Goal: Transaction & Acquisition: Purchase product/service

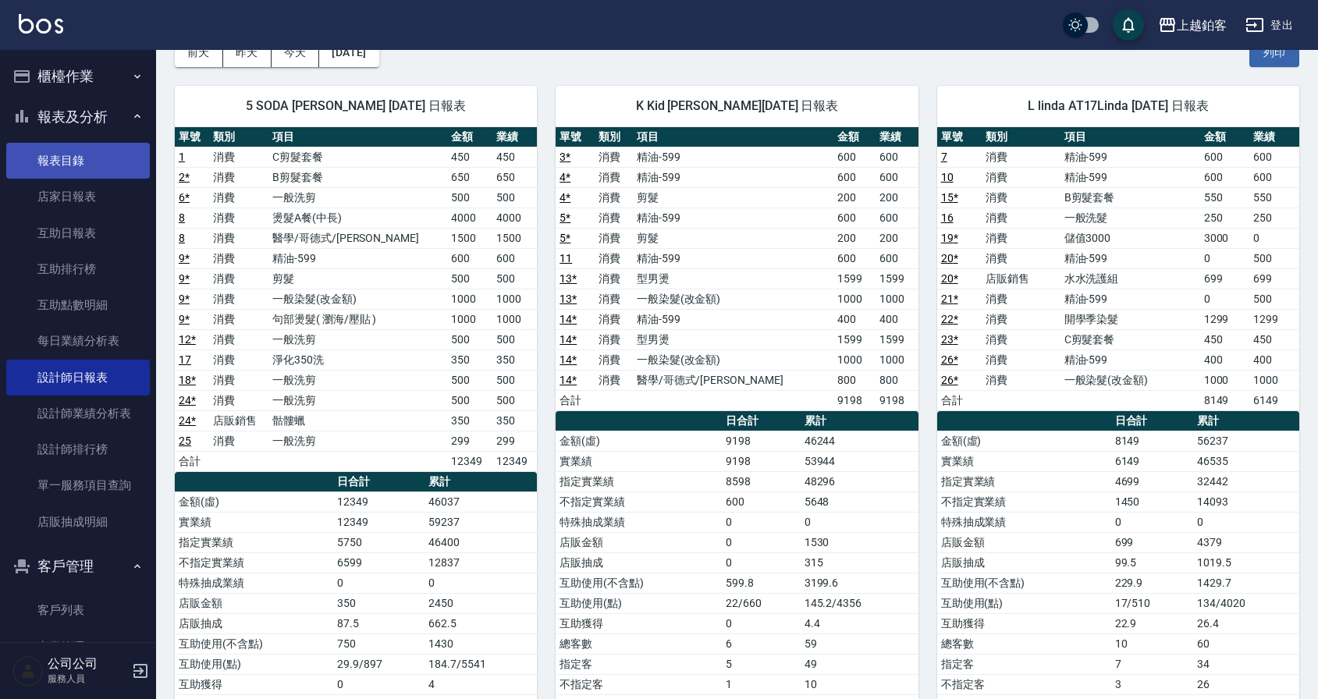
scroll to position [41, 0]
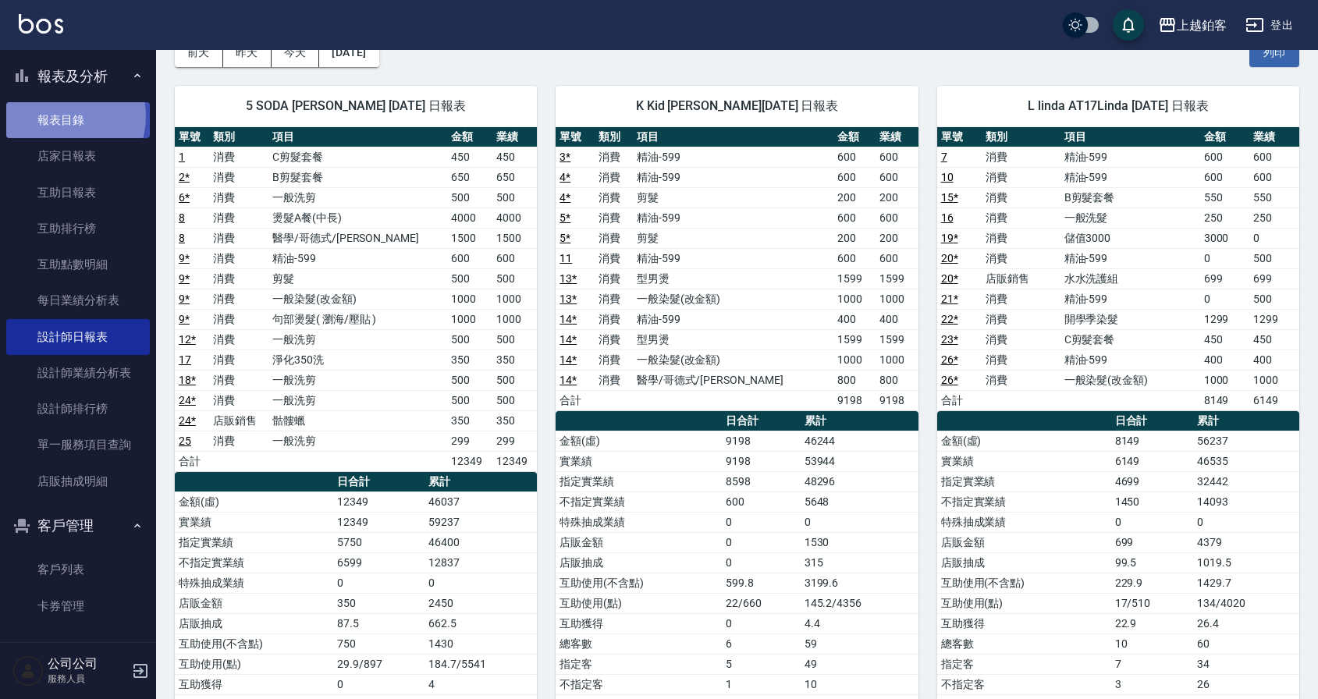
click at [60, 116] on link "報表目錄" at bounding box center [78, 120] width 144 height 36
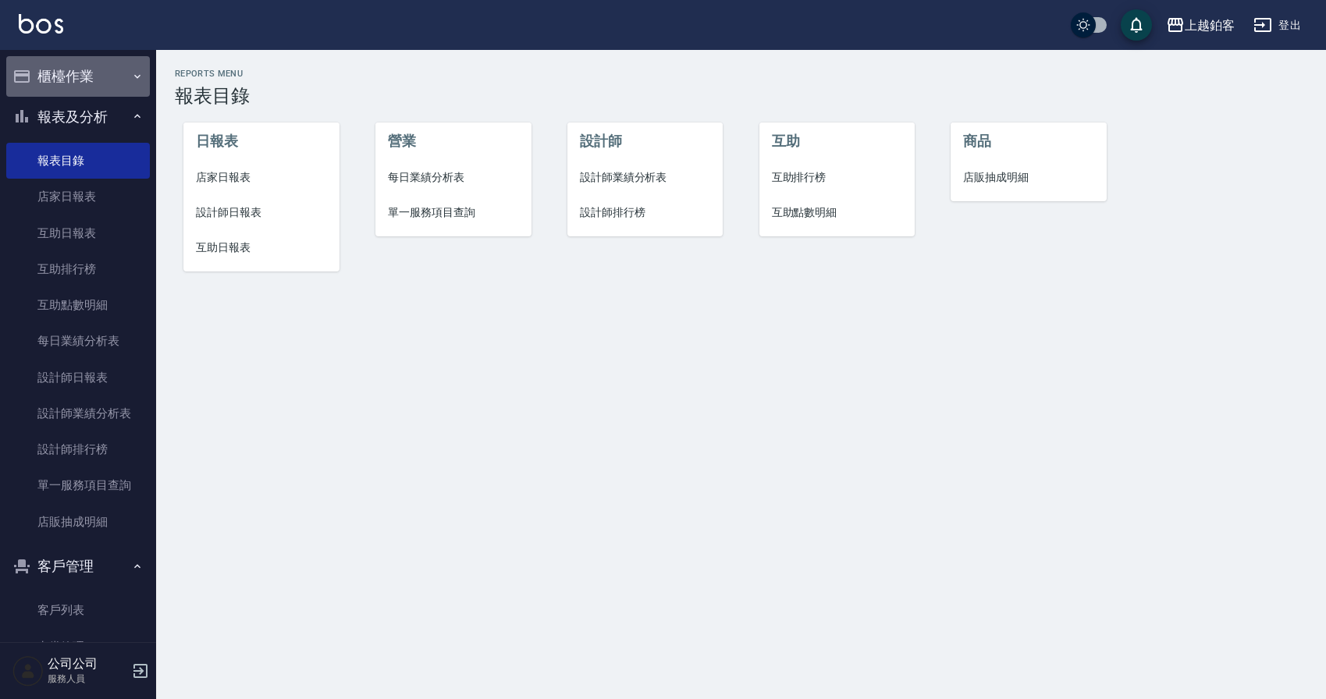
click at [92, 80] on button "櫃檯作業" at bounding box center [78, 76] width 144 height 41
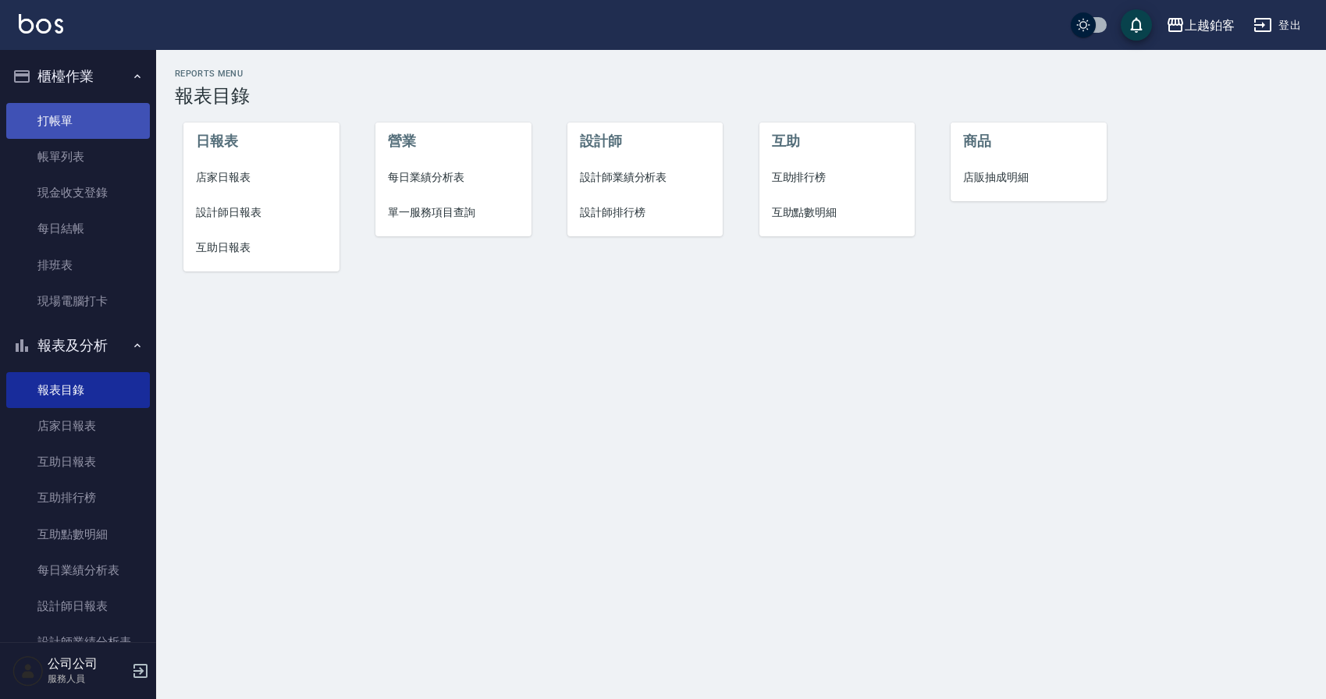
click at [78, 119] on link "打帳單" at bounding box center [78, 121] width 144 height 36
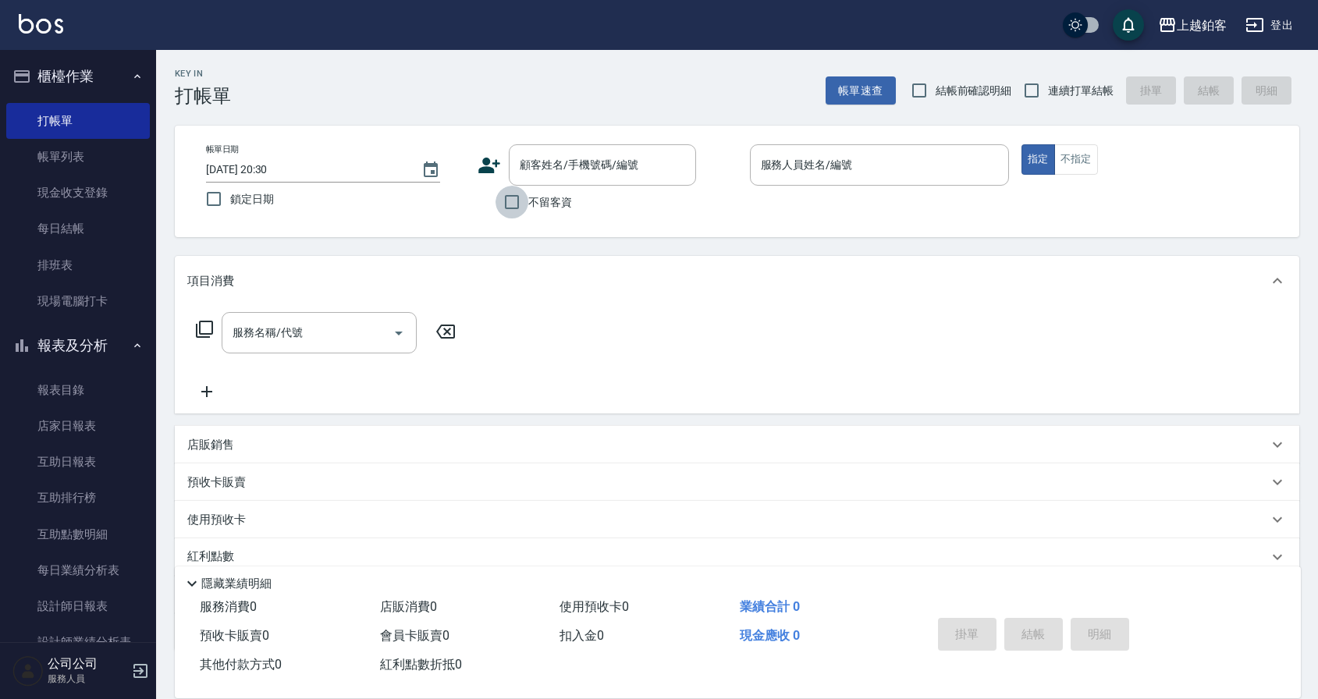
click at [522, 203] on input "不留客資" at bounding box center [512, 202] width 33 height 33
checkbox input "true"
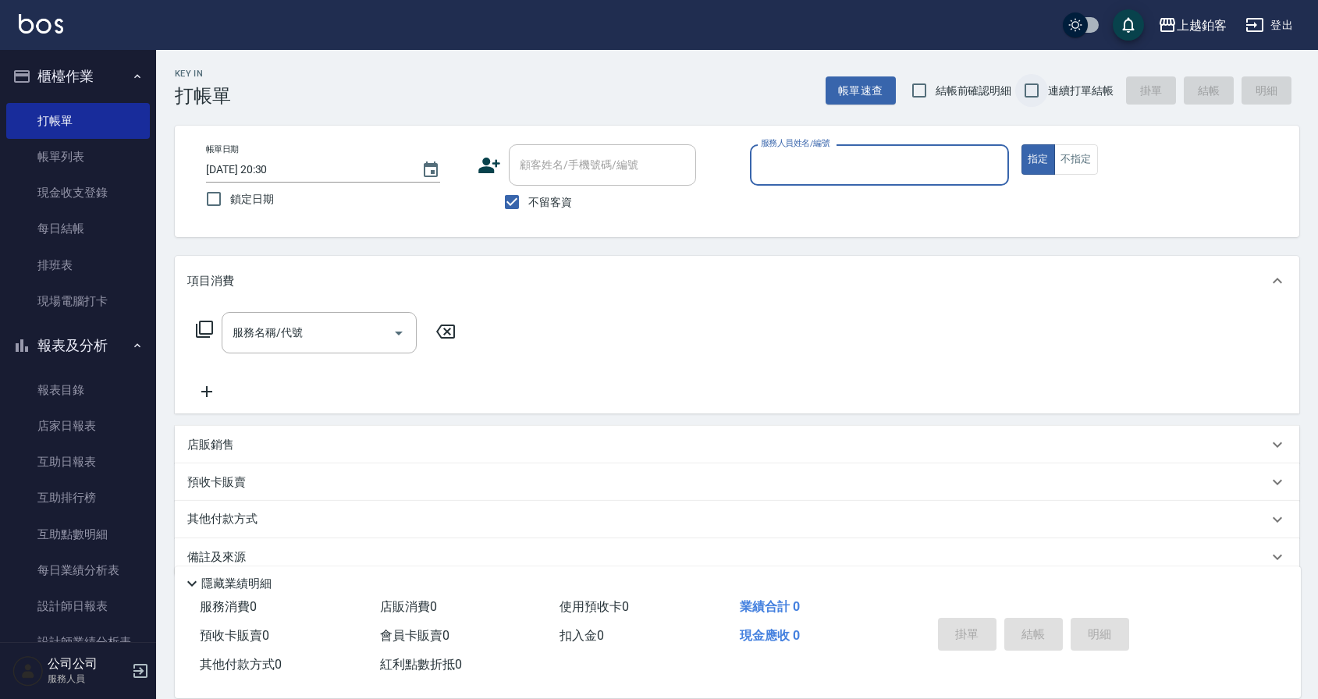
click at [1041, 88] on input "連續打單結帳" at bounding box center [1031, 90] width 33 height 33
checkbox input "true"
click at [857, 177] on input "服務人員姓名/編號" at bounding box center [879, 164] width 245 height 27
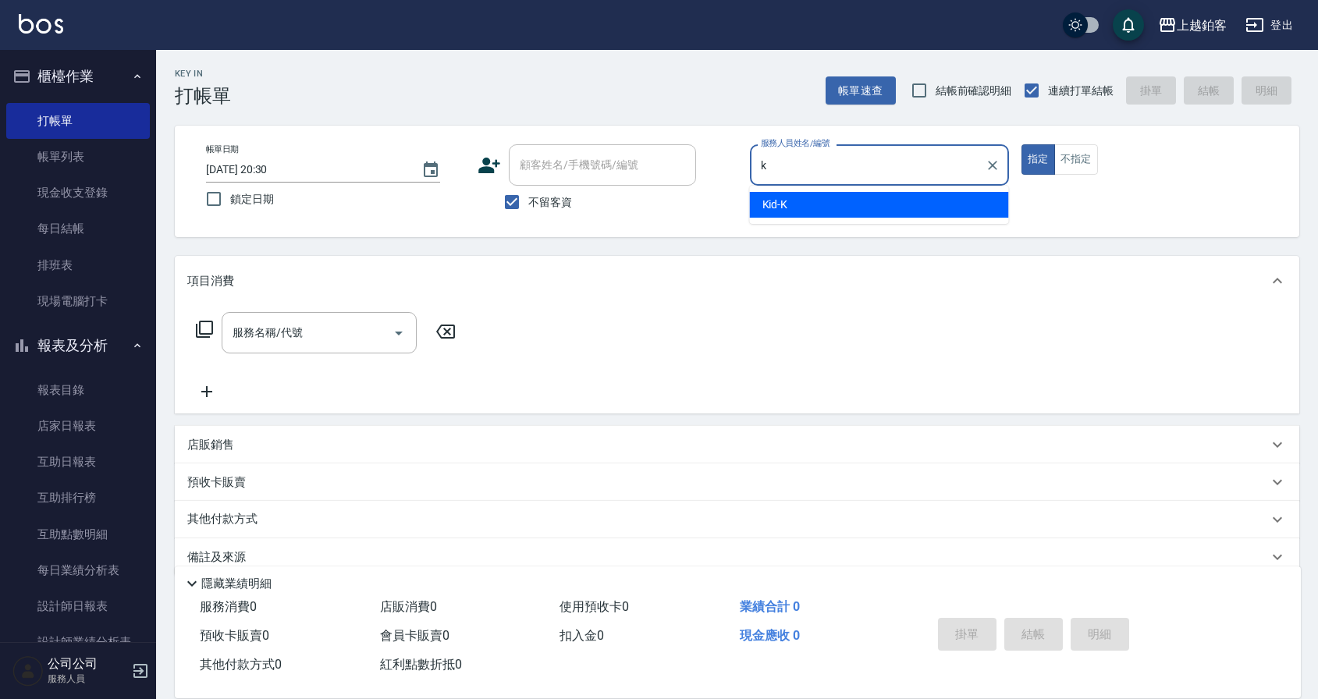
type input "Kid-K"
type button "true"
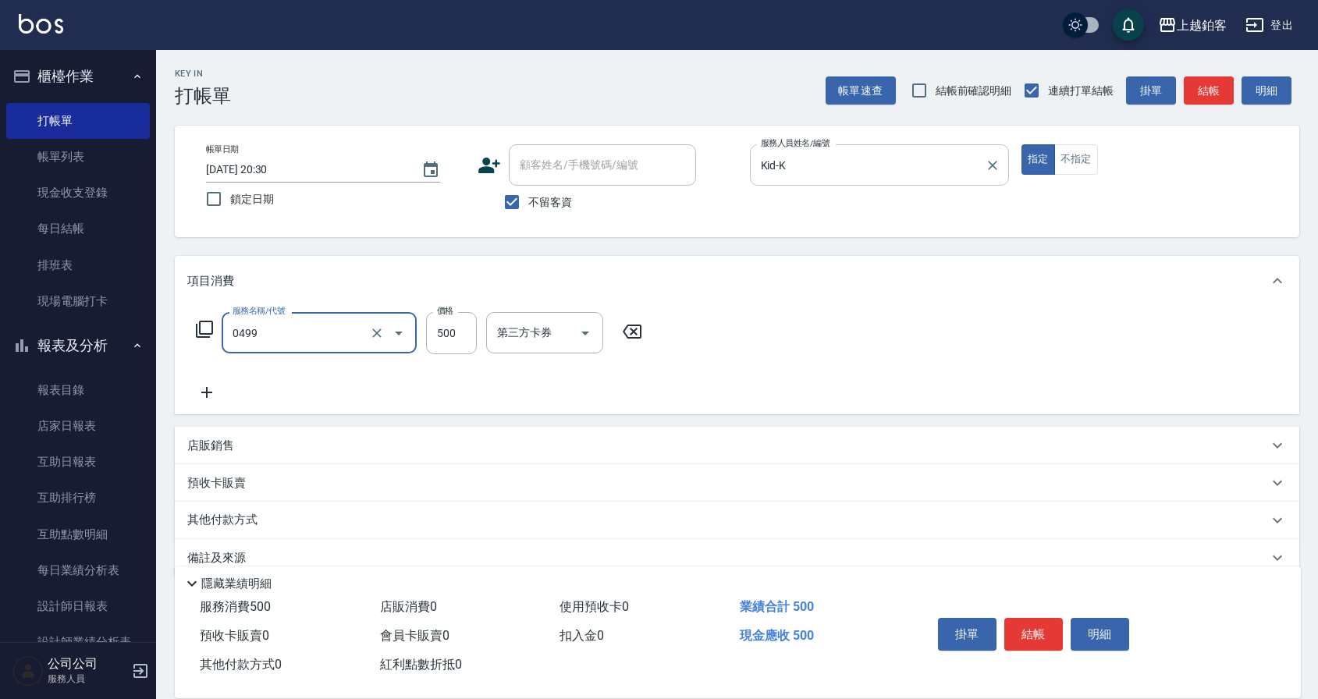
type input "去角質-499(0499)"
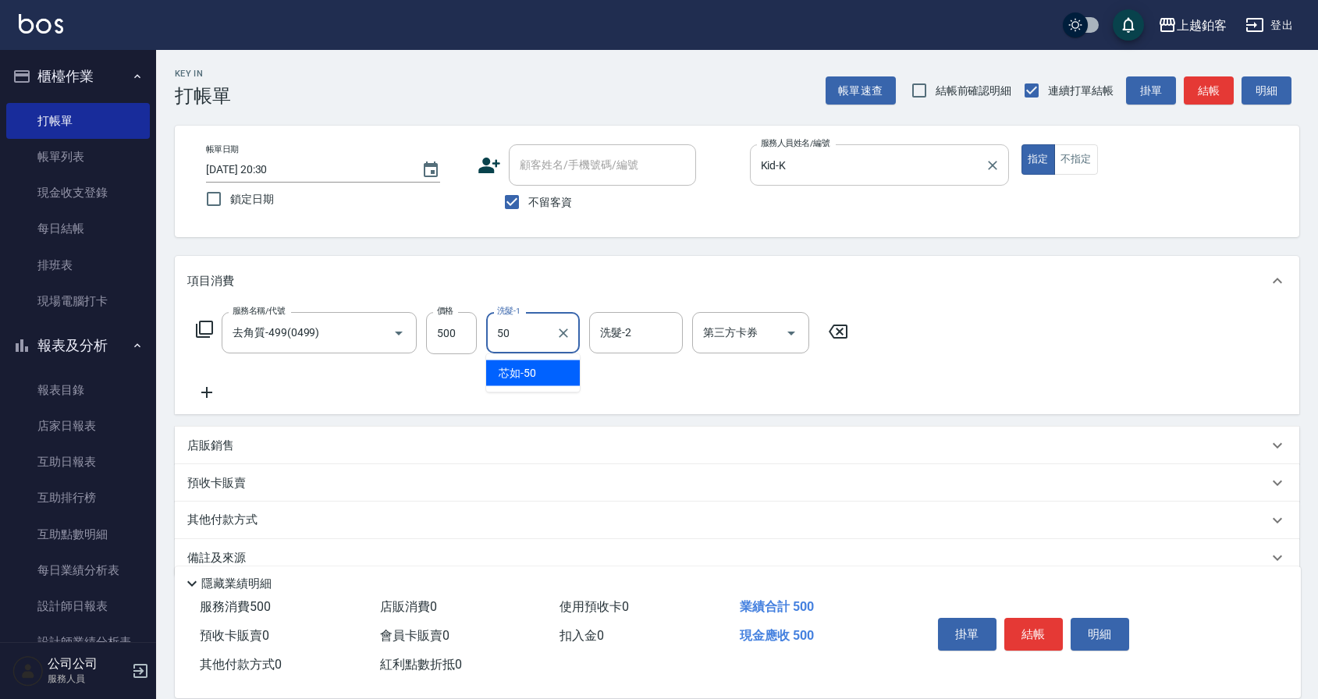
type input "芯如-50"
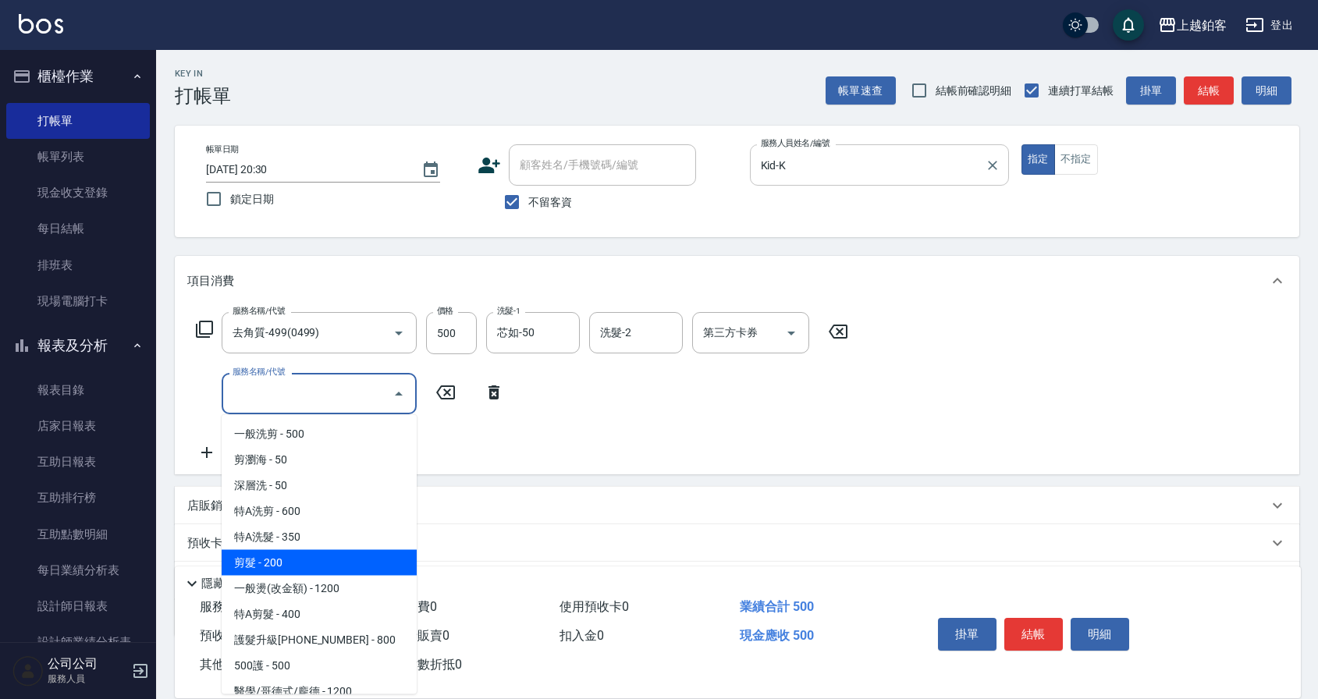
type input "剪髮(200)"
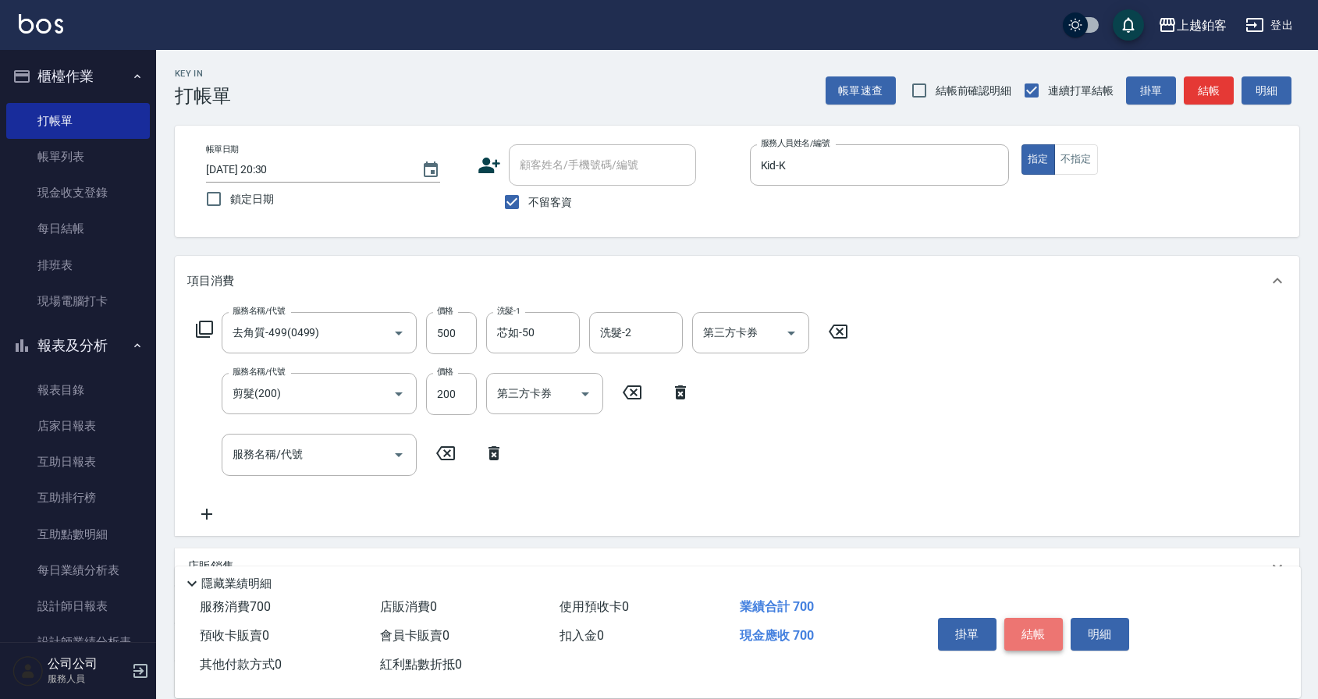
click at [1036, 633] on button "結帳" at bounding box center [1033, 634] width 59 height 33
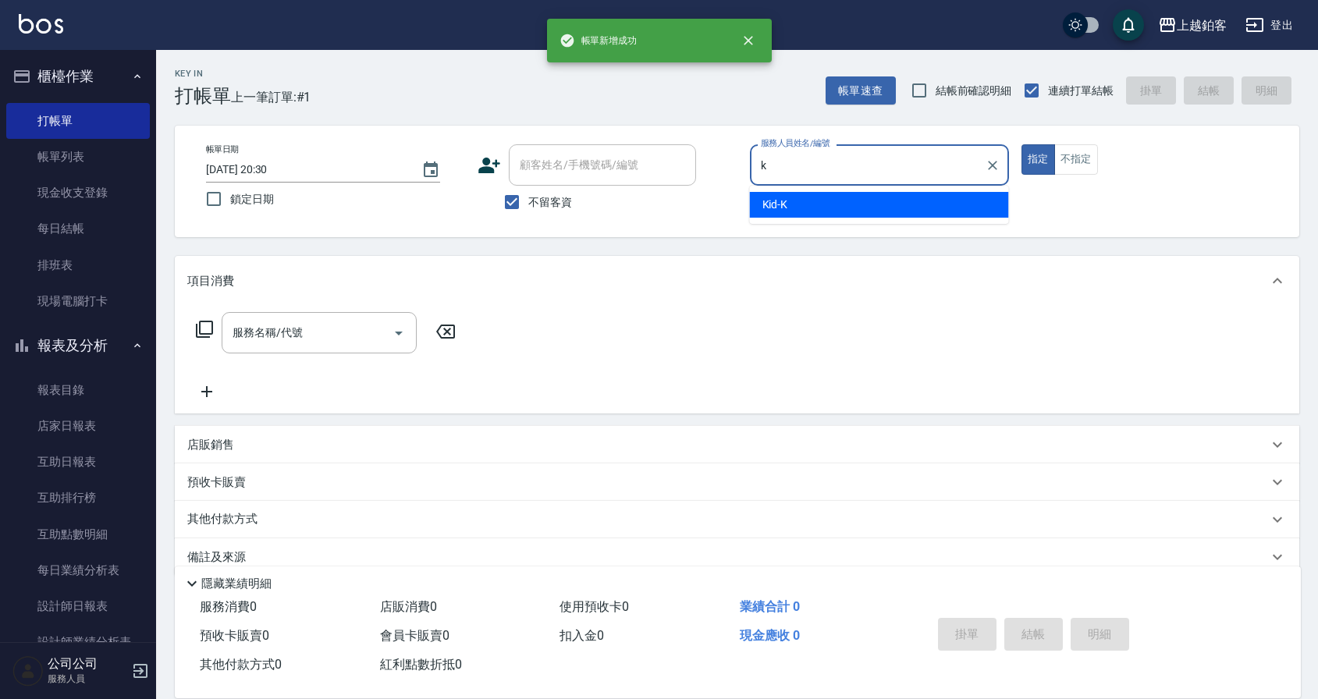
type input "Kid-K"
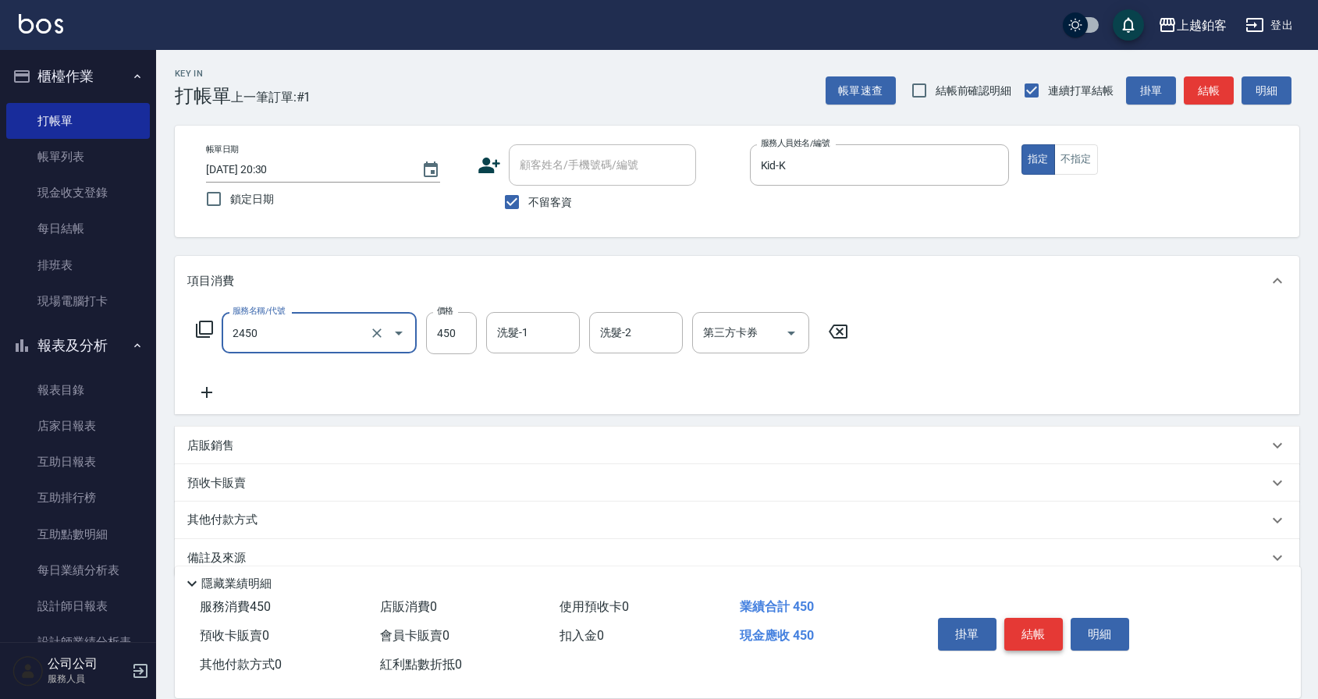
type input "C剪髮套餐(2450)"
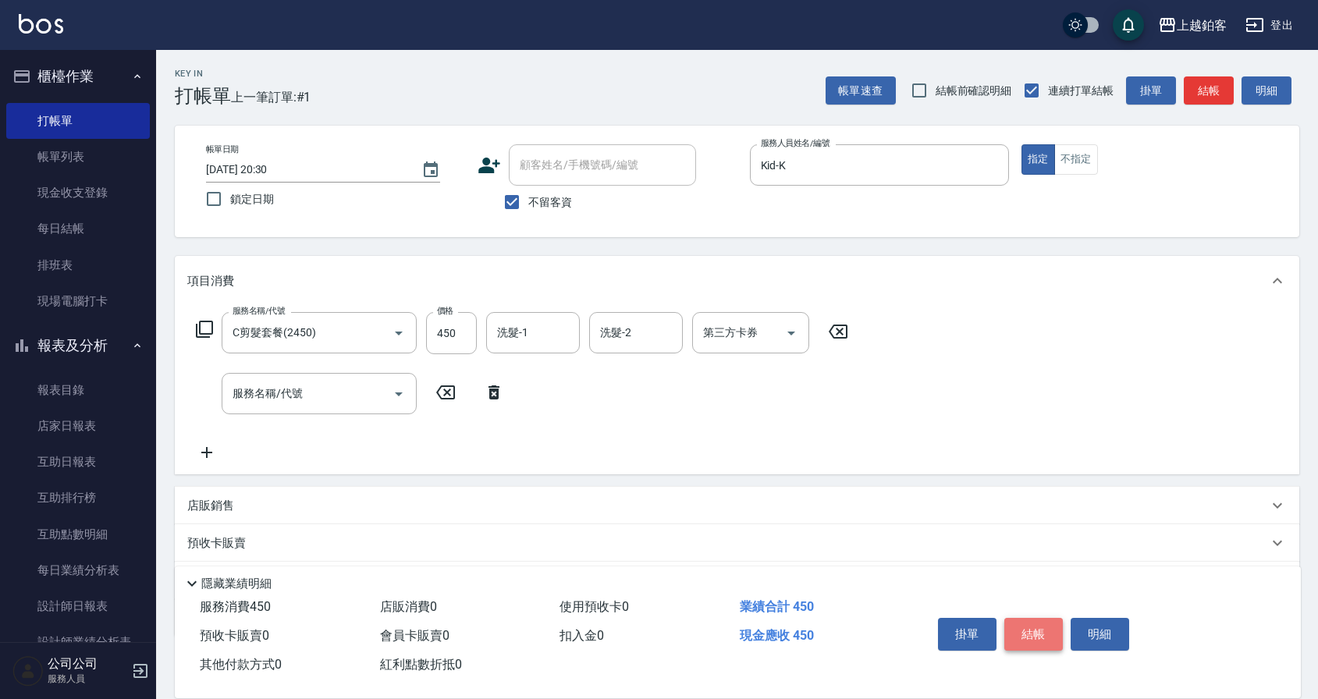
click at [1050, 638] on button "結帳" at bounding box center [1033, 634] width 59 height 33
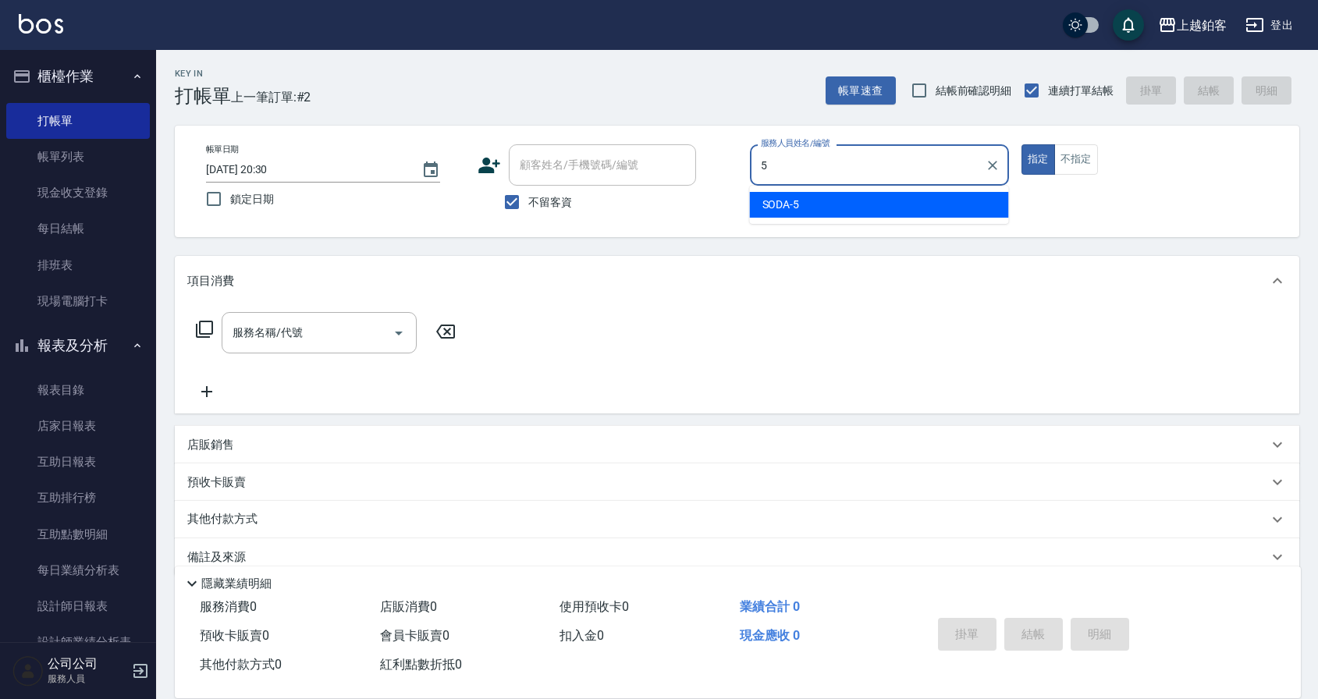
type input "SODA-5"
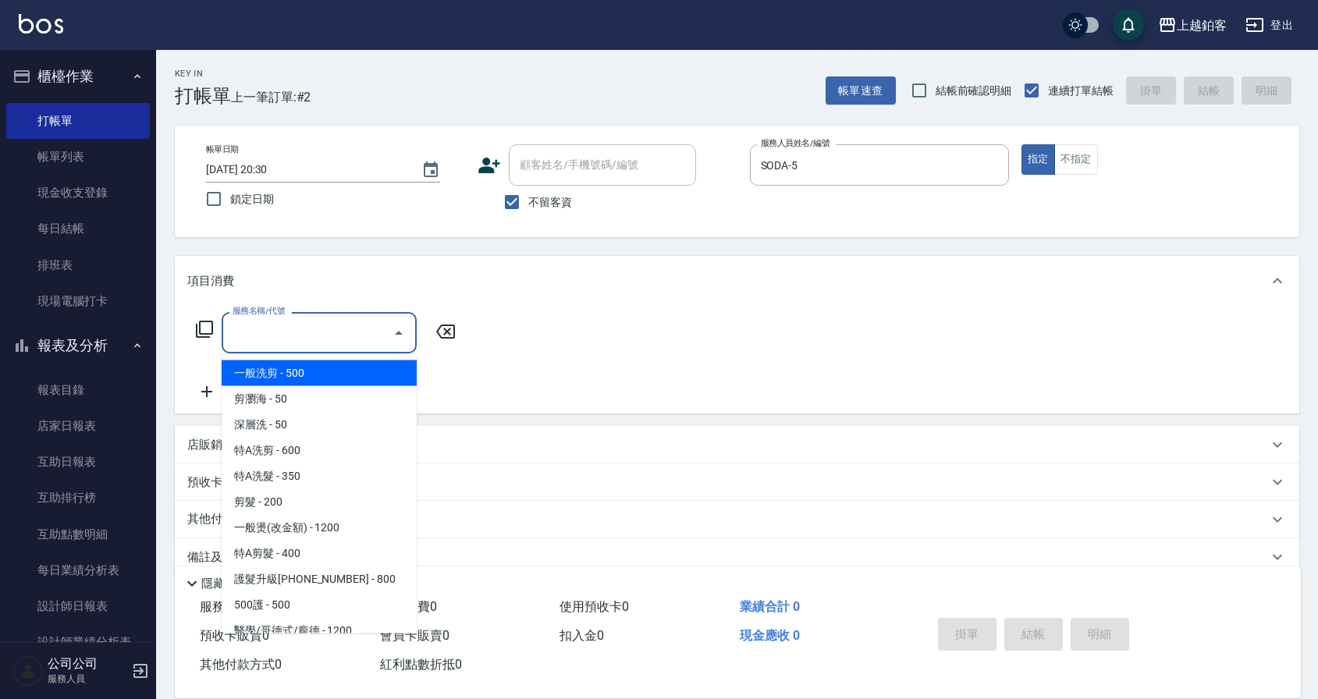
type input "一般洗剪(5)"
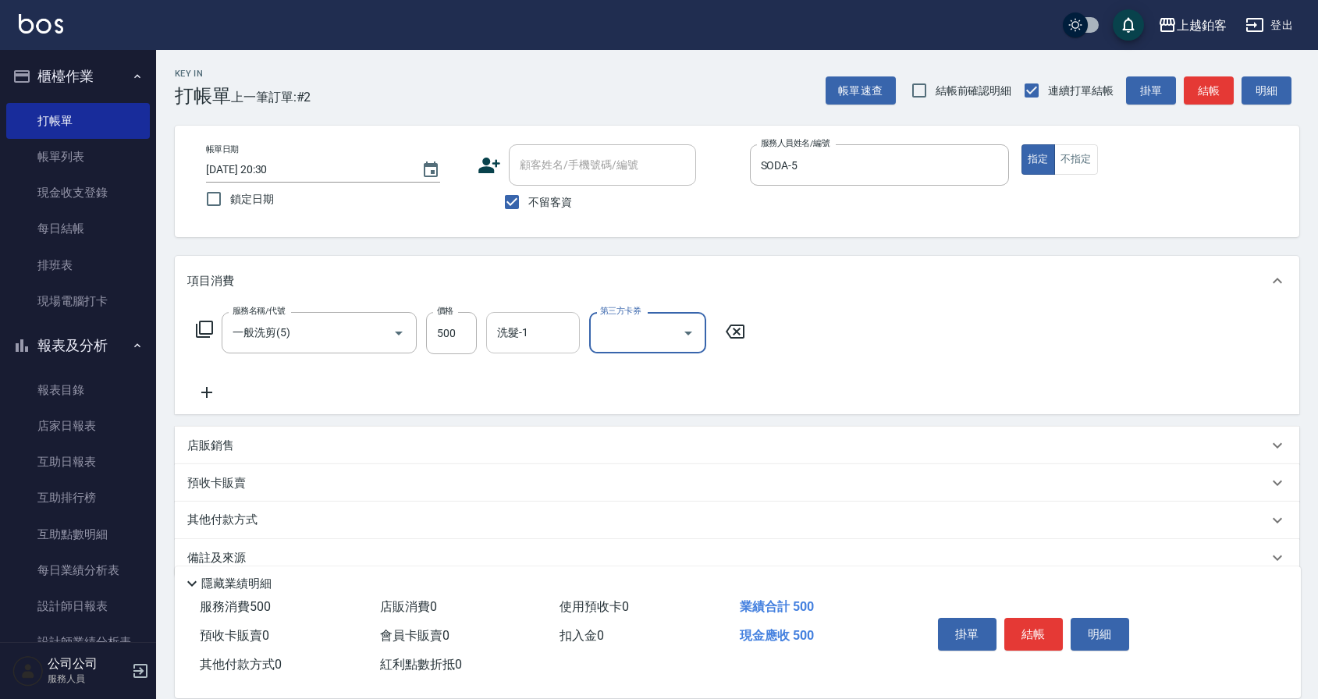
click at [547, 350] on div "洗髮-1" at bounding box center [533, 332] width 94 height 41
type input "哲南-44"
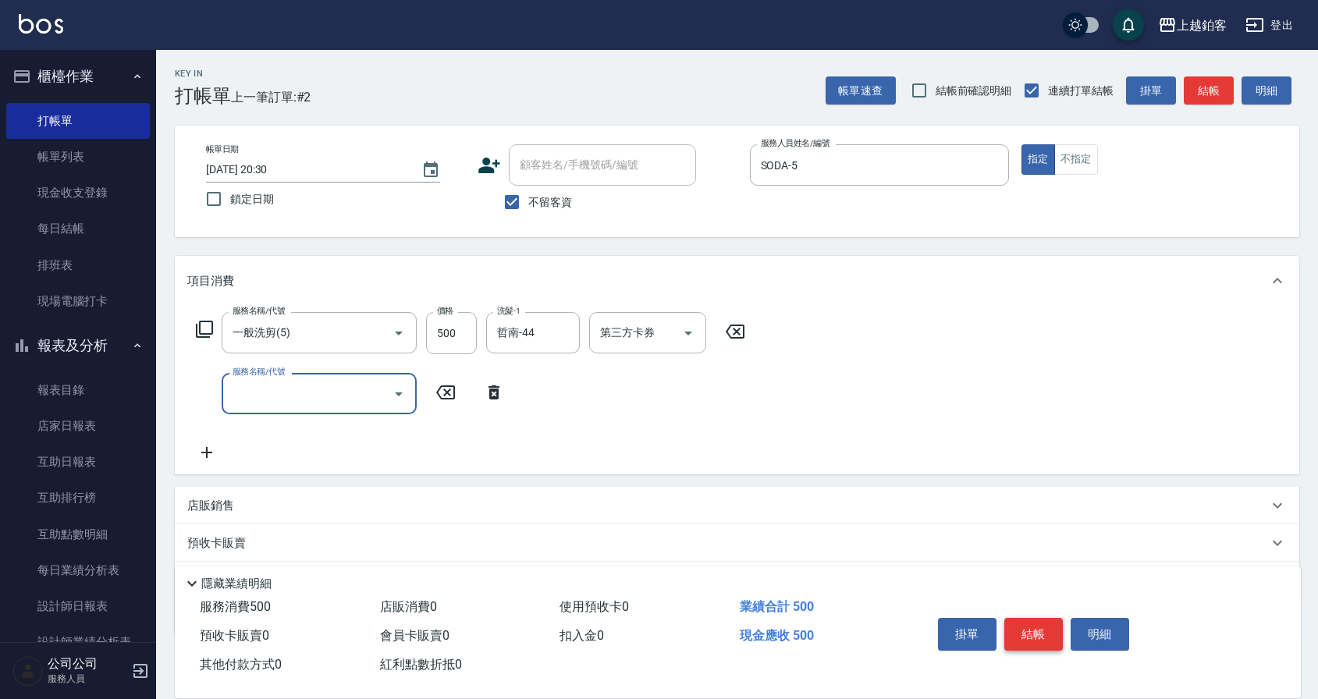
click at [1041, 624] on button "結帳" at bounding box center [1033, 634] width 59 height 33
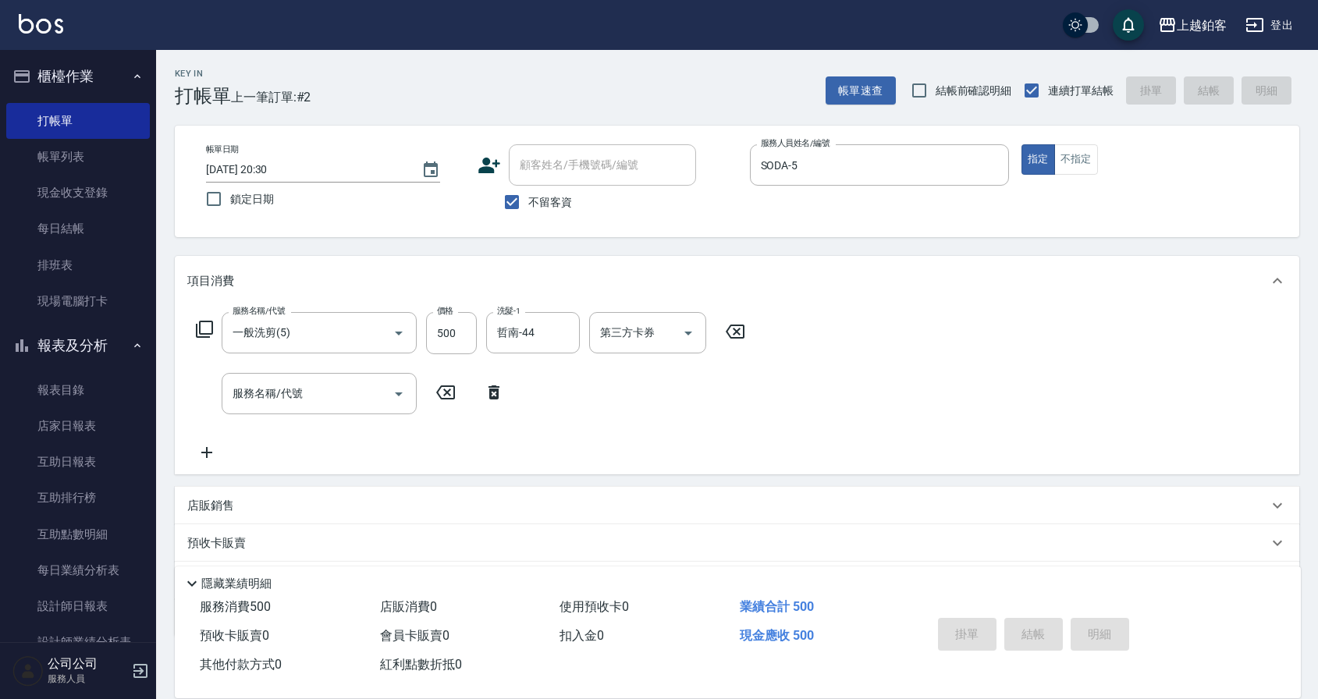
type input "2025/09/14 20:31"
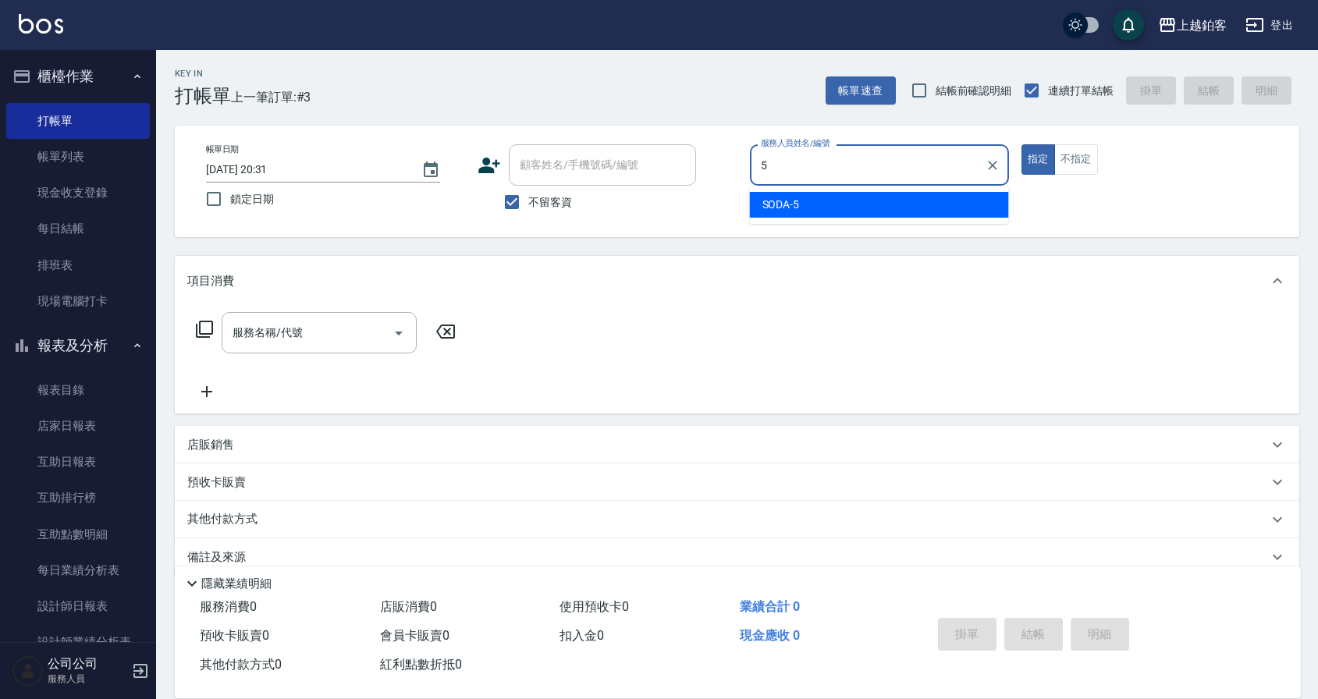
type input "SODA-5"
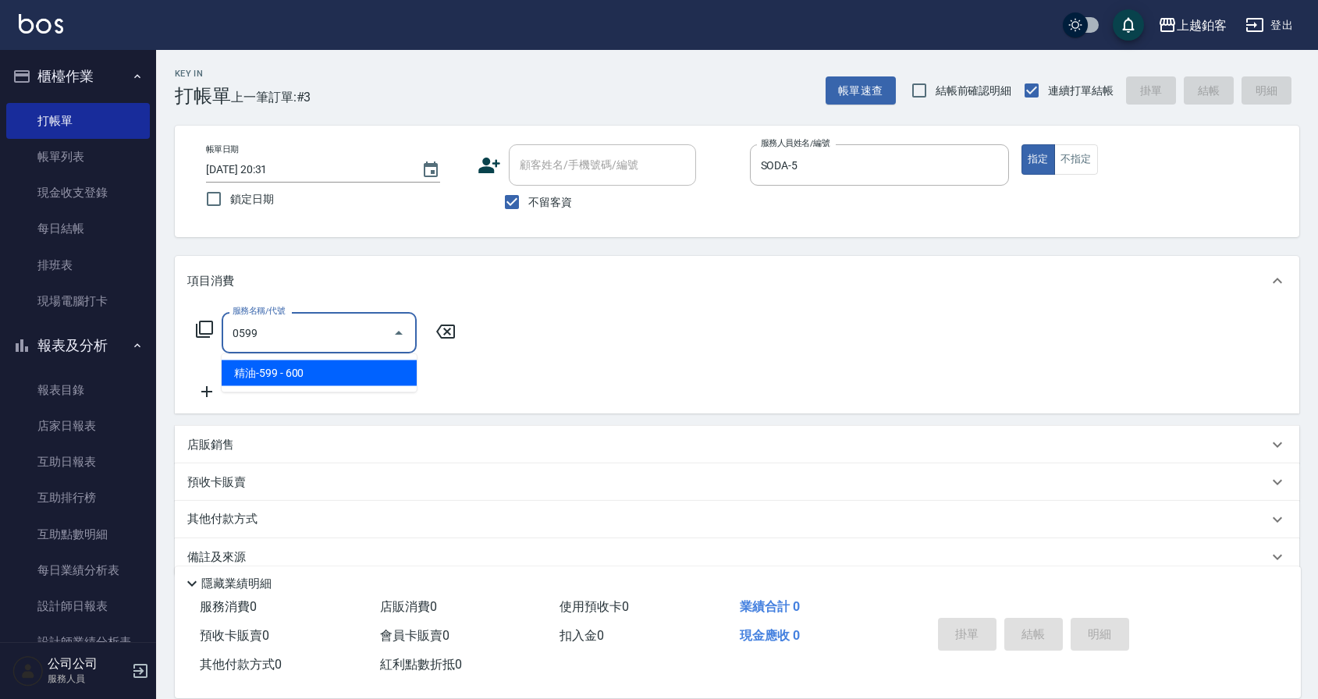
type input "精油-599(0599)"
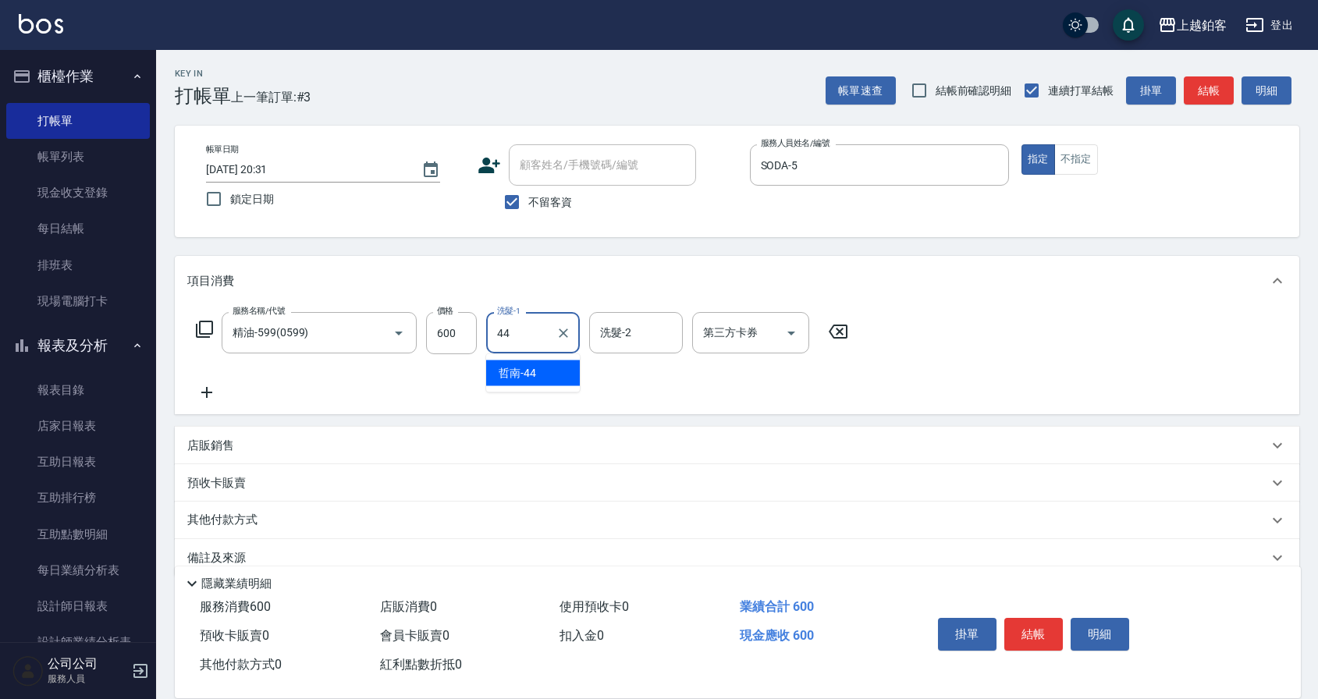
type input "哲南-44"
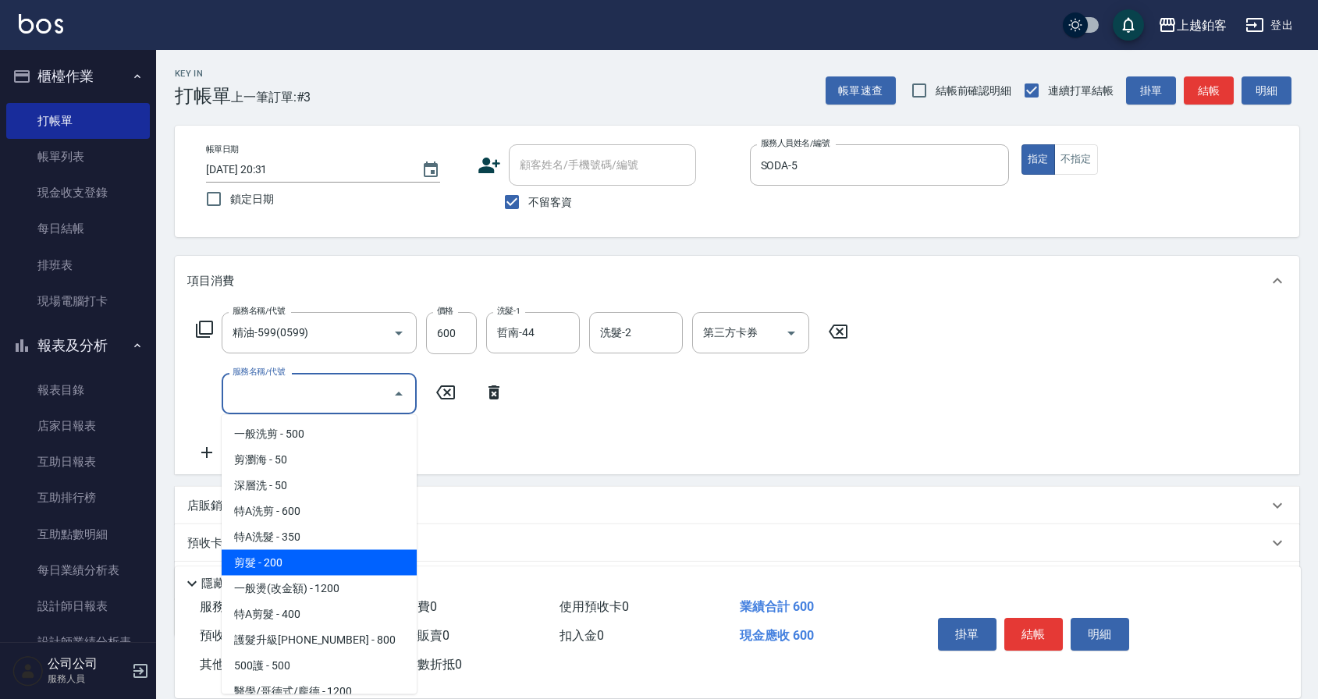
type input "剪髮(200)"
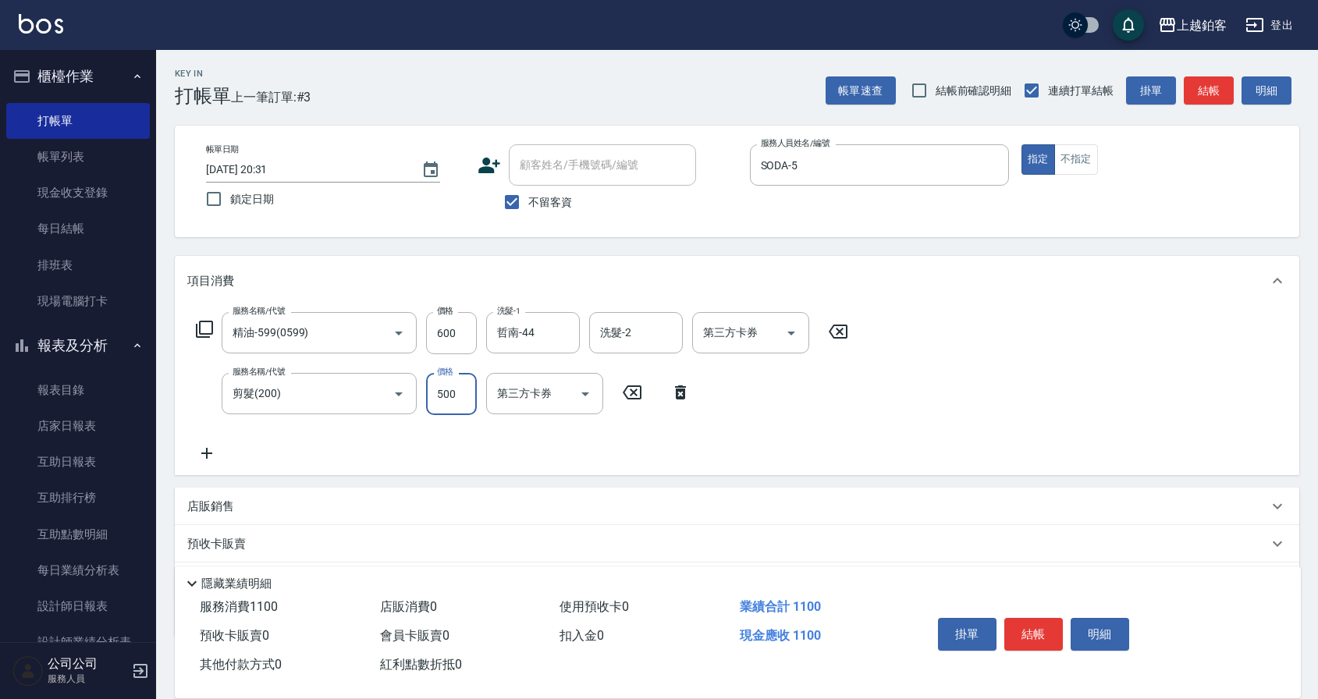
type input "500"
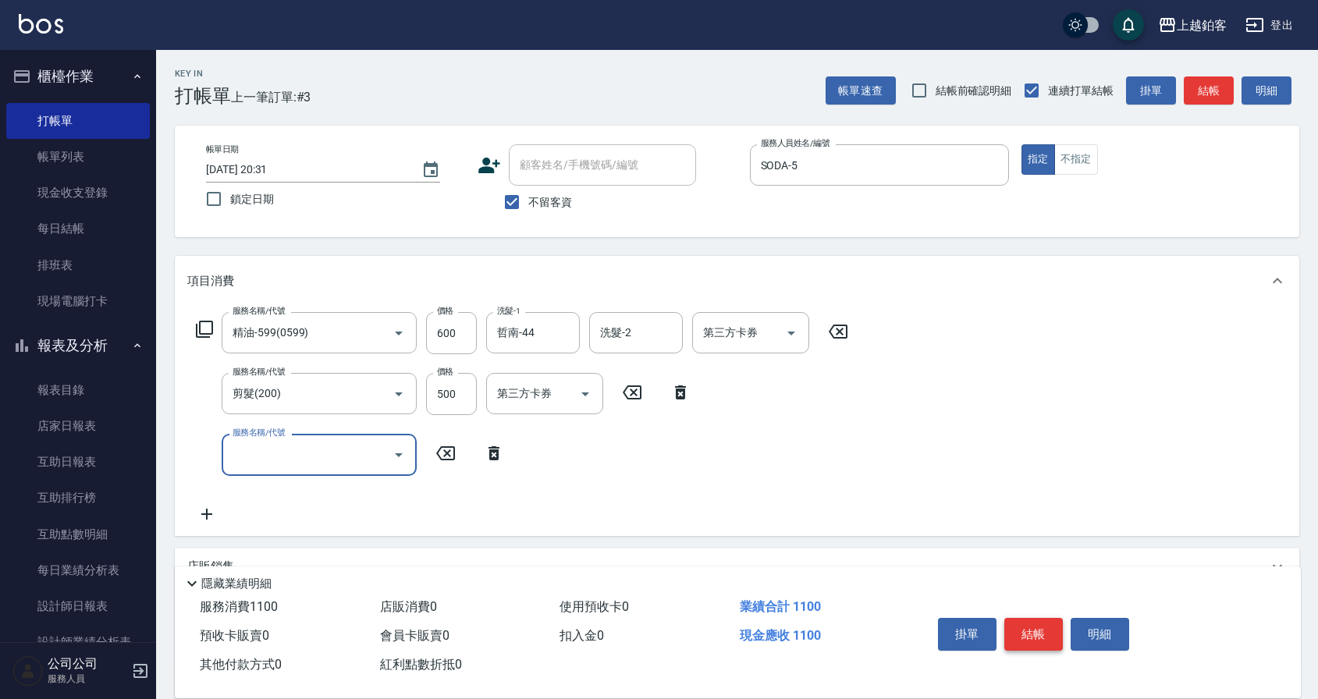
click at [1029, 621] on button "結帳" at bounding box center [1033, 634] width 59 height 33
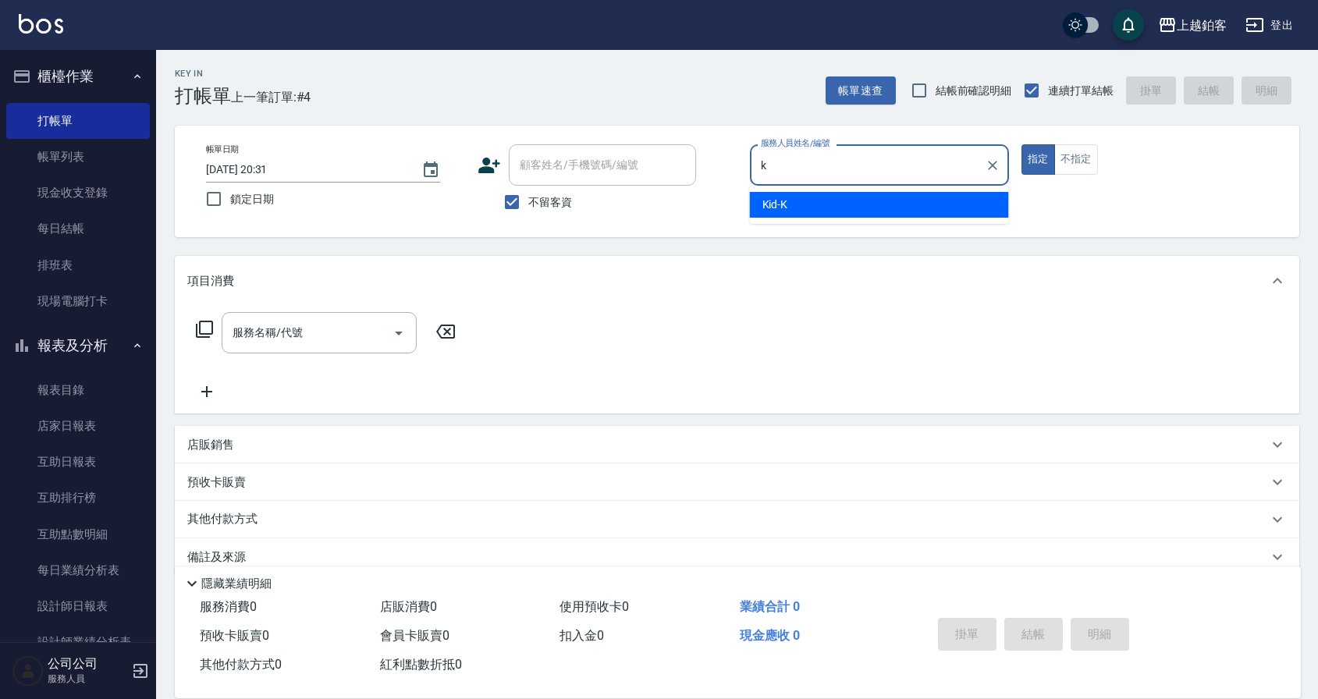
type input "Kid-K"
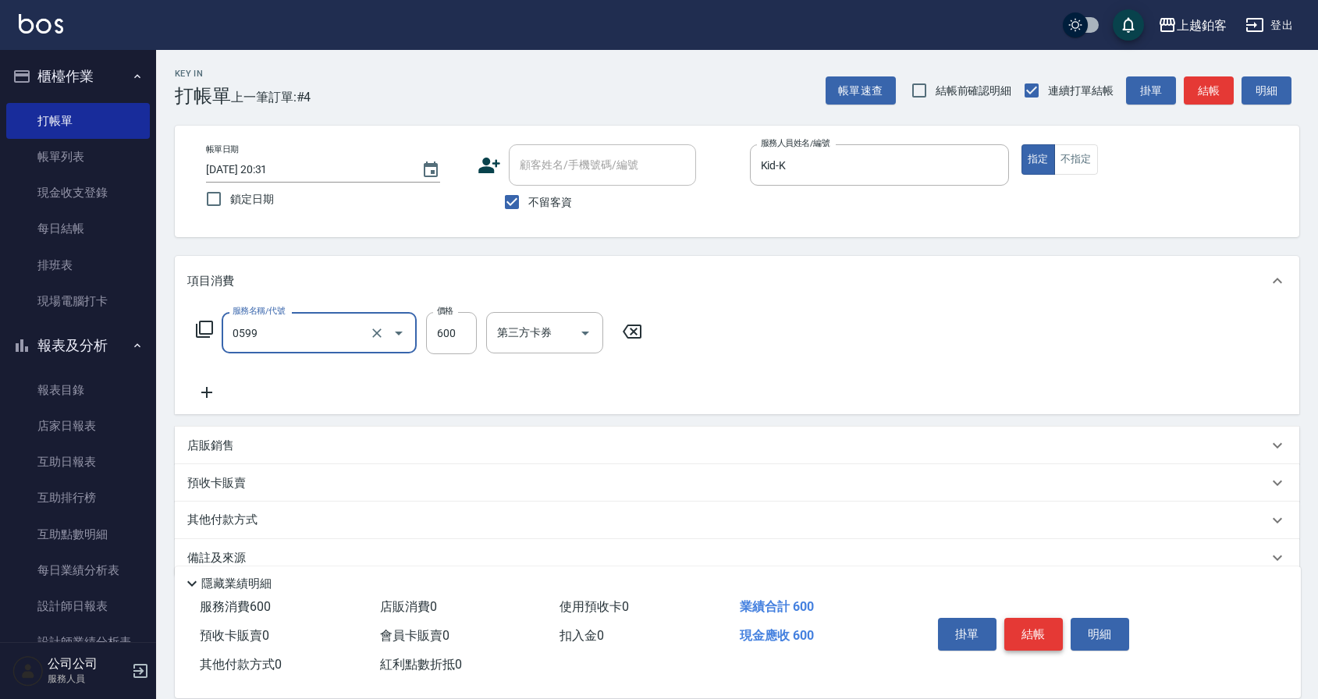
type input "精油-599(0599)"
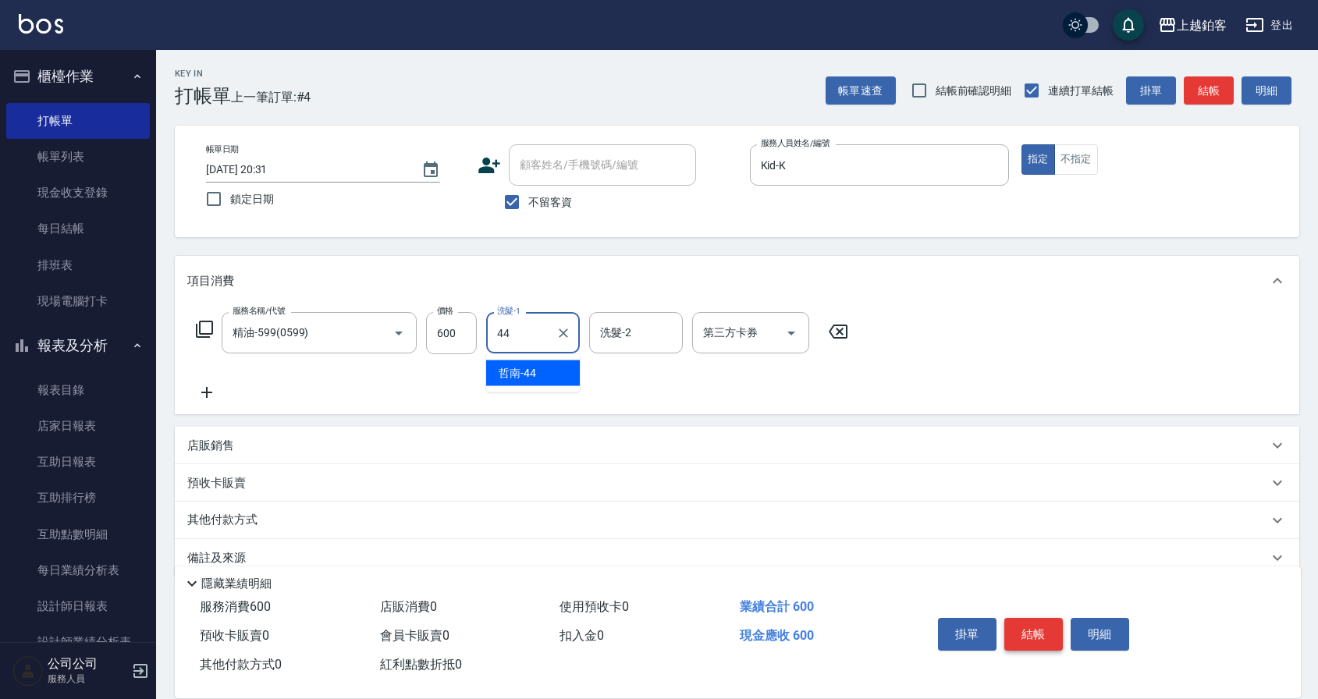
type input "哲南-44"
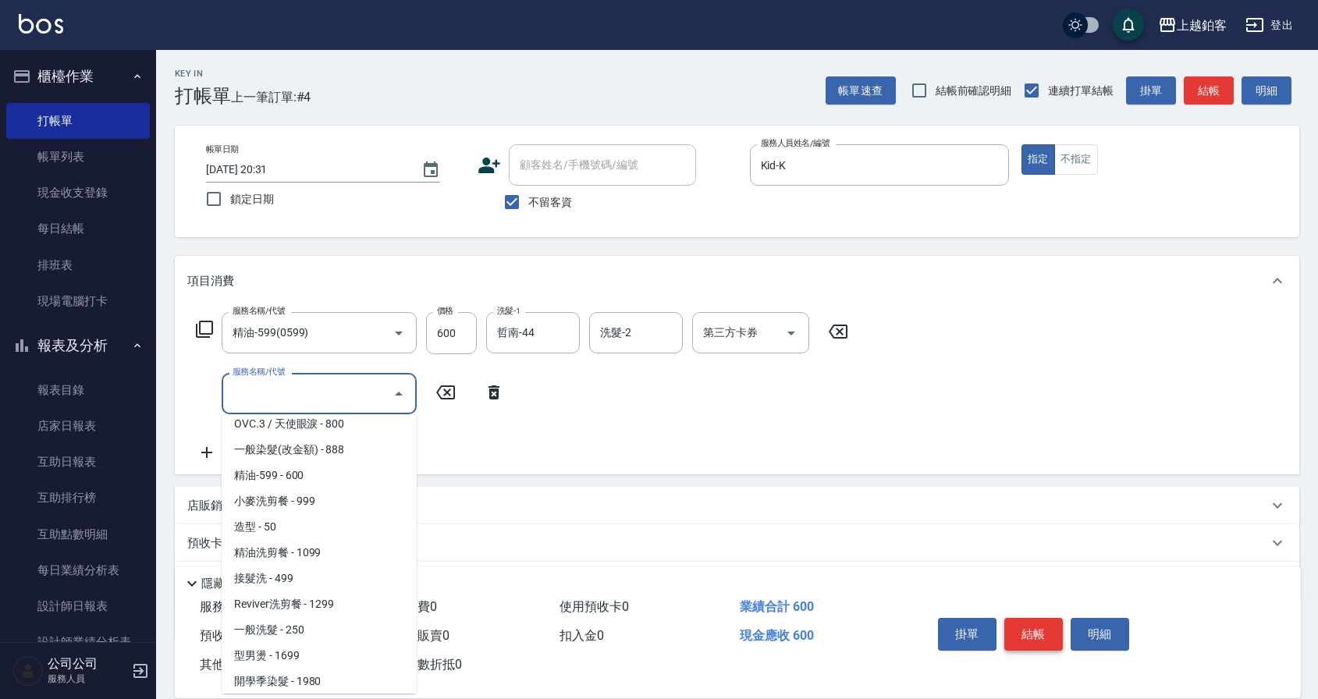
scroll to position [371, 0]
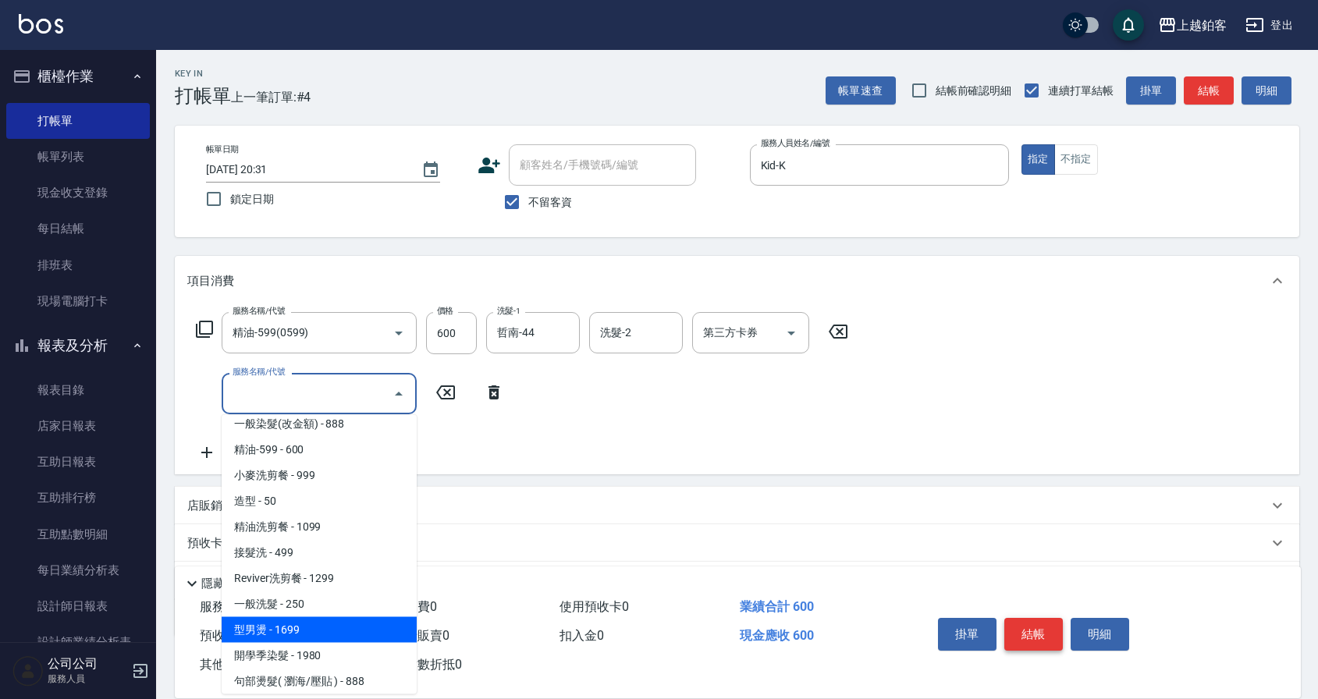
type input "型男燙(1699)"
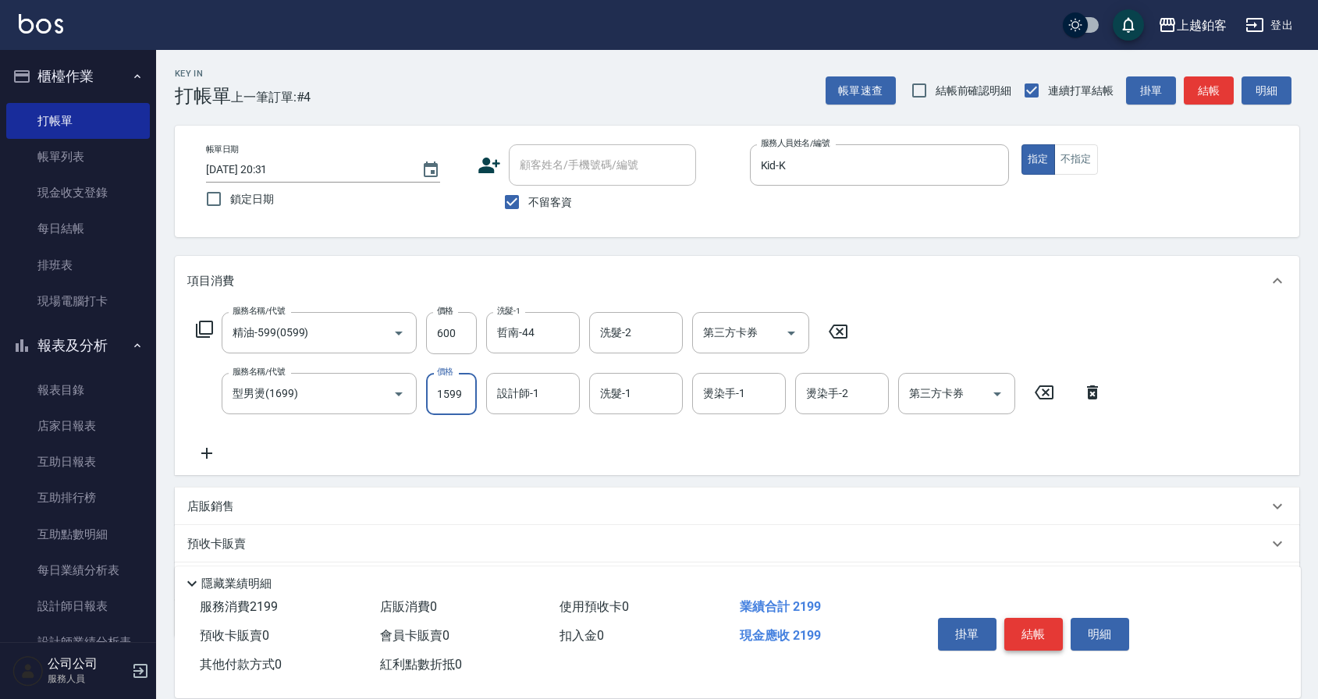
type input "1599"
type input "Kid-K"
type input "芯如-50"
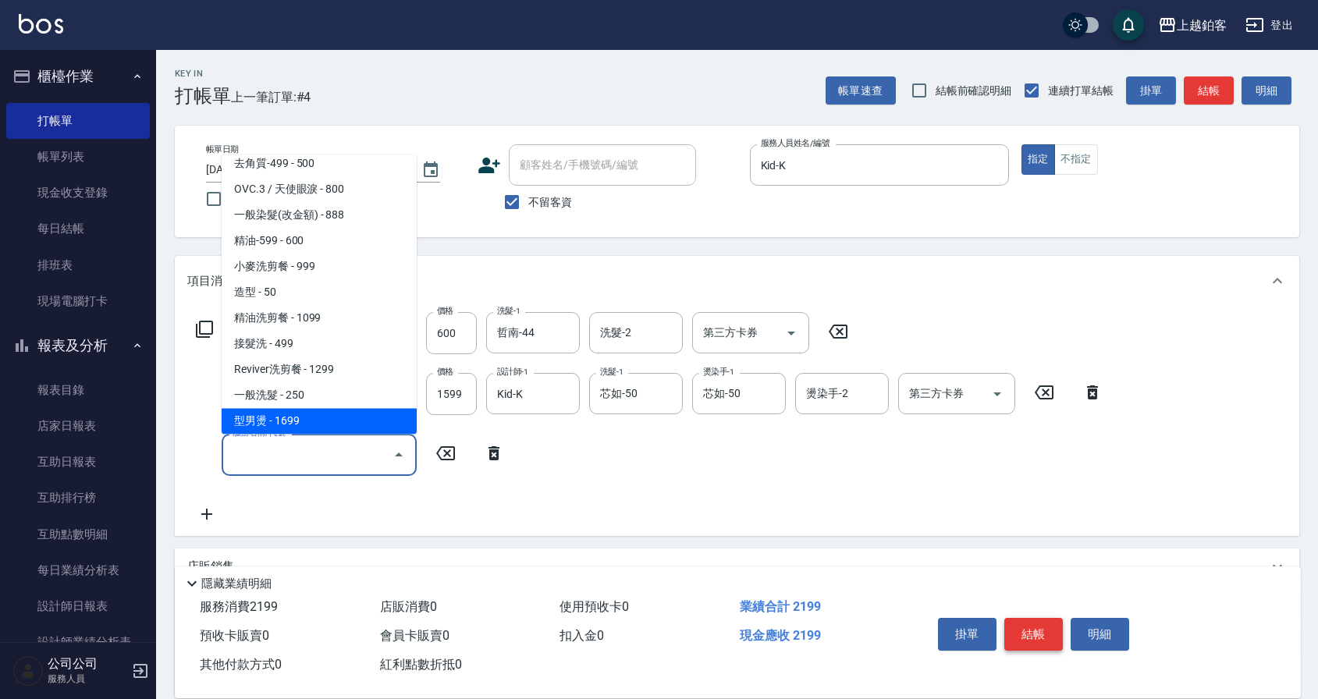
scroll to position [345, 0]
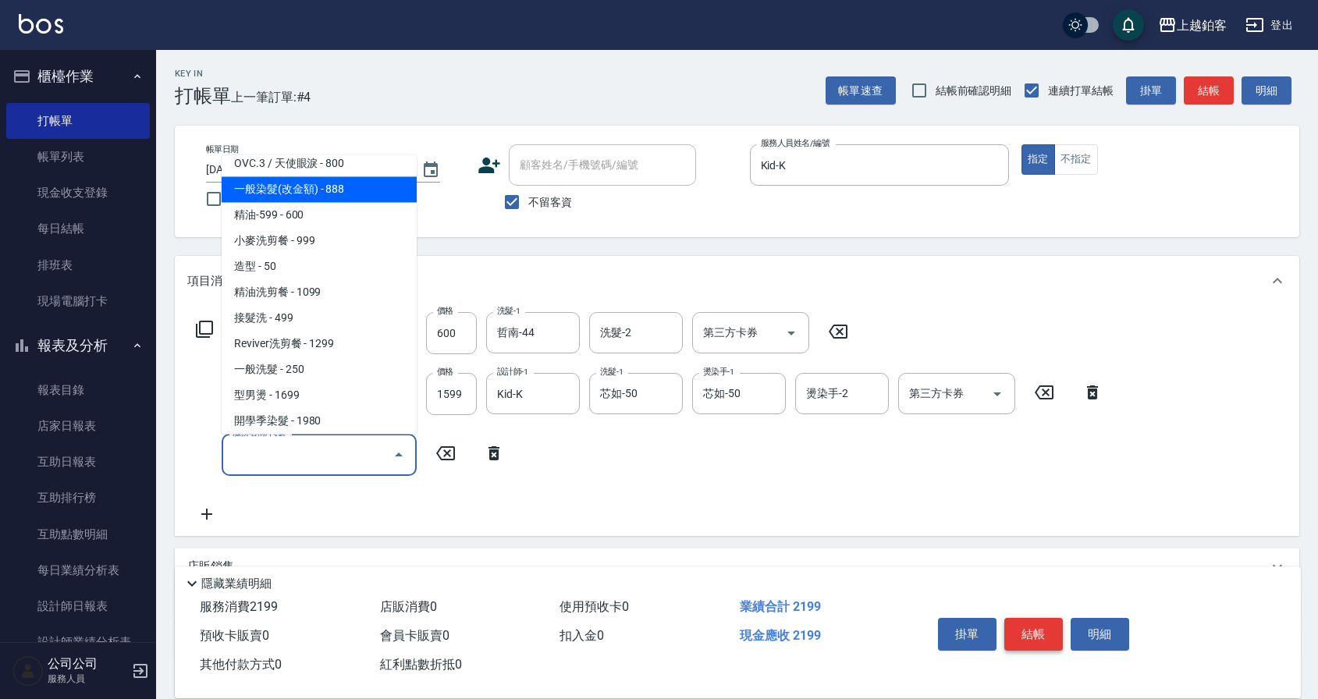
type input "一般染髮(改金額)(501)"
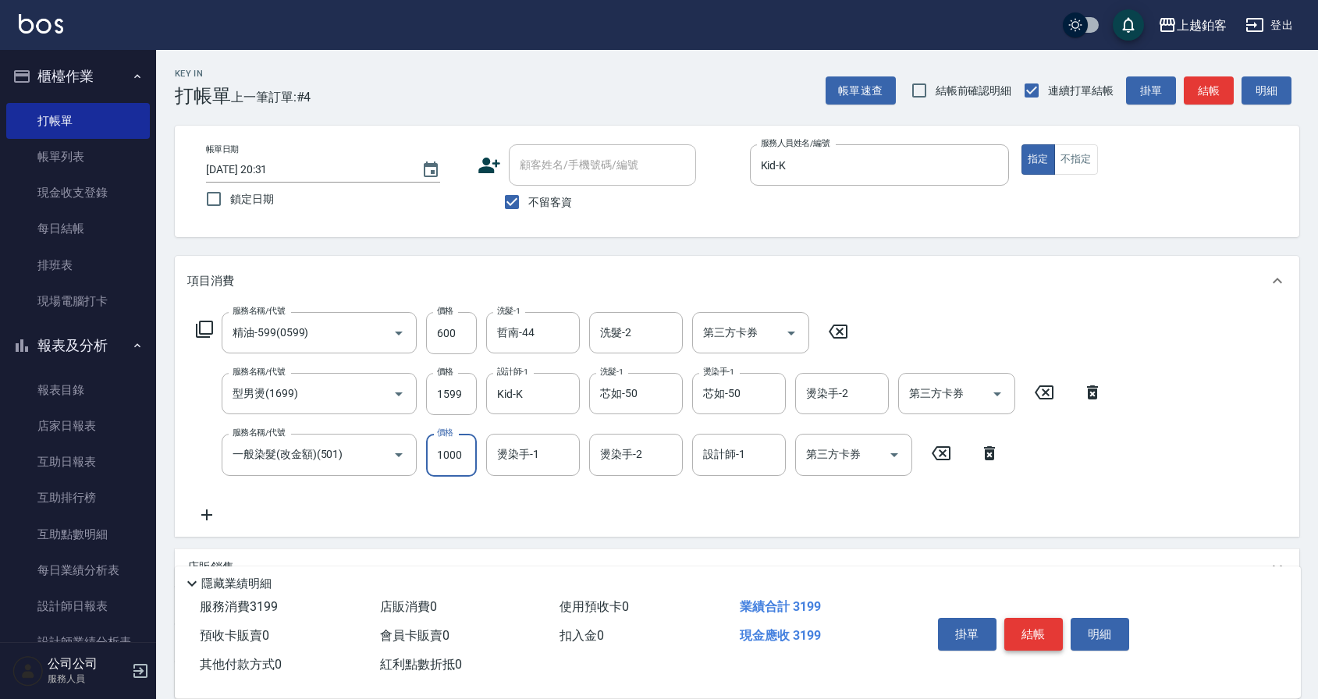
type input "1000"
type input "芯如-50"
type input "Kid-K"
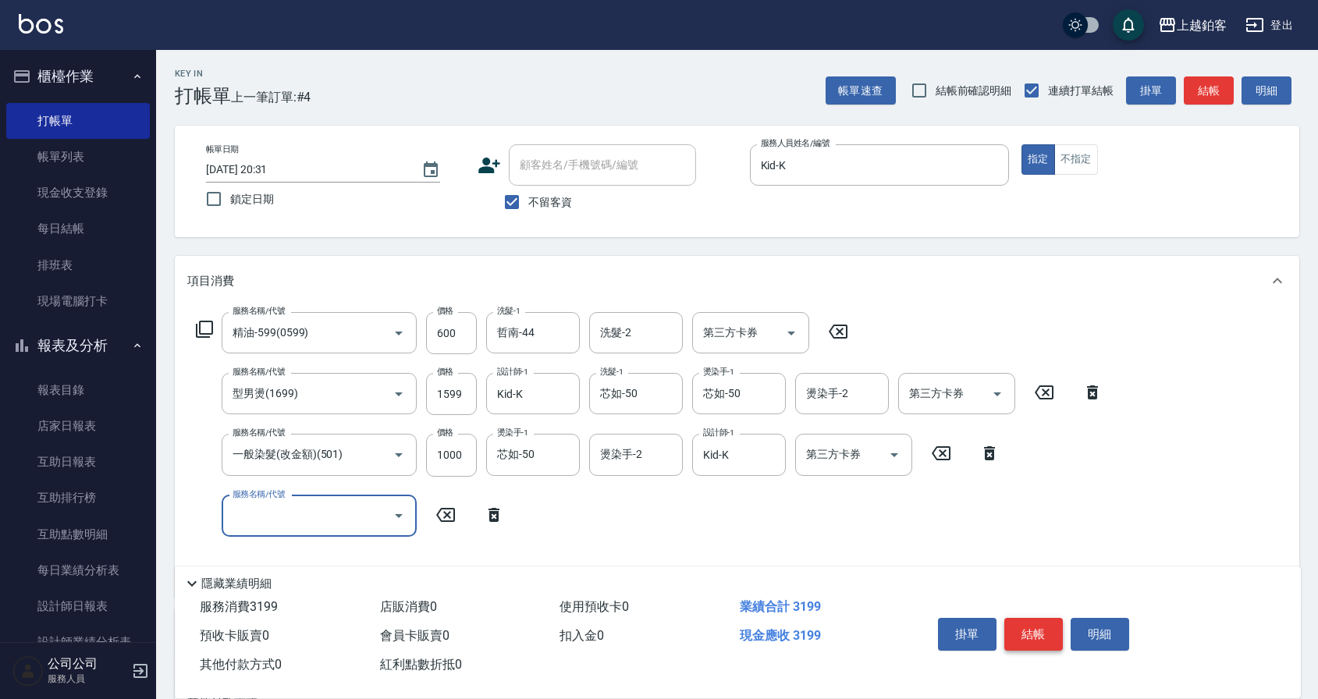
click at [1044, 633] on button "結帳" at bounding box center [1033, 634] width 59 height 33
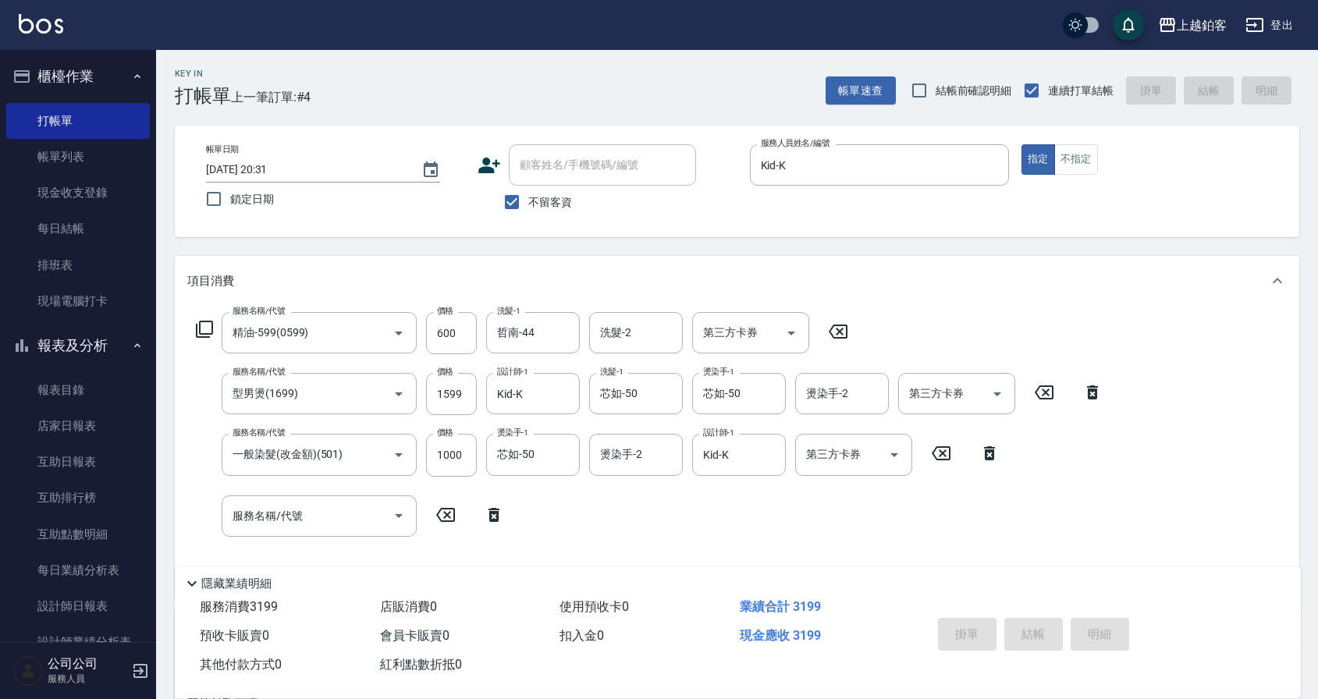
type input "2025/09/14 20:32"
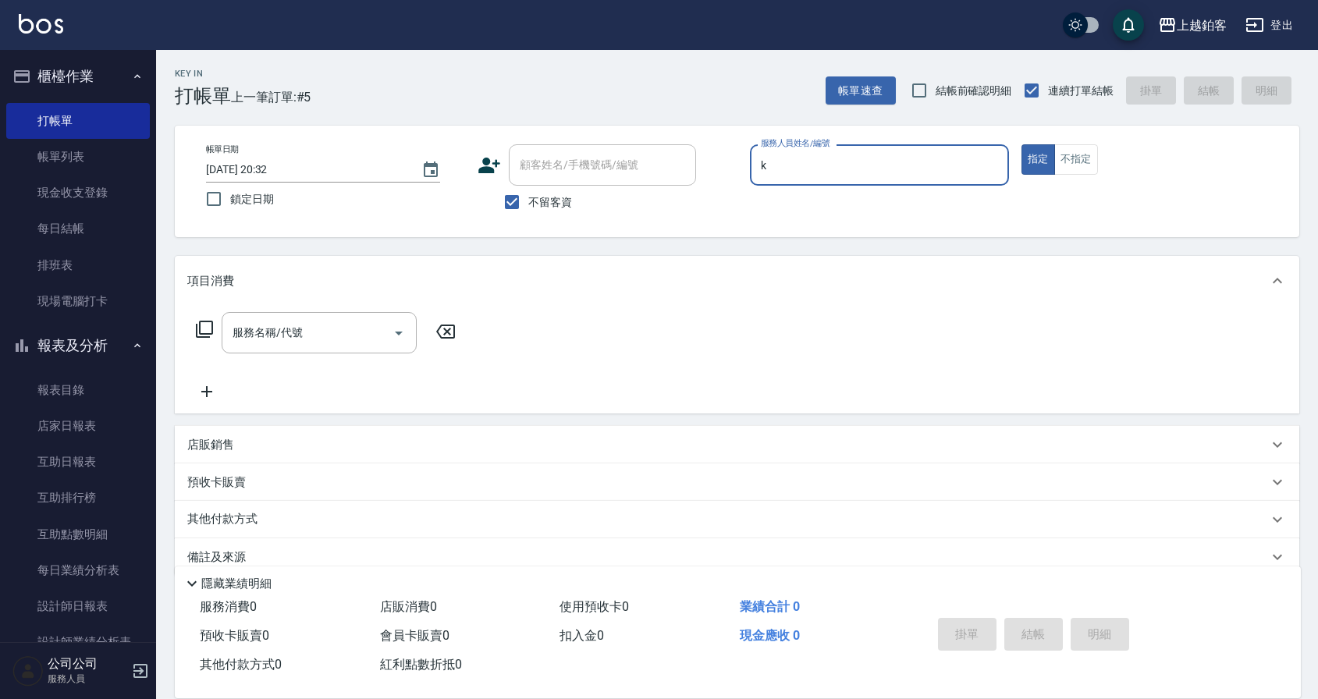
type input "Kid-K"
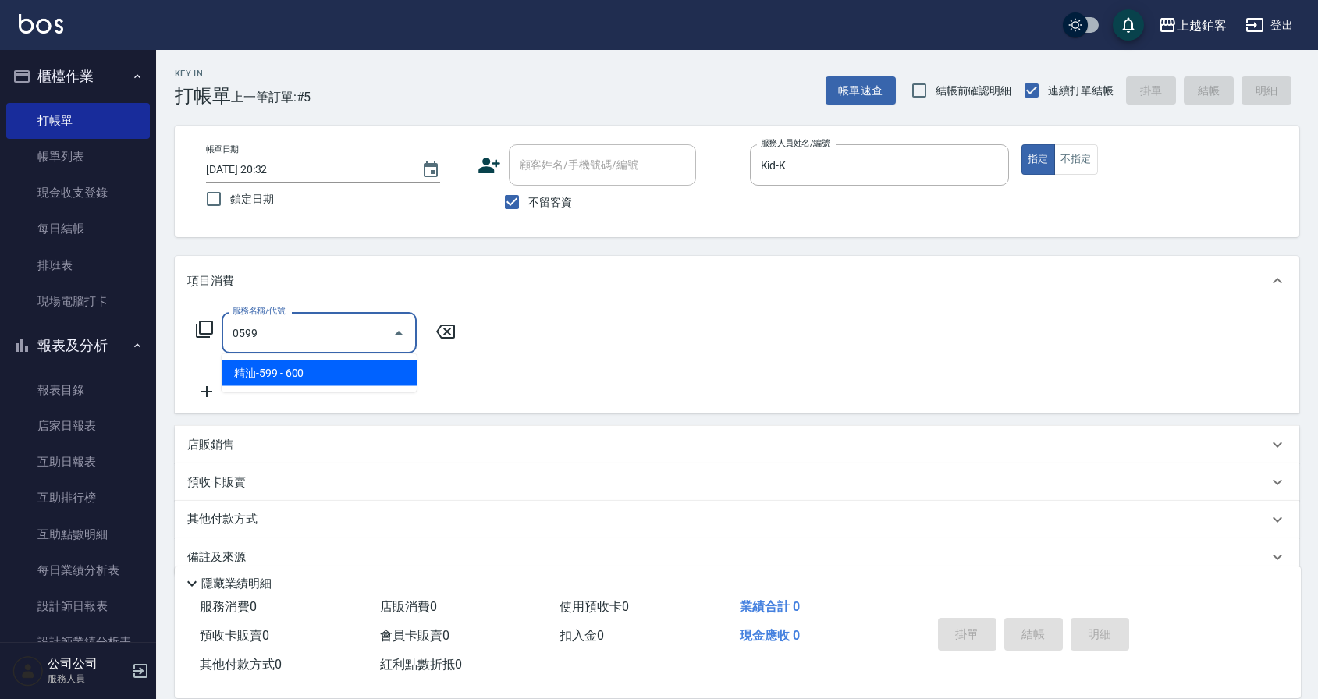
type input "精油-599(0599)"
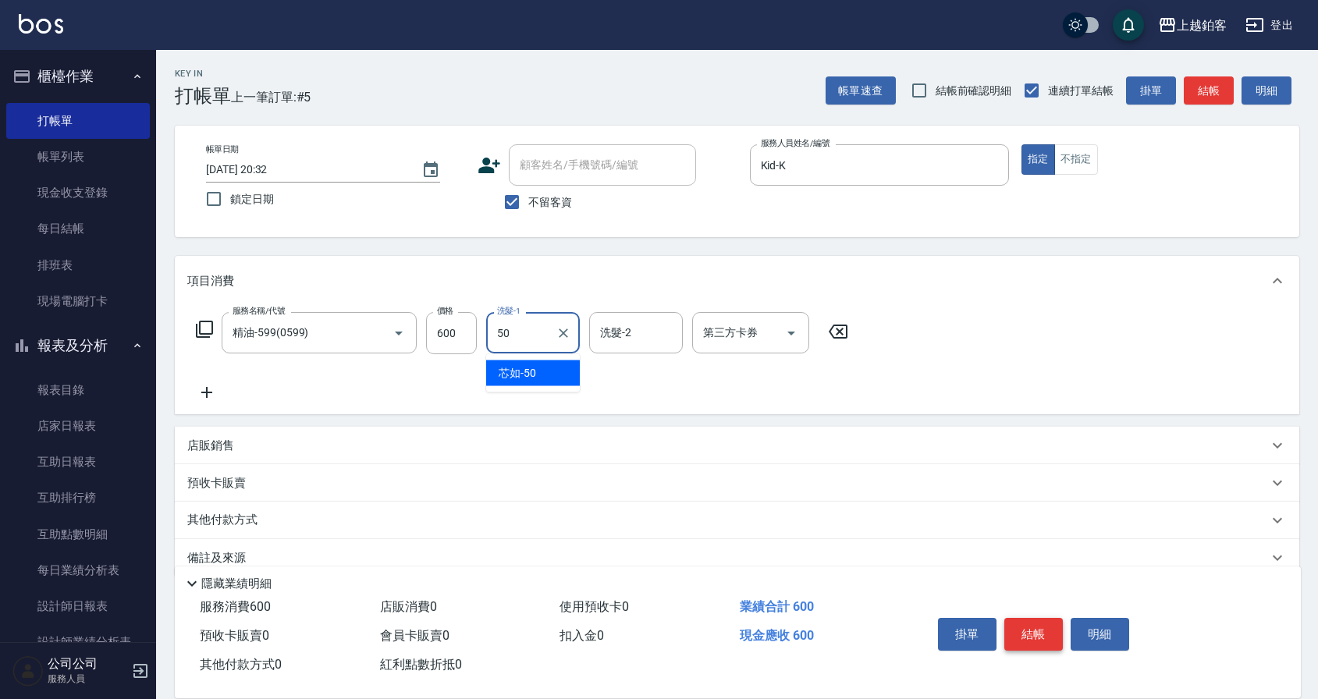
type input "芯如-50"
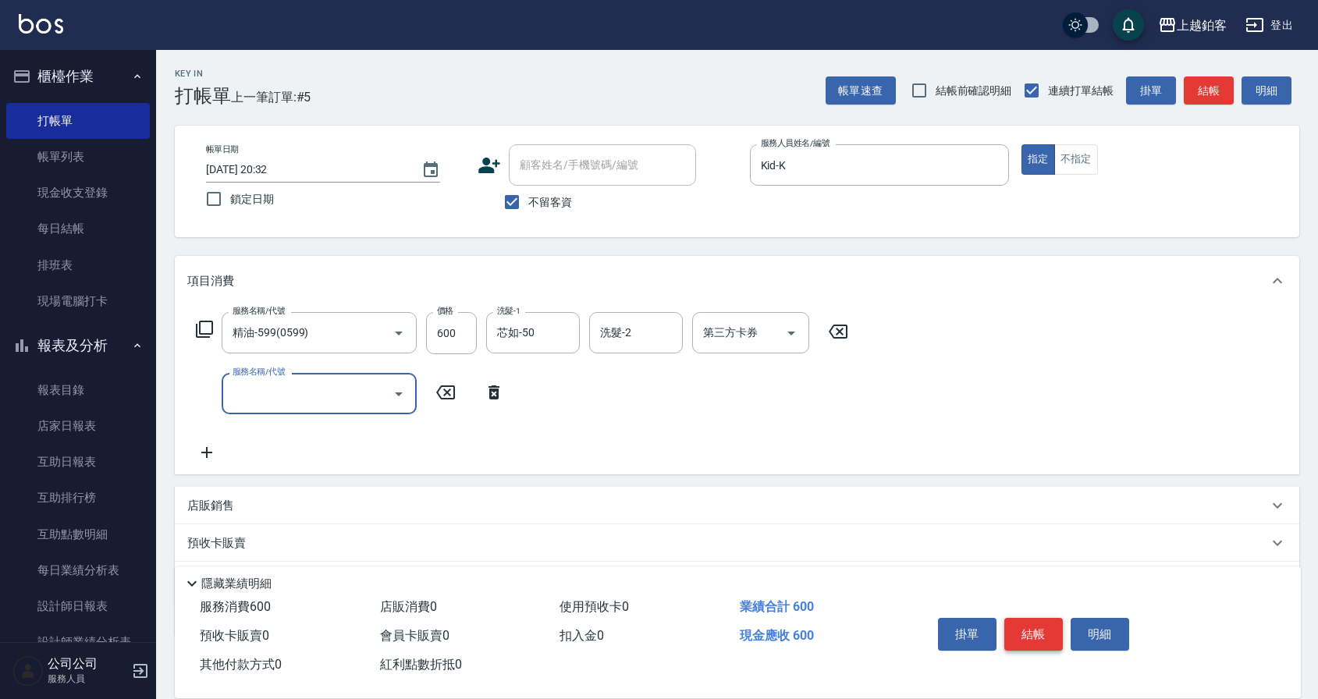
click at [1036, 627] on button "結帳" at bounding box center [1033, 634] width 59 height 33
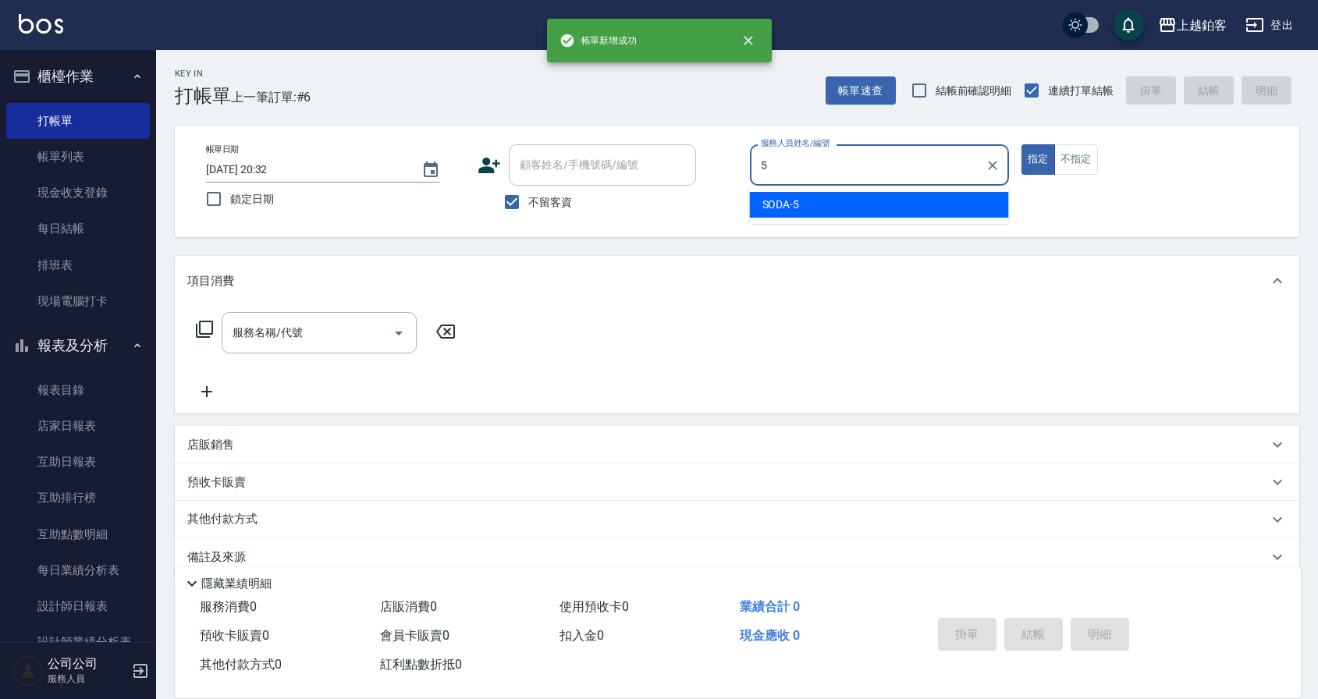
type input "SODA-5"
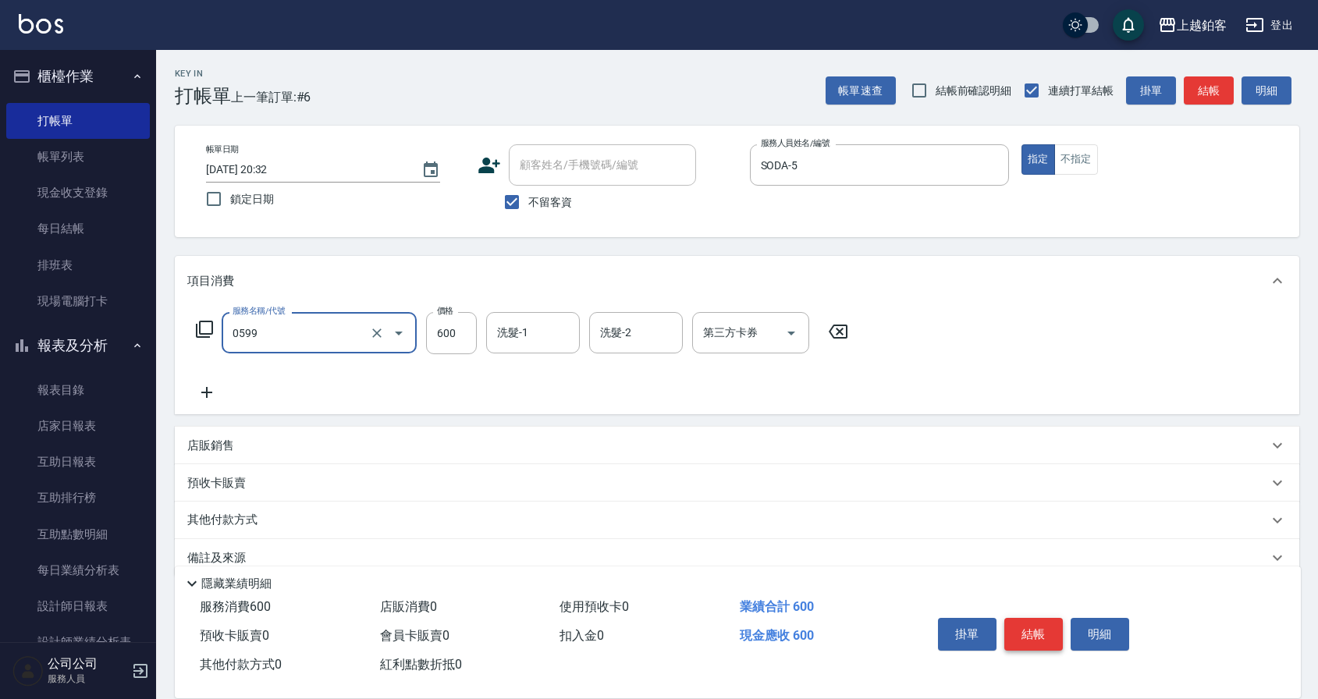
type input "精油-599(0599)"
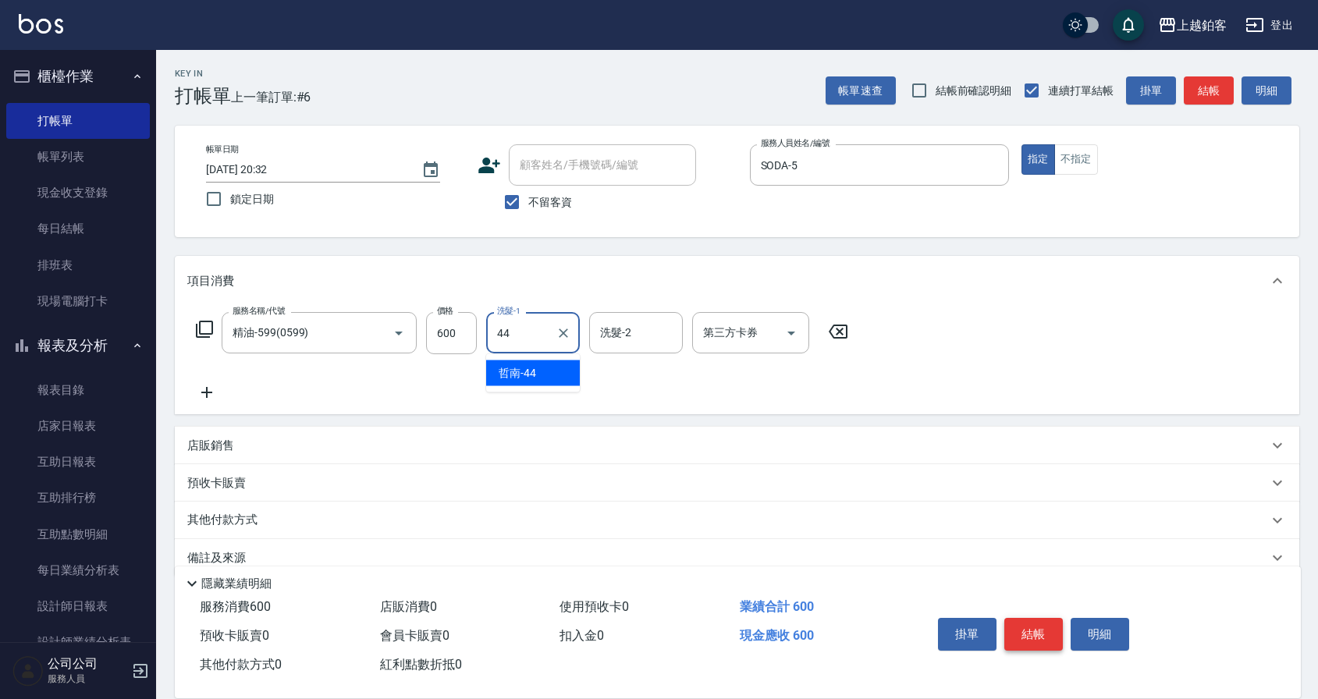
type input "哲南-44"
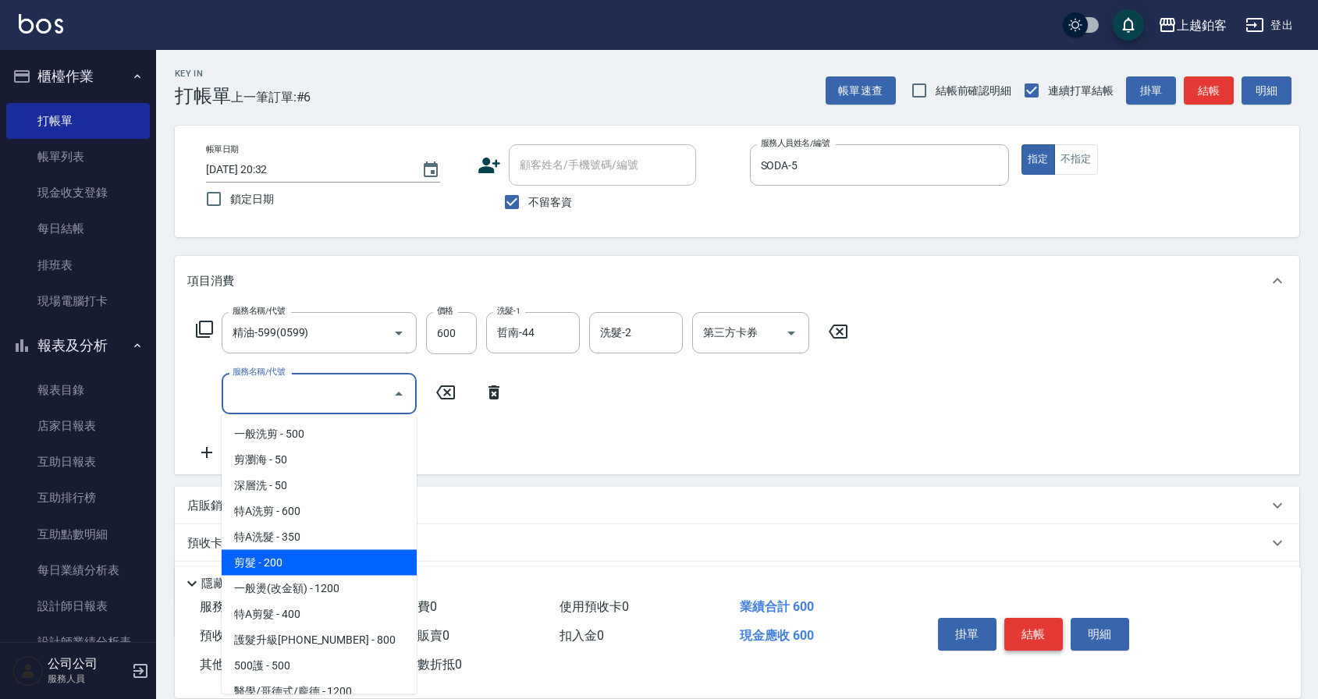
type input "剪髮(200)"
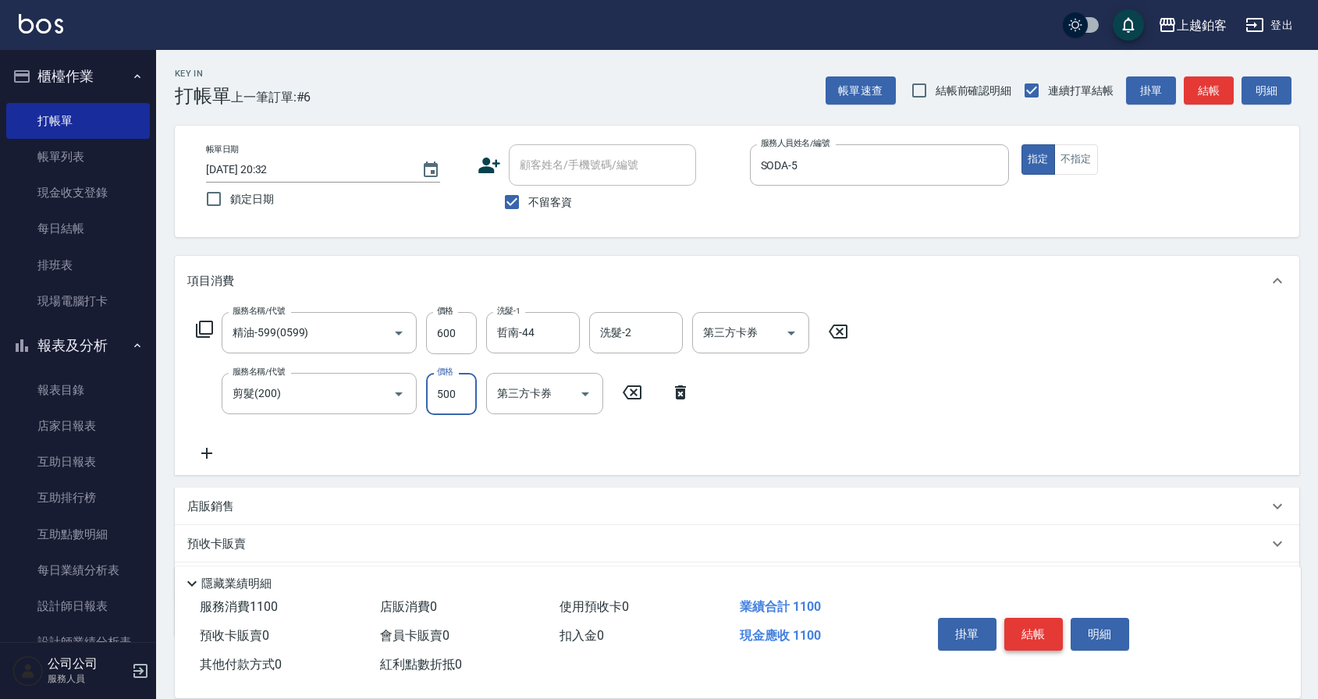
type input "500"
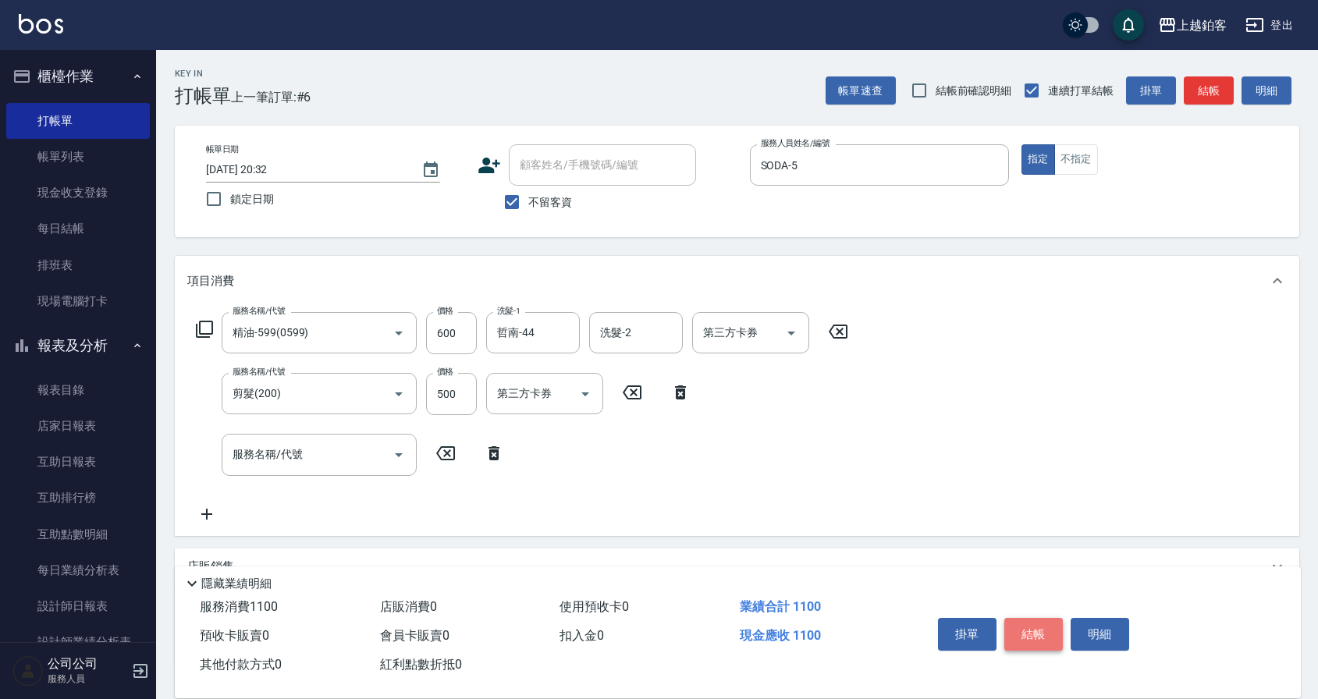
click at [1036, 618] on button "結帳" at bounding box center [1033, 634] width 59 height 33
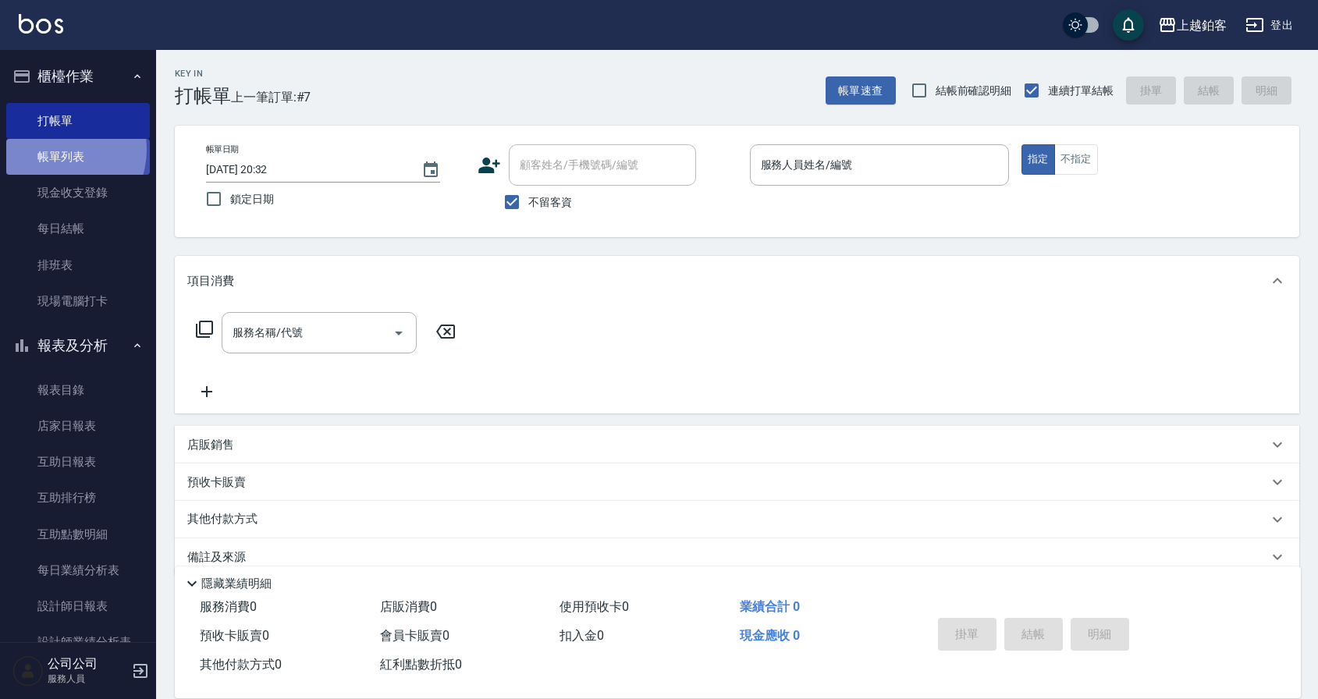
click at [54, 150] on link "帳單列表" at bounding box center [78, 157] width 144 height 36
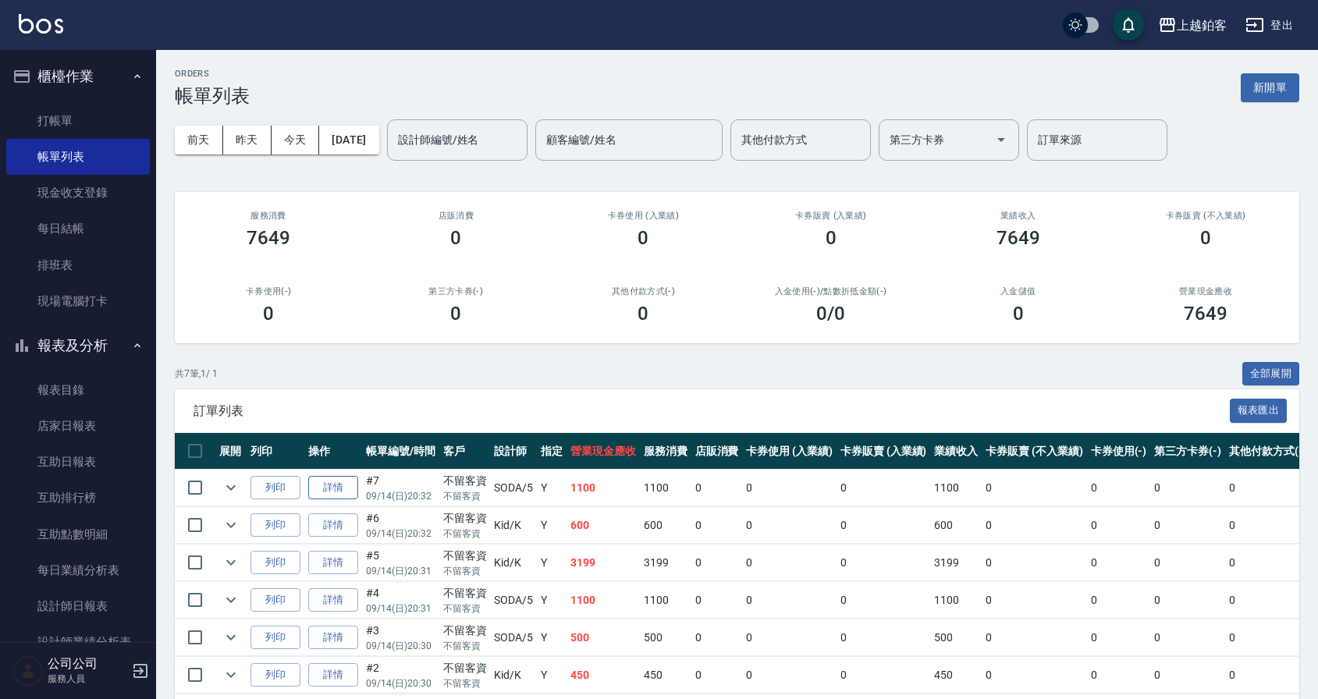
click at [320, 489] on link "詳情" at bounding box center [333, 488] width 50 height 24
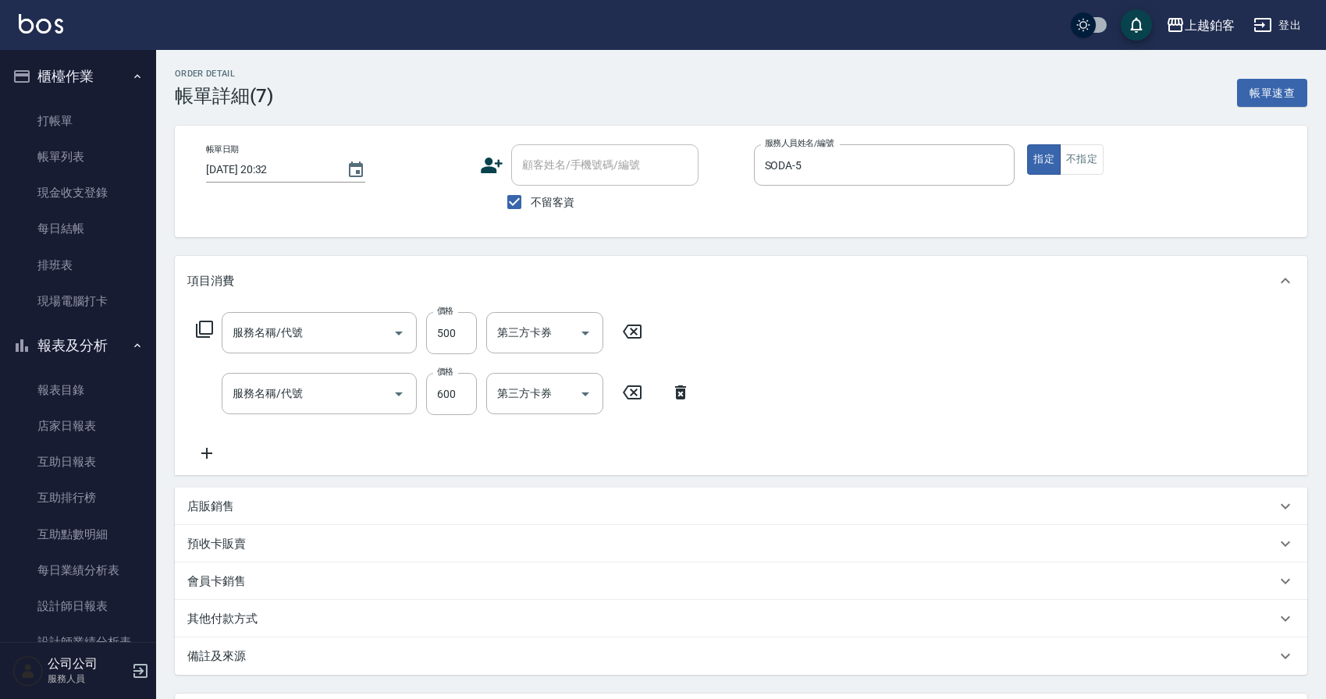
checkbox input "true"
type input "SODA-5"
type input "剪髮(200)"
type input "精油-599(0599)"
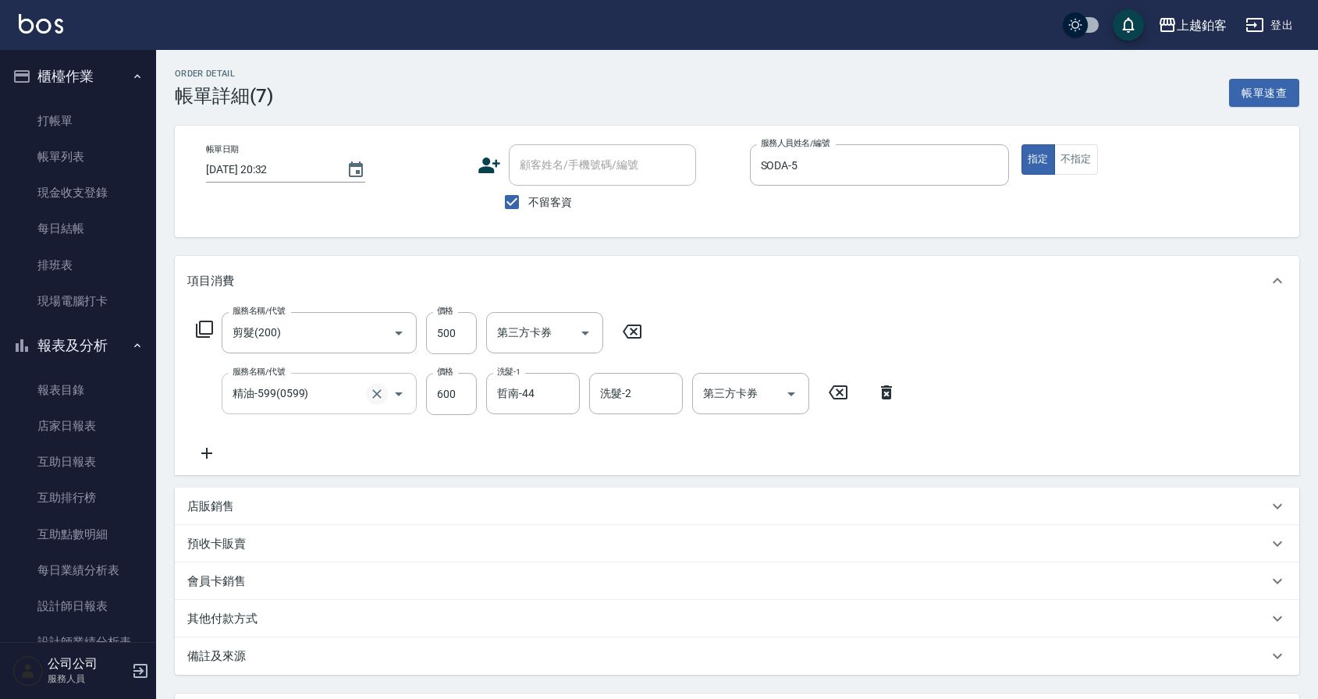
click at [382, 389] on icon "Clear" at bounding box center [377, 394] width 16 height 16
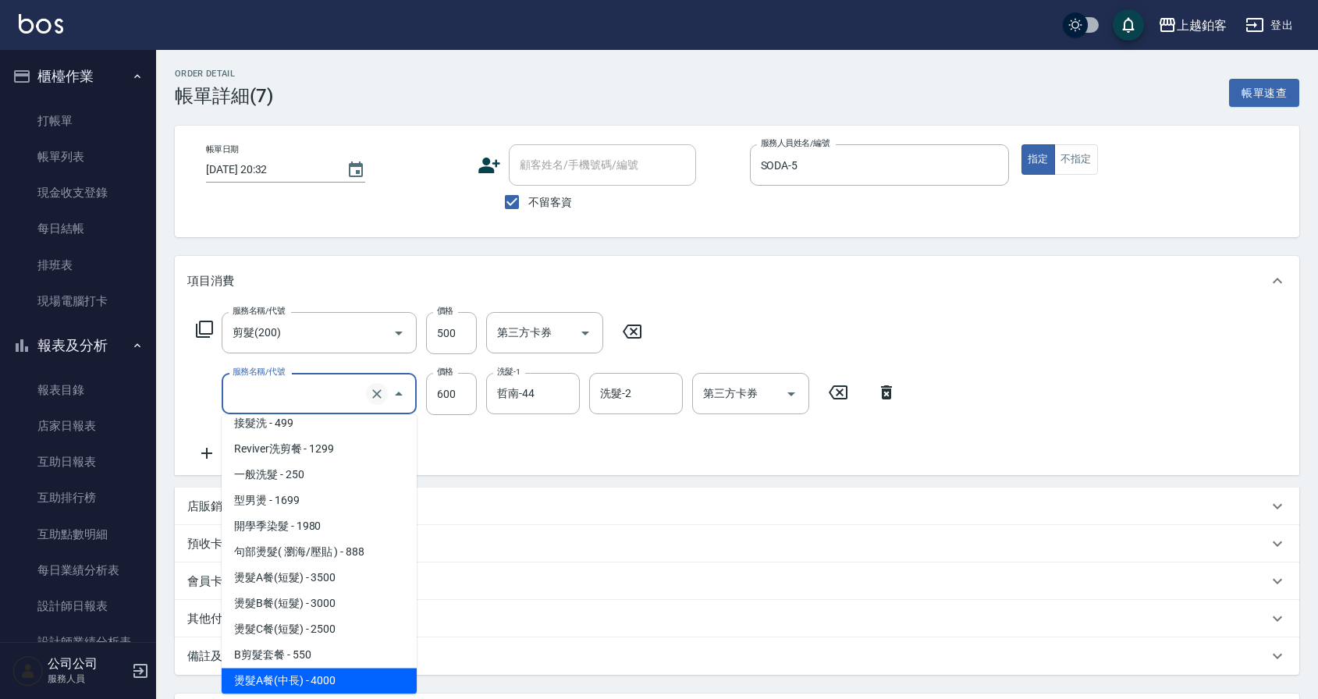
scroll to position [525, 0]
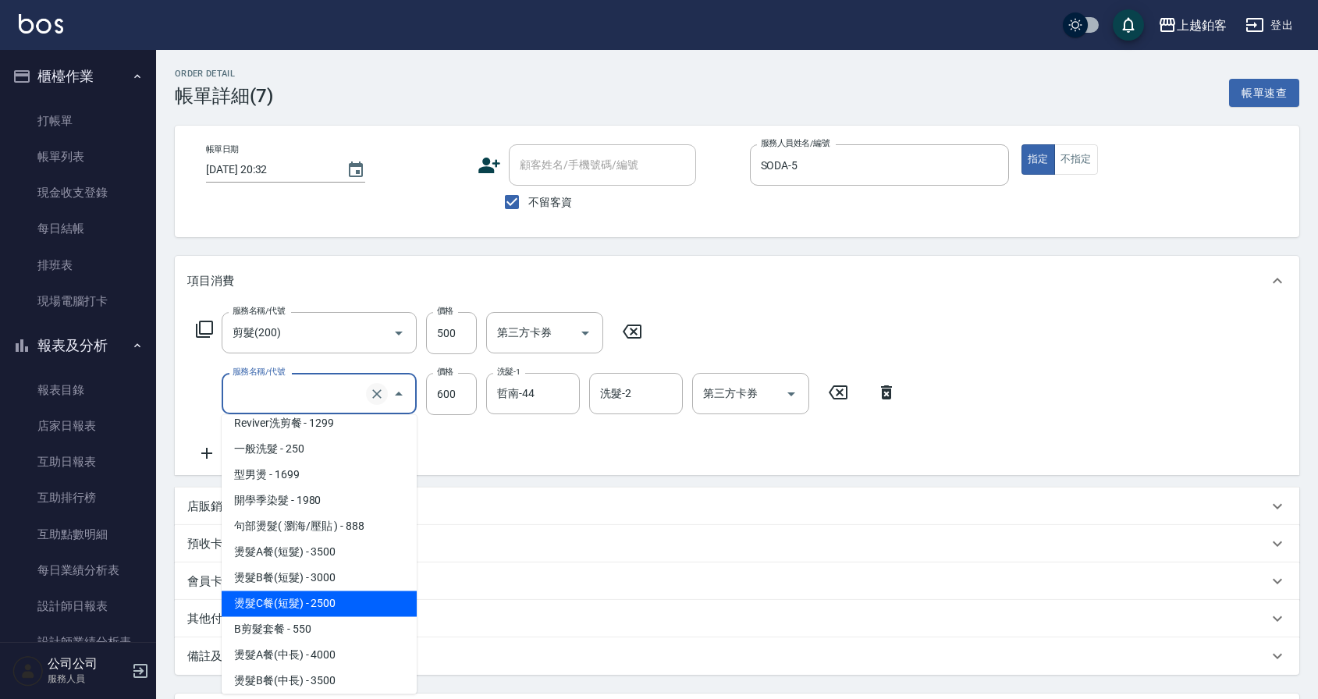
type input "燙髮C餐(短髮)(2203)"
type input "2500"
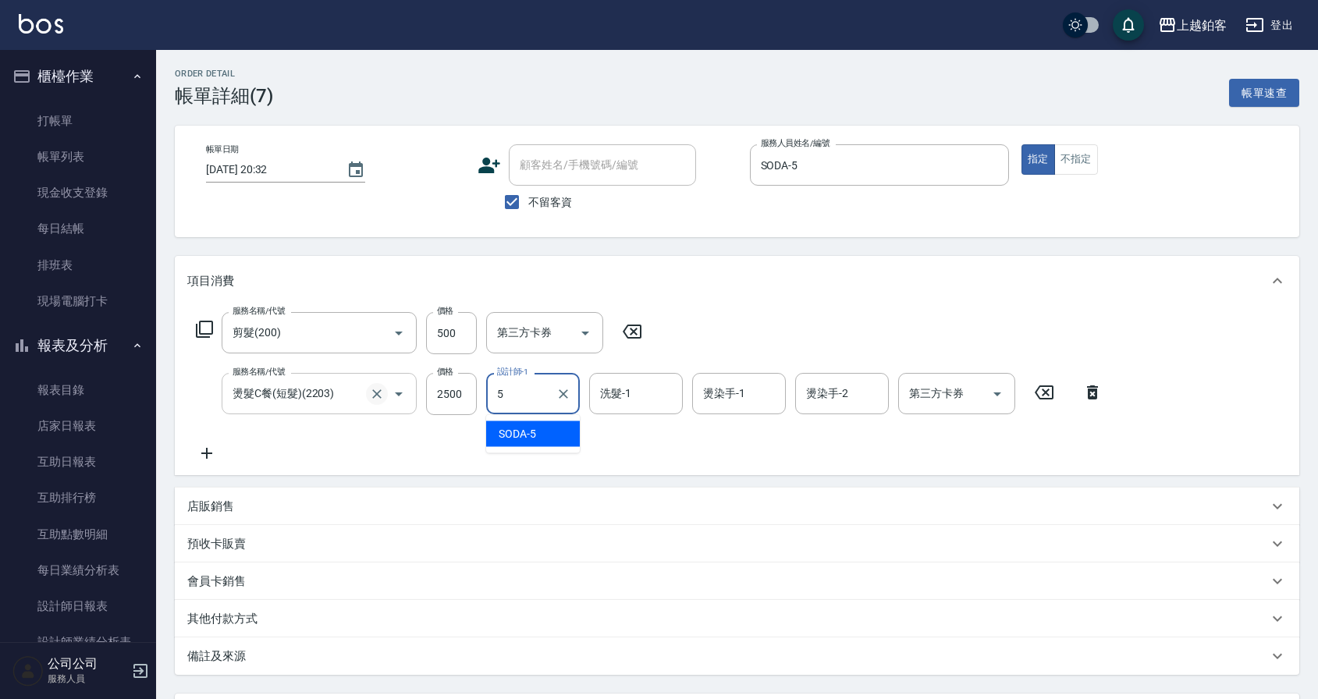
type input "SODA-5"
type input "哲南-44"
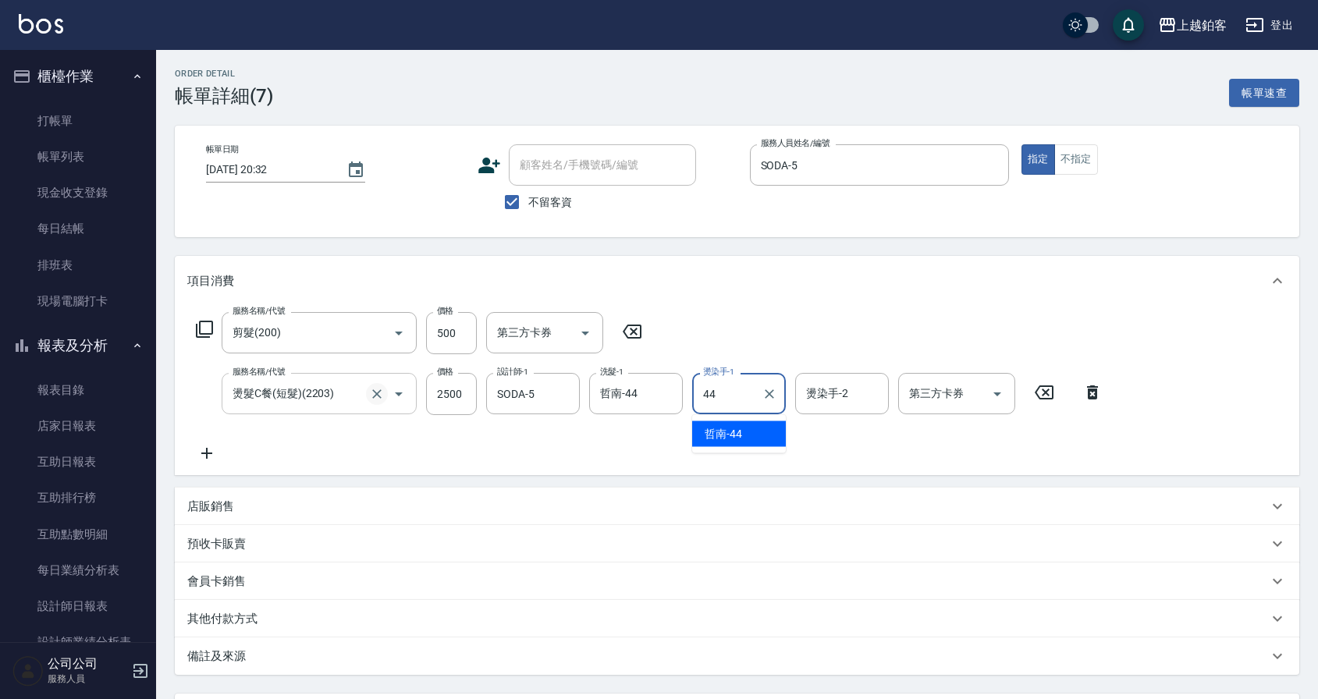
type input "哲南-44"
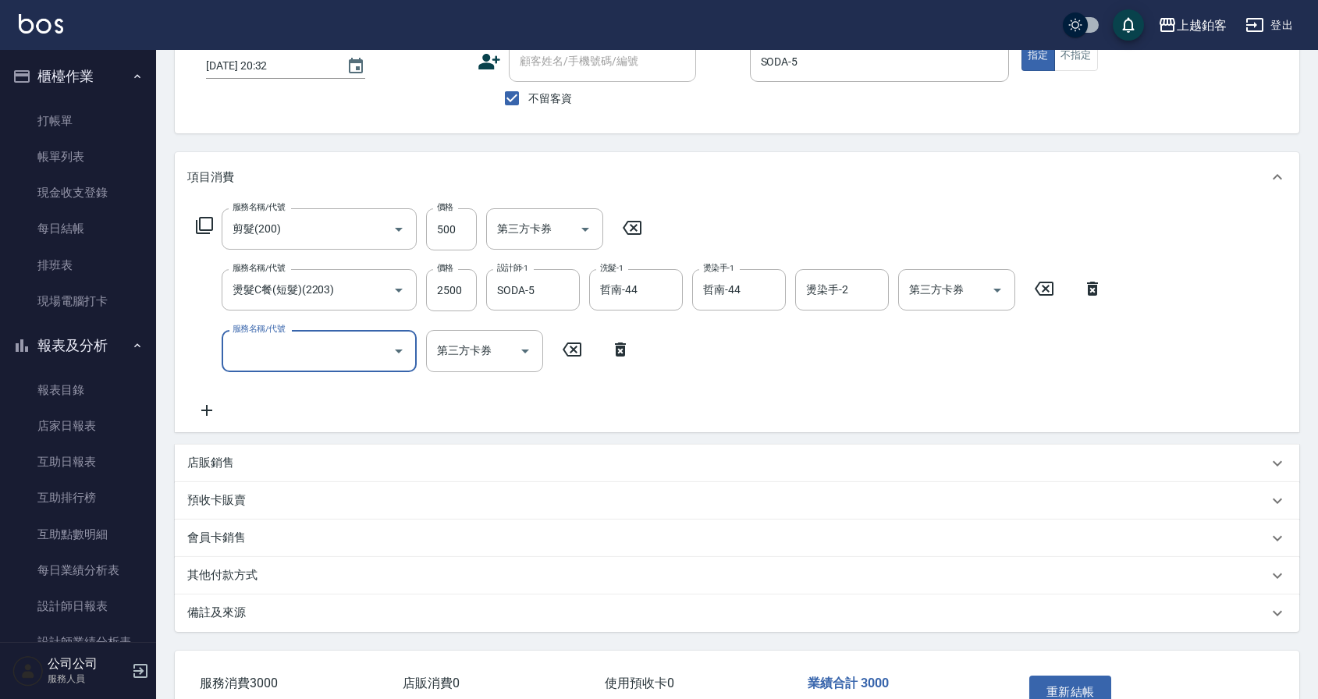
scroll to position [202, 0]
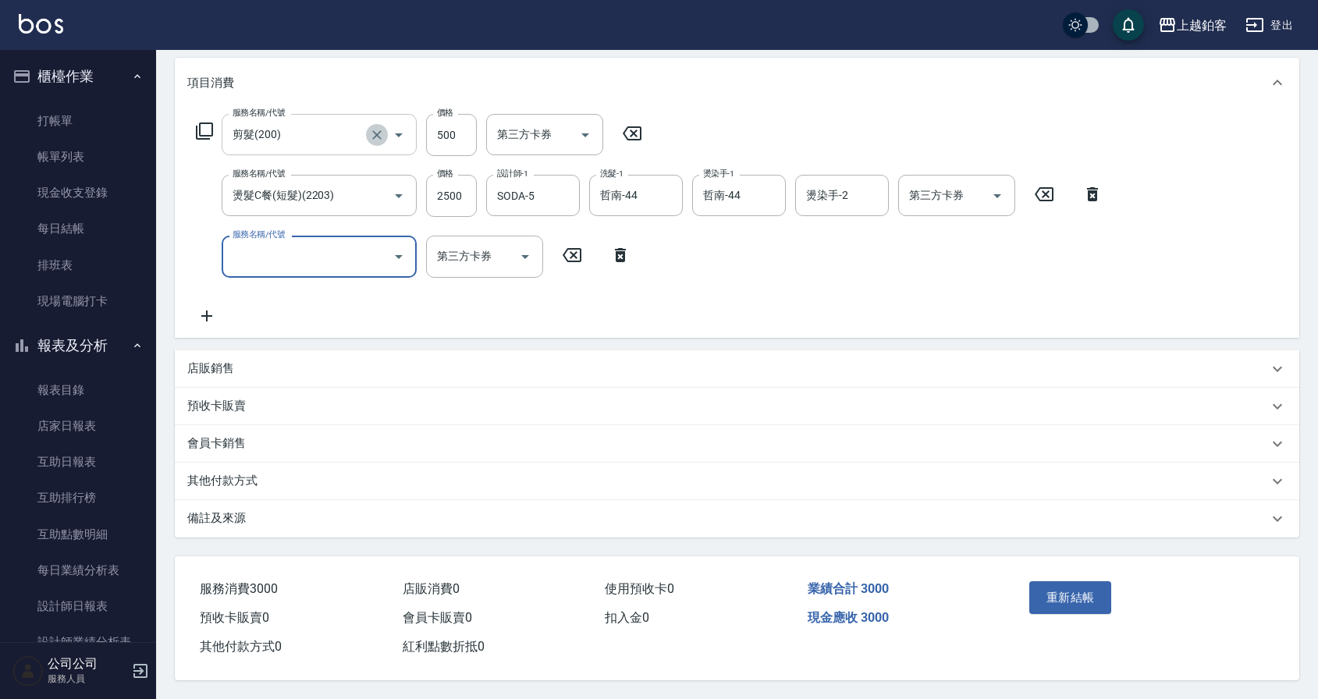
click at [382, 127] on icon "Clear" at bounding box center [377, 135] width 16 height 16
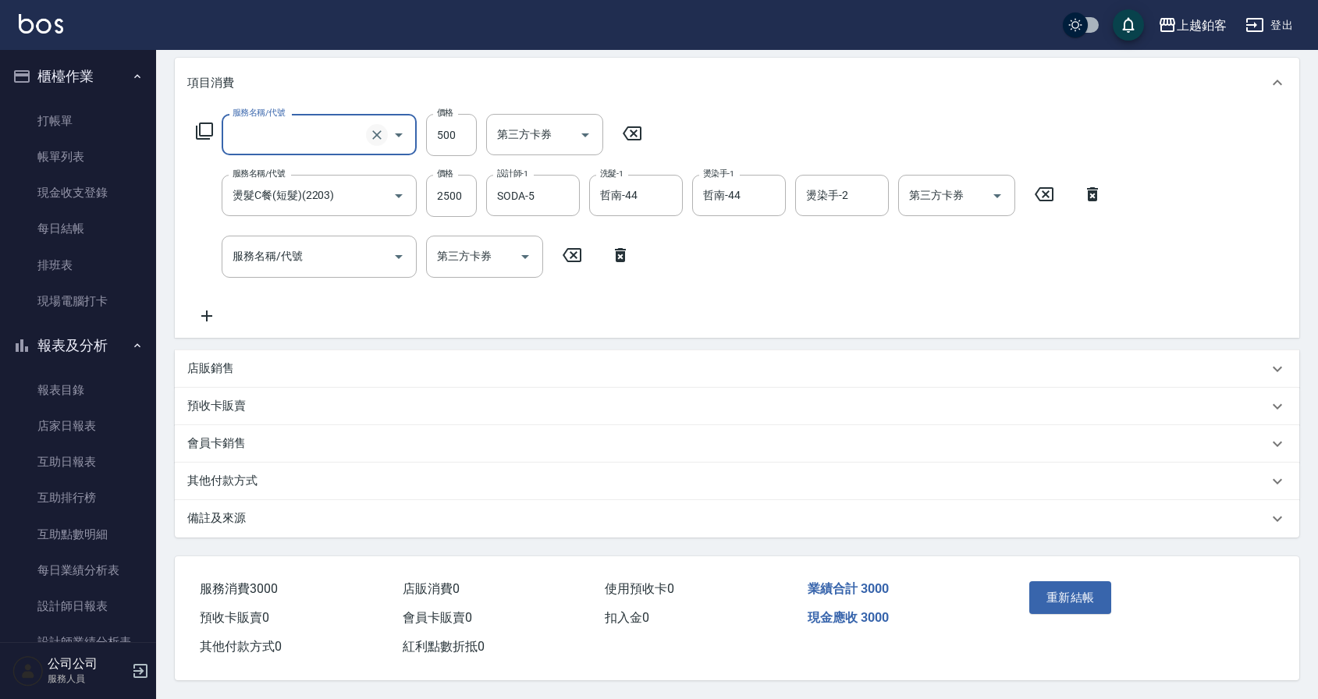
scroll to position [201, 0]
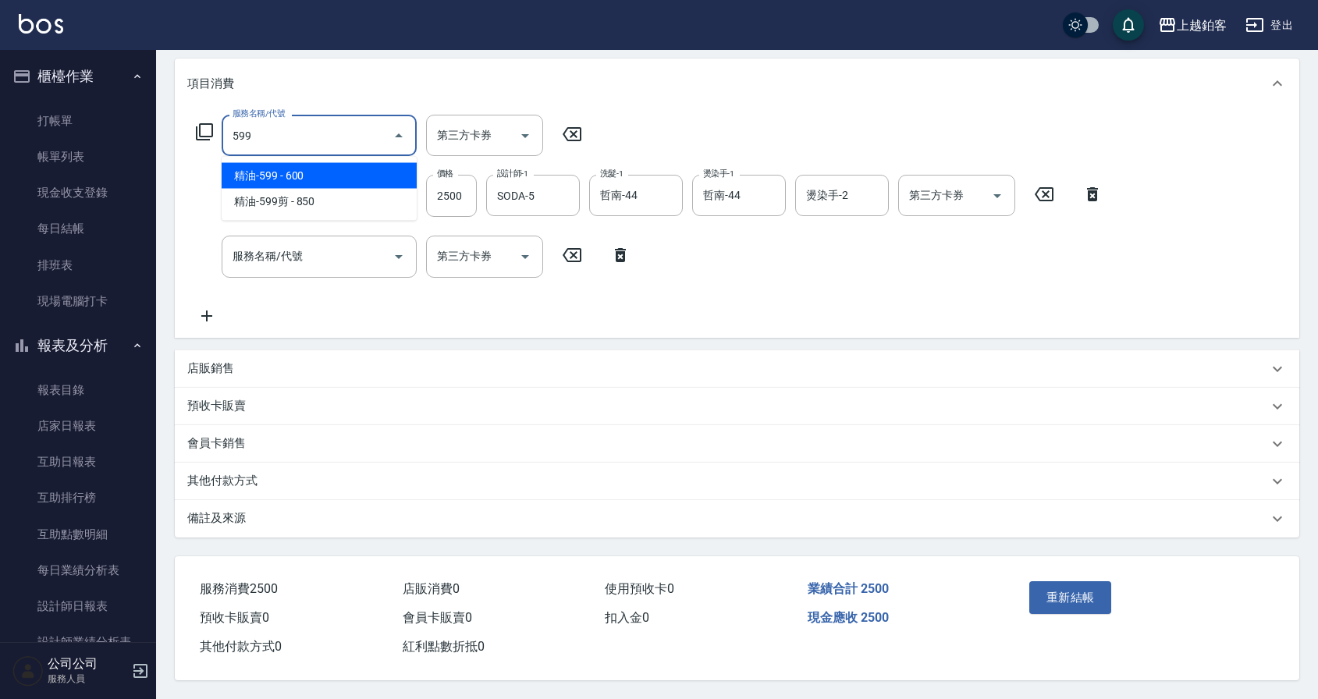
type input "精油-599(0599)"
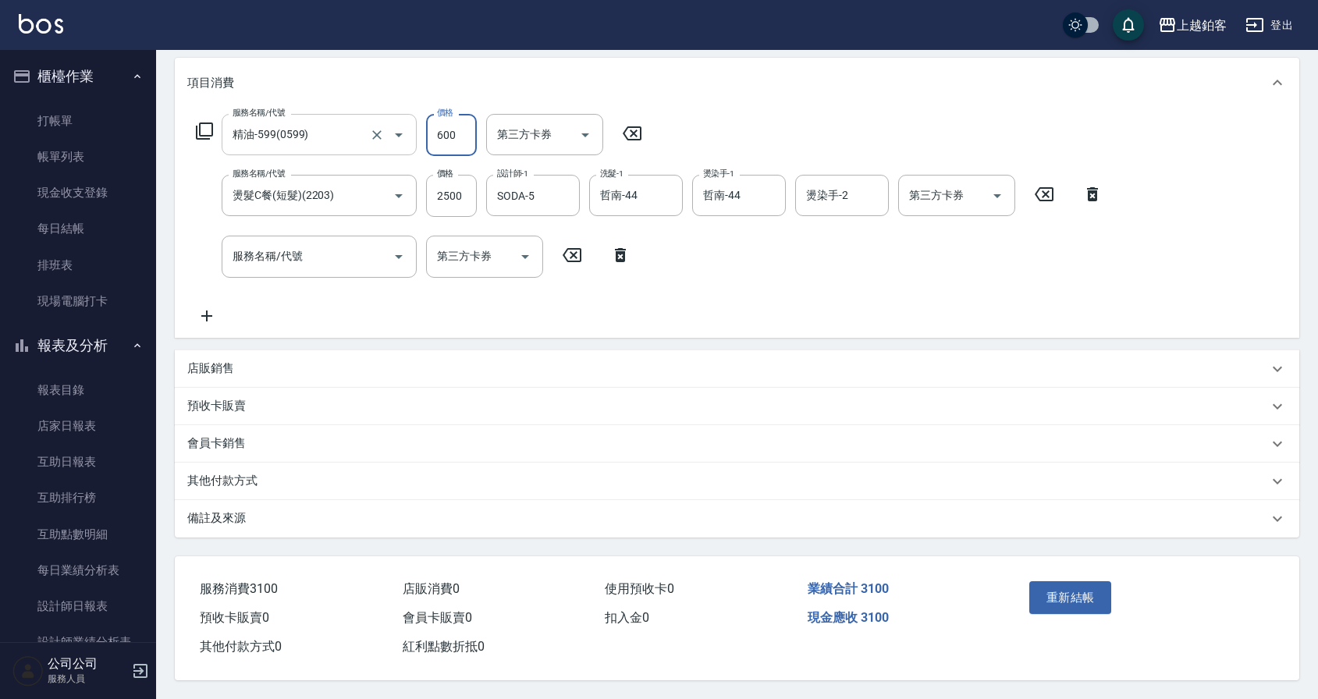
scroll to position [202, 0]
type input "哲南-44"
click at [833, 264] on div "服務名稱/代號 精油-599(0599) 服務名稱/代號 價格 600 價格 洗髮-1 哲南-44 洗髮-1 洗髮-2 洗髮-2 第三方卡券 第三方卡券 服務…" at bounding box center [649, 219] width 925 height 211
click at [1071, 585] on button "重新結帳" at bounding box center [1070, 597] width 83 height 33
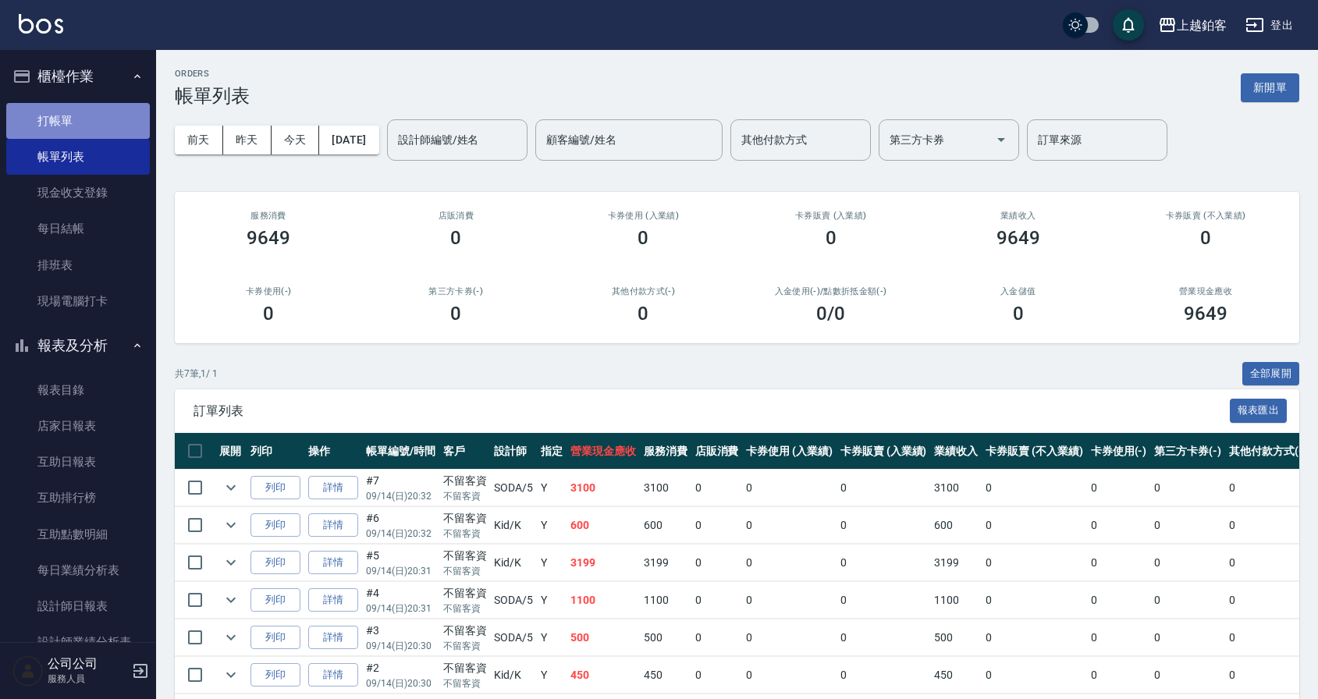
click at [87, 136] on link "打帳單" at bounding box center [78, 121] width 144 height 36
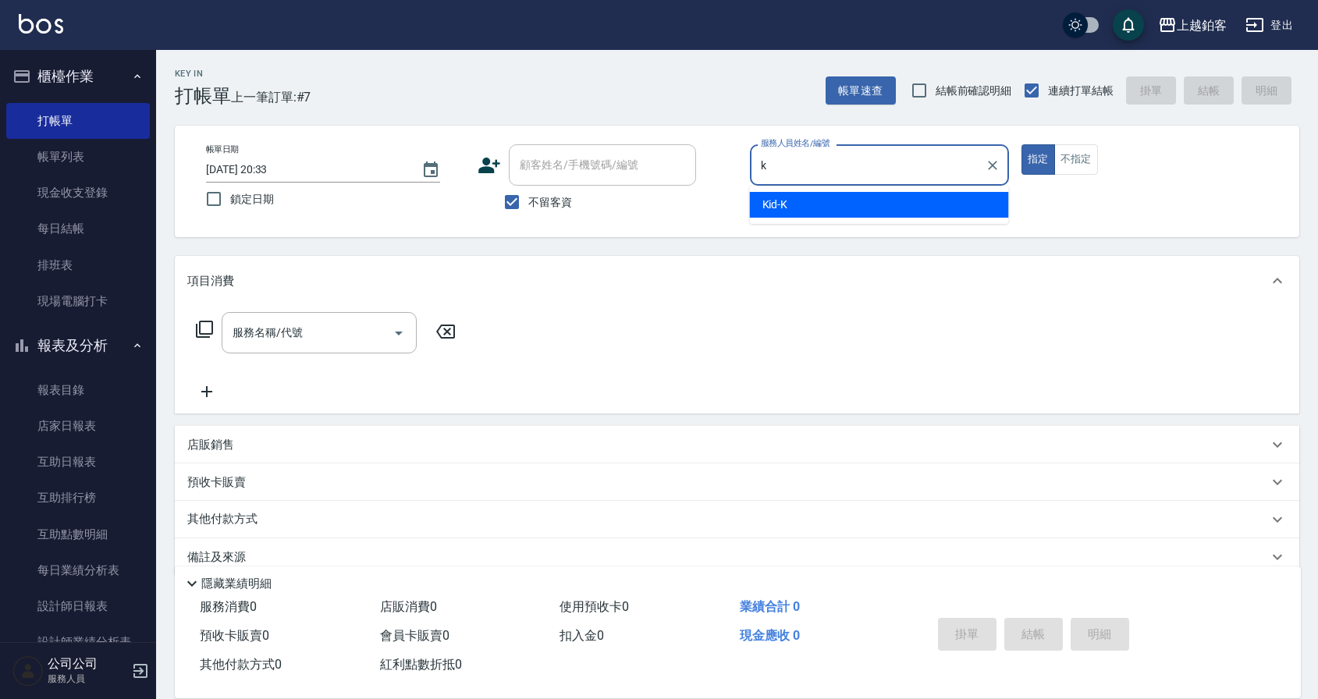
type input "Kid-K"
type button "true"
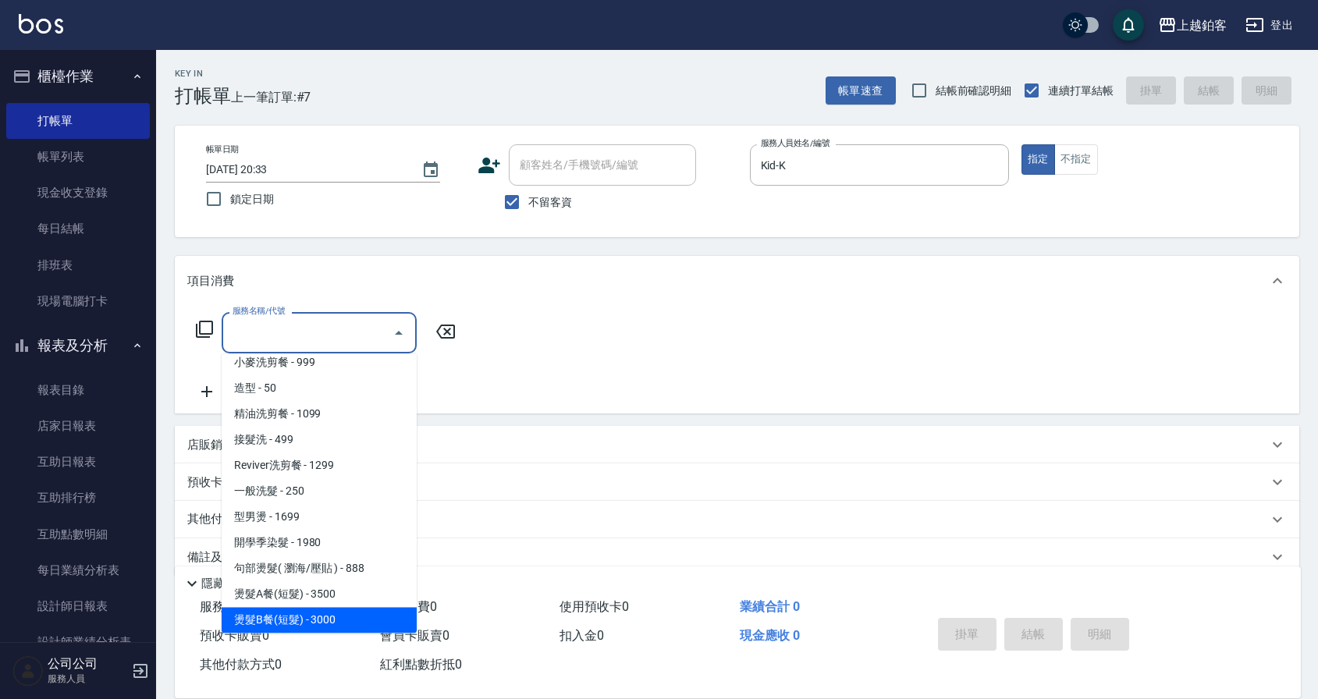
scroll to position [448, 0]
type input "燙髮C餐(短髮)(2203)"
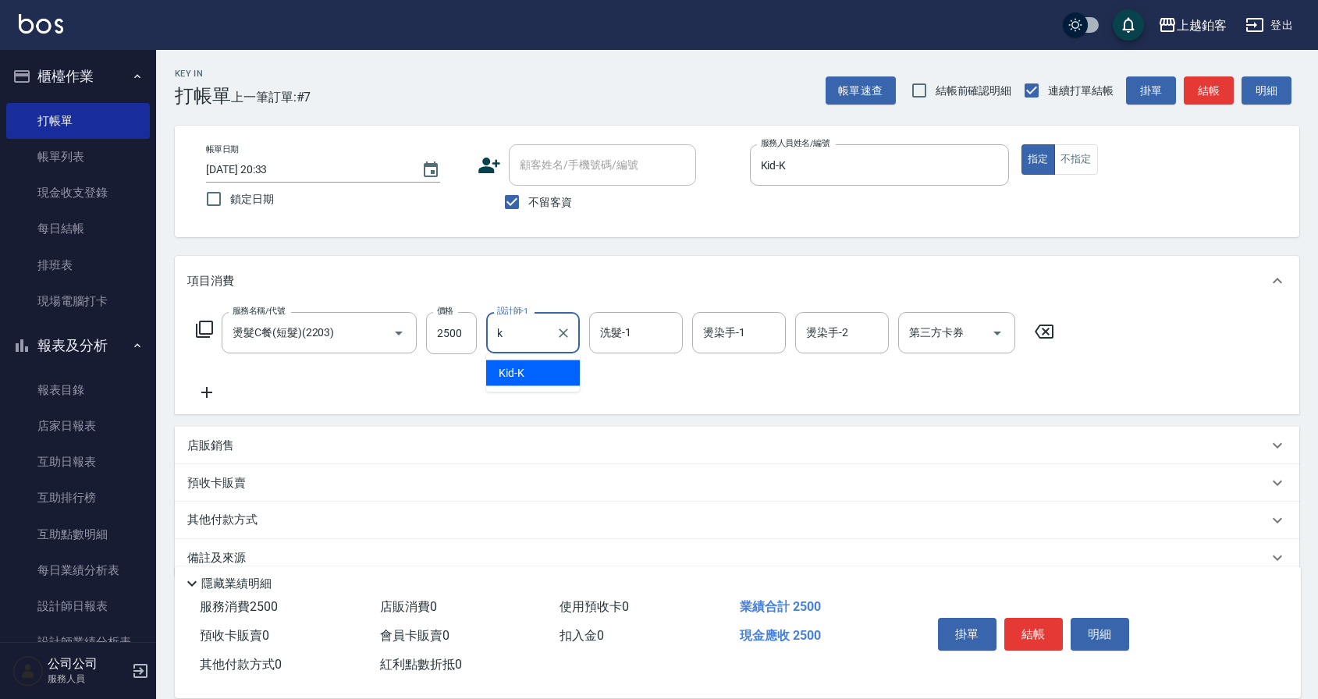
type input "Kid-K"
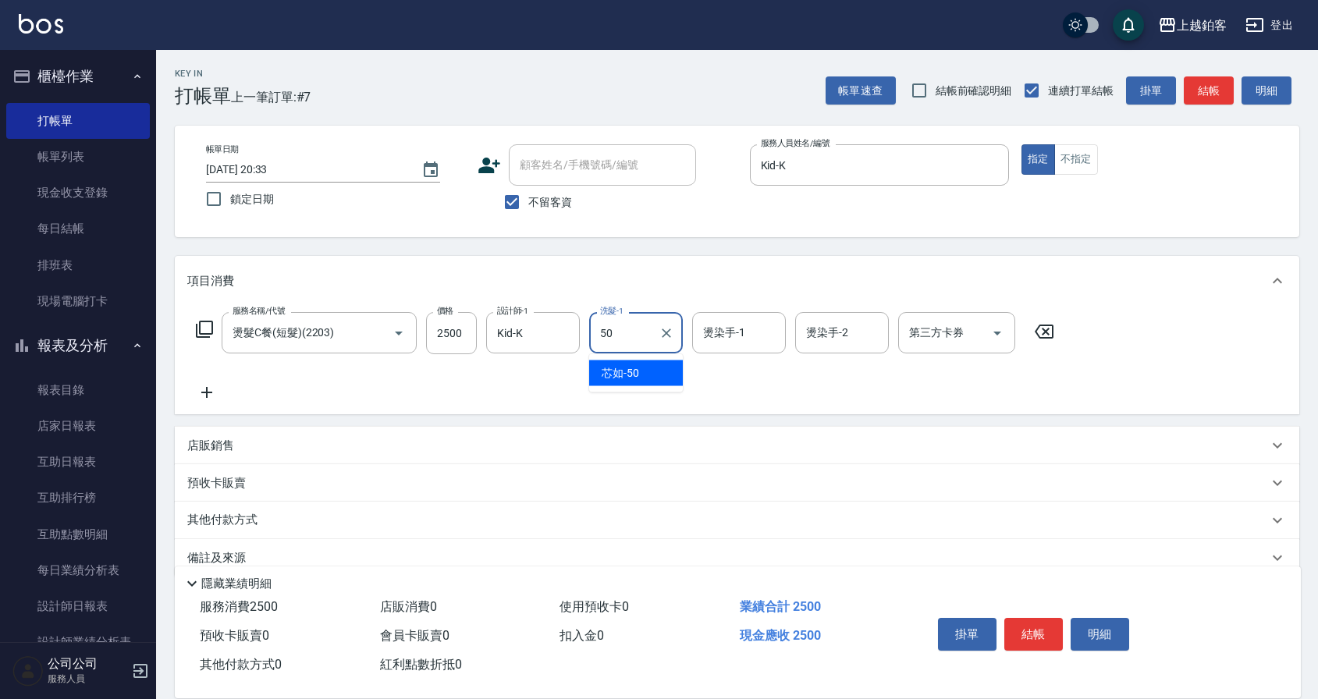
type input "芯如-50"
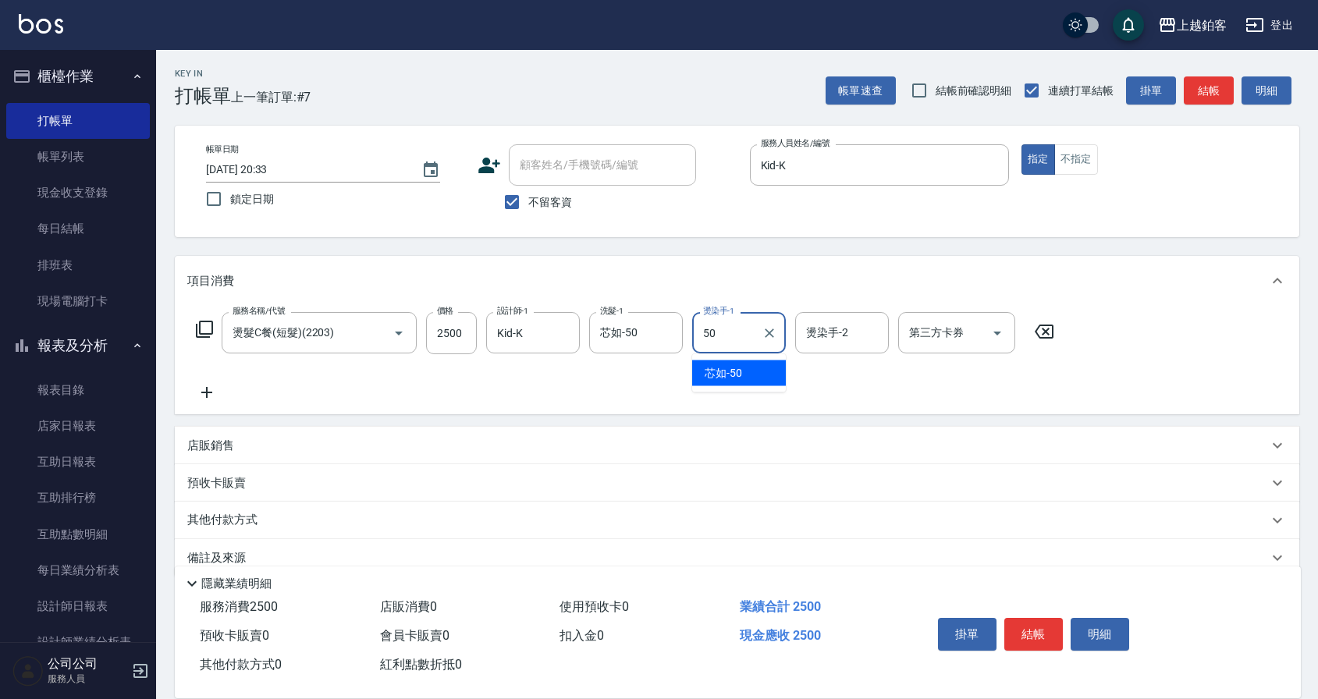
type input "芯如-50"
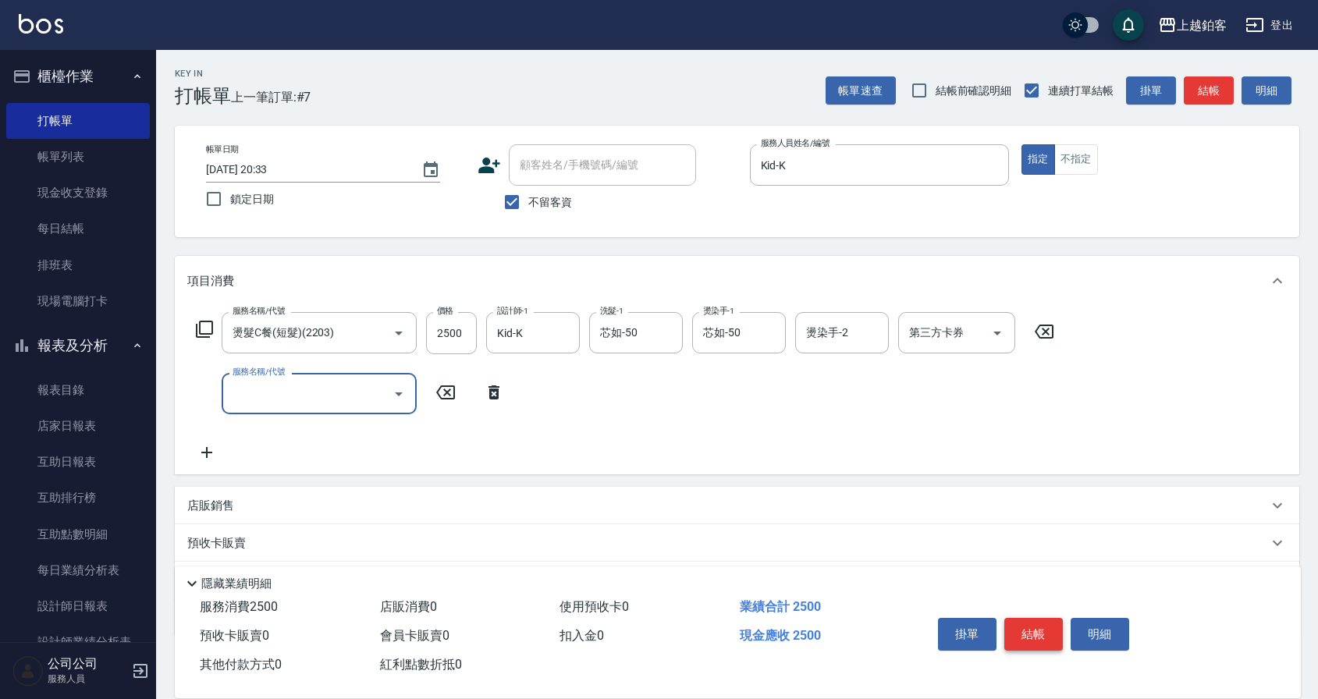
click at [1028, 618] on button "結帳" at bounding box center [1033, 634] width 59 height 33
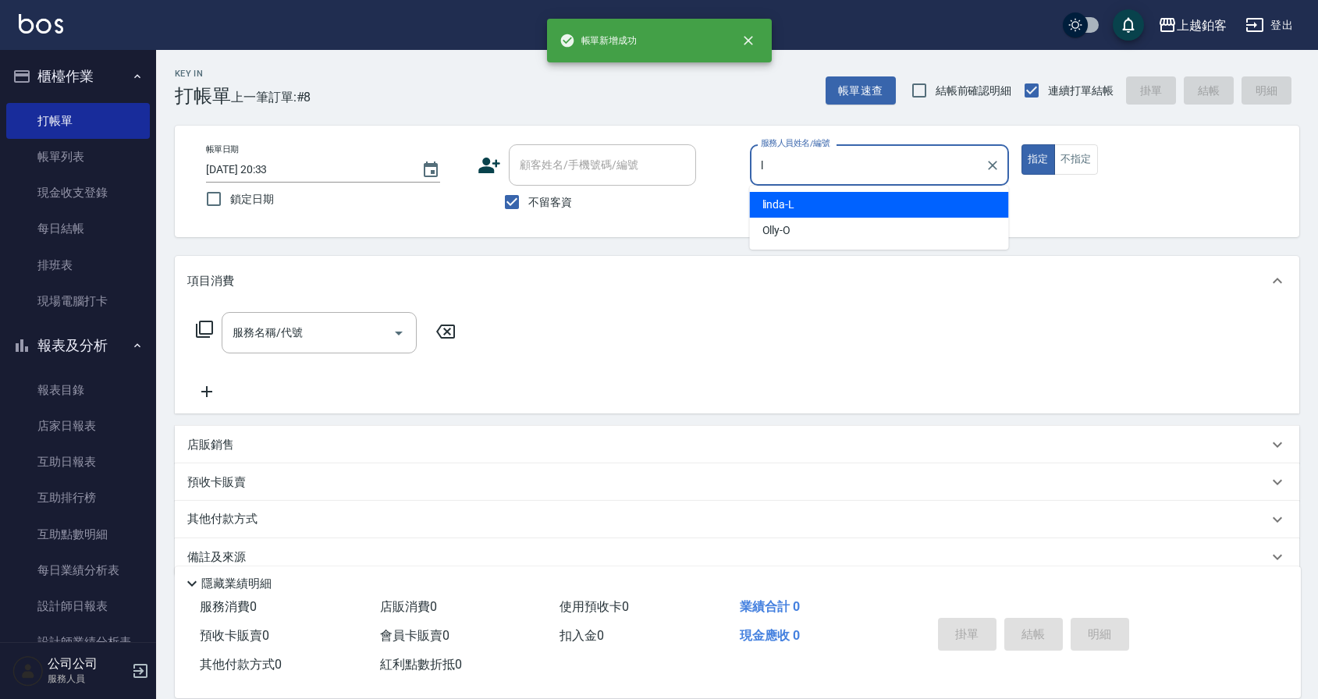
type input "linda-L"
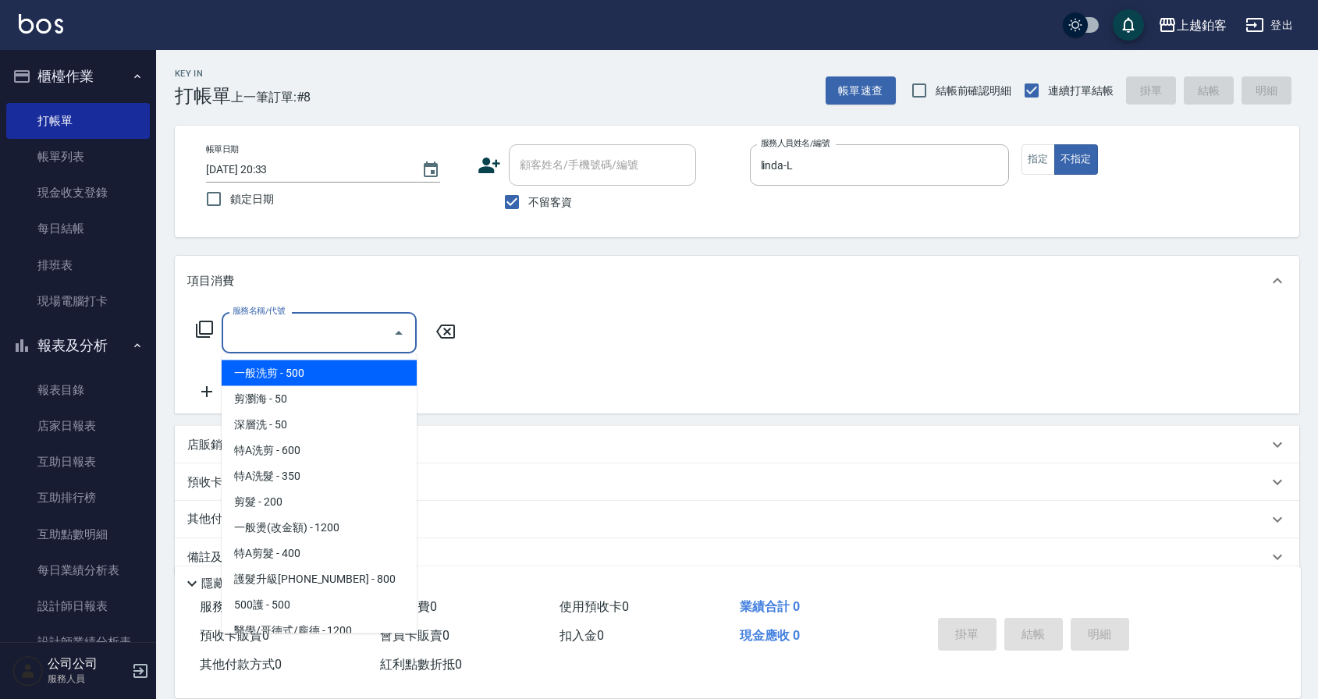
type input "一般洗剪(5)"
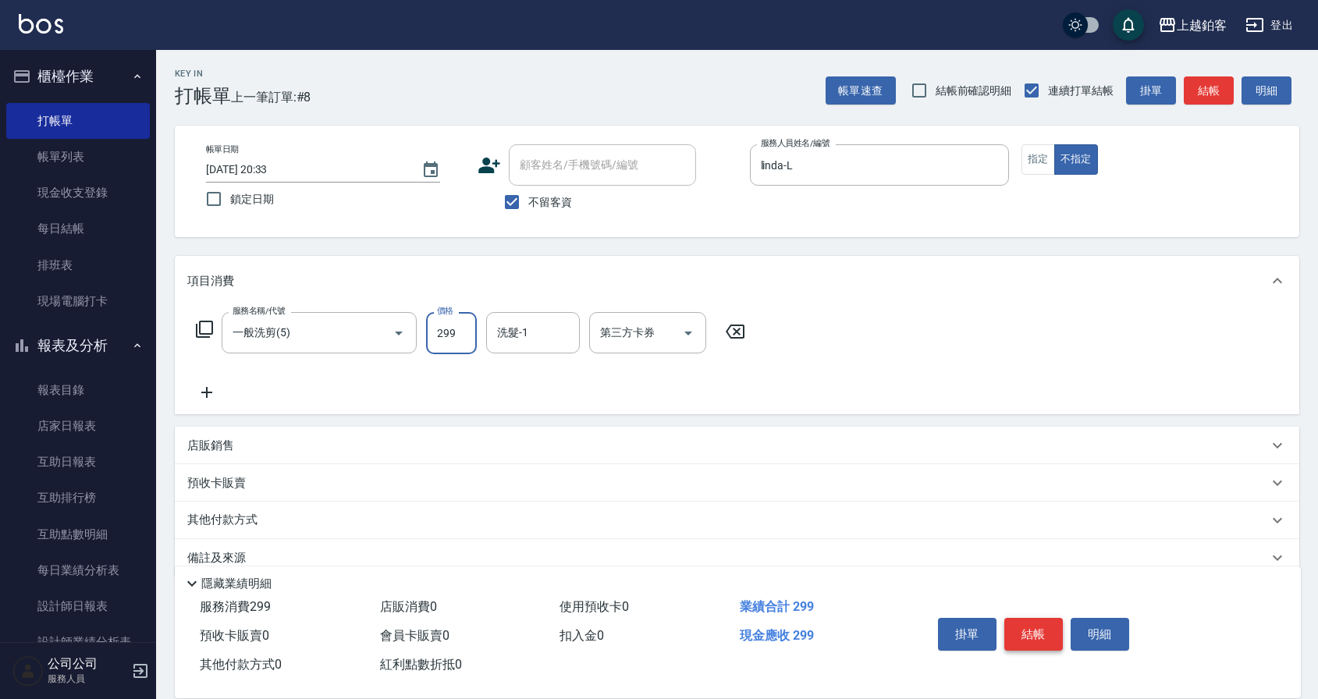
type input "299"
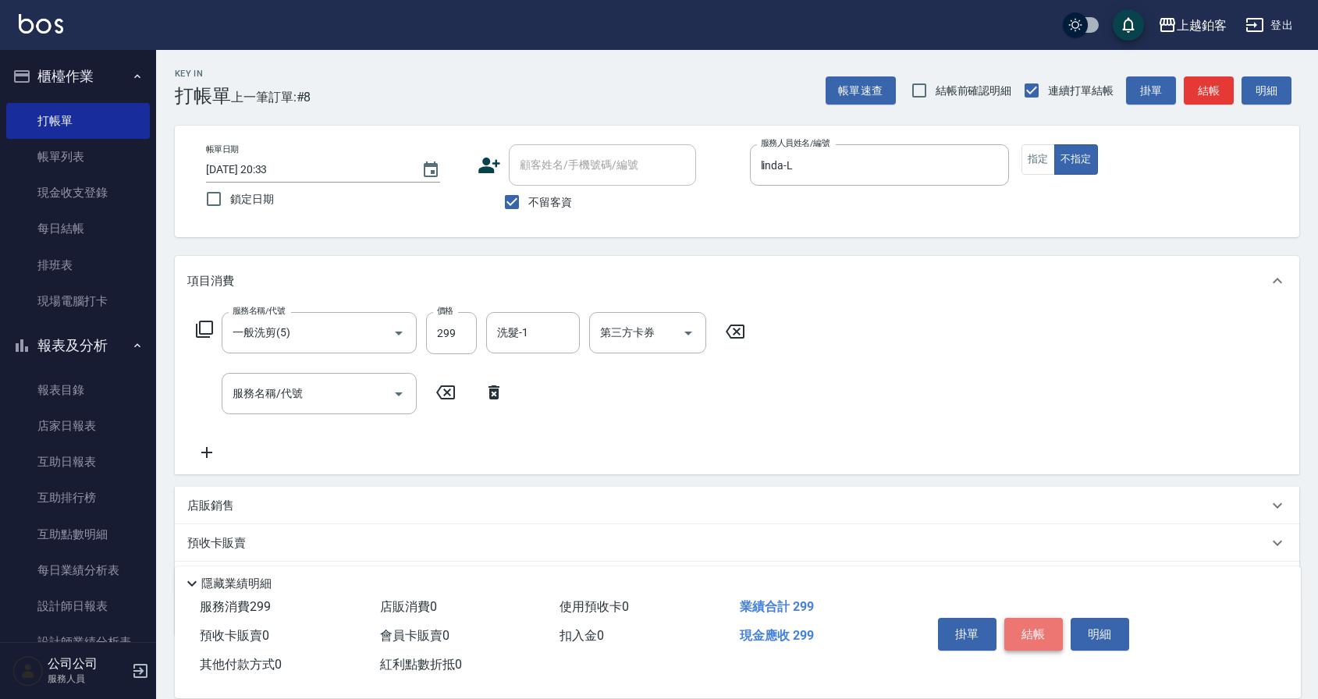
click at [1037, 633] on button "結帳" at bounding box center [1033, 634] width 59 height 33
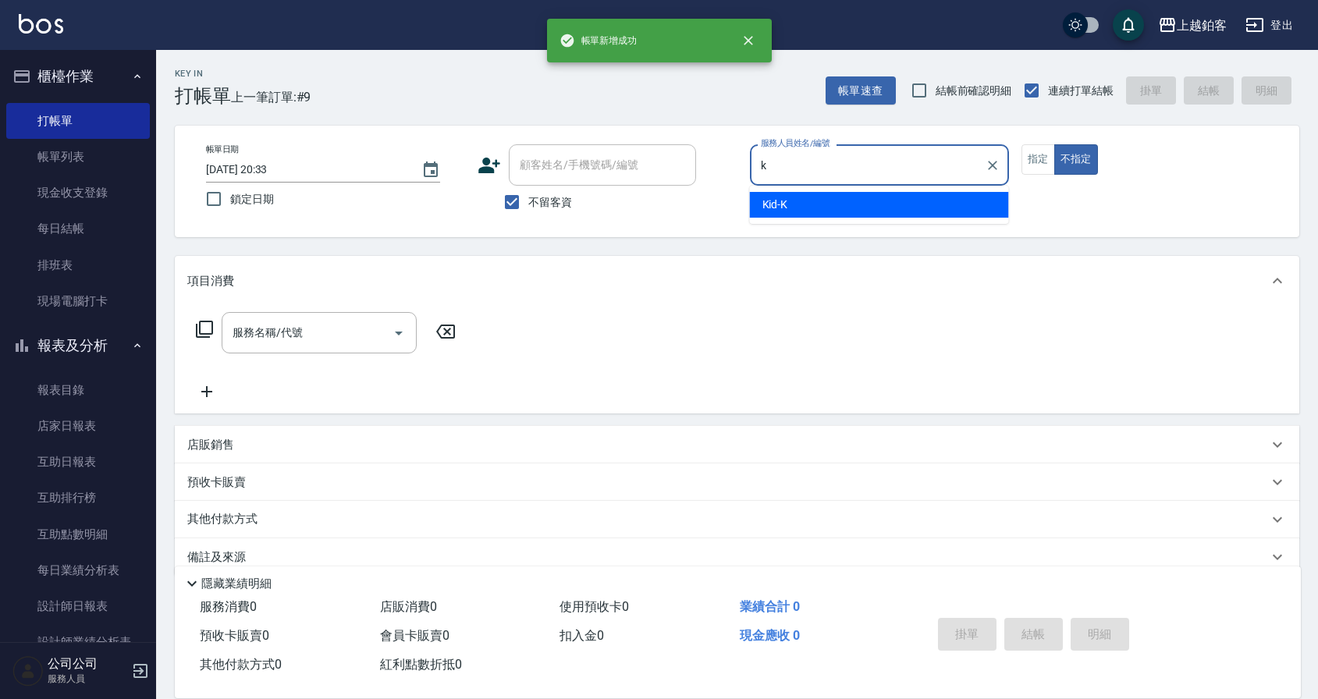
type input "Kid-K"
type button "false"
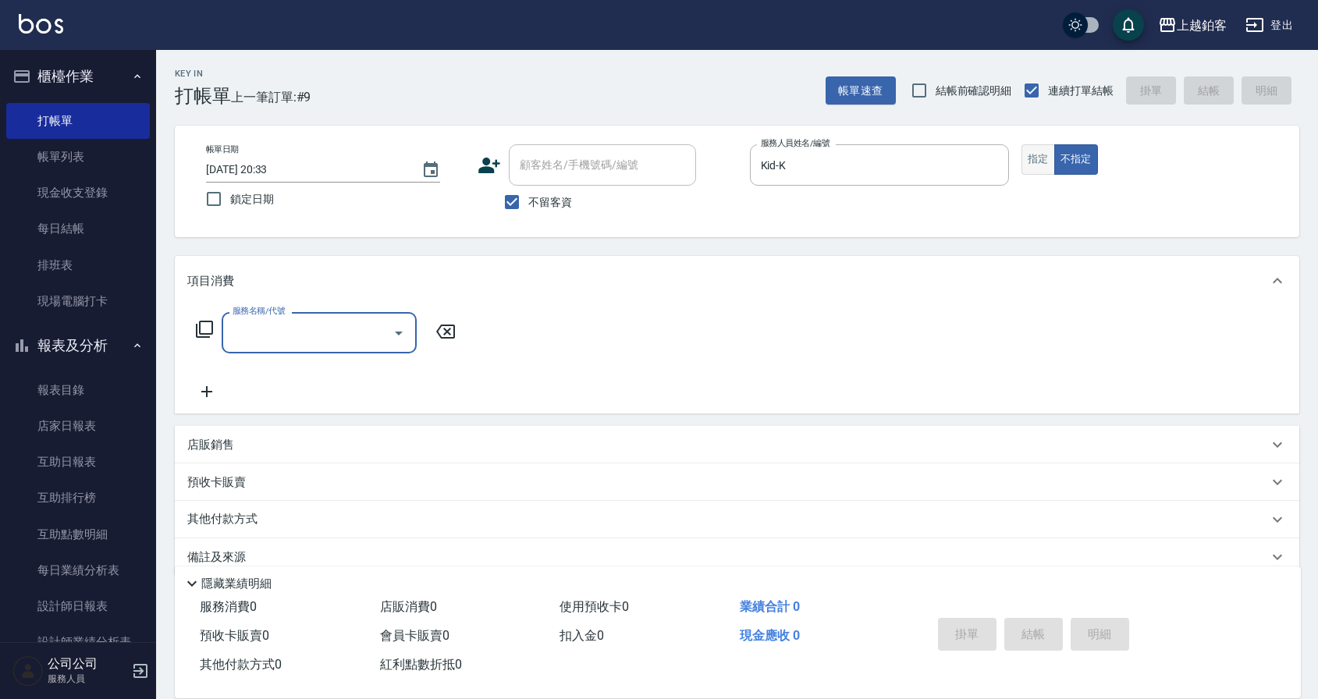
click at [1025, 149] on button "指定" at bounding box center [1039, 159] width 34 height 30
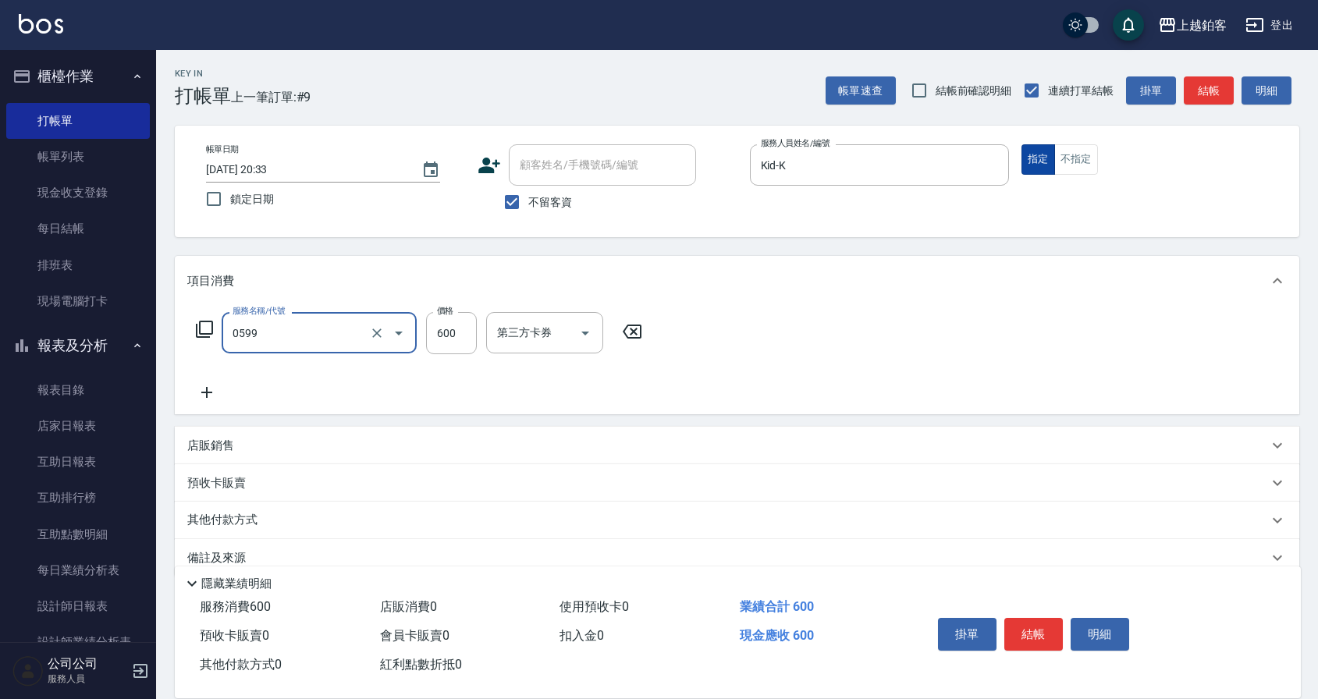
type input "精油-599(0599)"
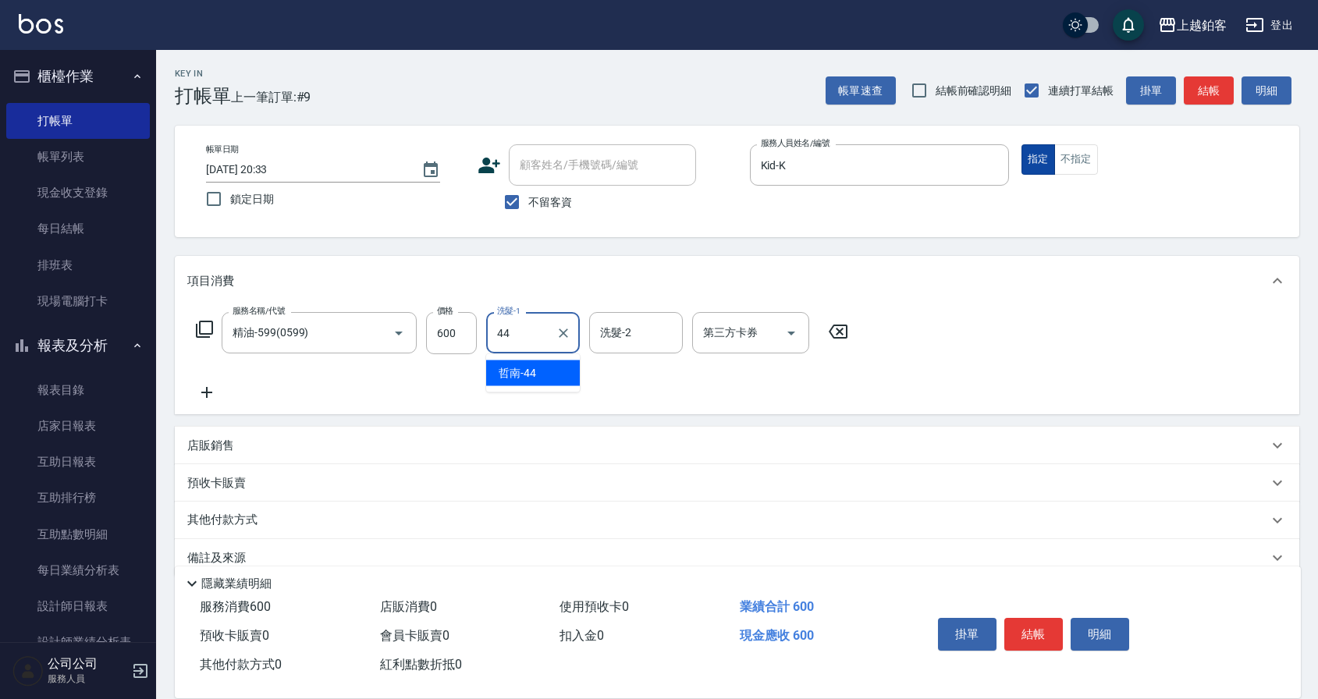
type input "哲南-44"
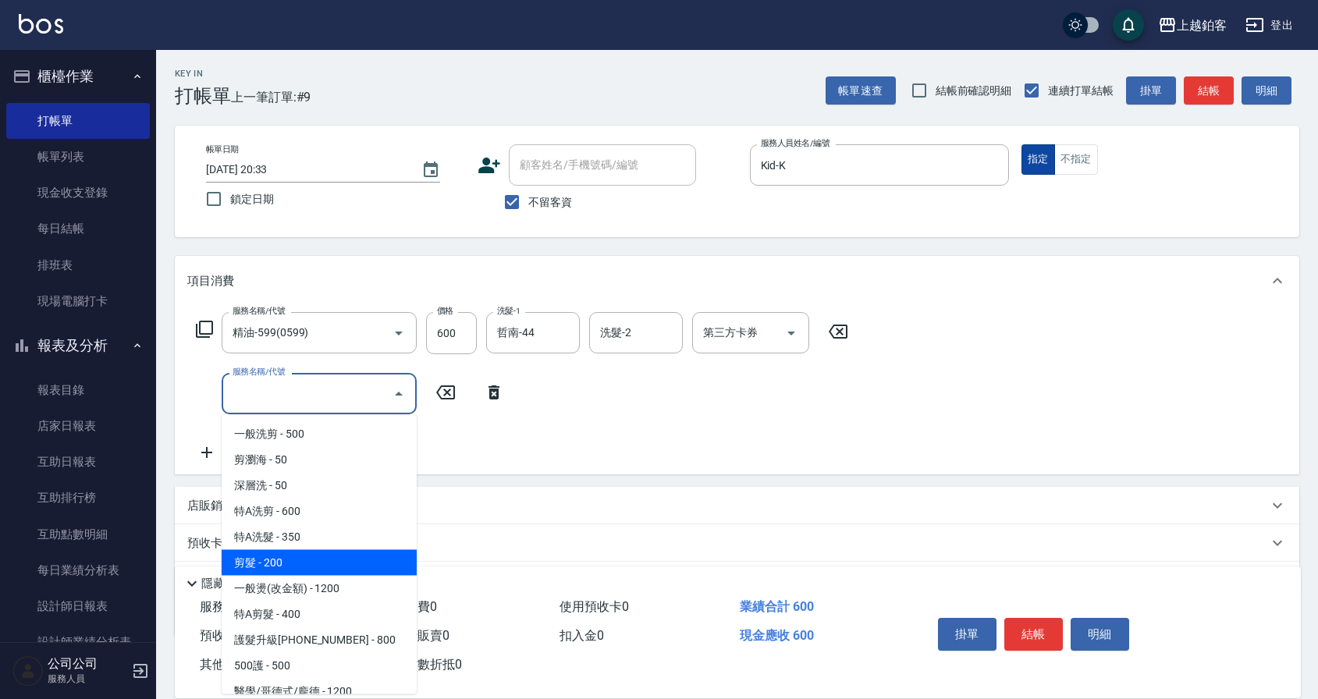
type input "剪髮(200)"
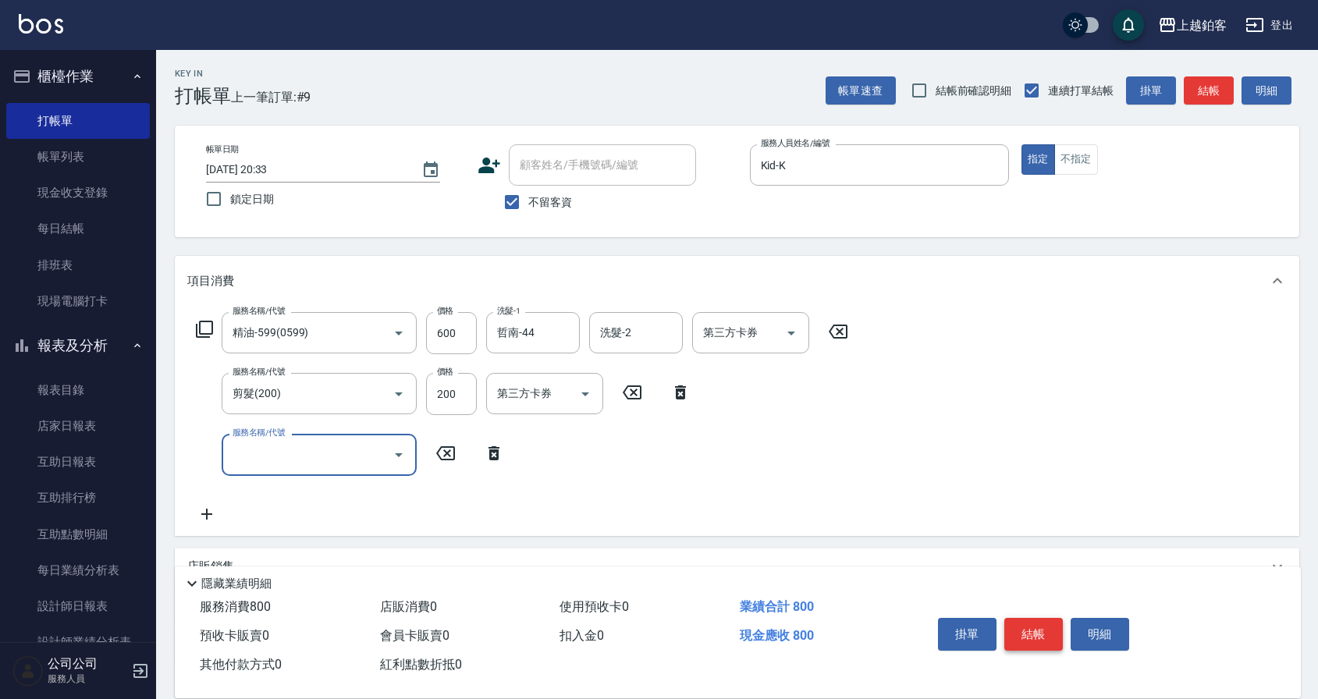
click at [1033, 622] on button "結帳" at bounding box center [1033, 634] width 59 height 33
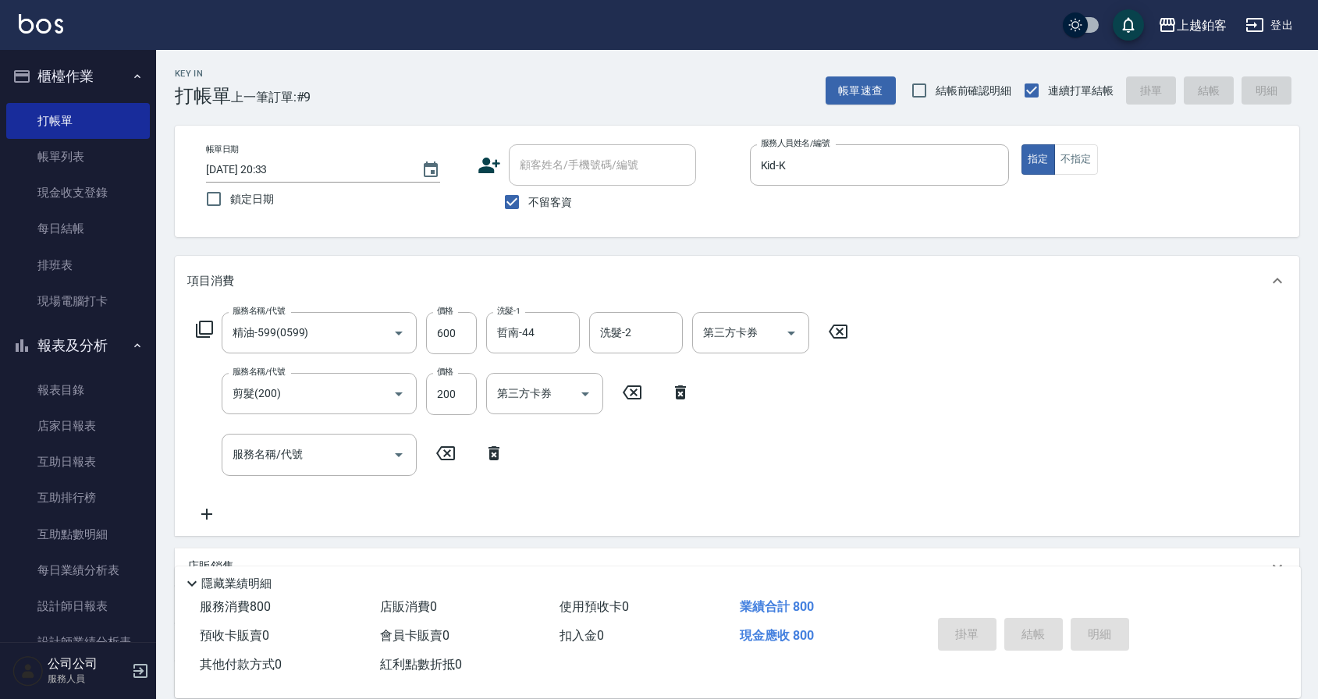
type input "2025/09/14 20:34"
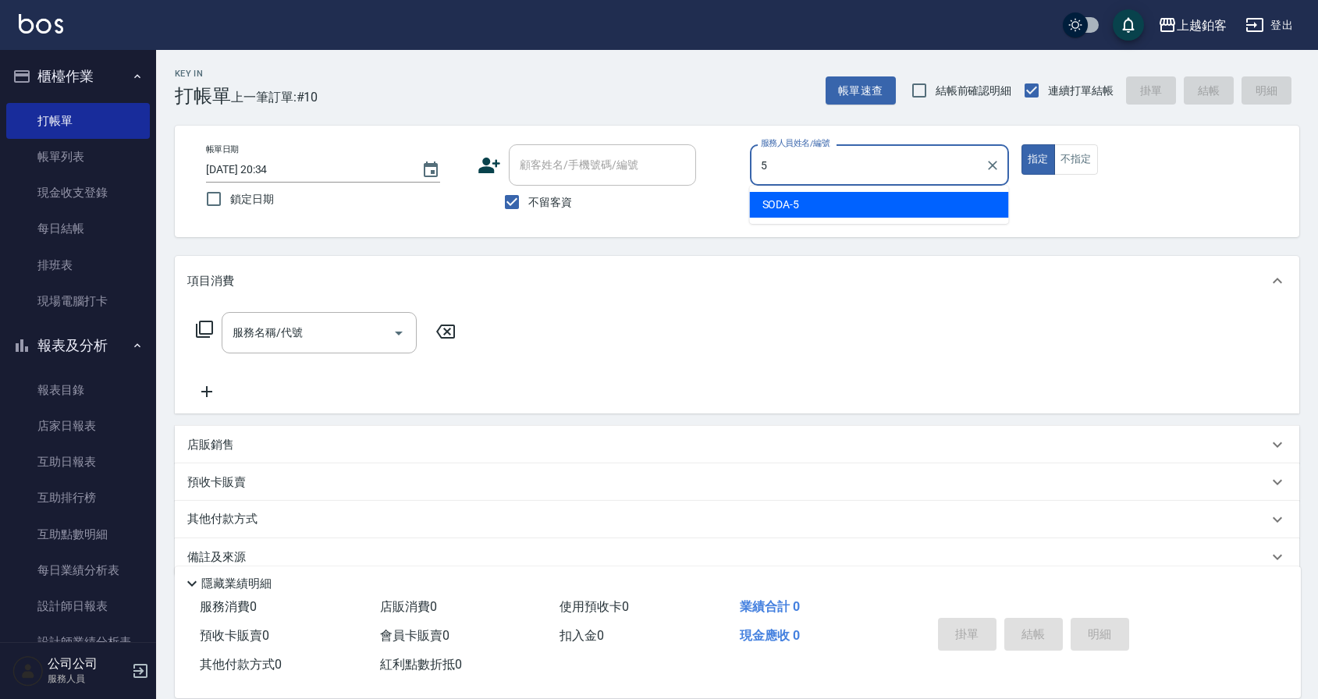
type input "SODA-5"
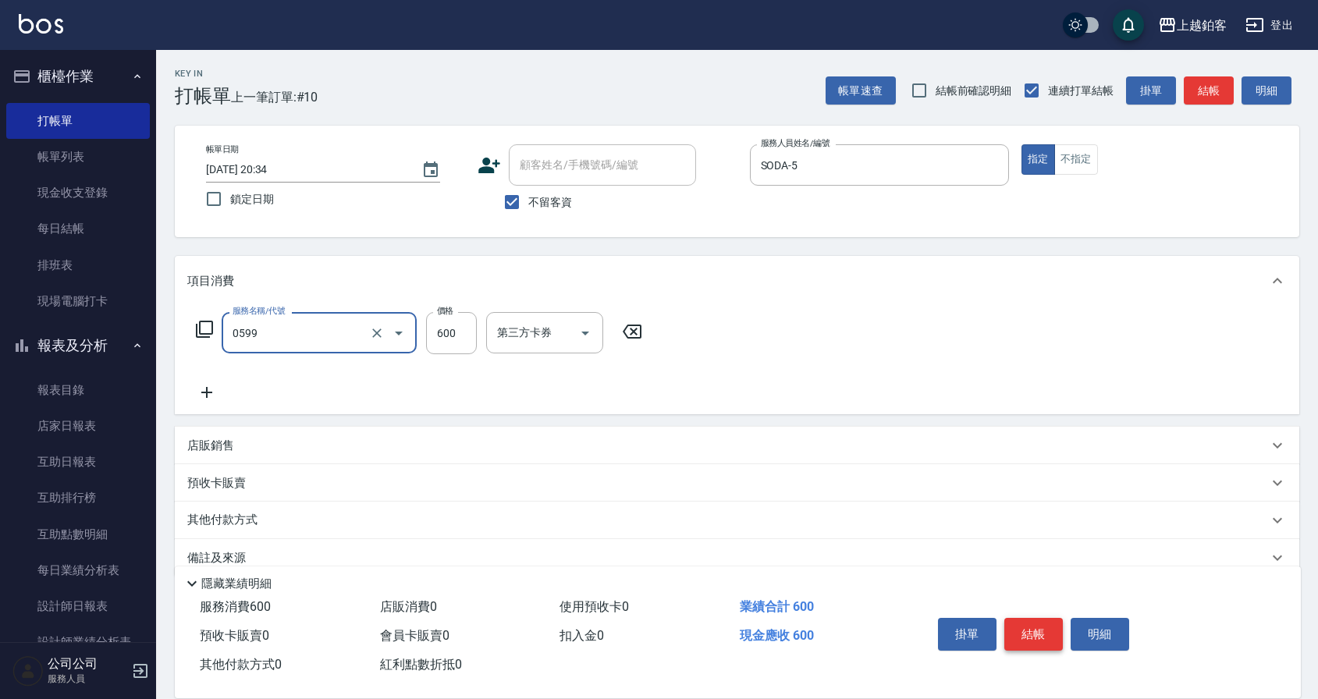
type input "精油-599(0599)"
type input "500"
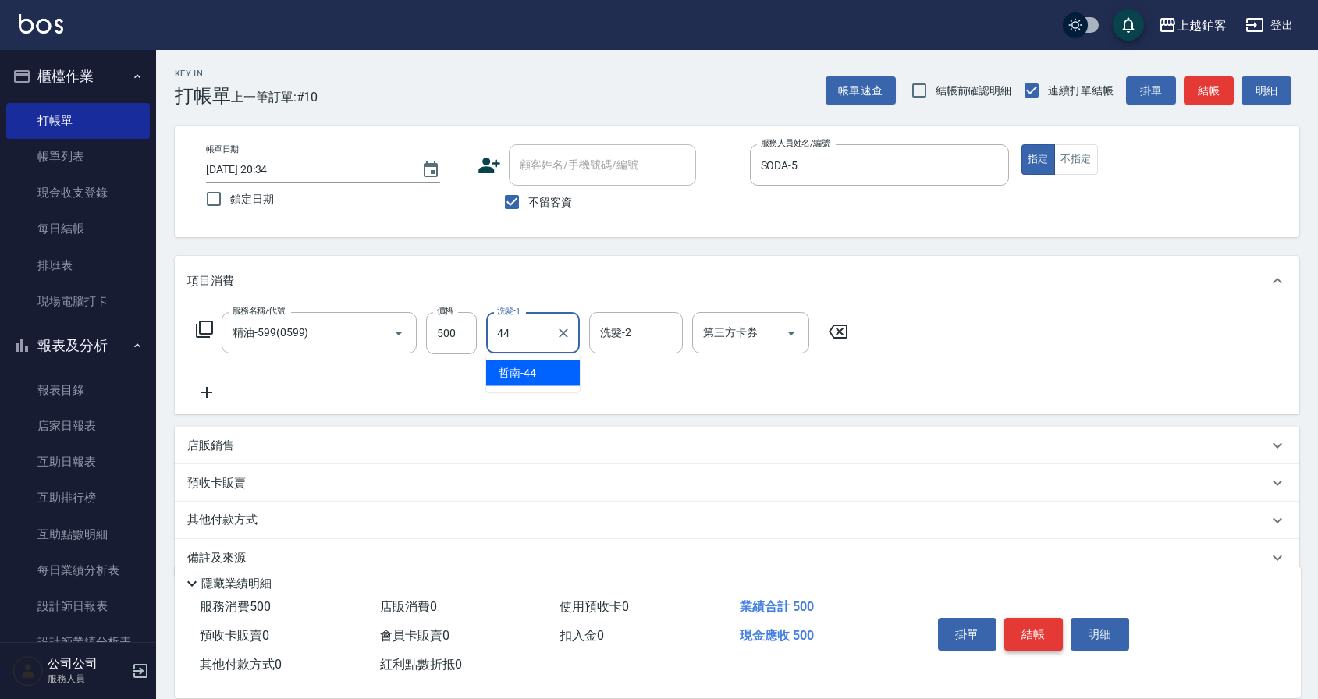
type input "哲南-44"
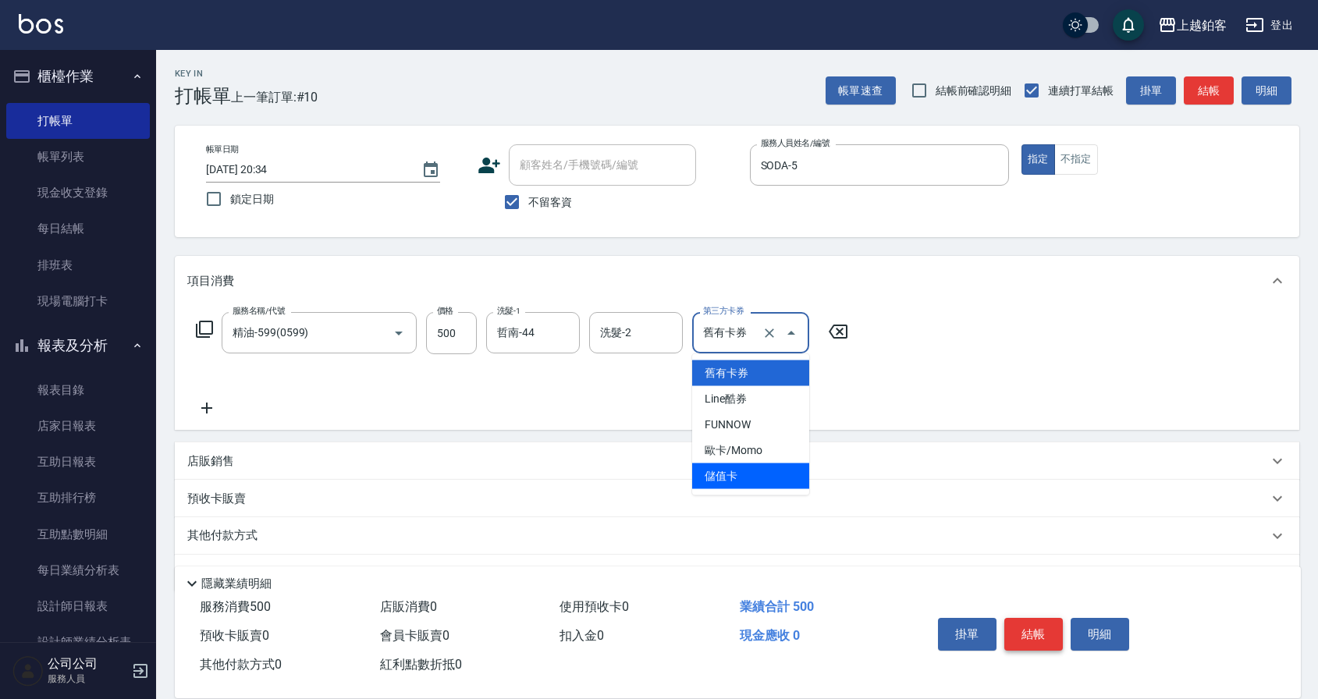
type input "儲值卡"
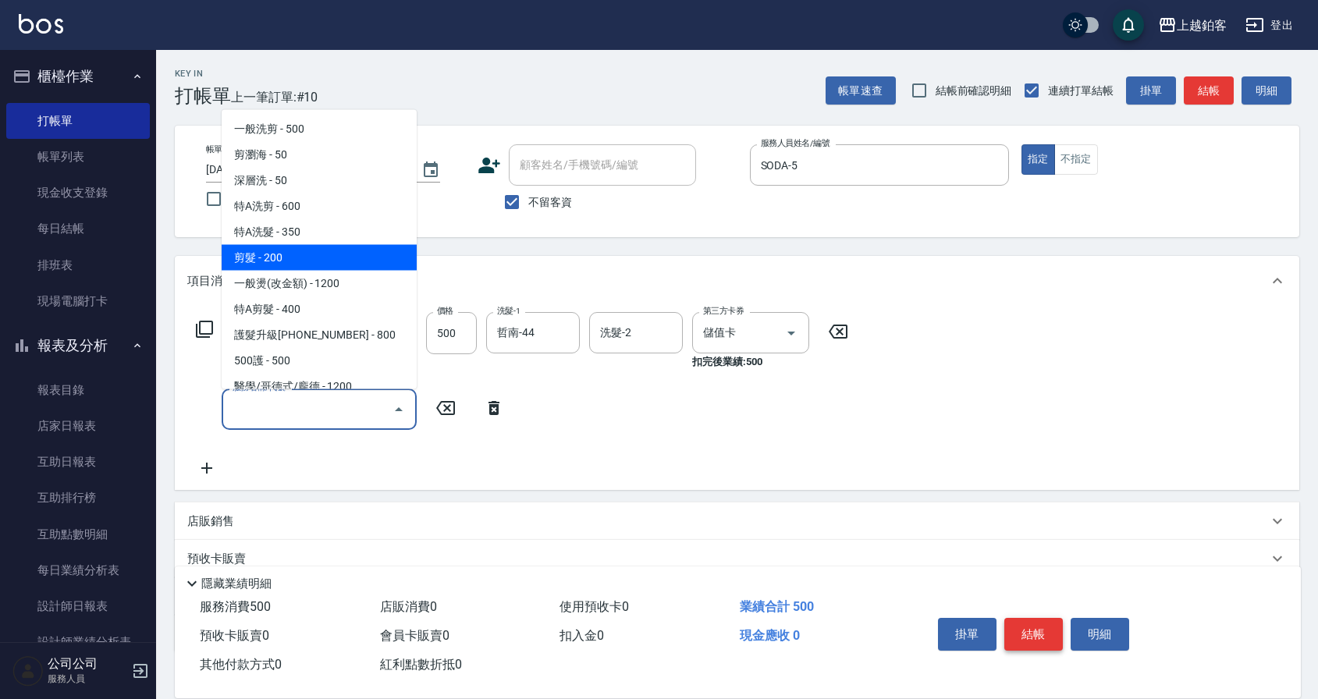
type input "剪髮(200)"
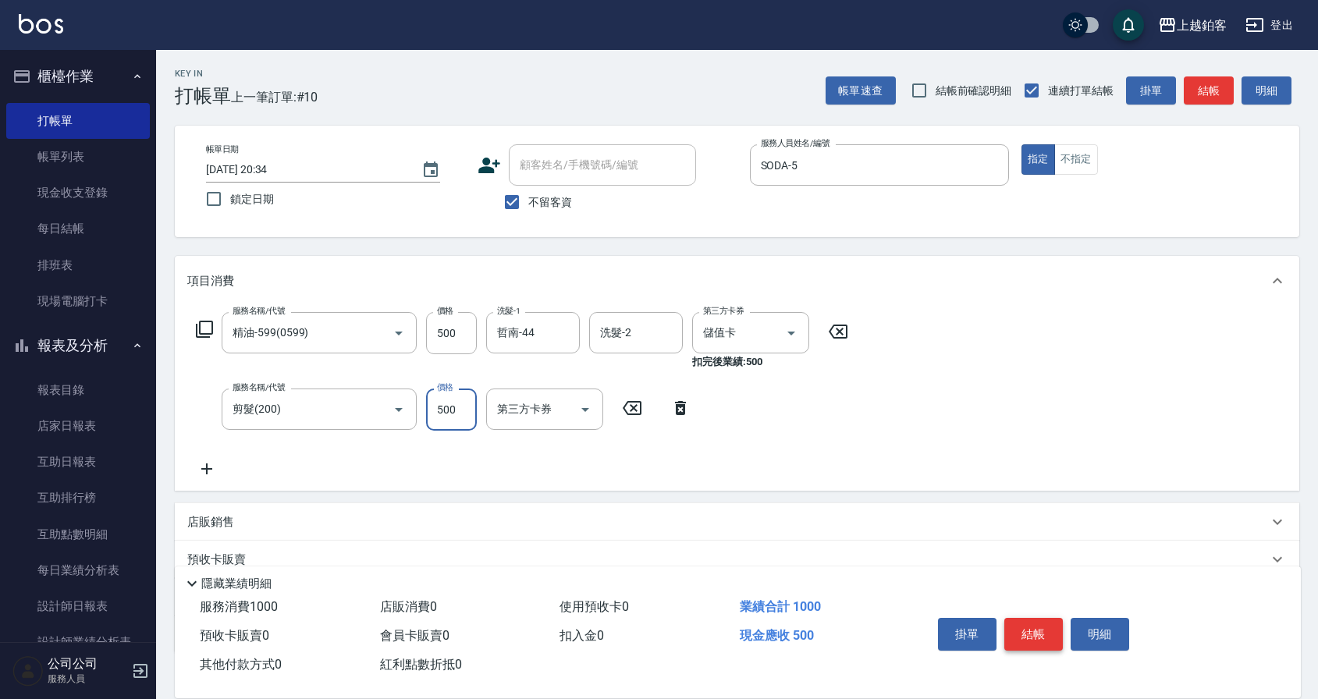
type input "500"
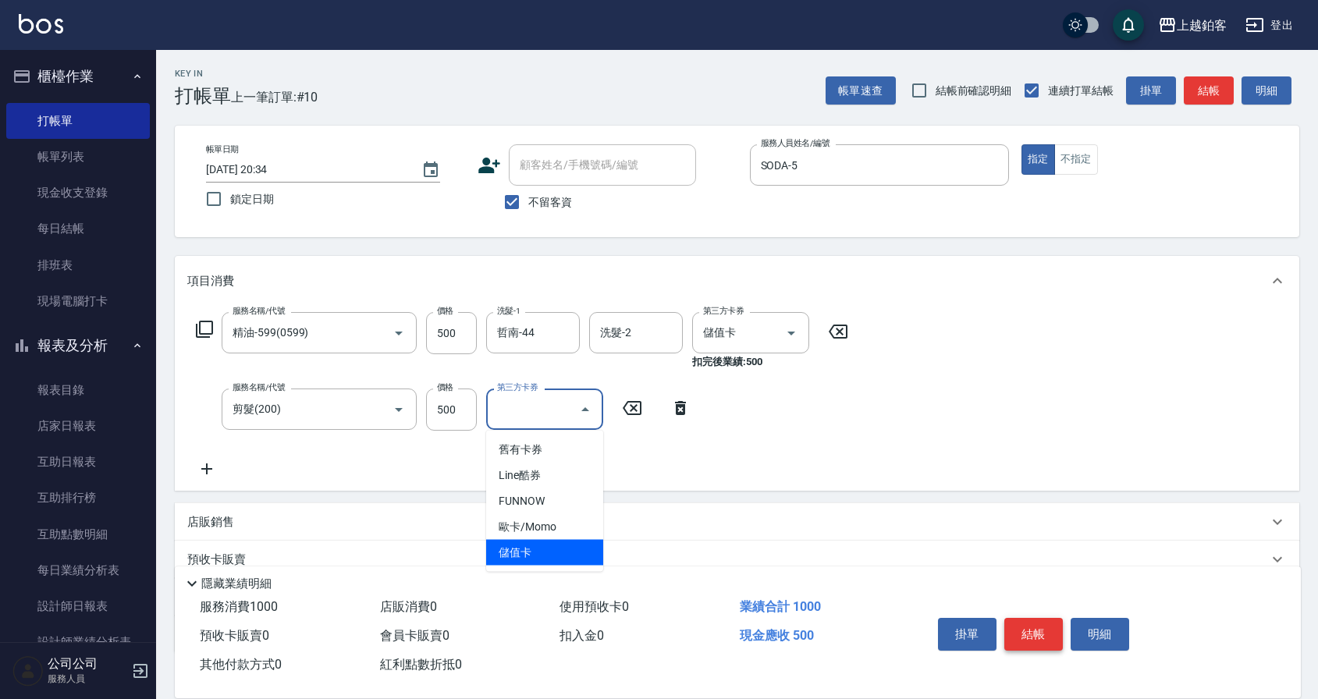
type input "儲值卡"
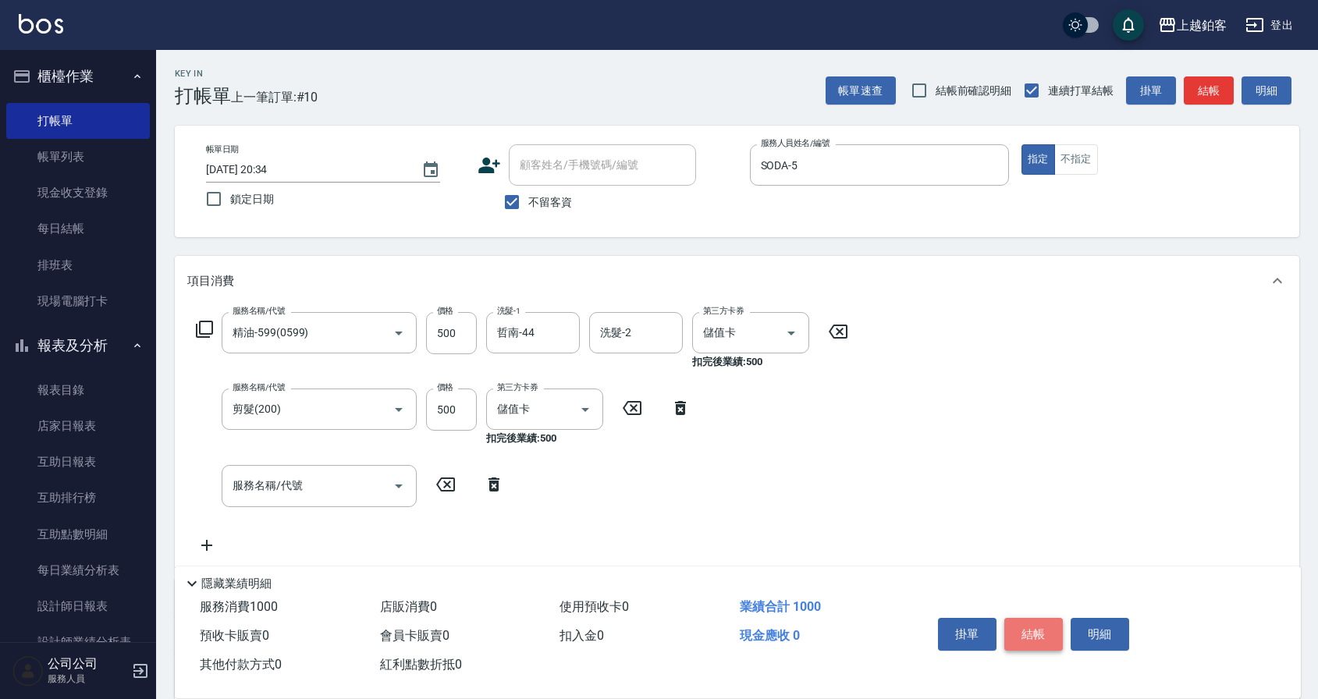
click at [1032, 634] on button "結帳" at bounding box center [1033, 634] width 59 height 33
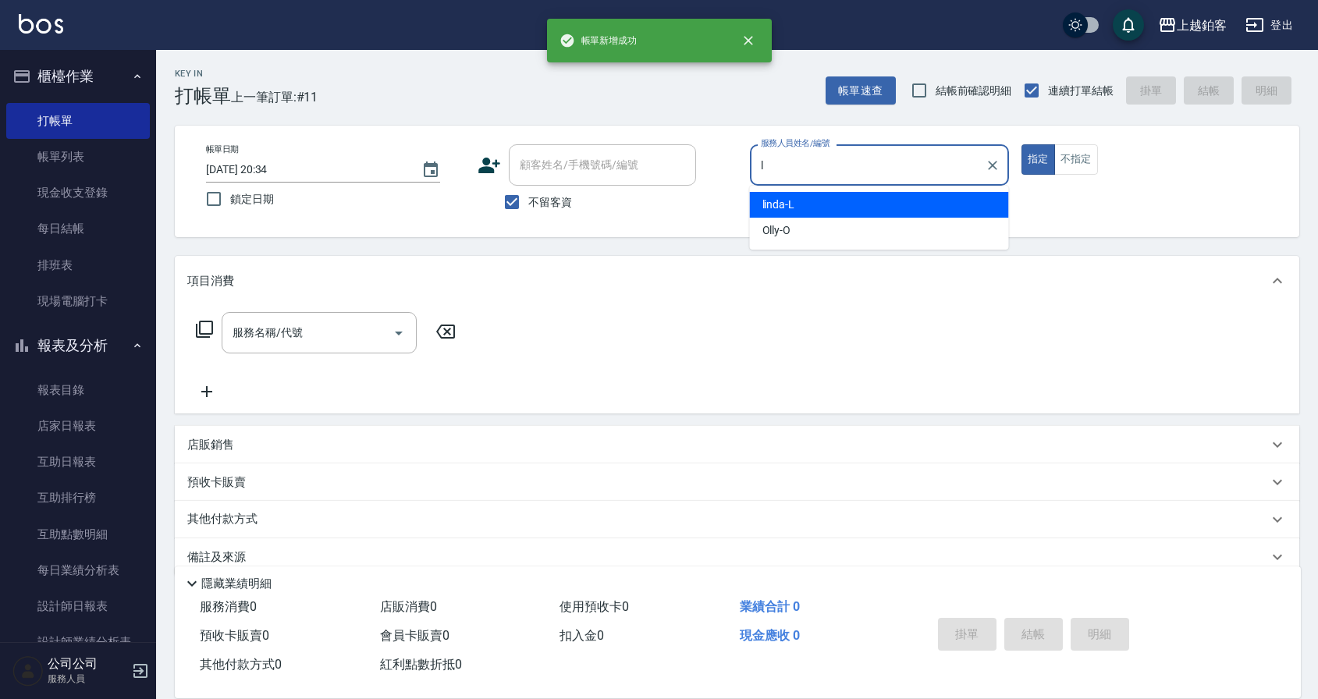
type input "linda-L"
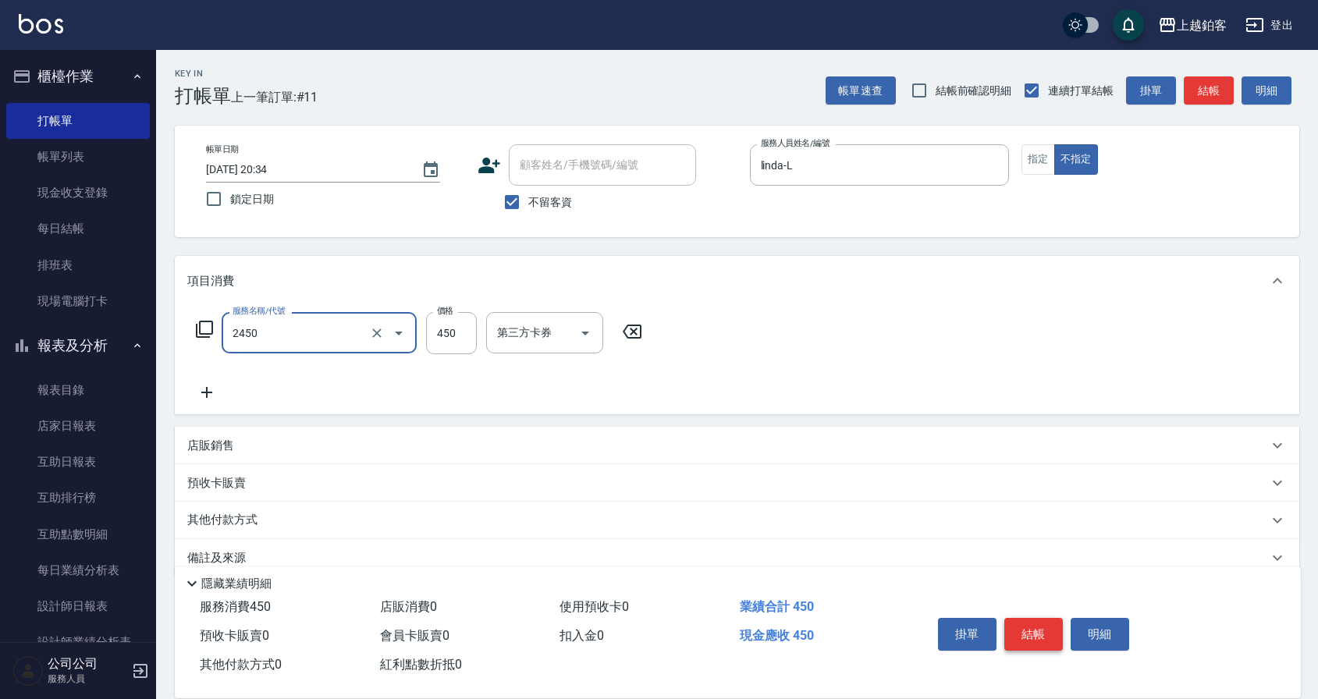
type input "C剪髮套餐(2450)"
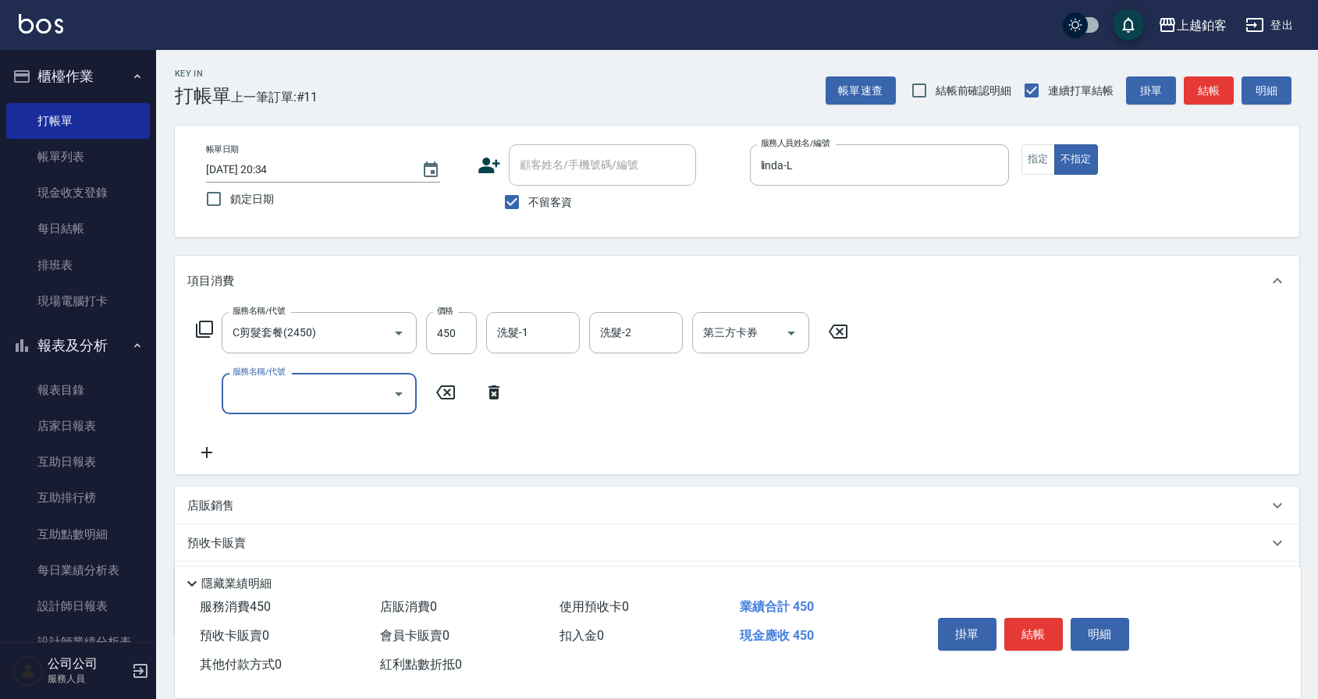
click at [1017, 612] on div "掛單 結帳 明細" at bounding box center [1034, 636] width 204 height 49
click at [1017, 618] on button "結帳" at bounding box center [1033, 634] width 59 height 33
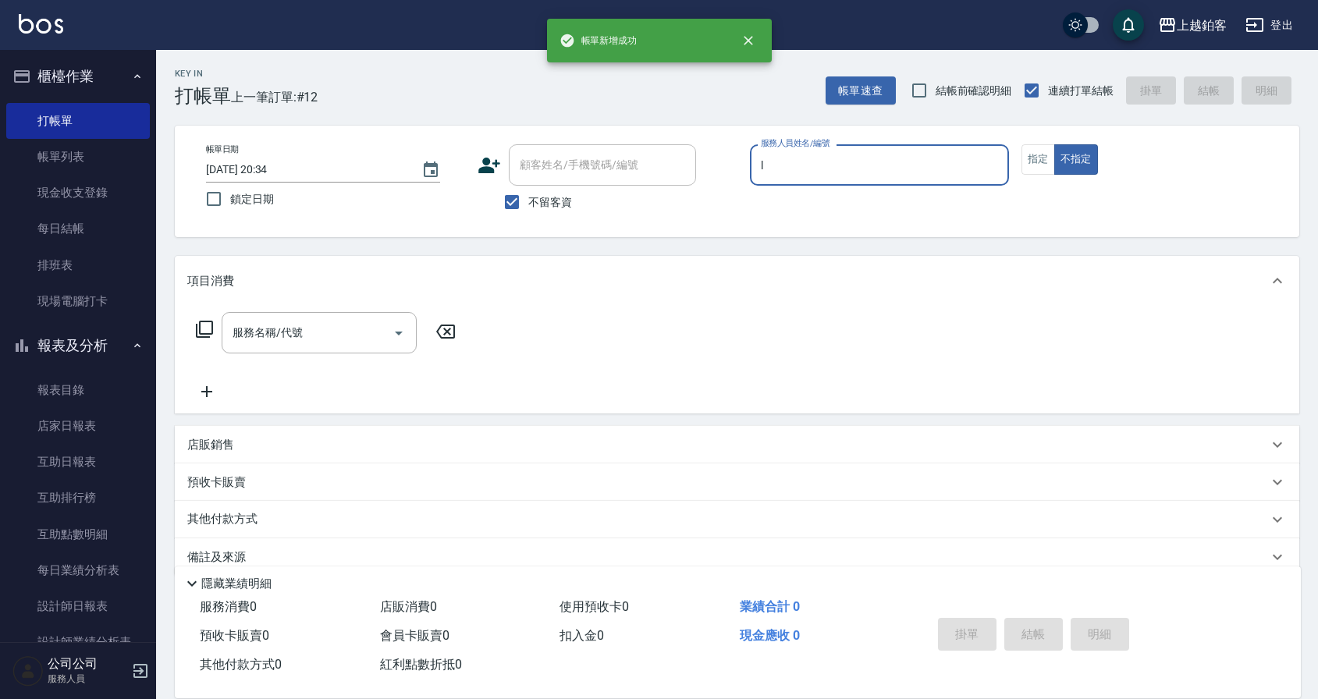
type input "linda-L"
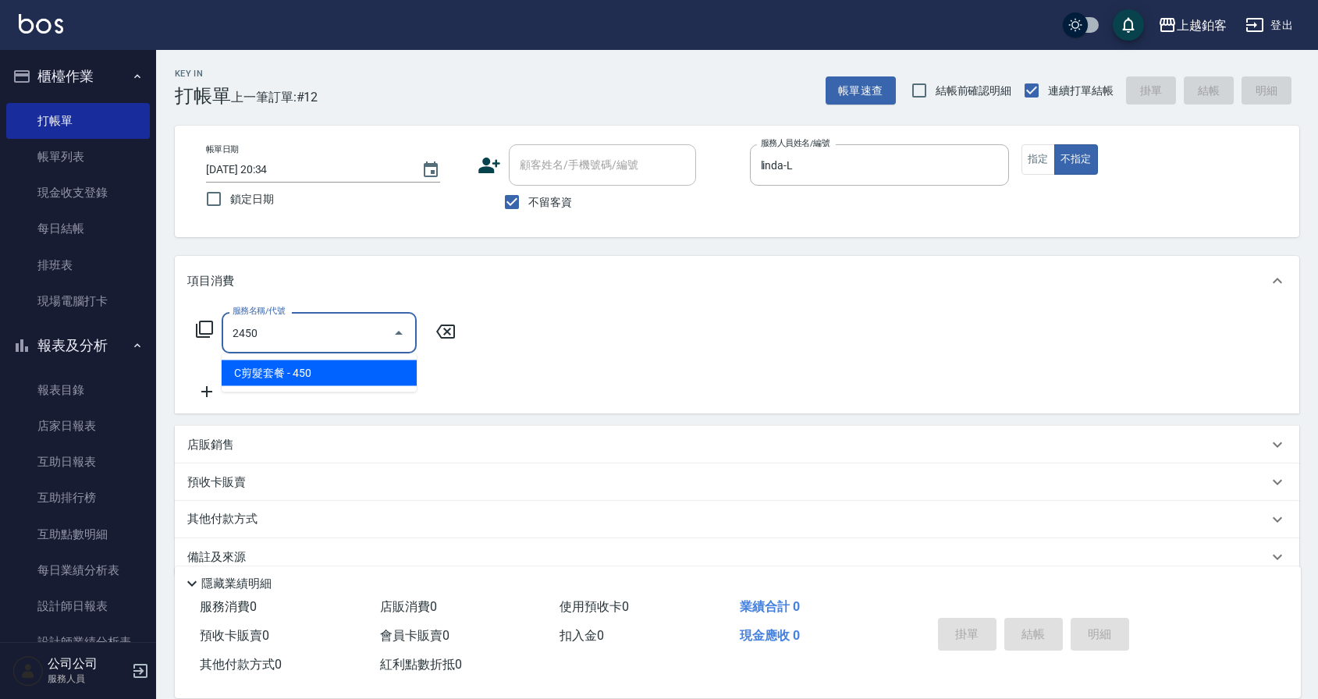
type input "C剪髮套餐(2450)"
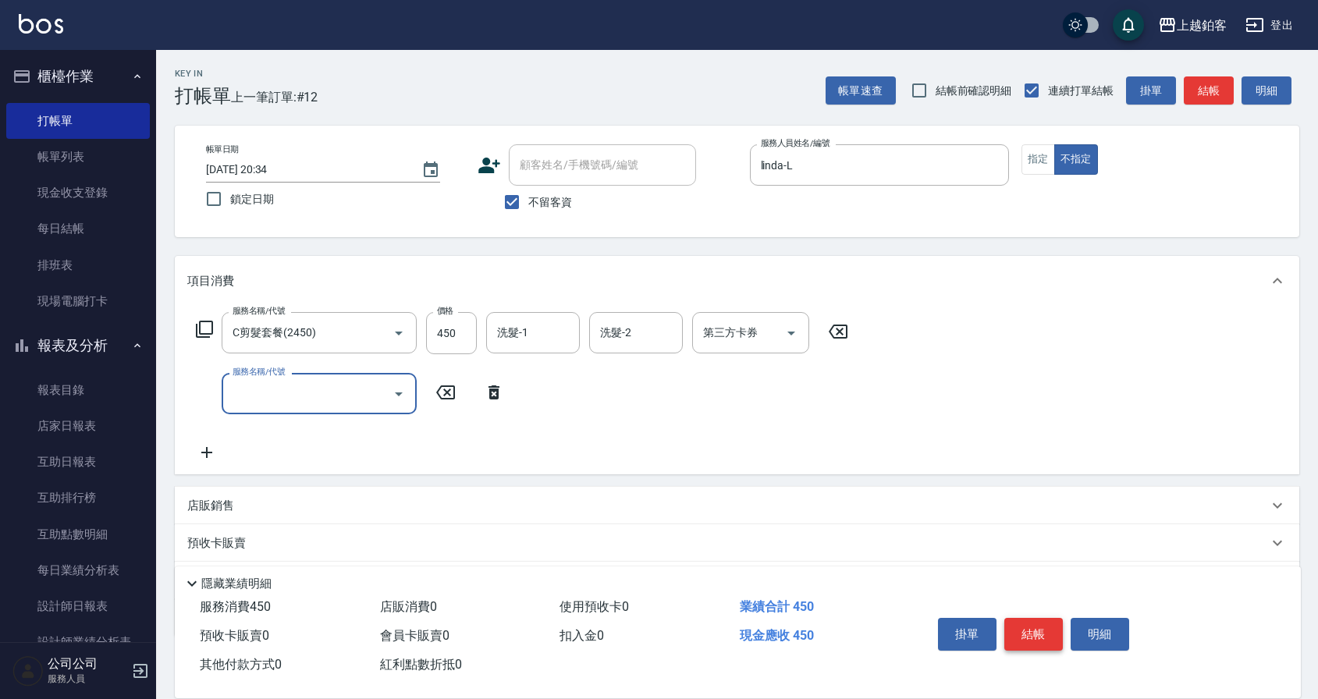
click at [1031, 625] on button "結帳" at bounding box center [1033, 634] width 59 height 33
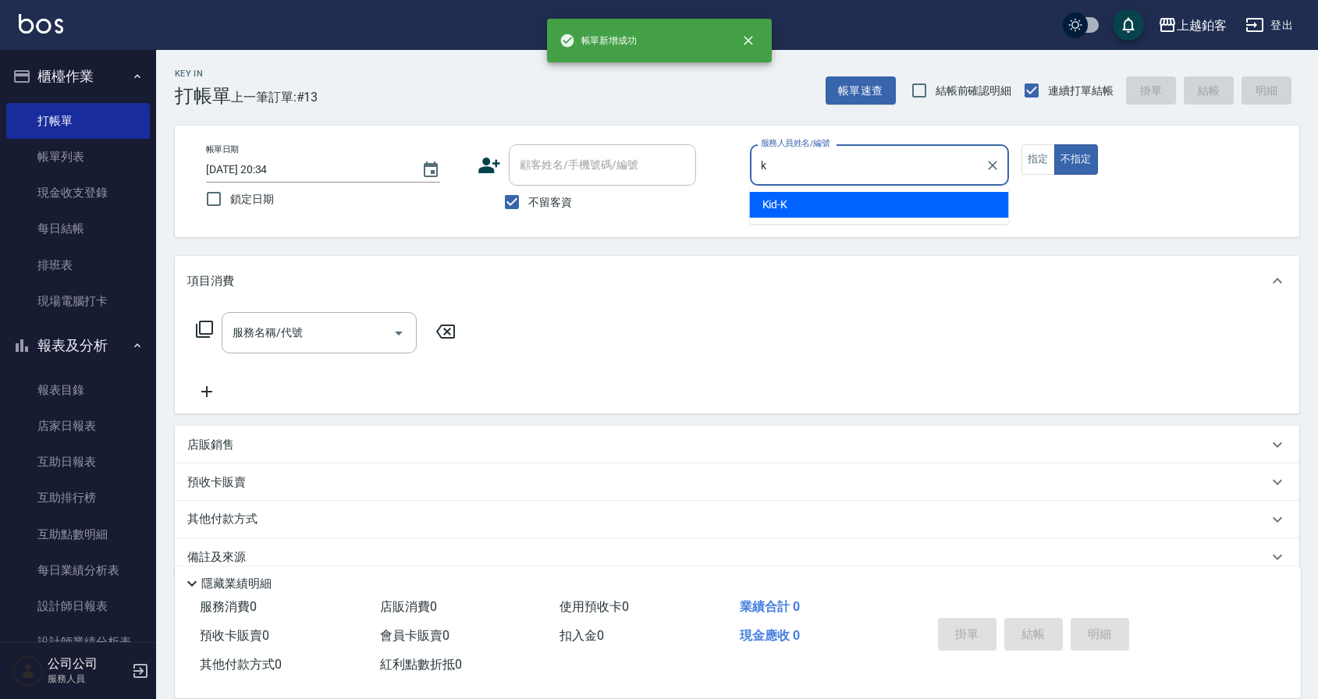
type input "Kid-K"
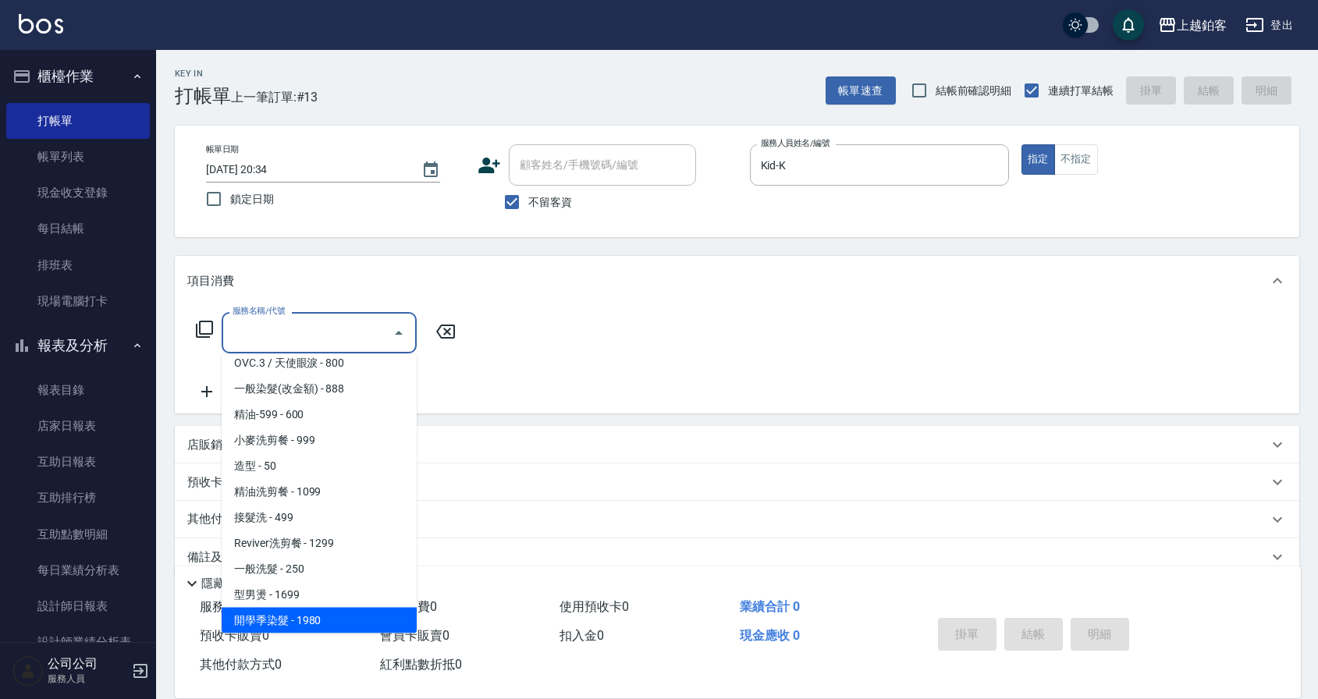
scroll to position [371, 0]
type input "句部燙髮( 瀏海/壓貼 )(2001)"
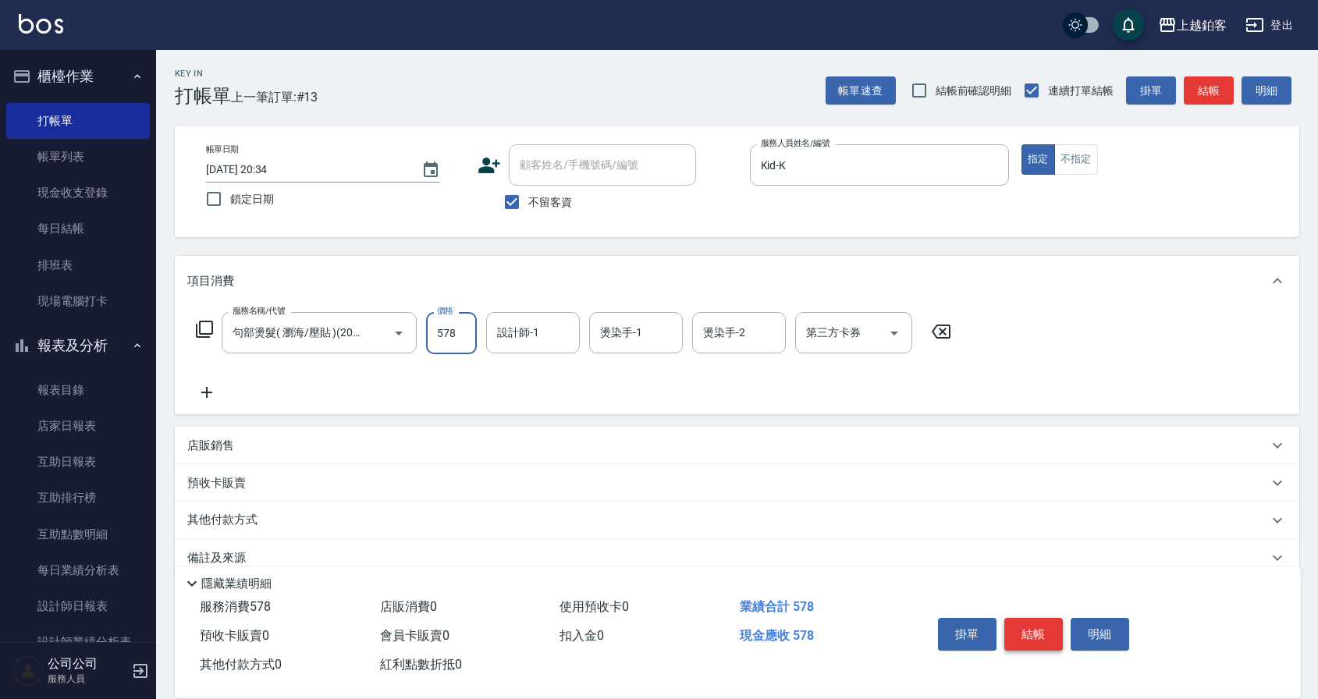
type input "578"
type input "Kid-K"
type input "芯如-50"
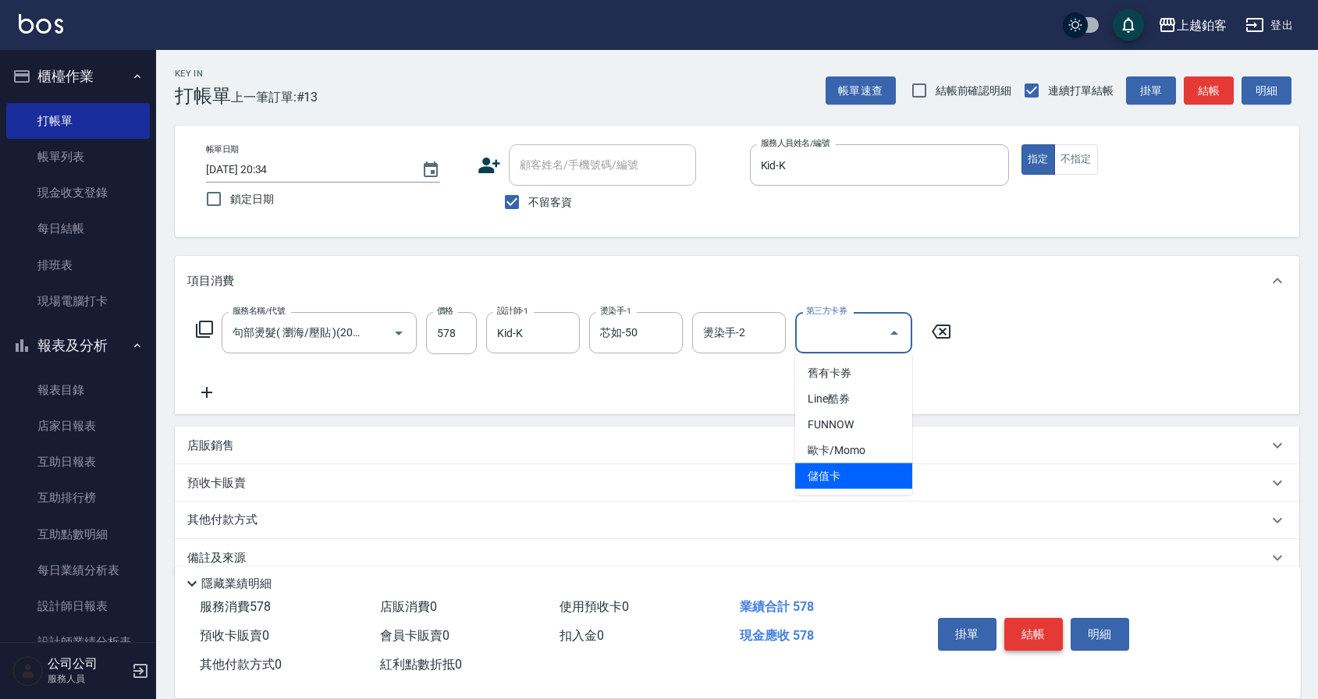
type input "儲值卡"
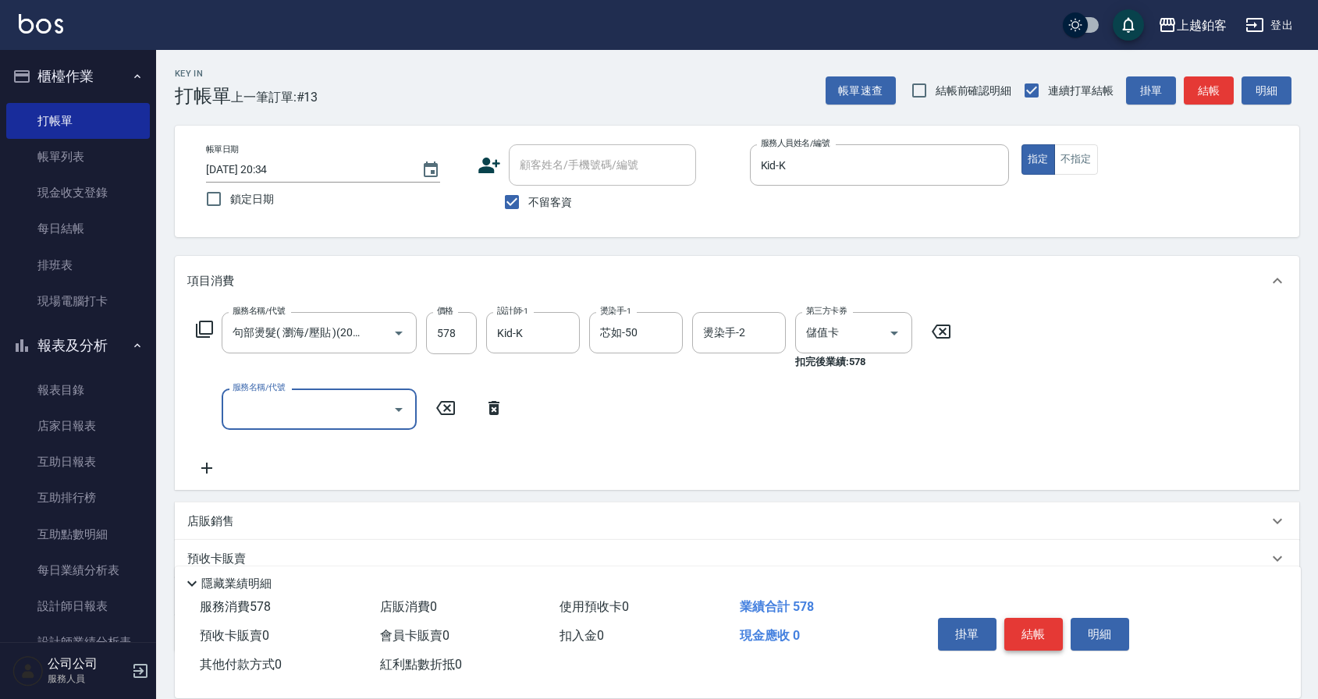
scroll to position [0, 0]
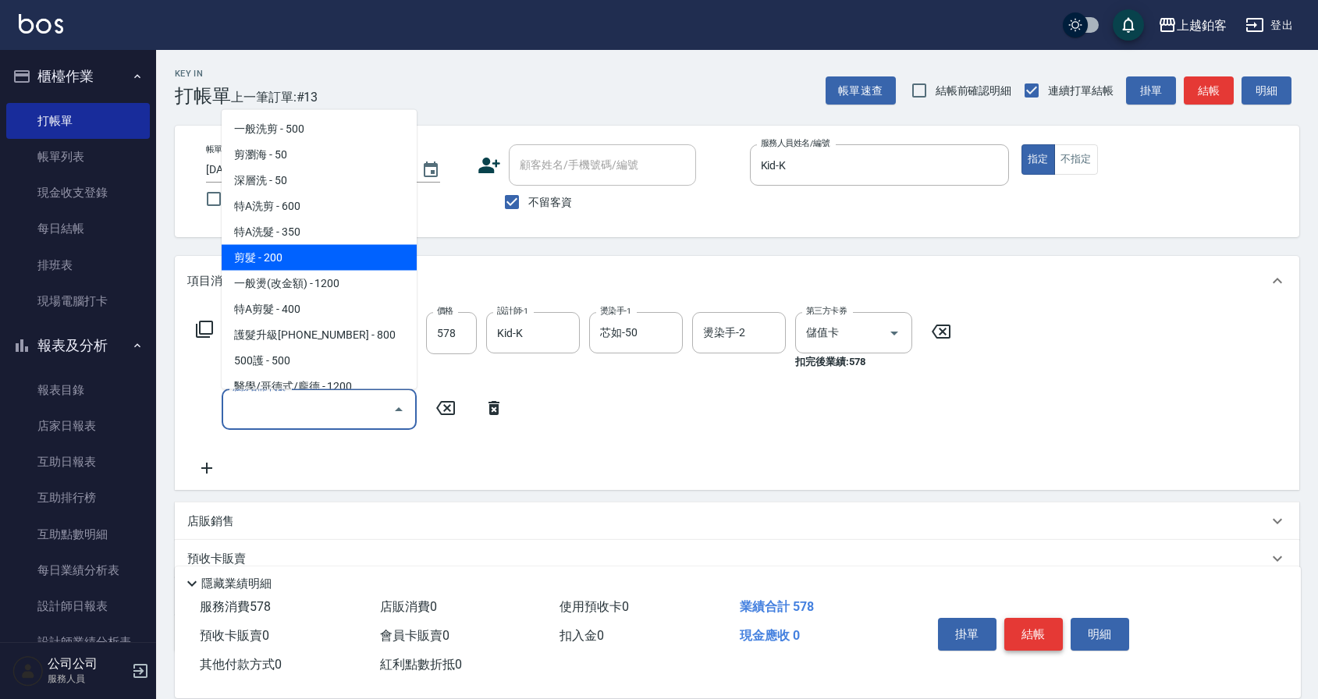
type input "剪髮(200)"
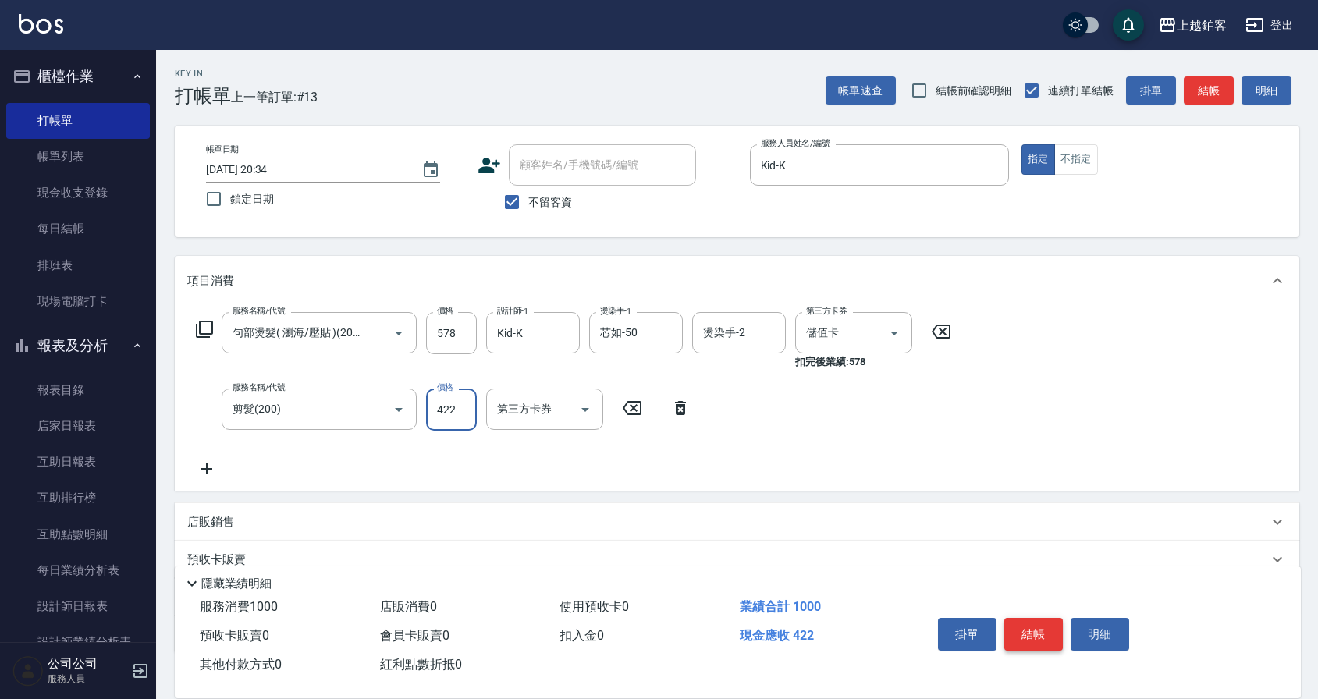
type input "422"
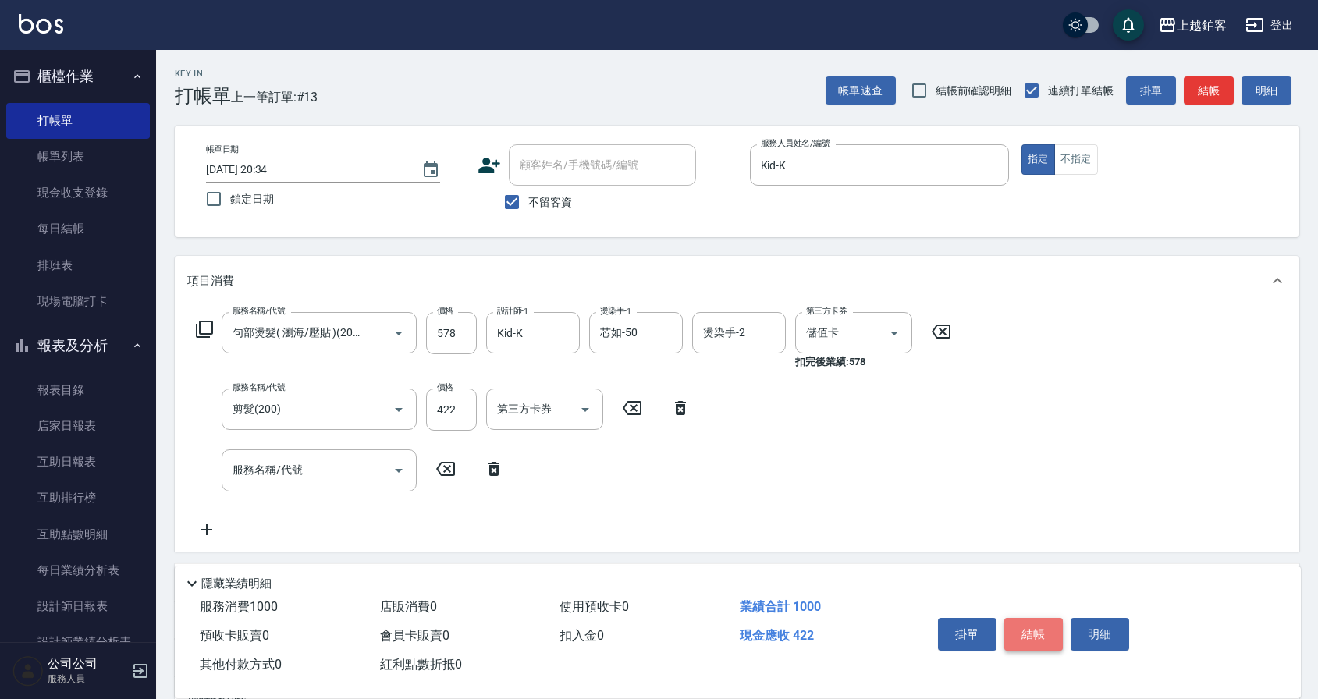
click at [1046, 641] on button "結帳" at bounding box center [1033, 634] width 59 height 33
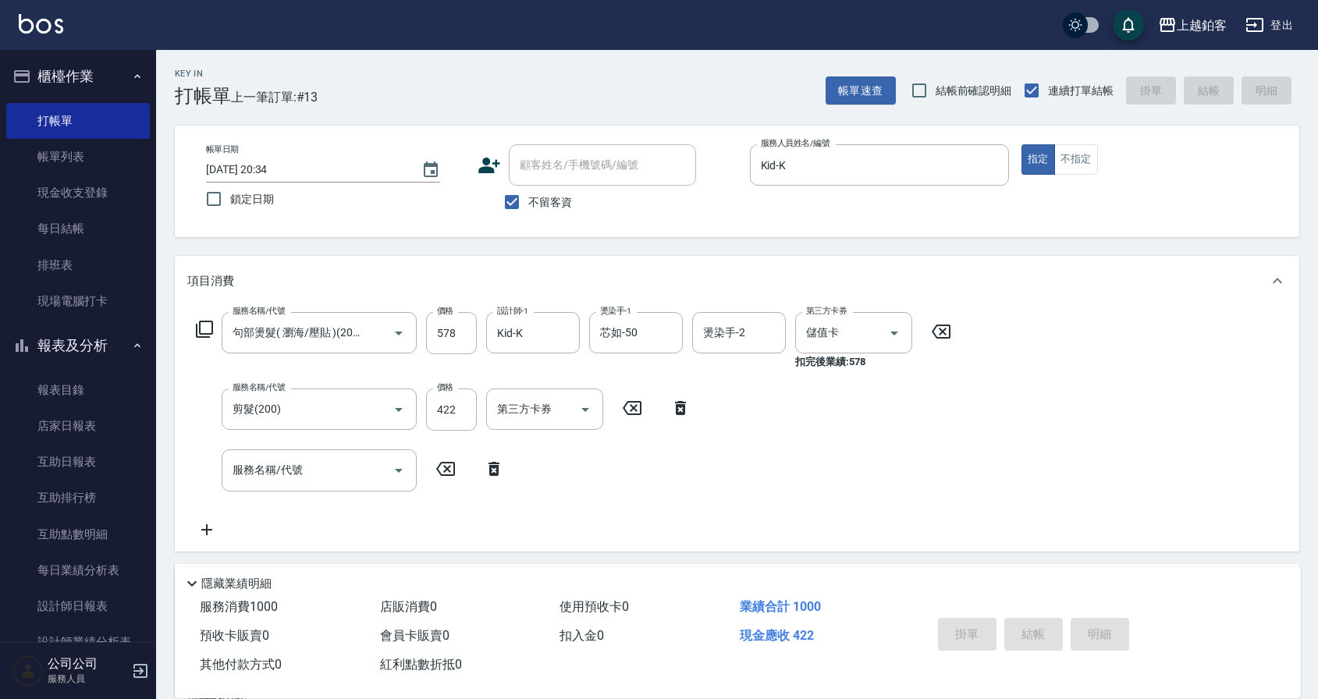
type input "2025/09/14 20:35"
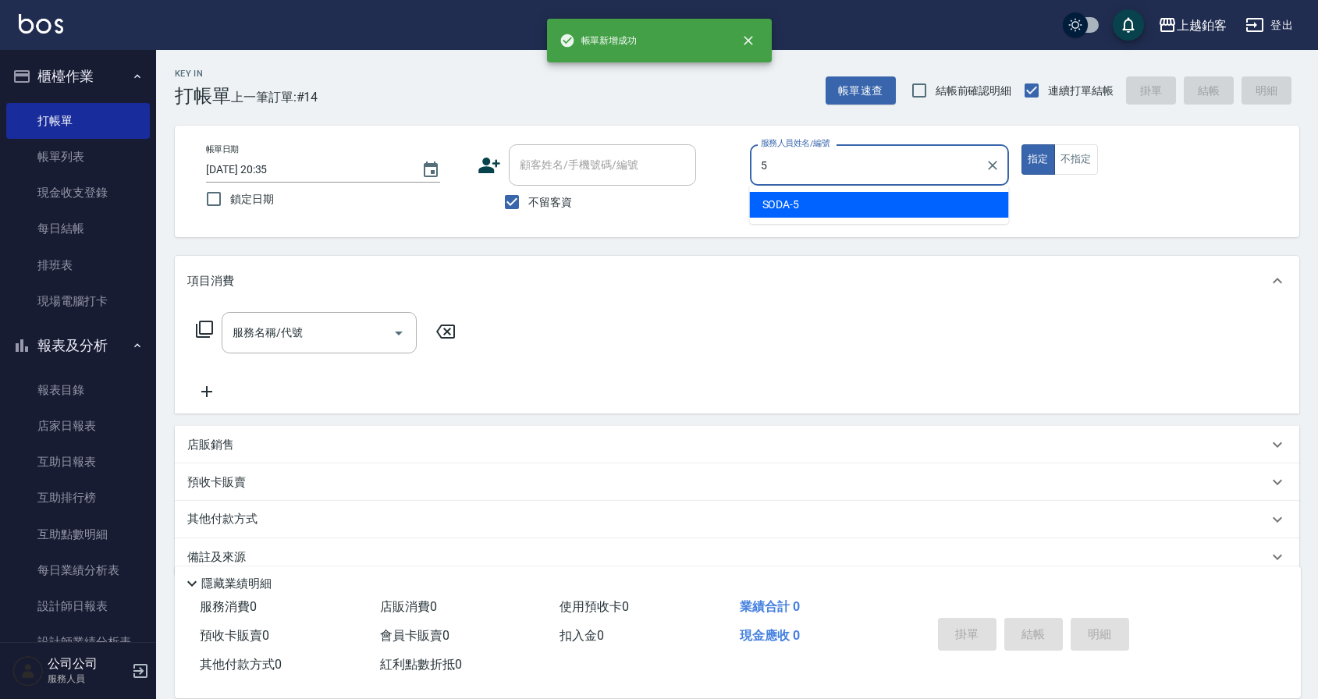
type input "SODA-5"
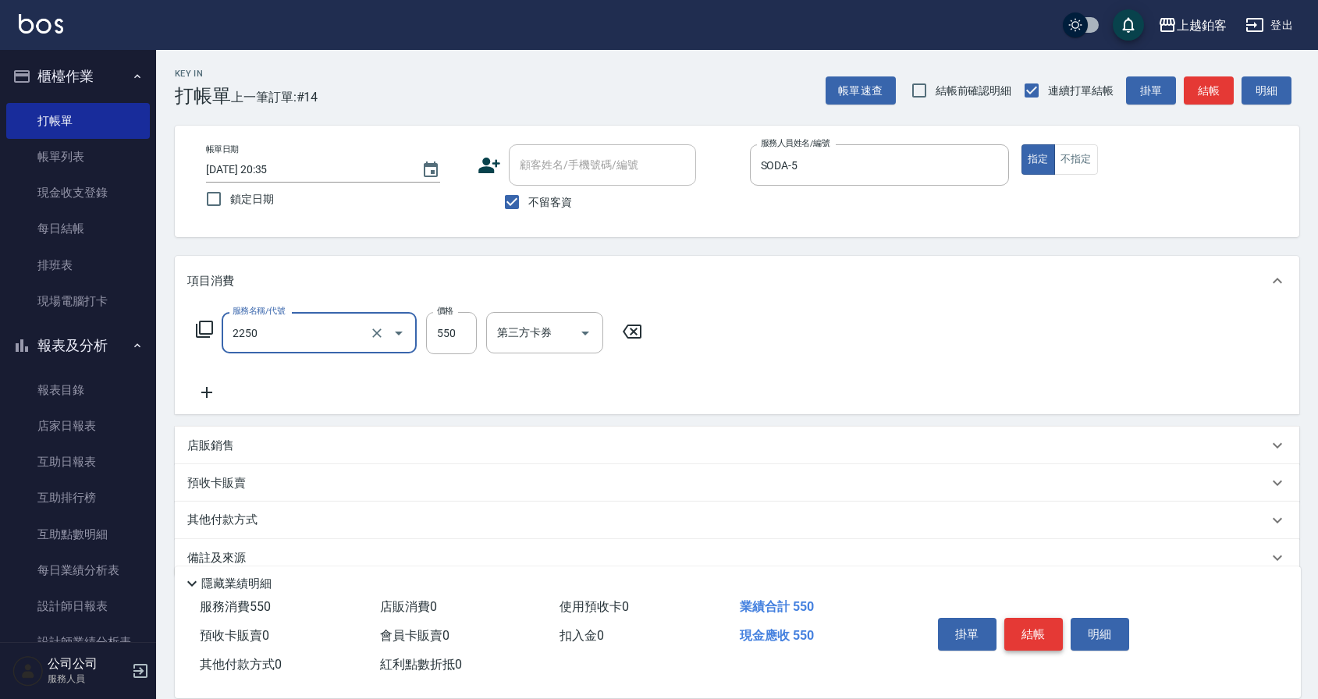
type input "B剪髮套餐(2250)"
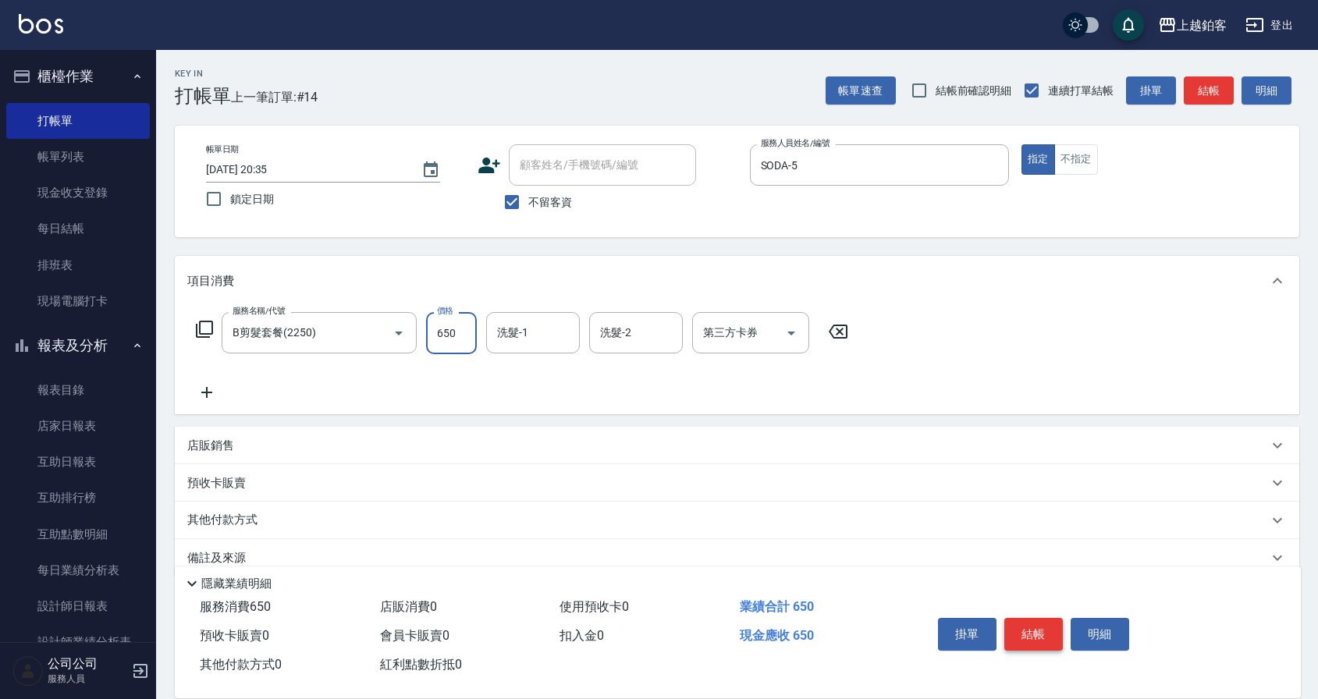
type input "650"
type input "哲南-44"
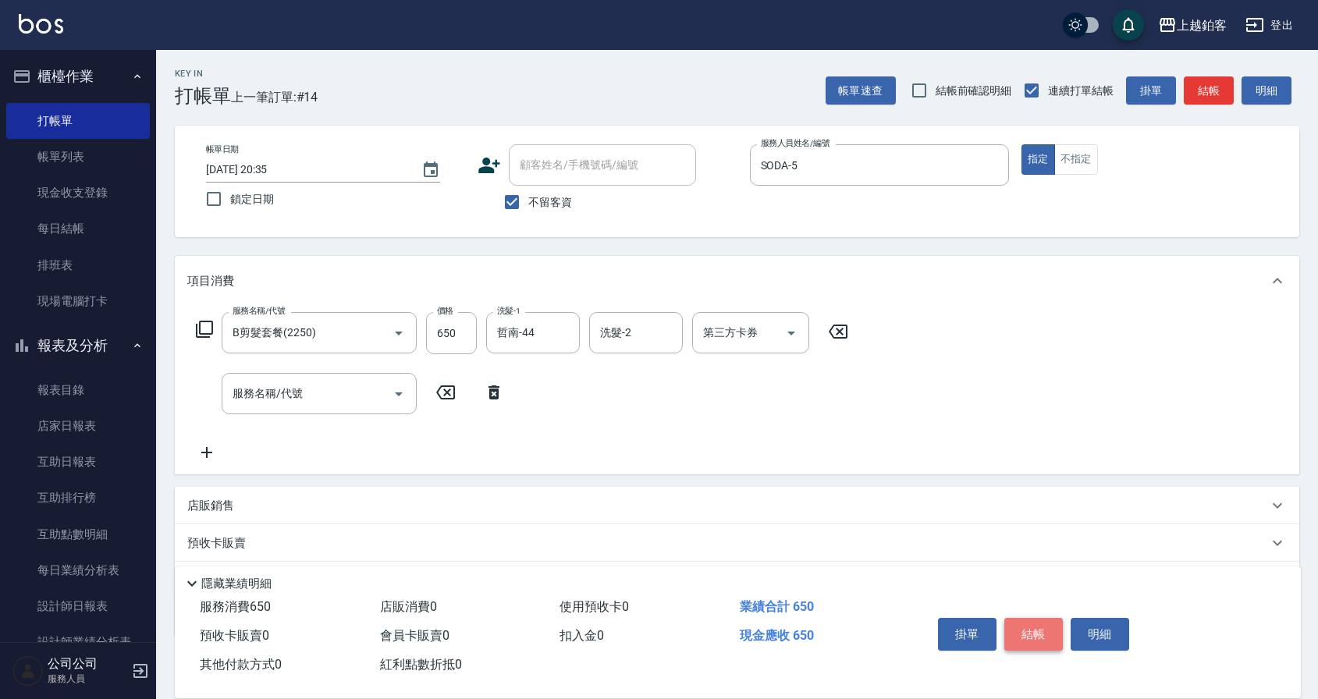
click at [1044, 624] on button "結帳" at bounding box center [1033, 634] width 59 height 33
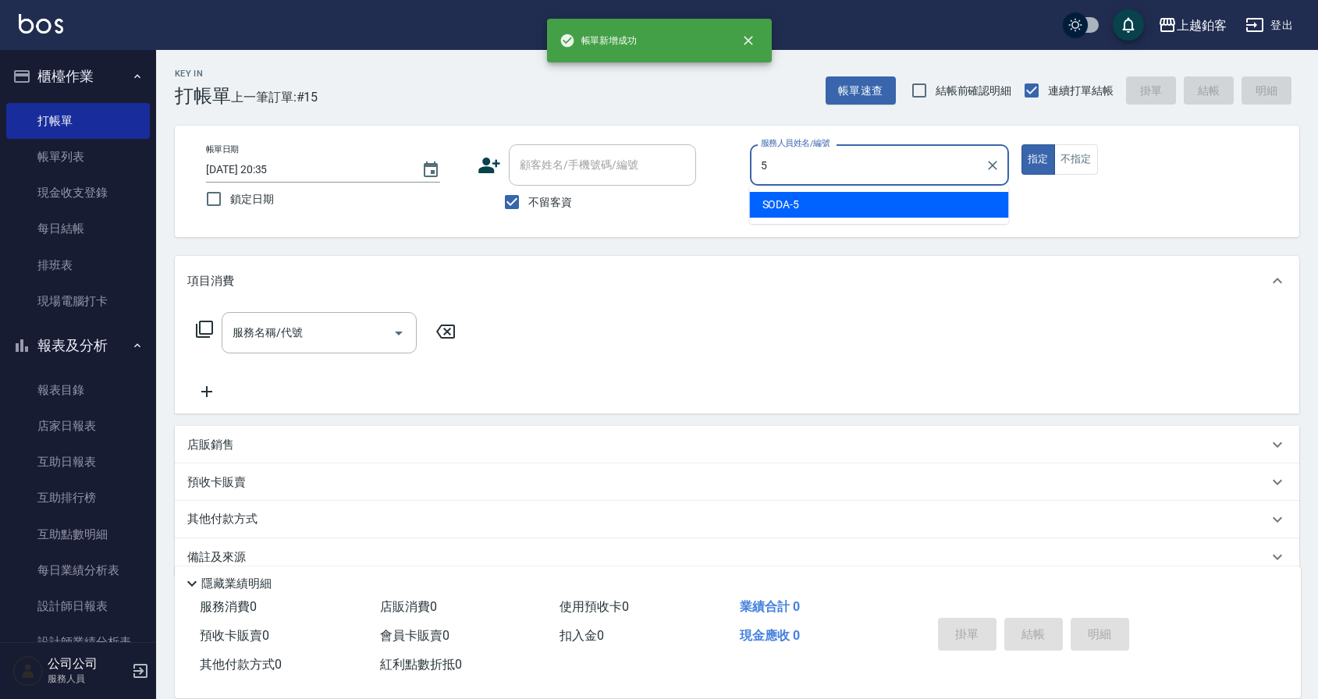
type input "SODA-5"
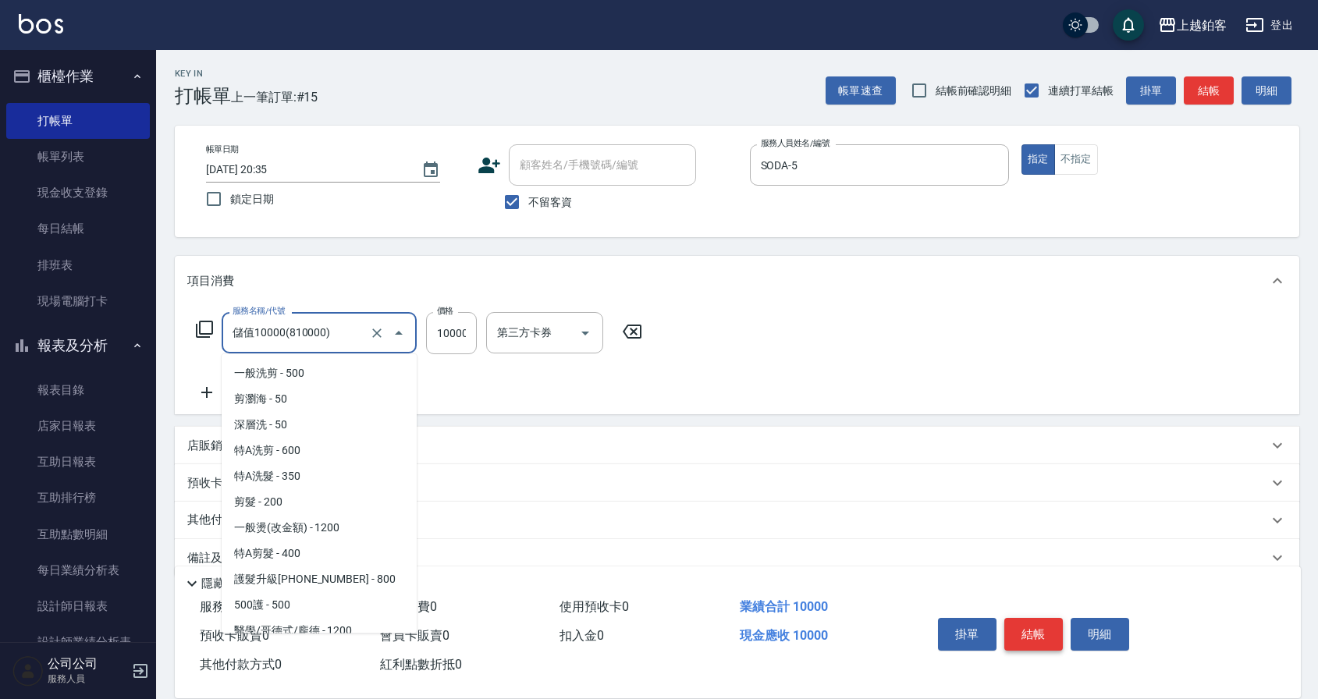
scroll to position [6, 0]
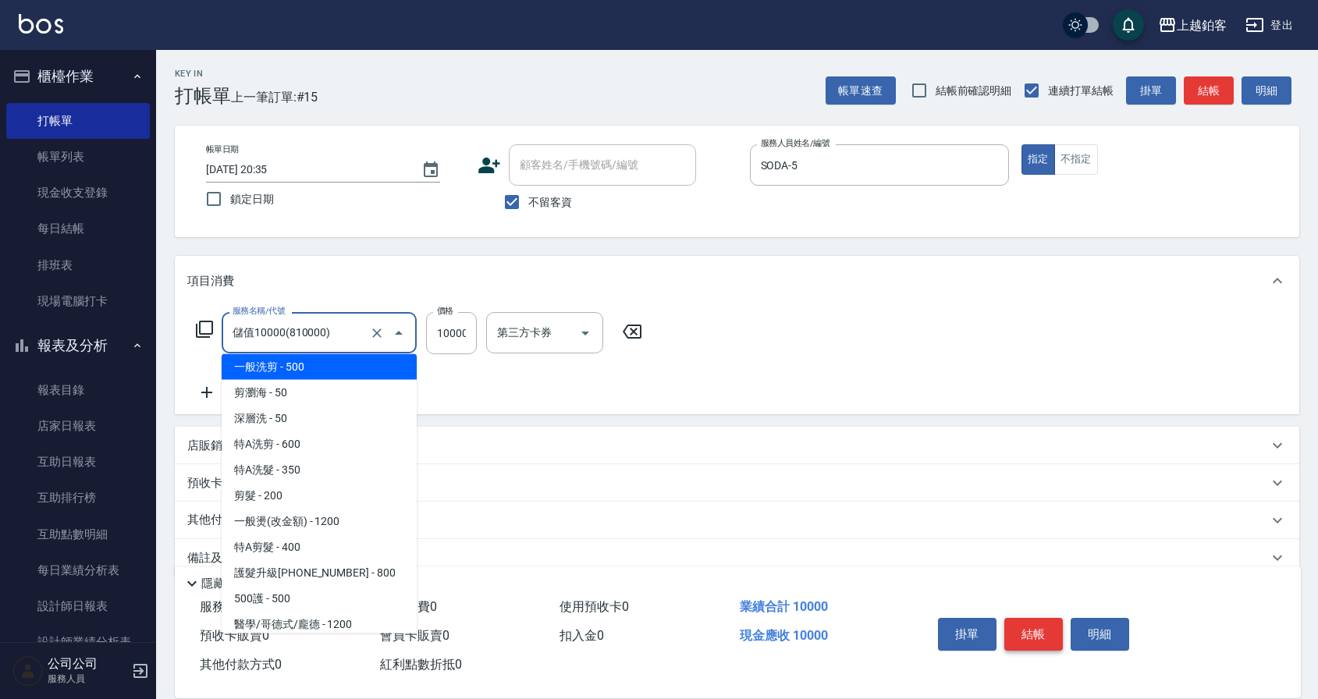
type input "一般洗剪(5)"
type input "500"
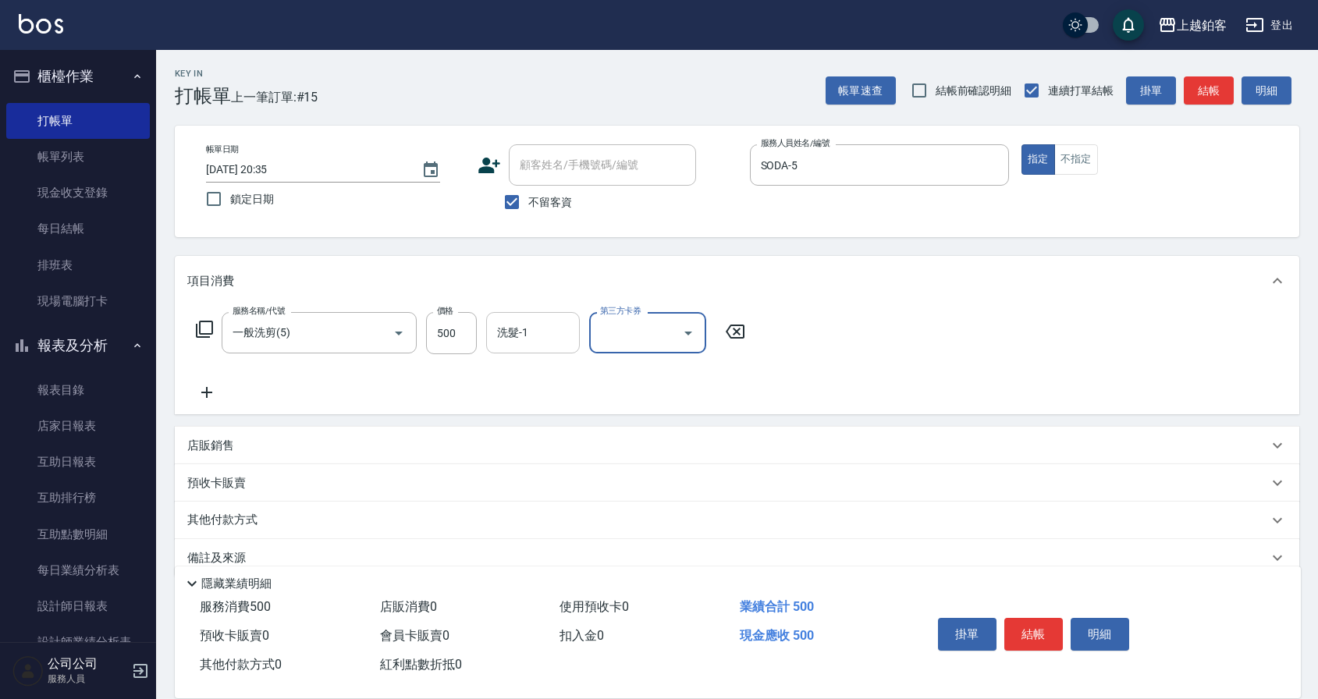
click at [548, 324] on input "洗髮-1" at bounding box center [533, 332] width 80 height 27
type input "芯如-50"
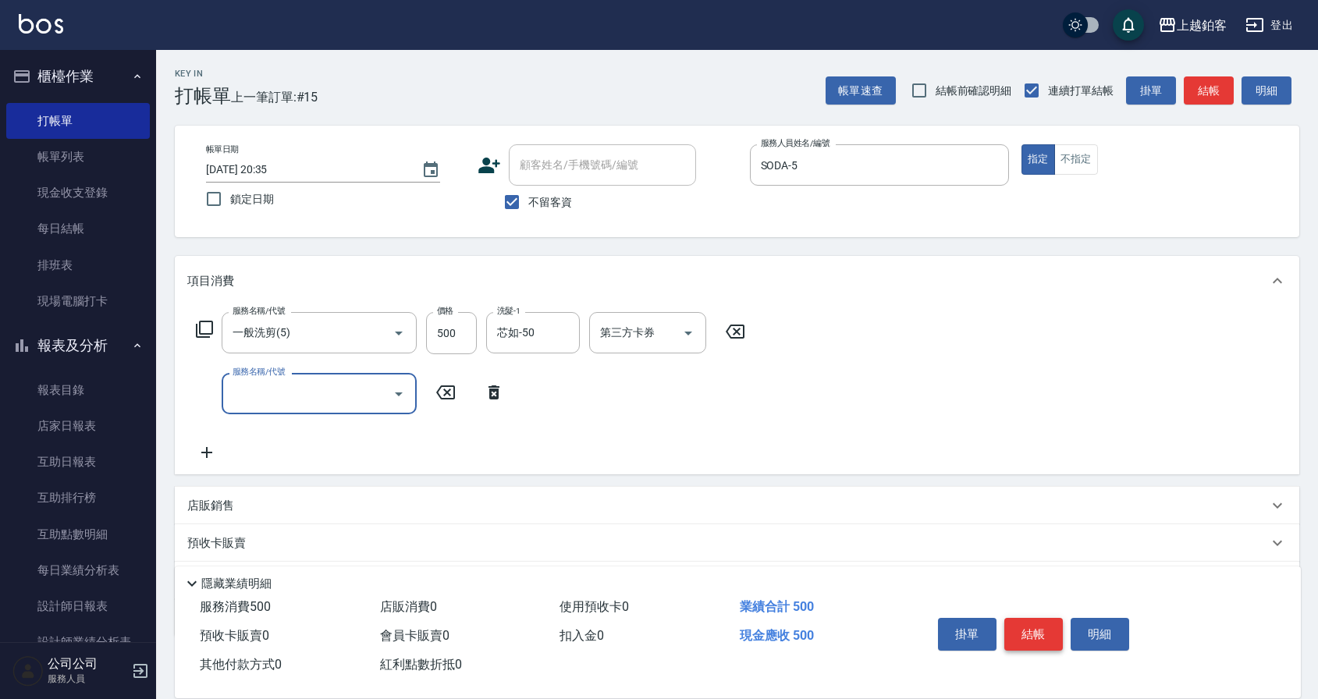
click at [1038, 643] on button "結帳" at bounding box center [1033, 634] width 59 height 33
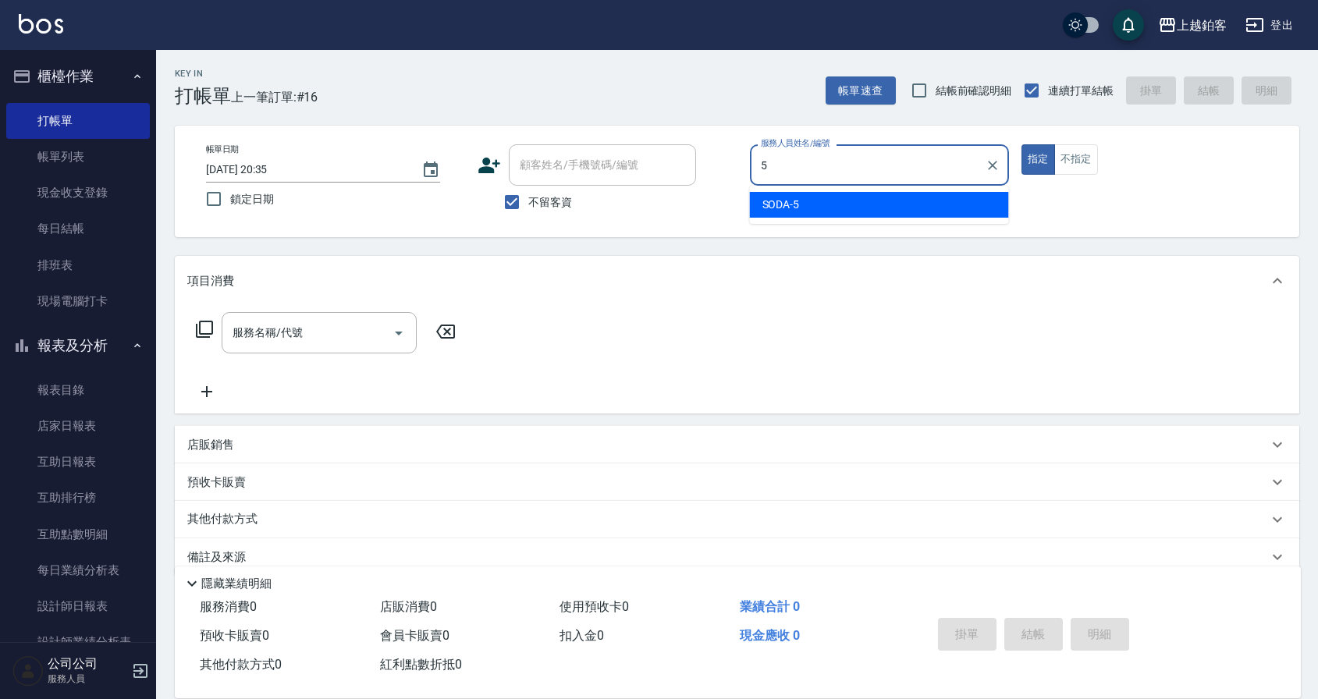
type input "SODA-5"
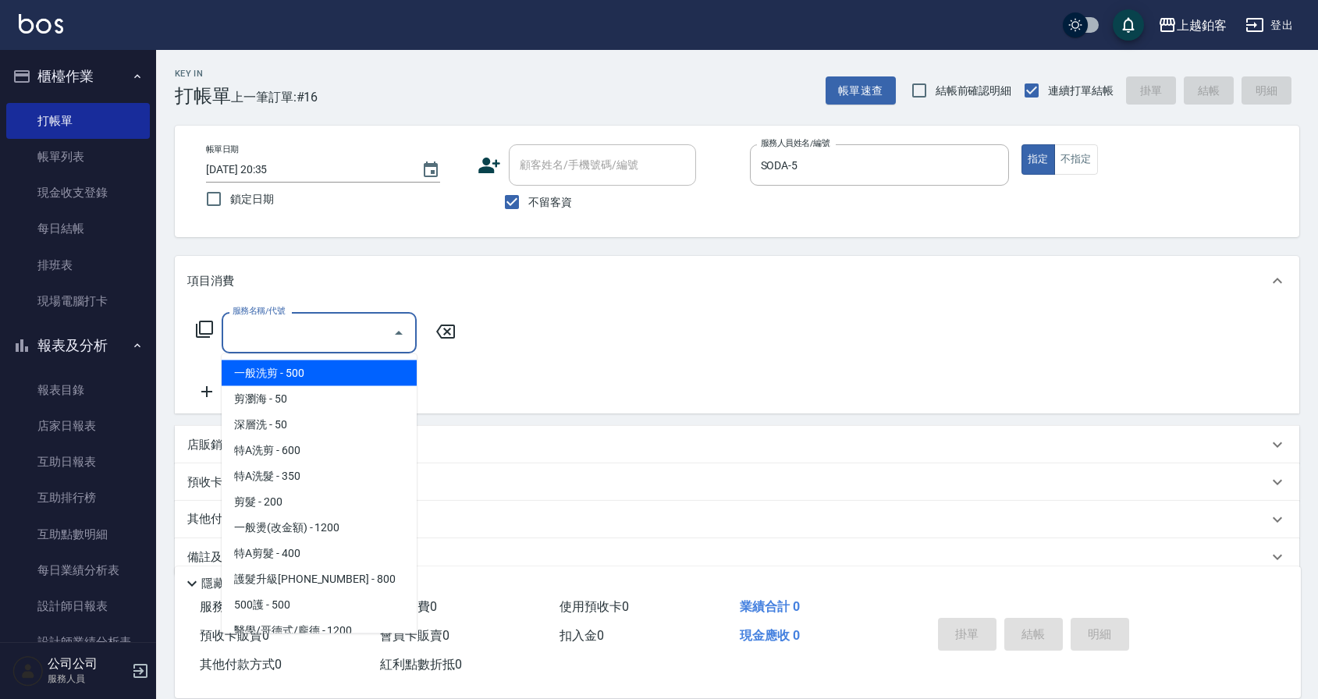
type input "一般洗剪(5)"
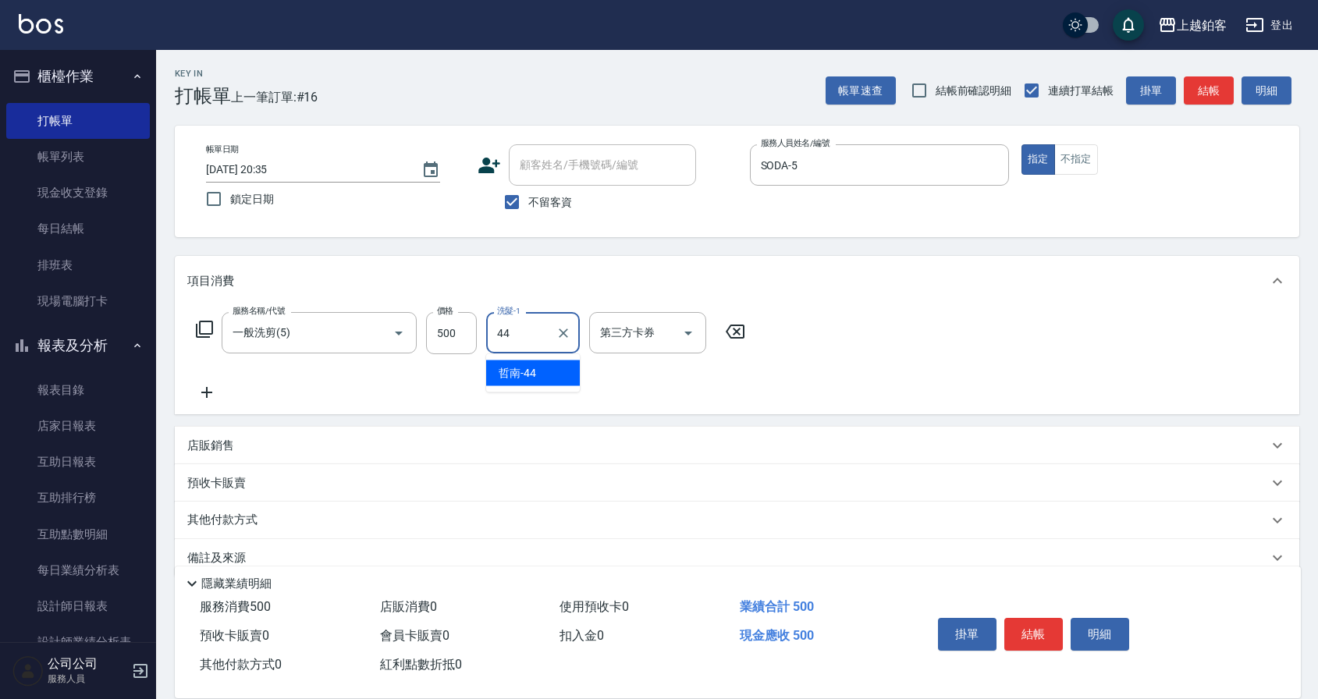
type input "哲南-44"
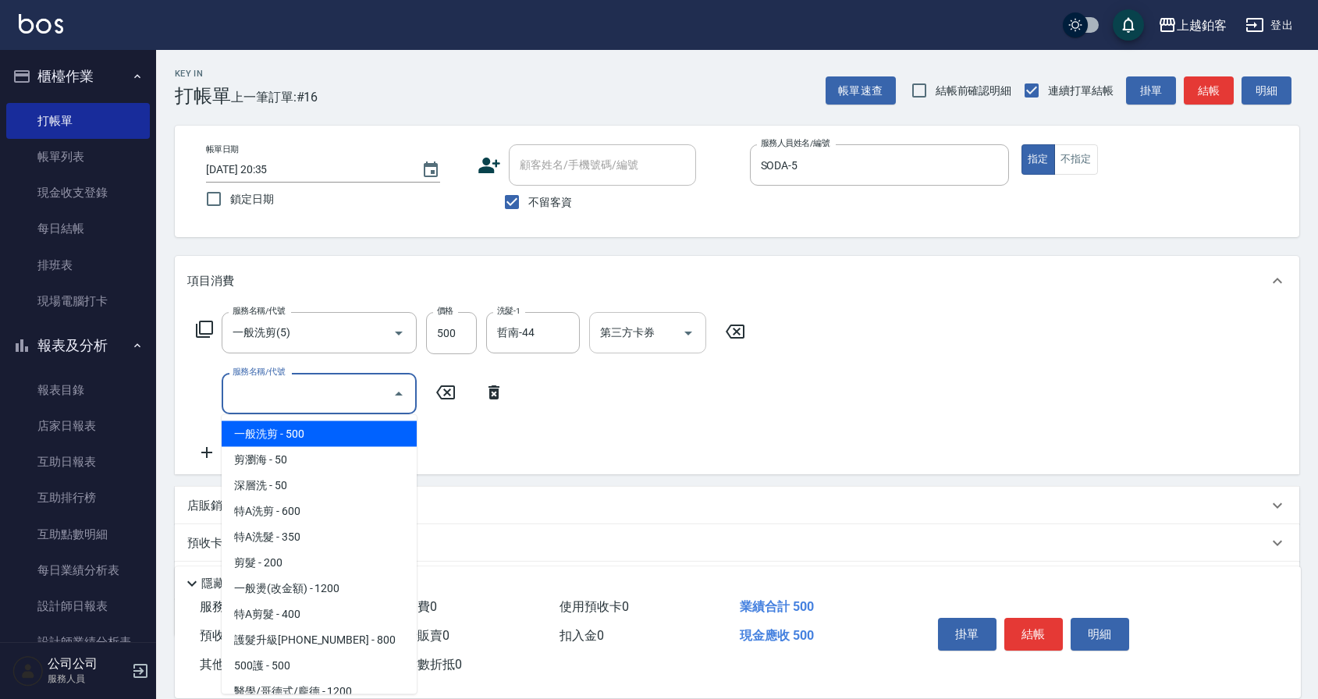
drag, startPoint x: 698, startPoint y: 331, endPoint x: 691, endPoint y: 343, distance: 14.1
click at [698, 331] on button "Open" at bounding box center [688, 333] width 25 height 25
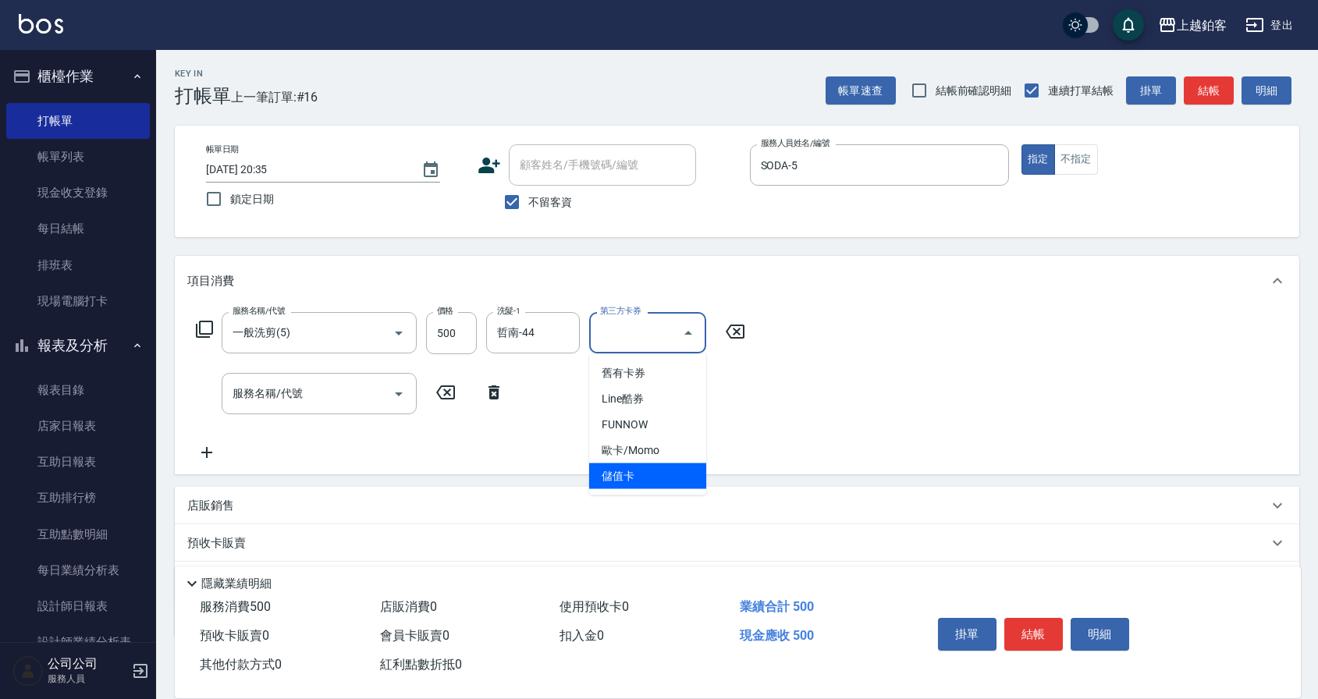
click at [654, 472] on span "儲值卡" at bounding box center [647, 477] width 117 height 26
type input "儲值卡"
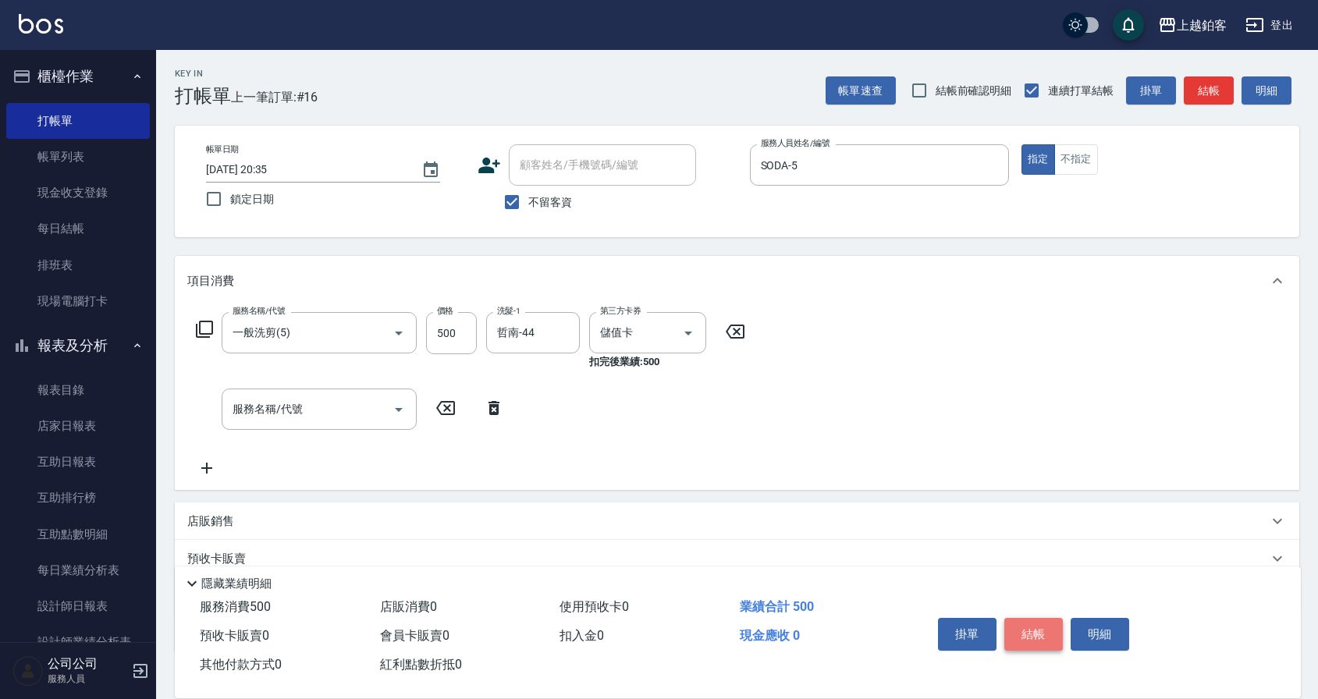
click at [1021, 620] on button "結帳" at bounding box center [1033, 634] width 59 height 33
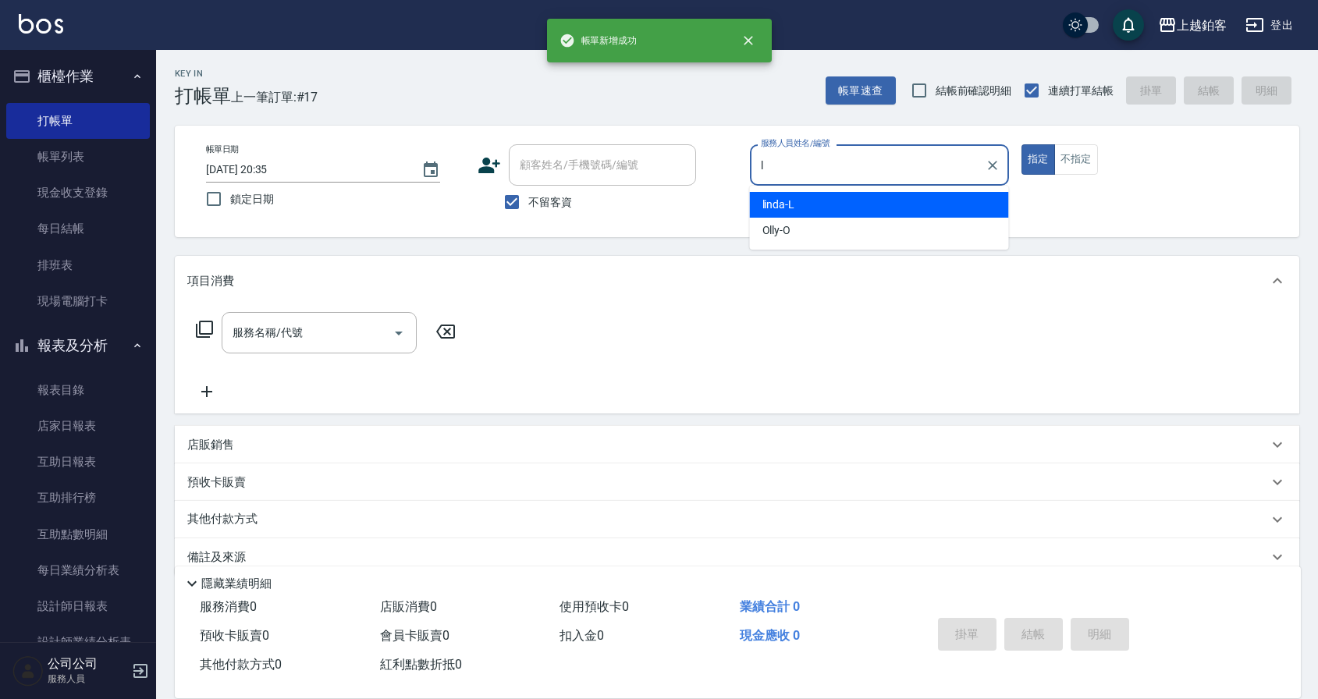
type input "linda-L"
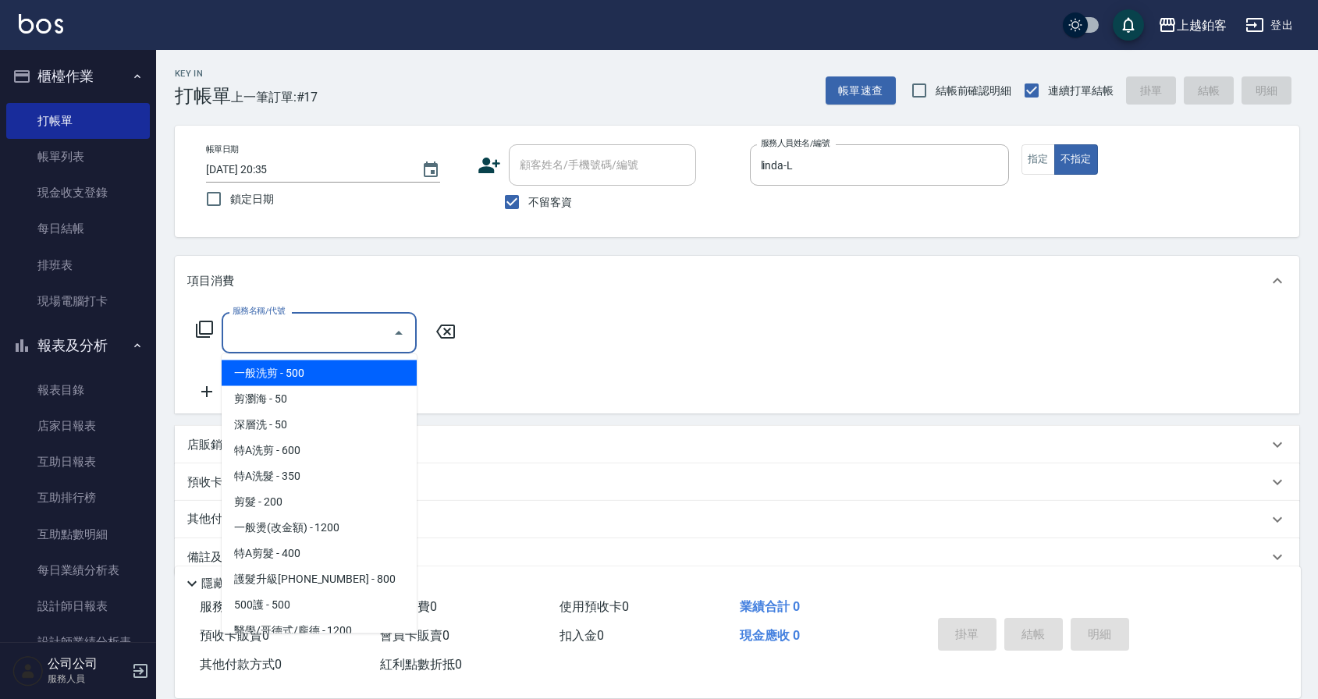
type input "一般洗剪(5)"
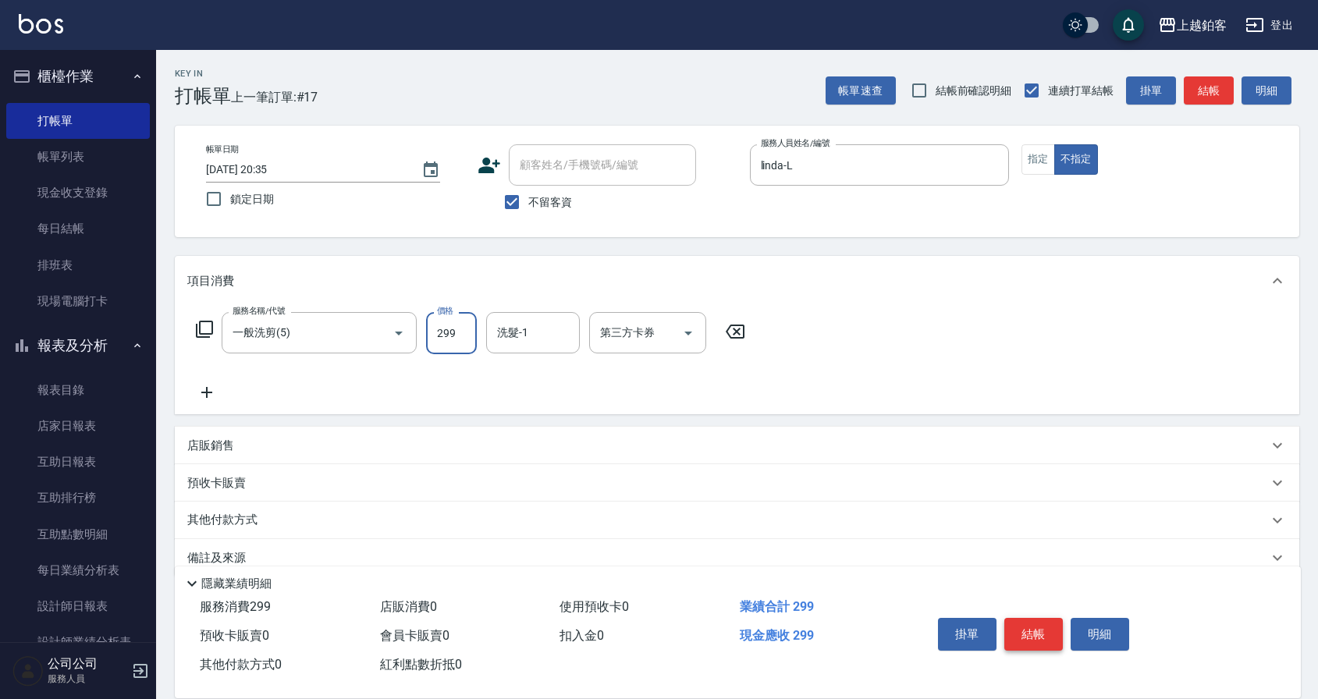
type input "299"
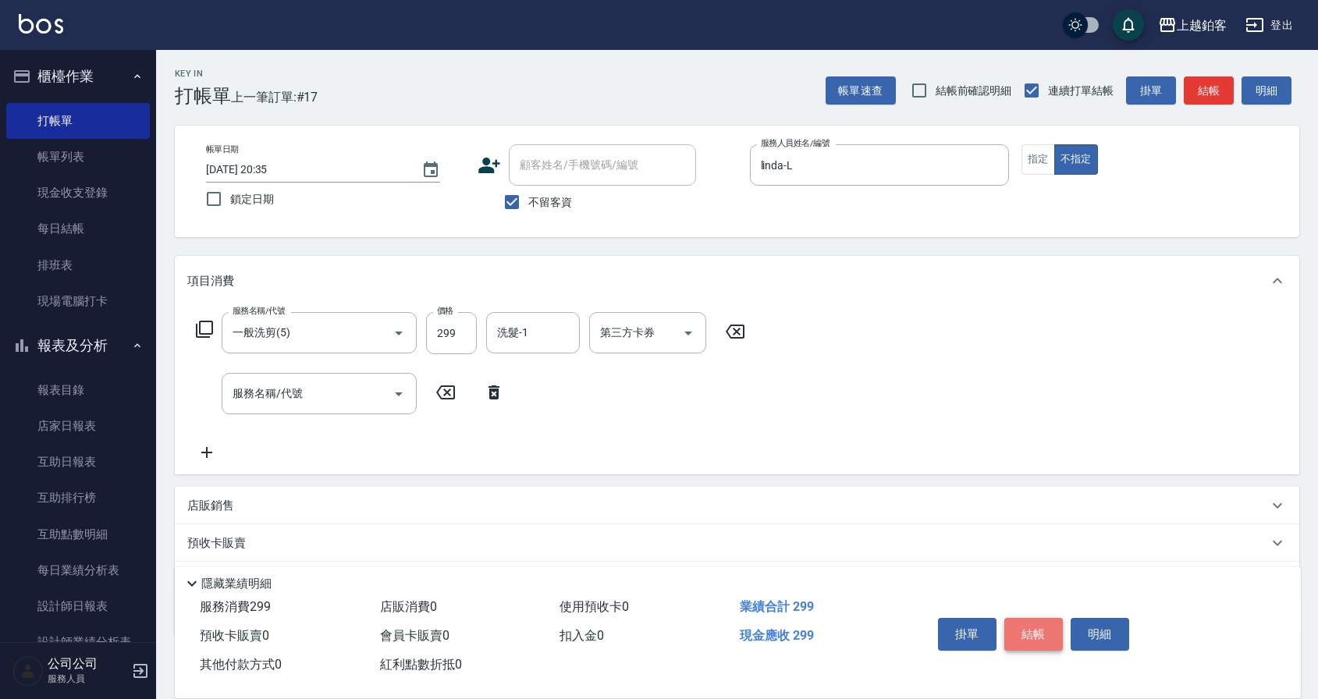
click at [1043, 634] on button "結帳" at bounding box center [1033, 634] width 59 height 33
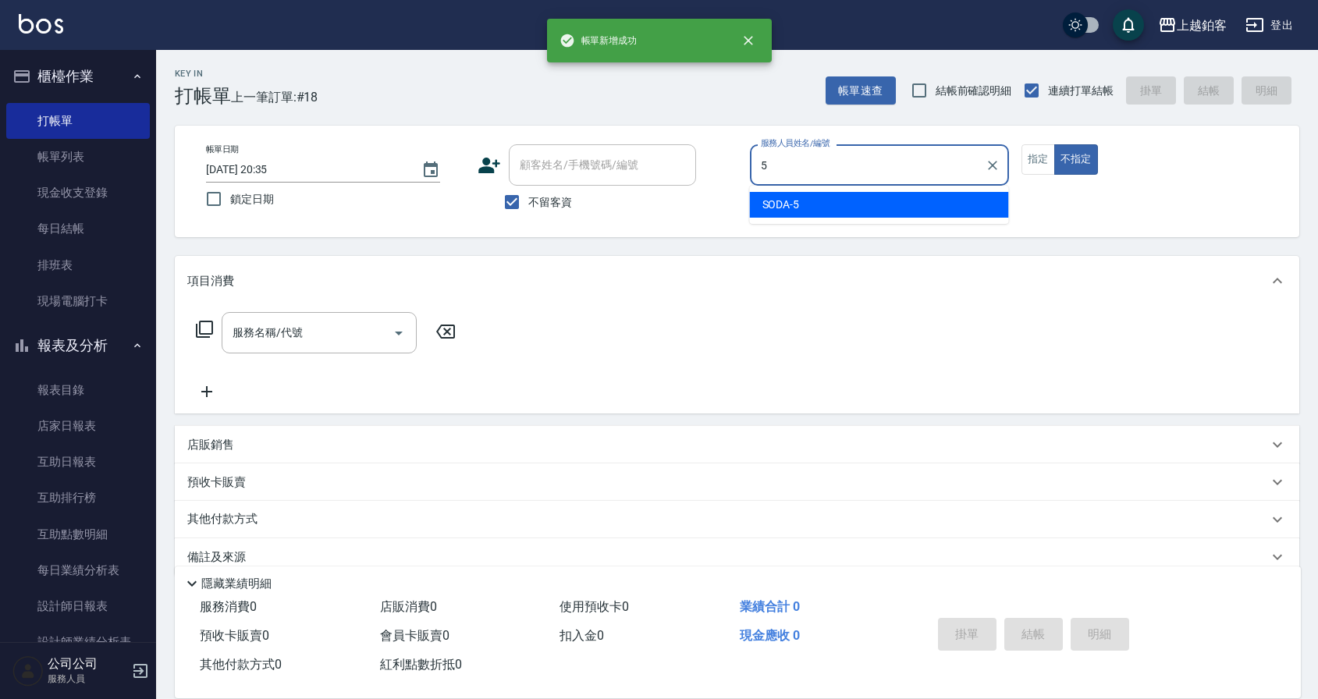
type input "SODA-5"
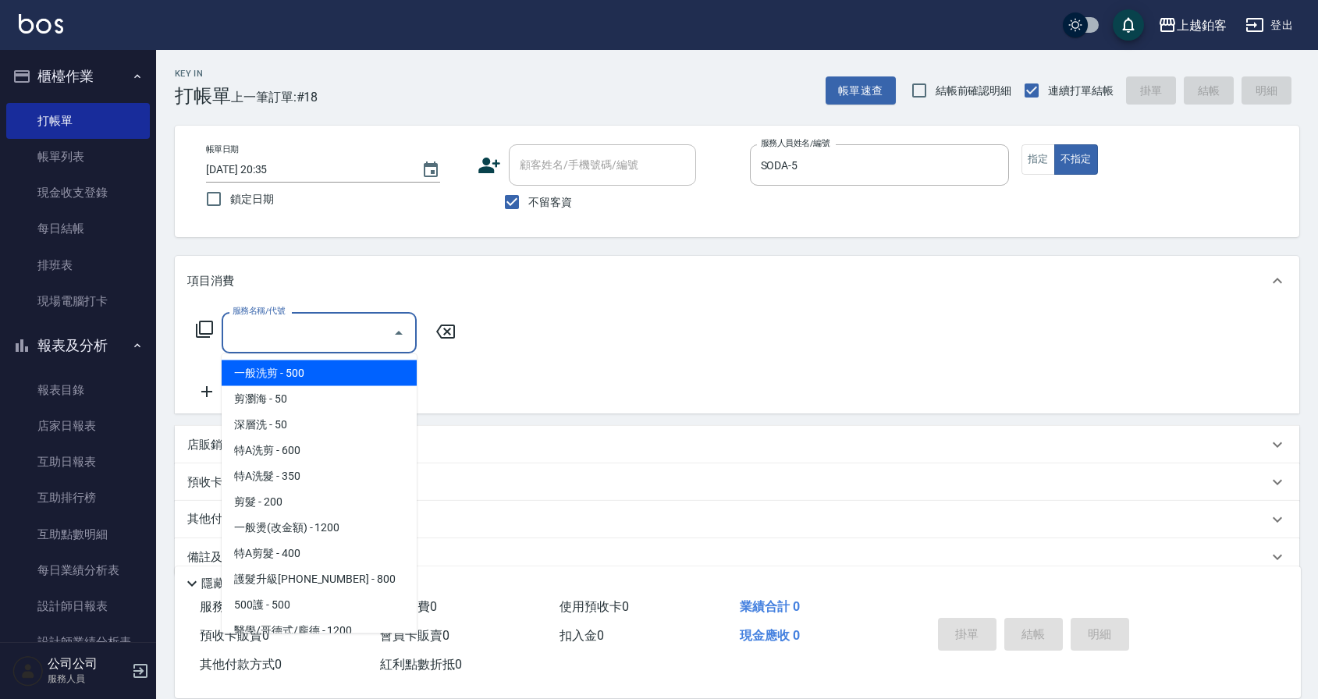
type input "一般洗剪(5)"
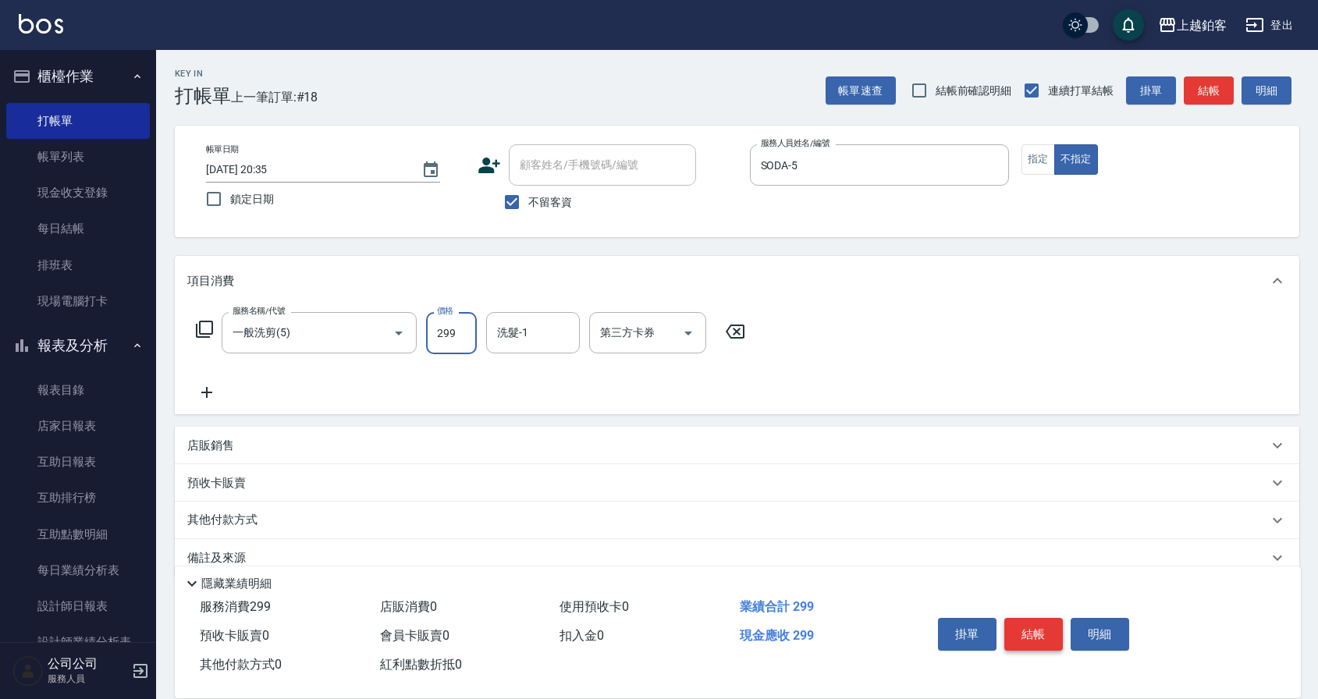
type input "299"
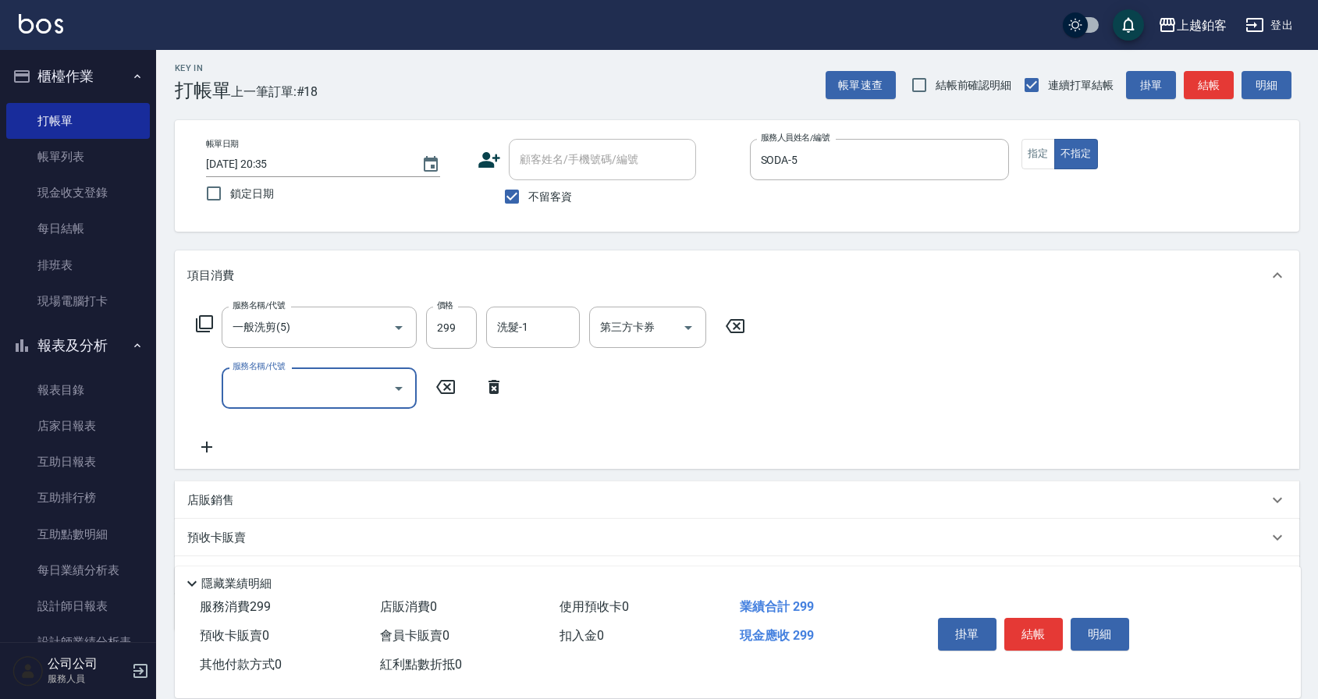
scroll to position [7, 0]
click at [543, 332] on input "洗髮-1" at bounding box center [533, 325] width 80 height 27
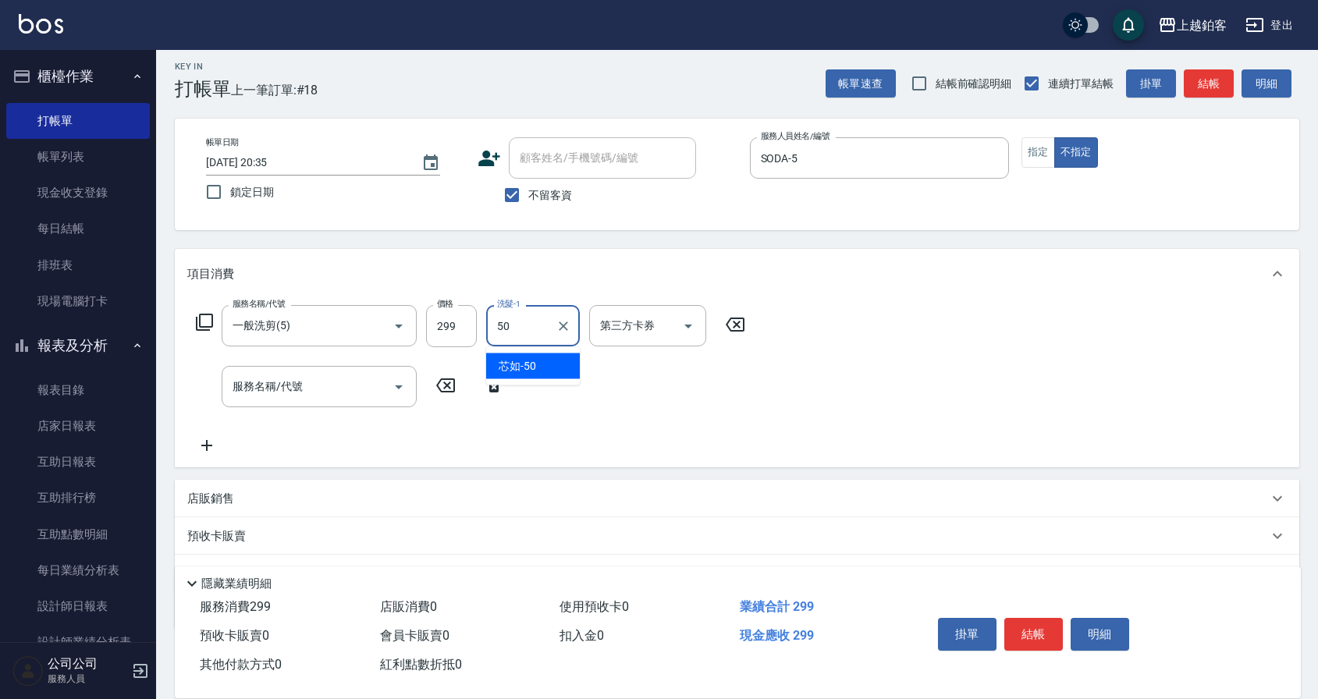
type input "芯如-50"
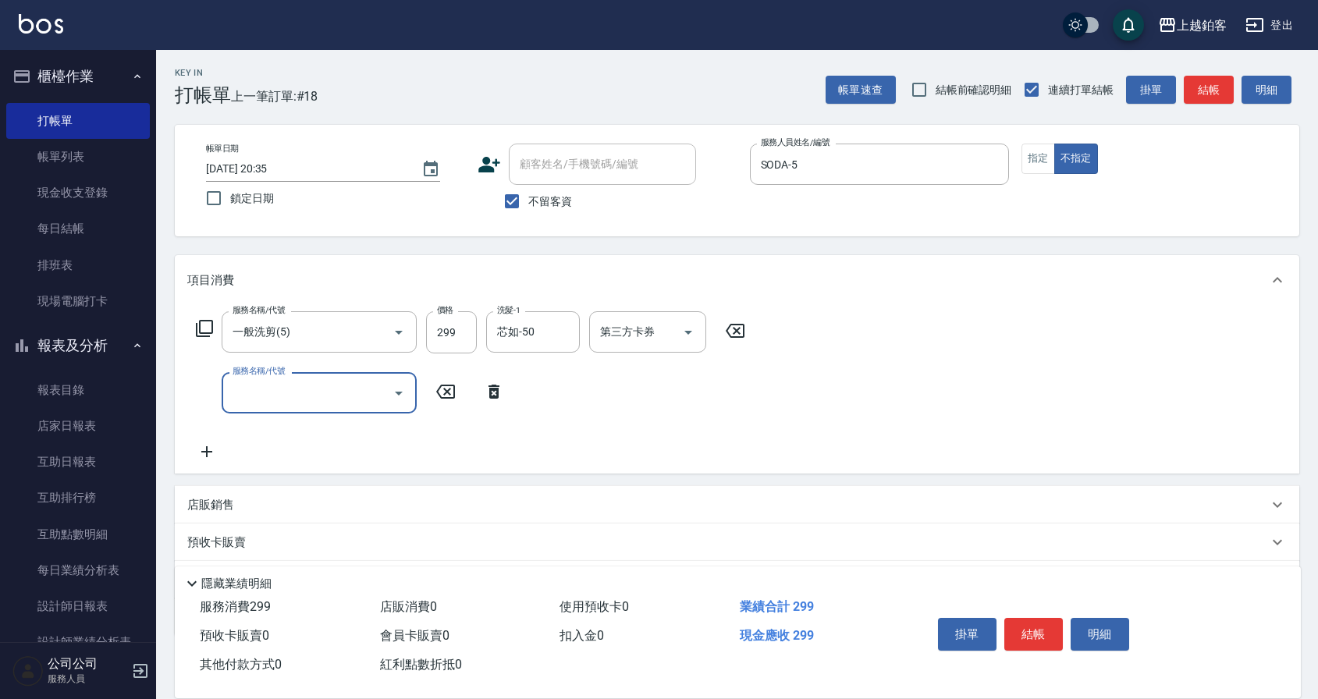
scroll to position [4, 0]
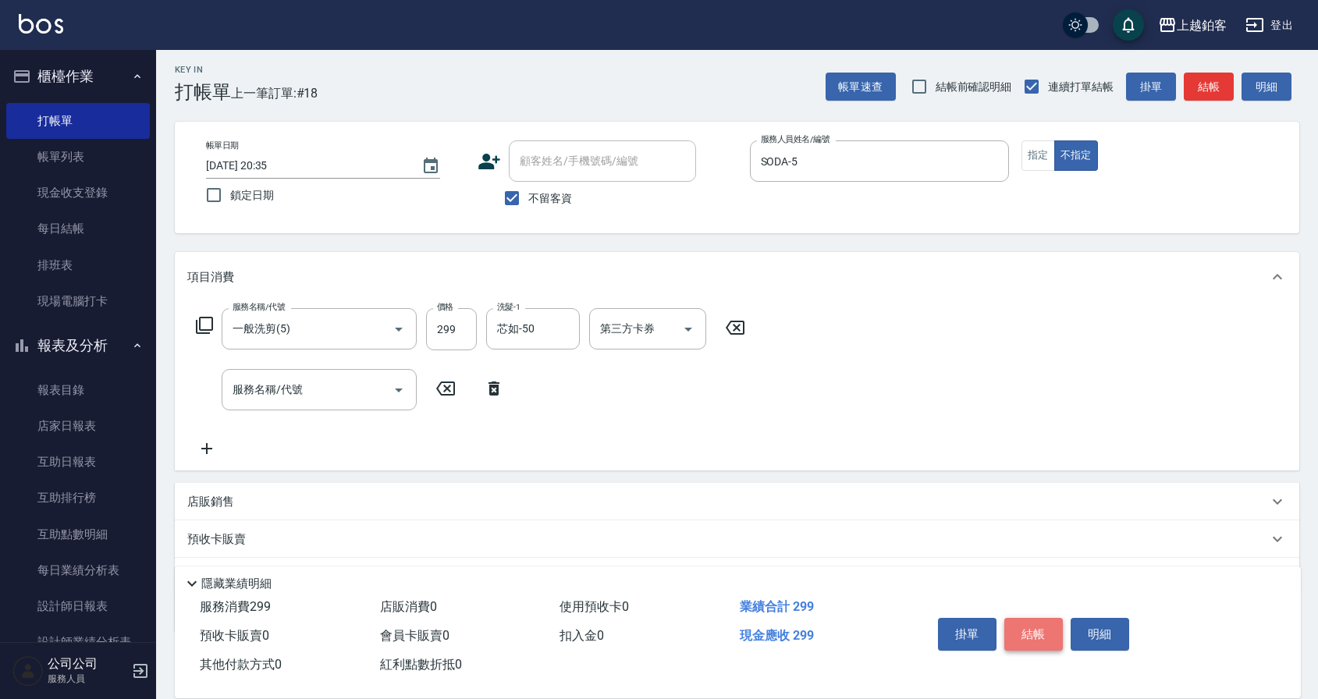
click at [1054, 639] on button "結帳" at bounding box center [1033, 634] width 59 height 33
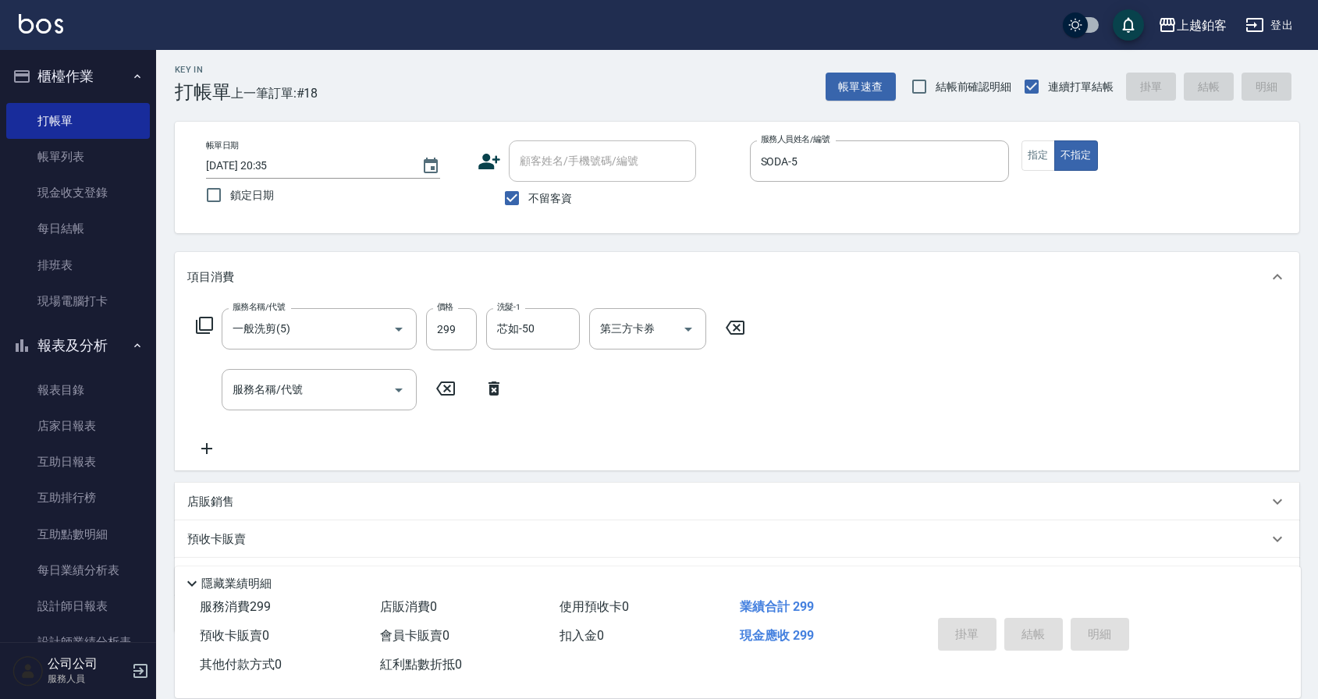
type input "2025/09/14 20:36"
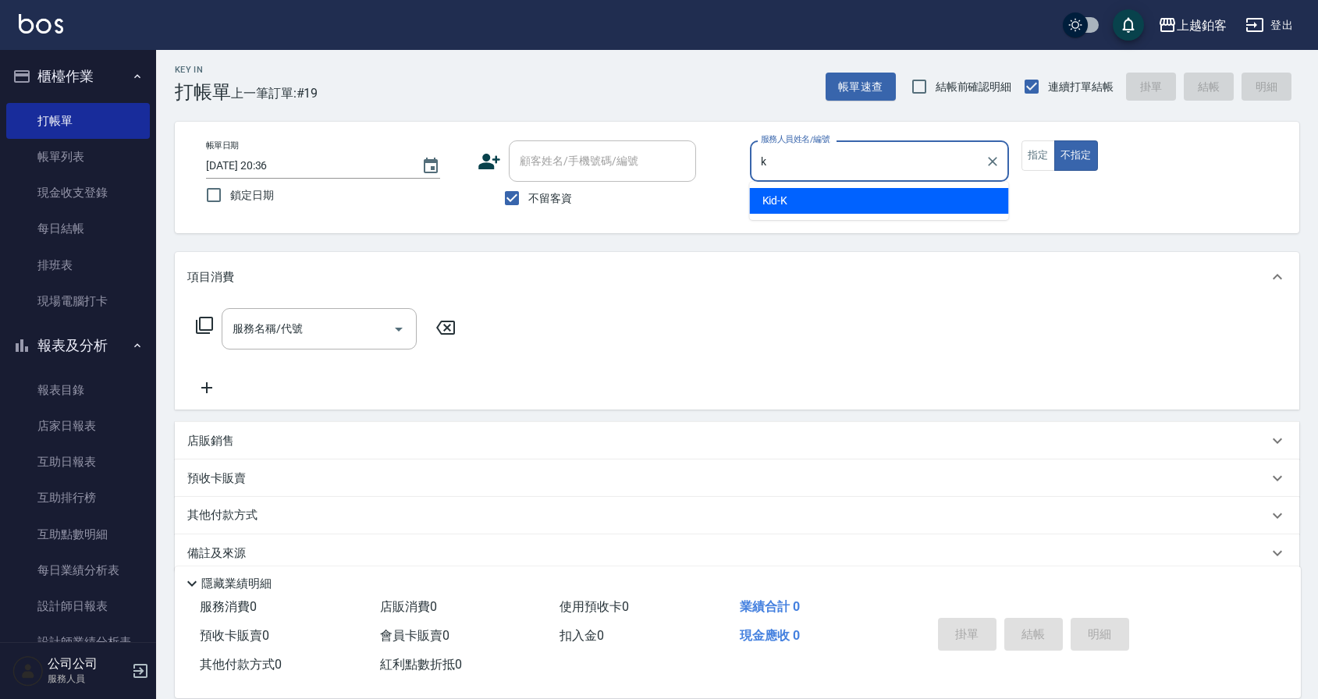
type input "Kid-K"
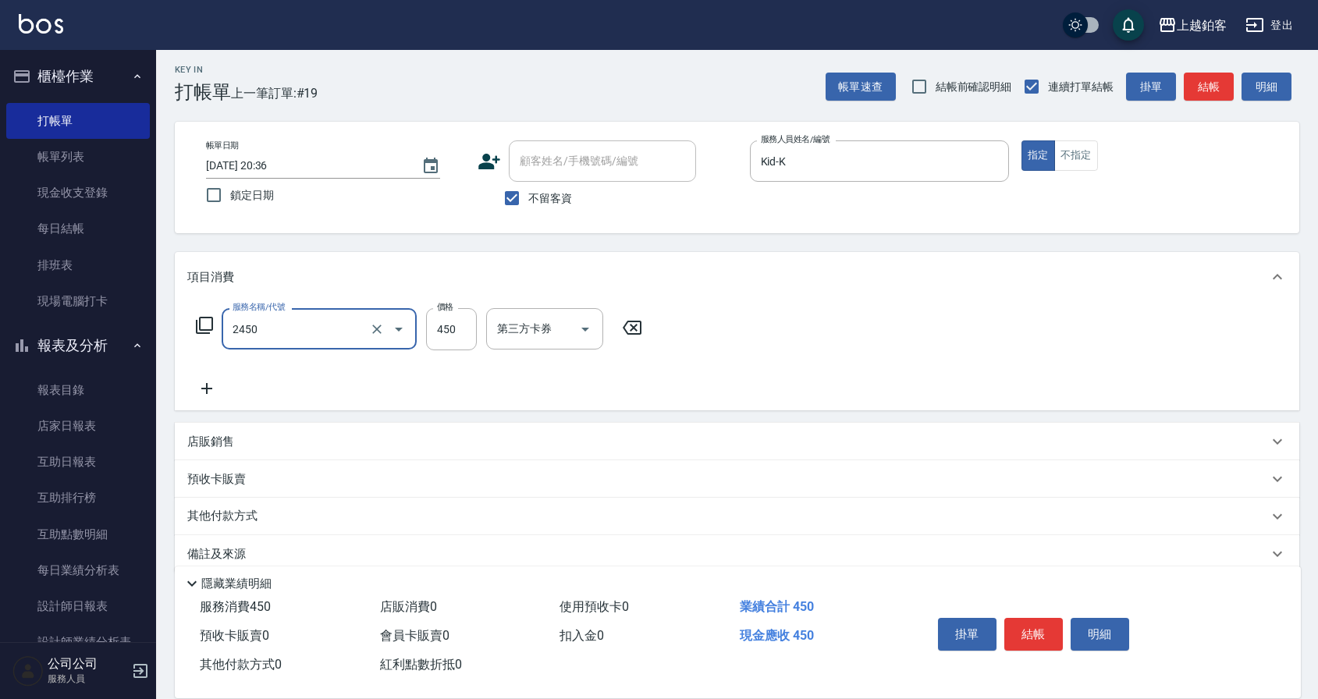
type input "C剪髮套餐(2450)"
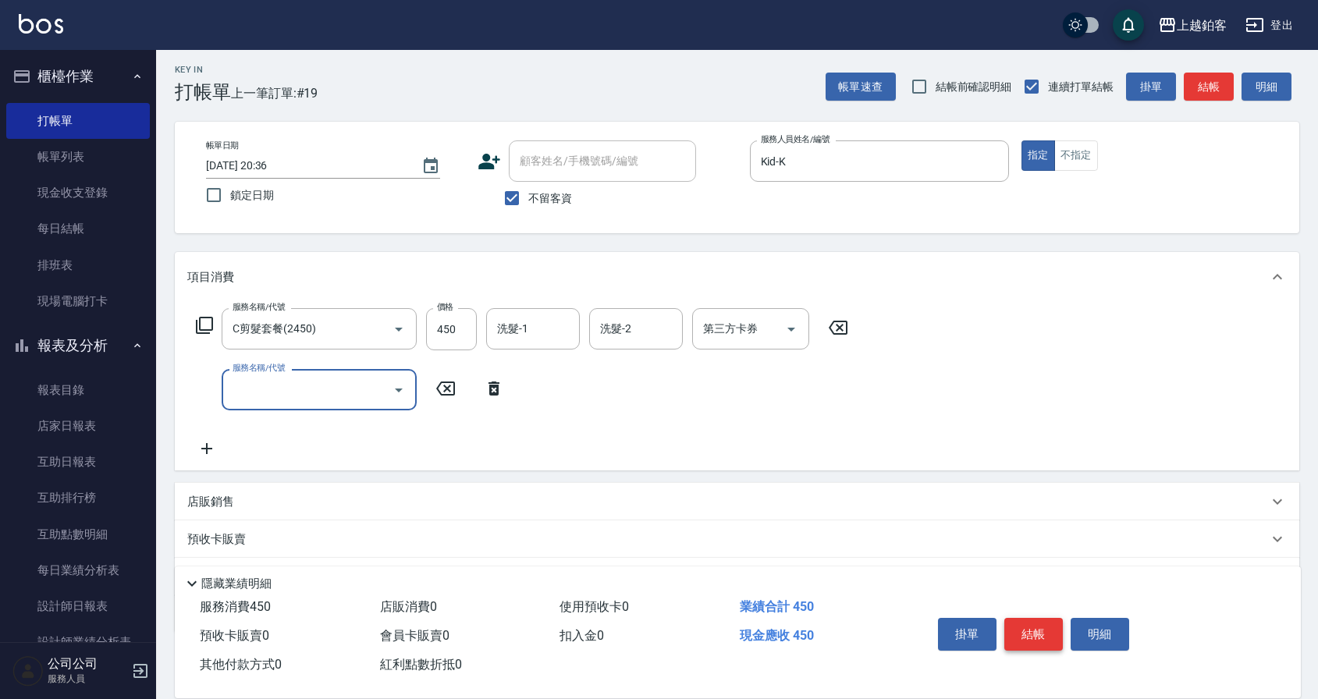
click at [1041, 628] on button "結帳" at bounding box center [1033, 634] width 59 height 33
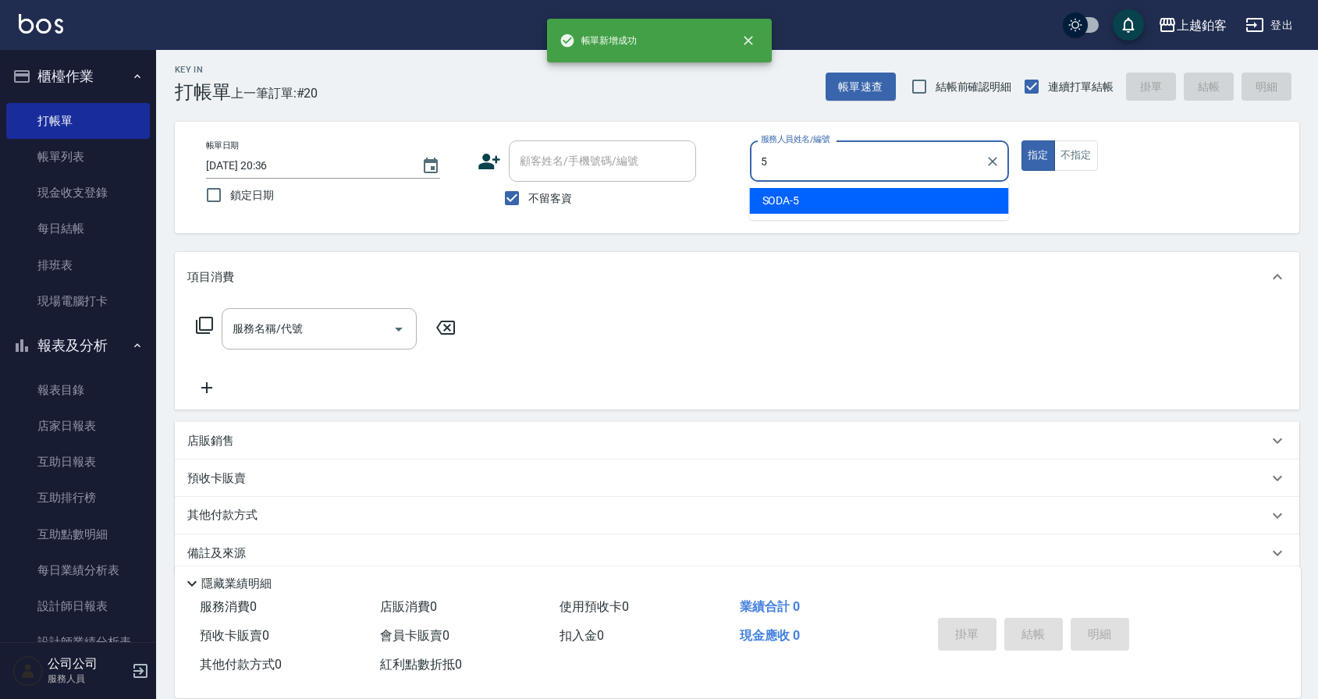
type input "SODA-5"
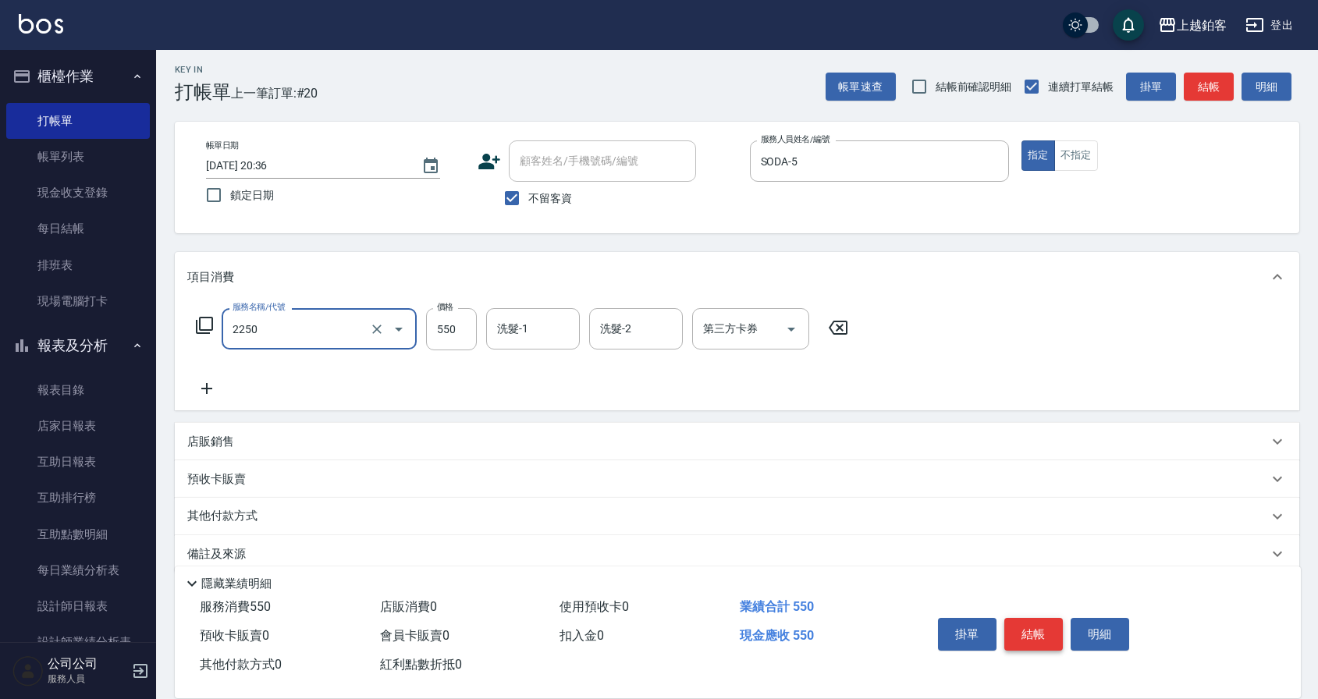
type input "B剪髮套餐(2250)"
type input "650"
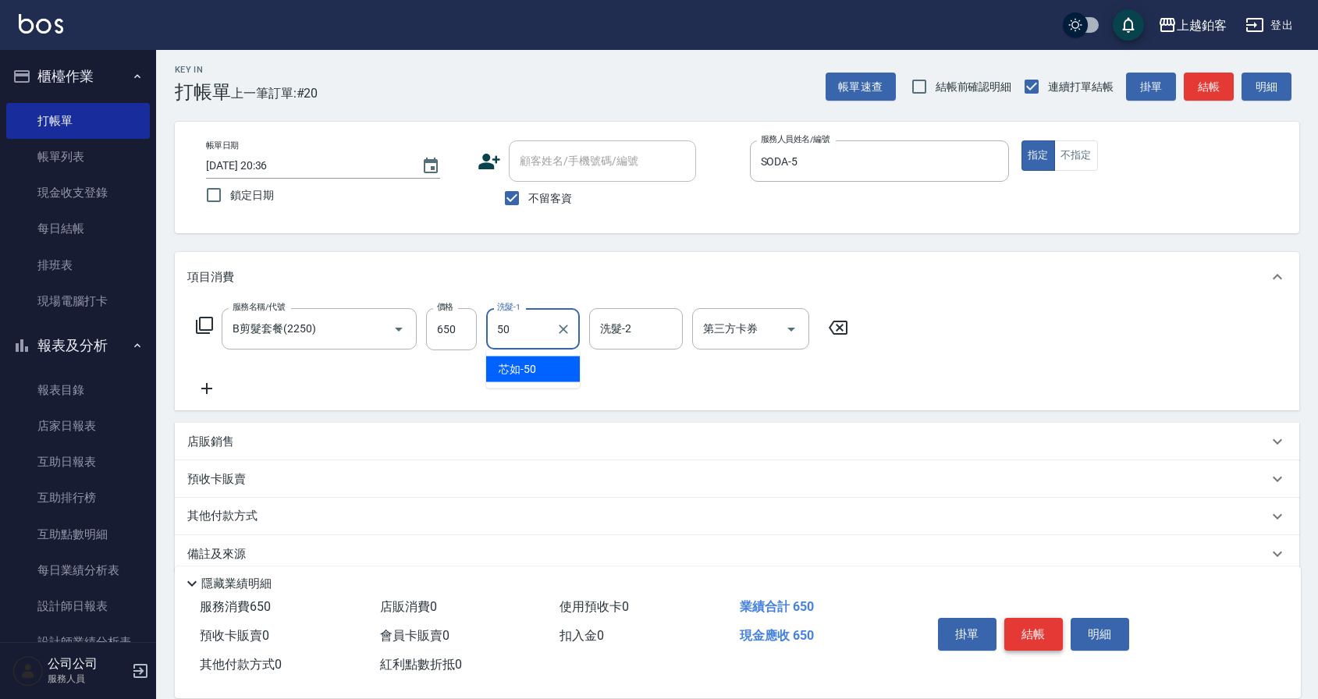
type input "芯如-50"
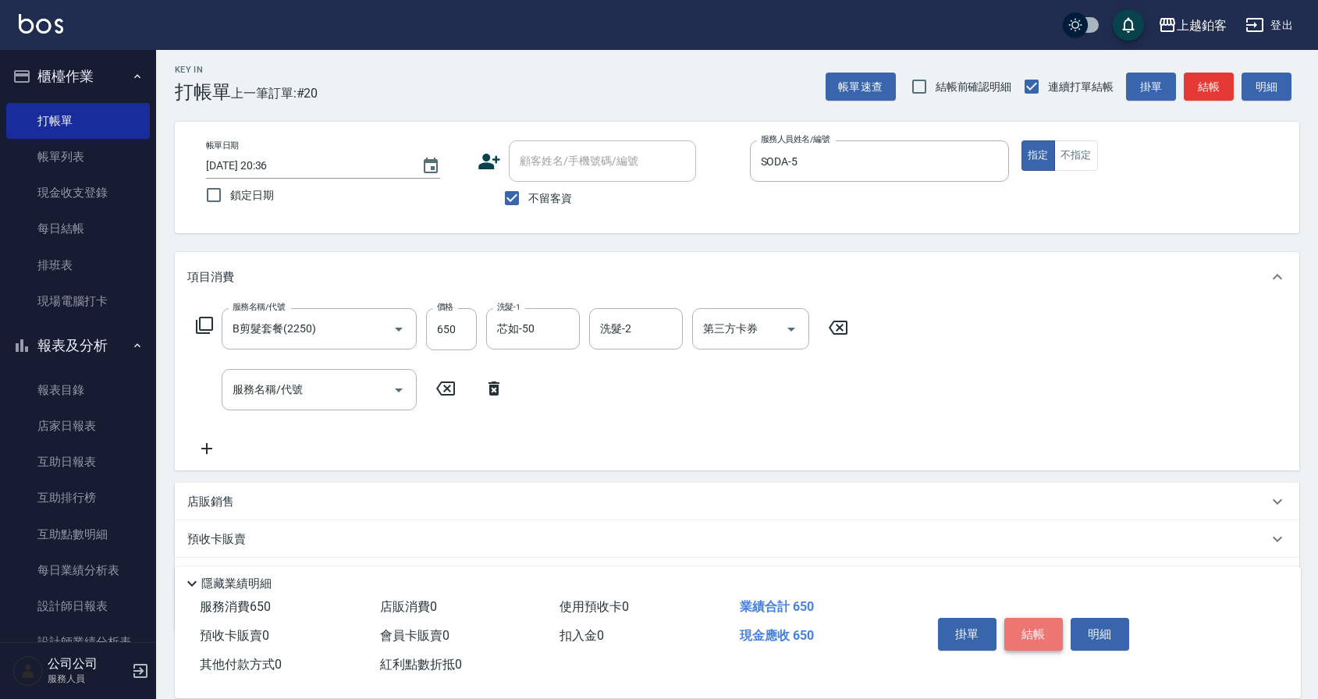
click at [1036, 633] on button "結帳" at bounding box center [1033, 634] width 59 height 33
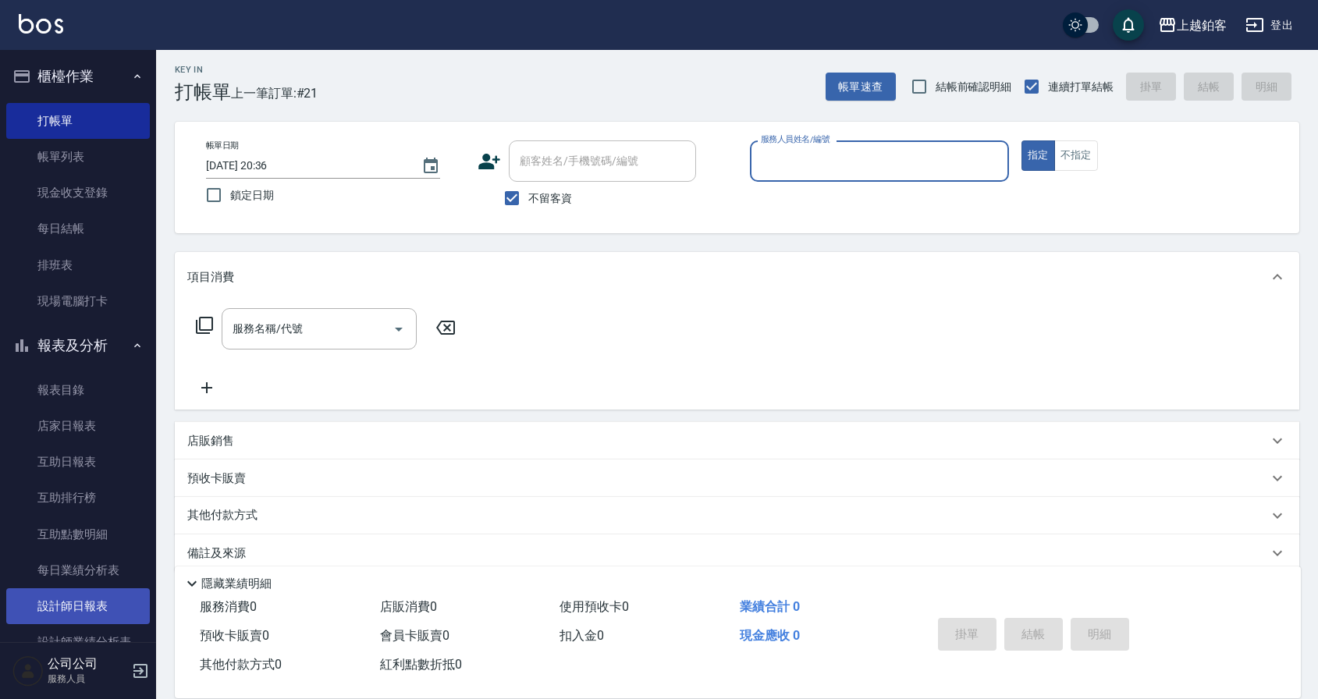
click at [94, 611] on link "設計師日報表" at bounding box center [78, 606] width 144 height 36
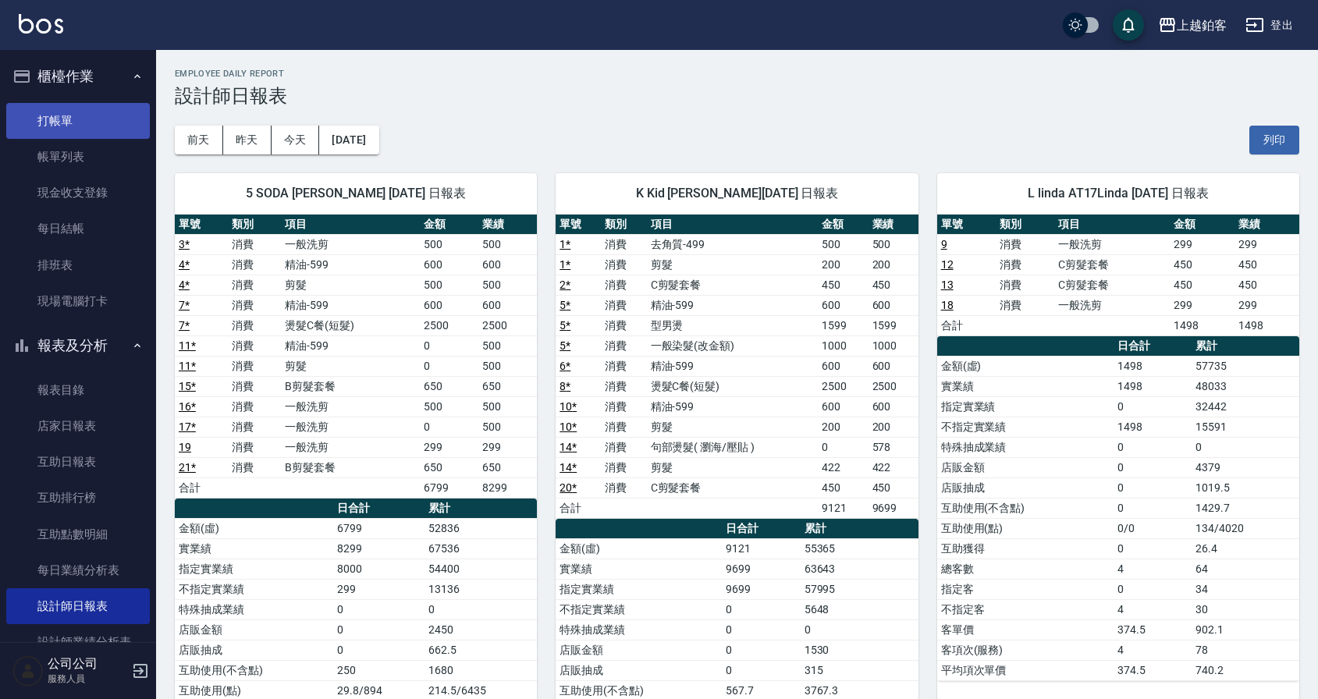
click at [30, 120] on link "打帳單" at bounding box center [78, 121] width 144 height 36
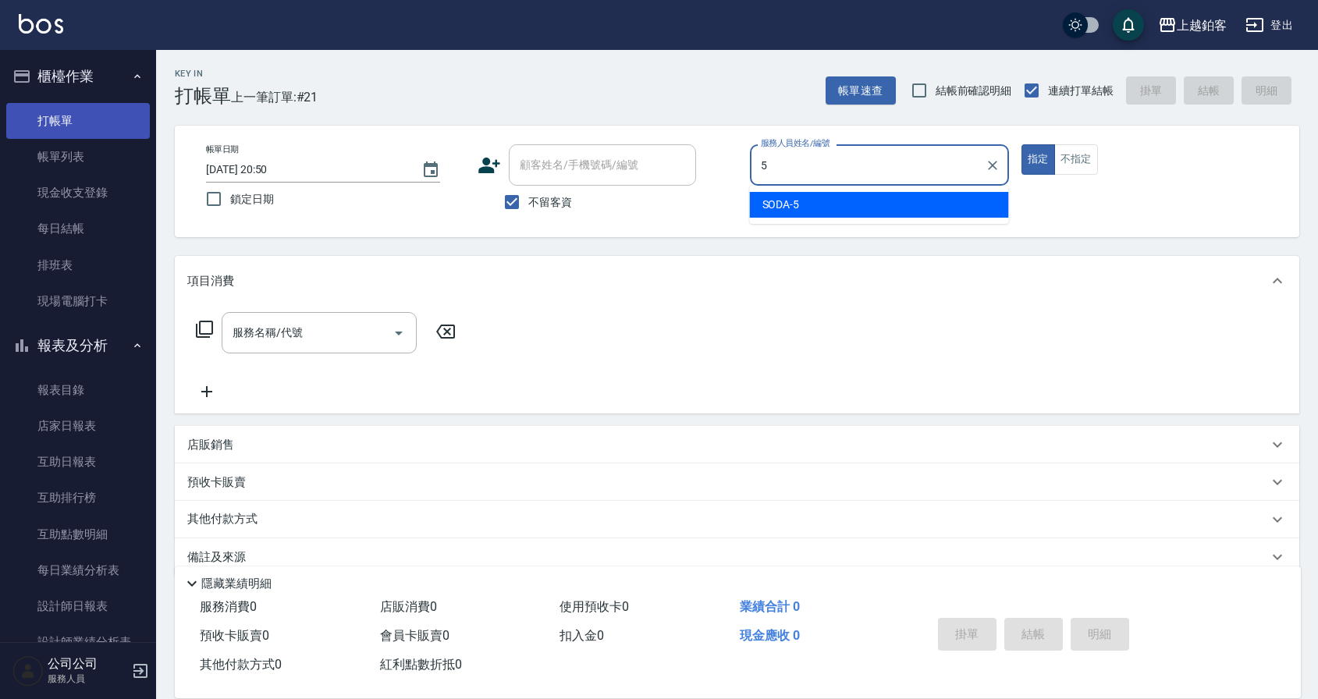
type input "SODA-5"
type button "true"
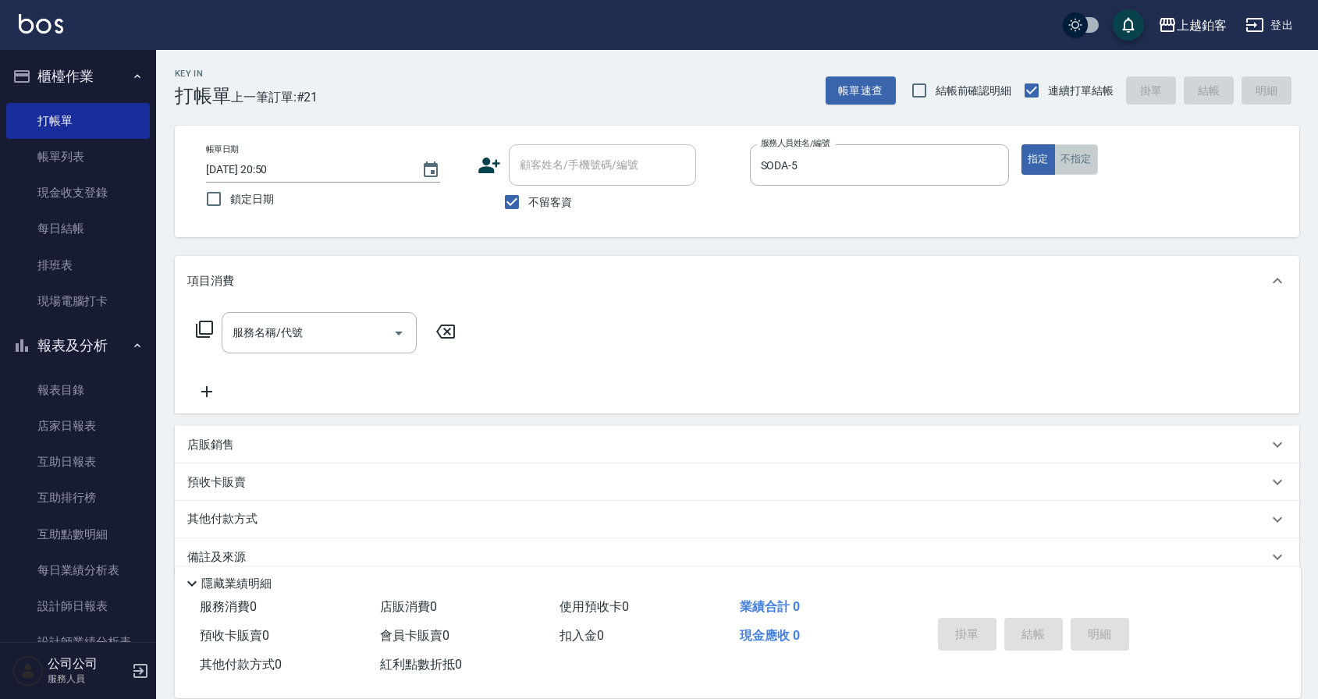
scroll to position [1, 0]
click at [1072, 158] on button "不指定" at bounding box center [1076, 159] width 44 height 30
type button "false"
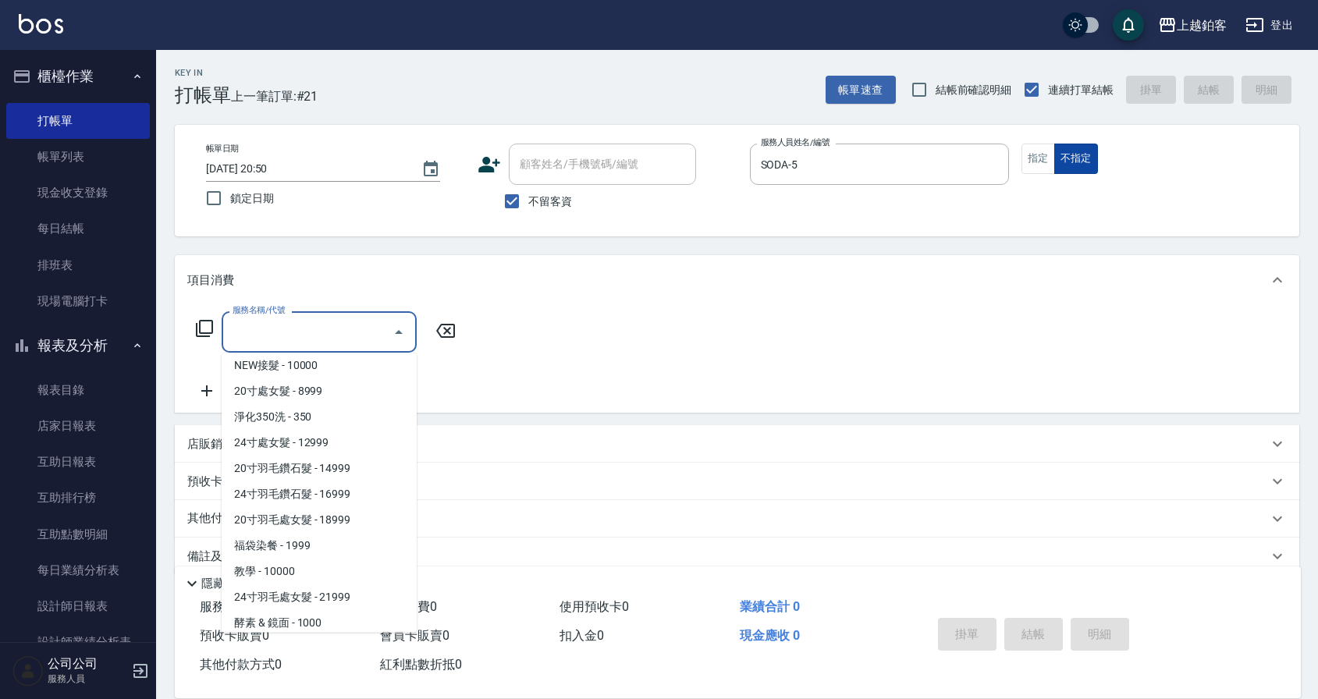
scroll to position [1680, 0]
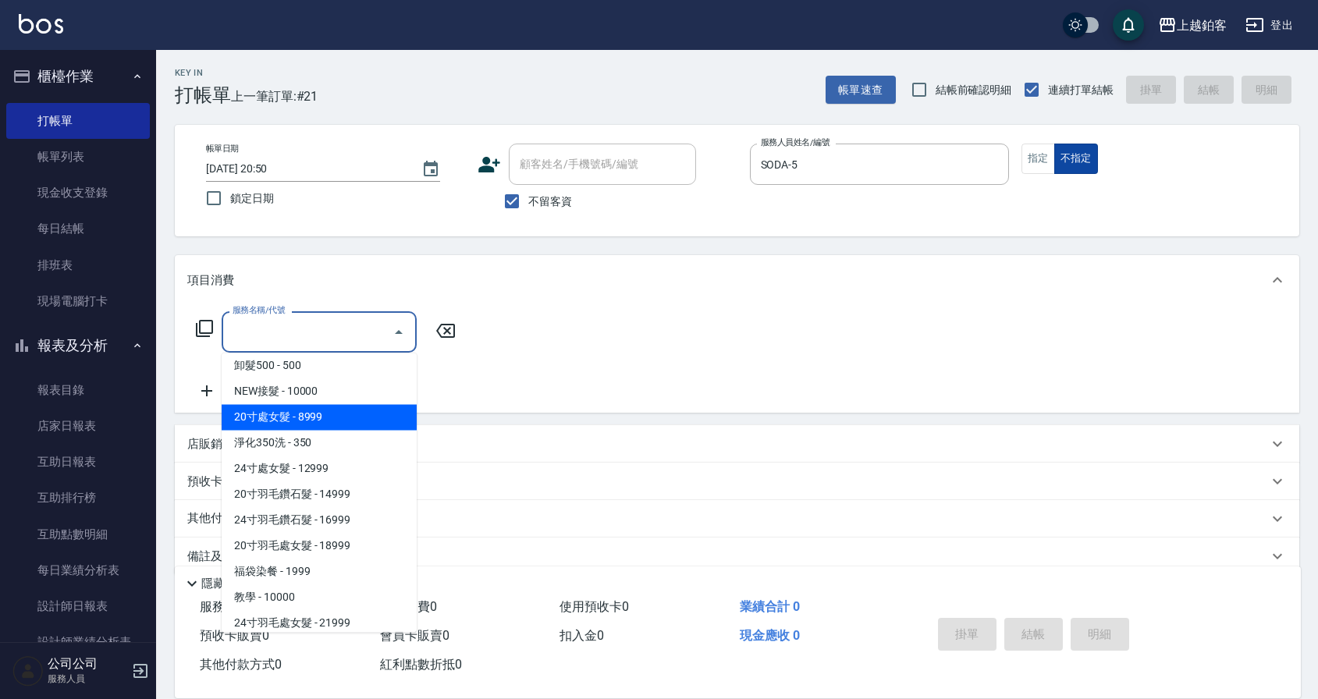
type input "淨化350洗(10020)"
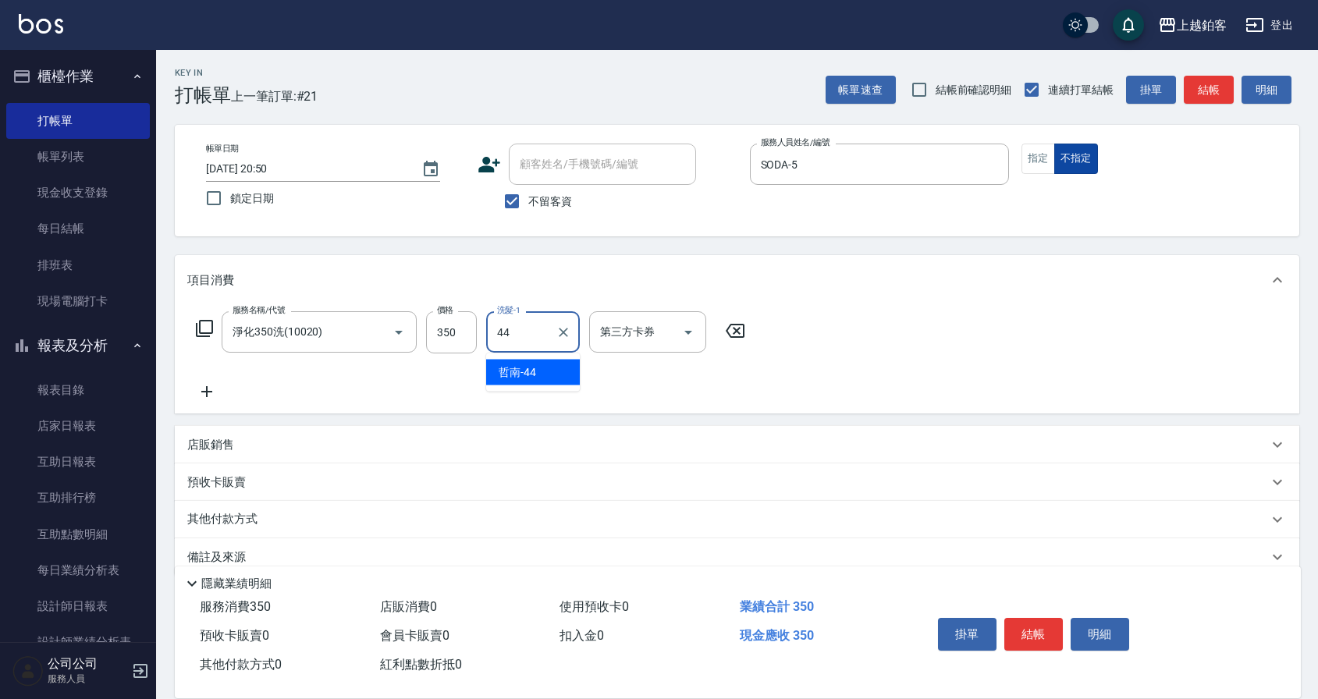
type input "哲南-44"
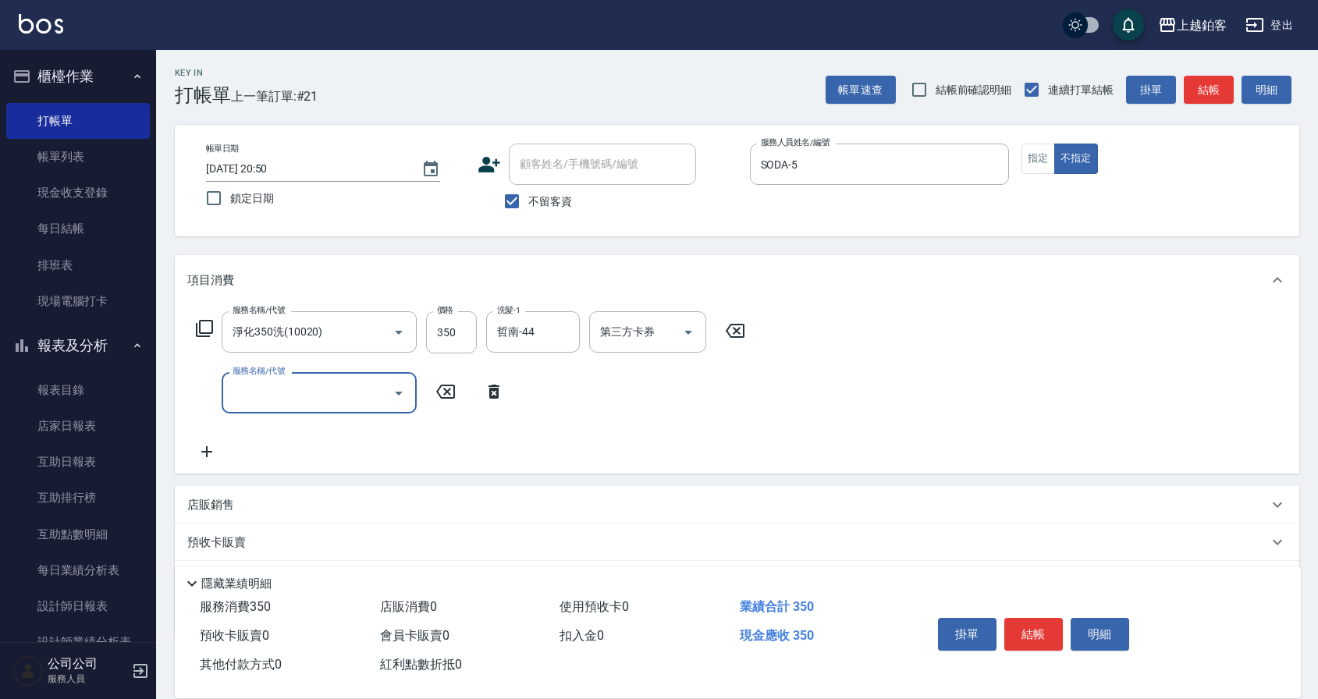
scroll to position [0, 0]
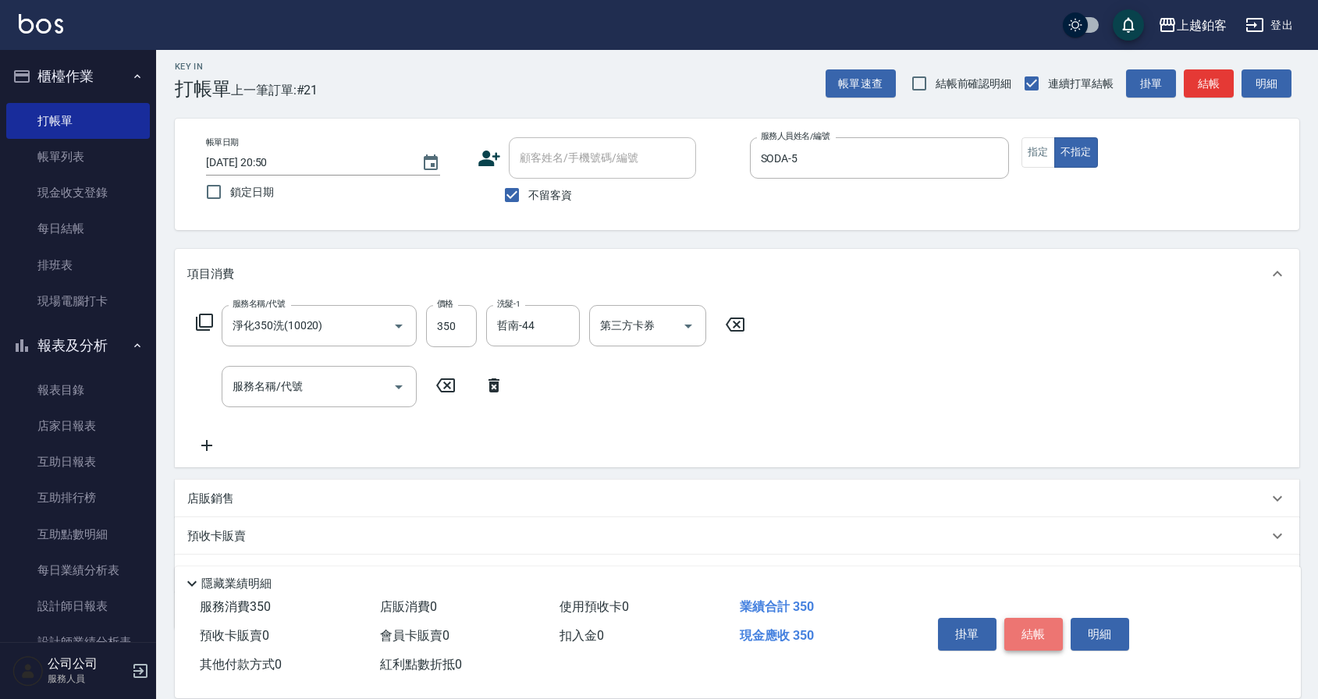
click at [1045, 633] on button "結帳" at bounding box center [1033, 634] width 59 height 33
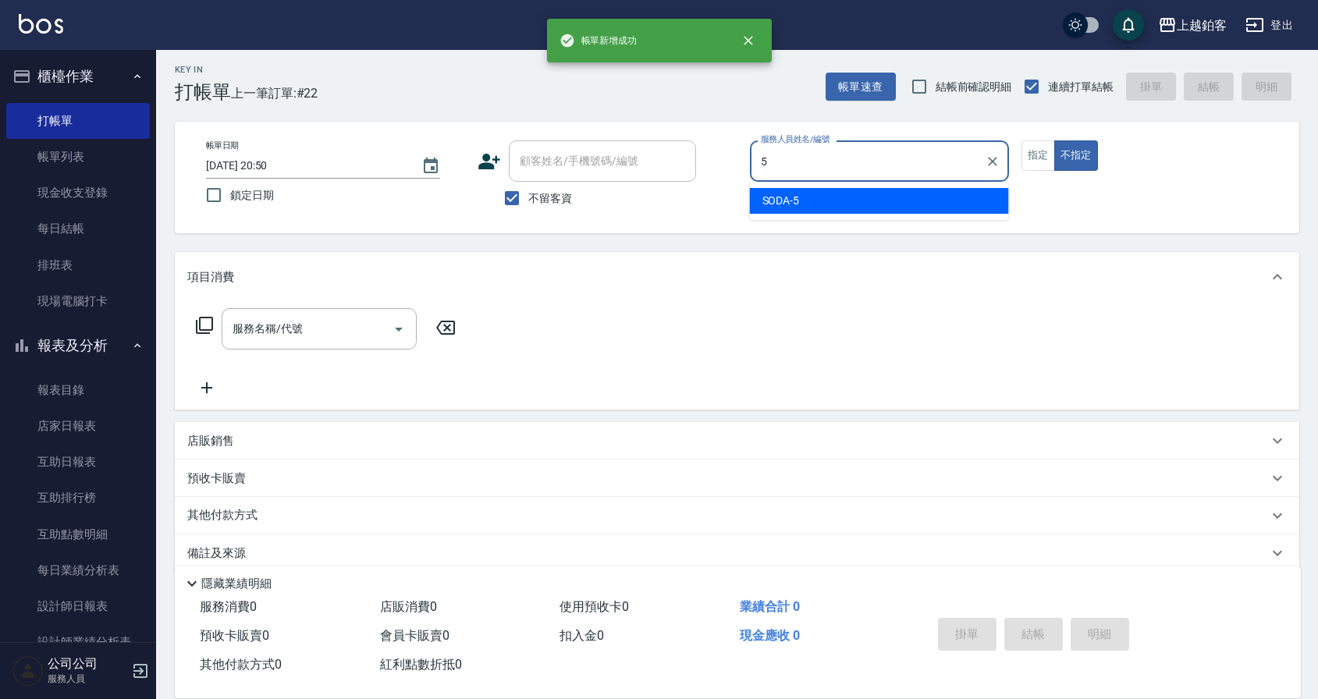
type input "SODA-5"
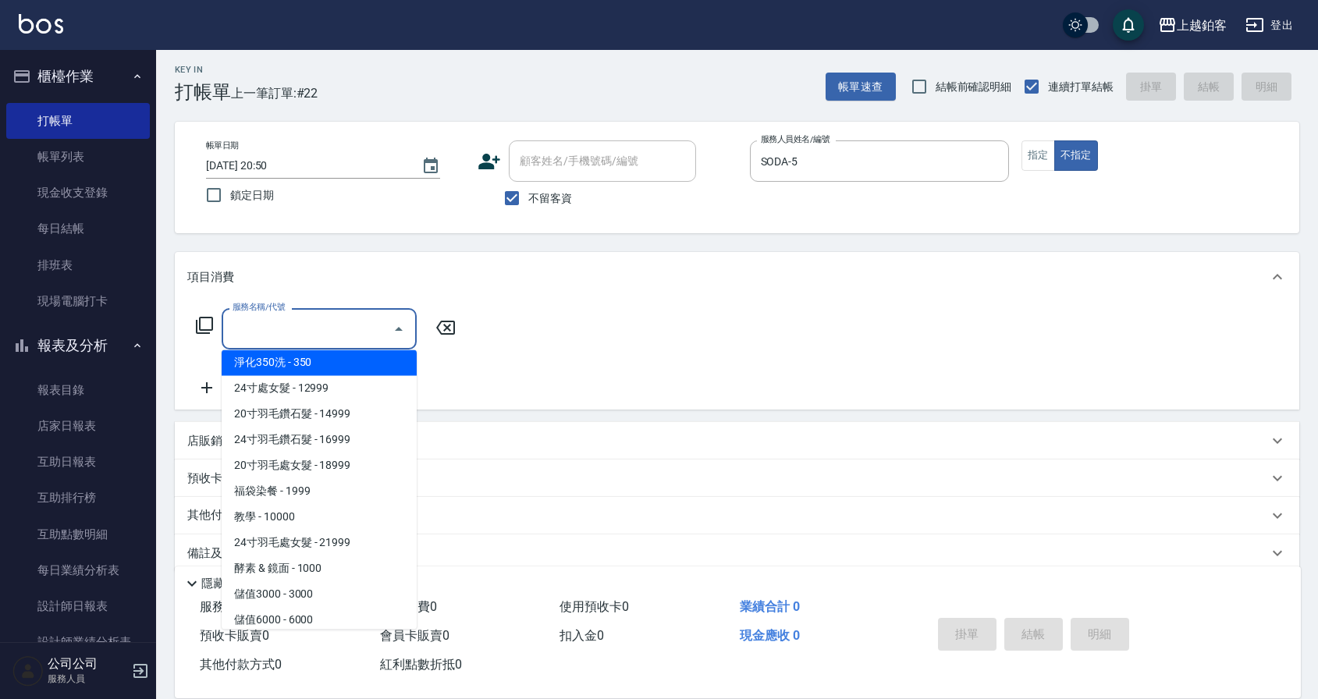
scroll to position [1732, 0]
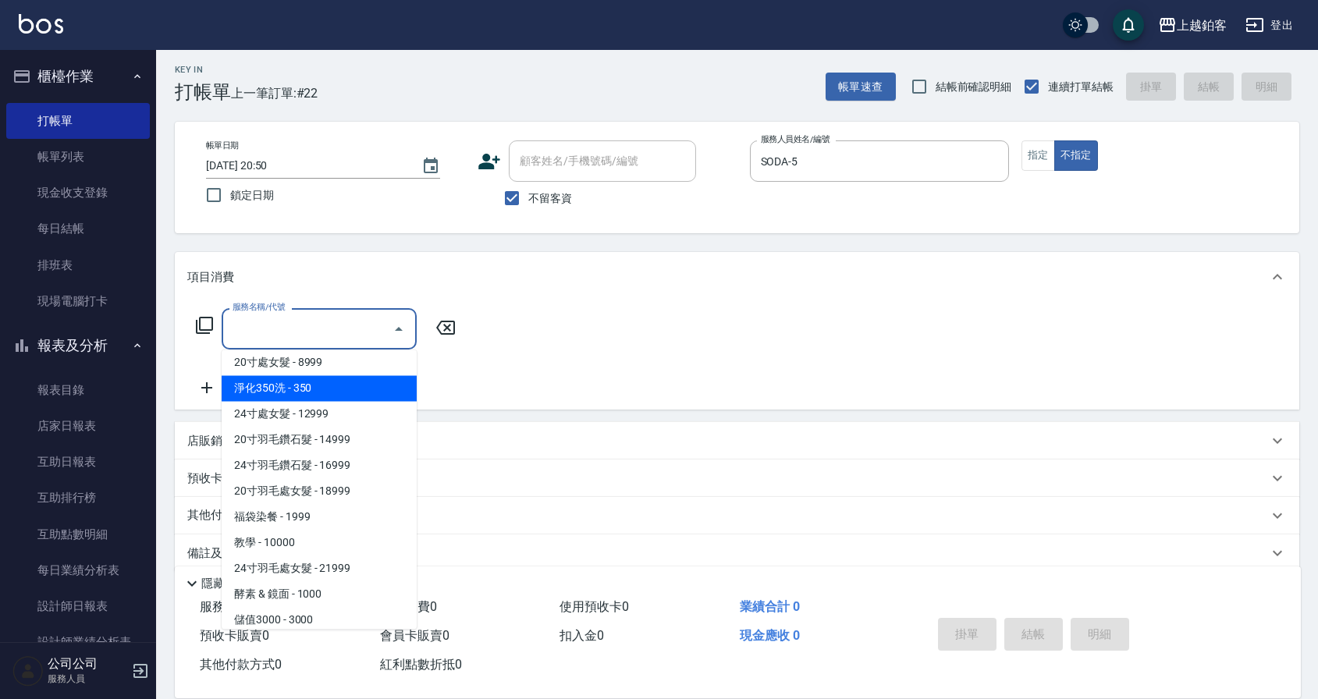
type input "淨化350洗(10020)"
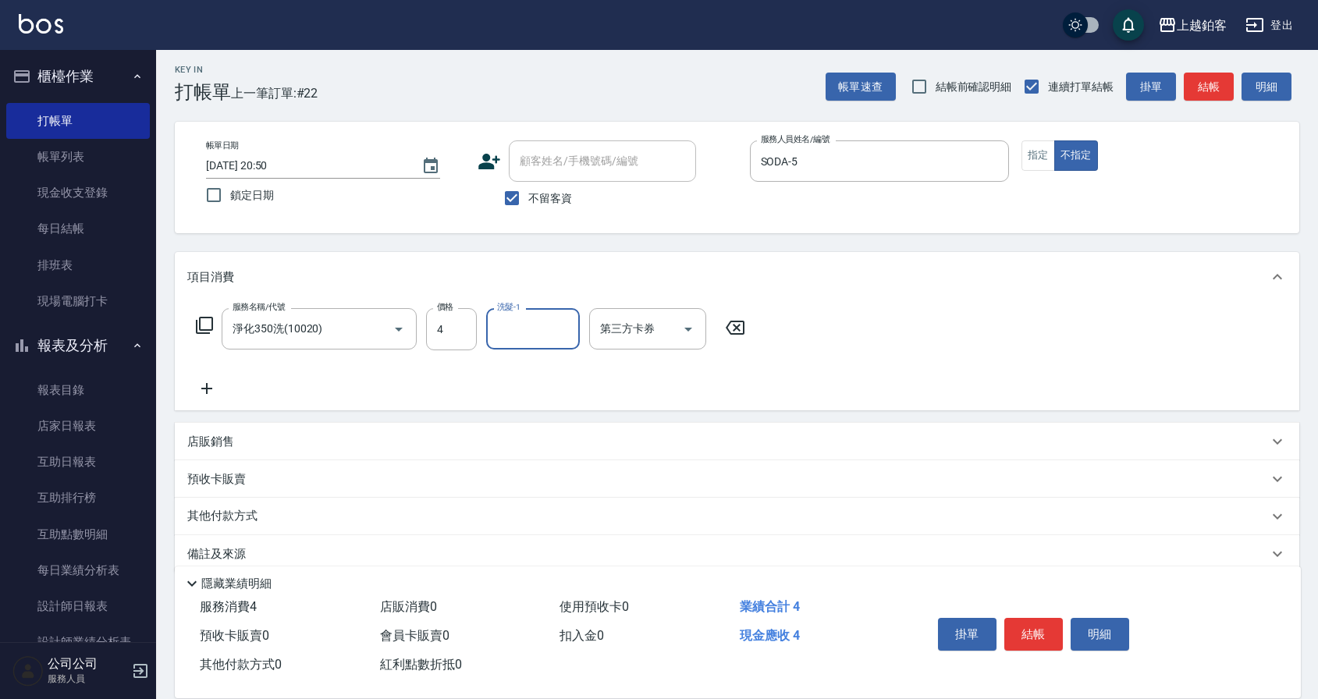
scroll to position [0, 0]
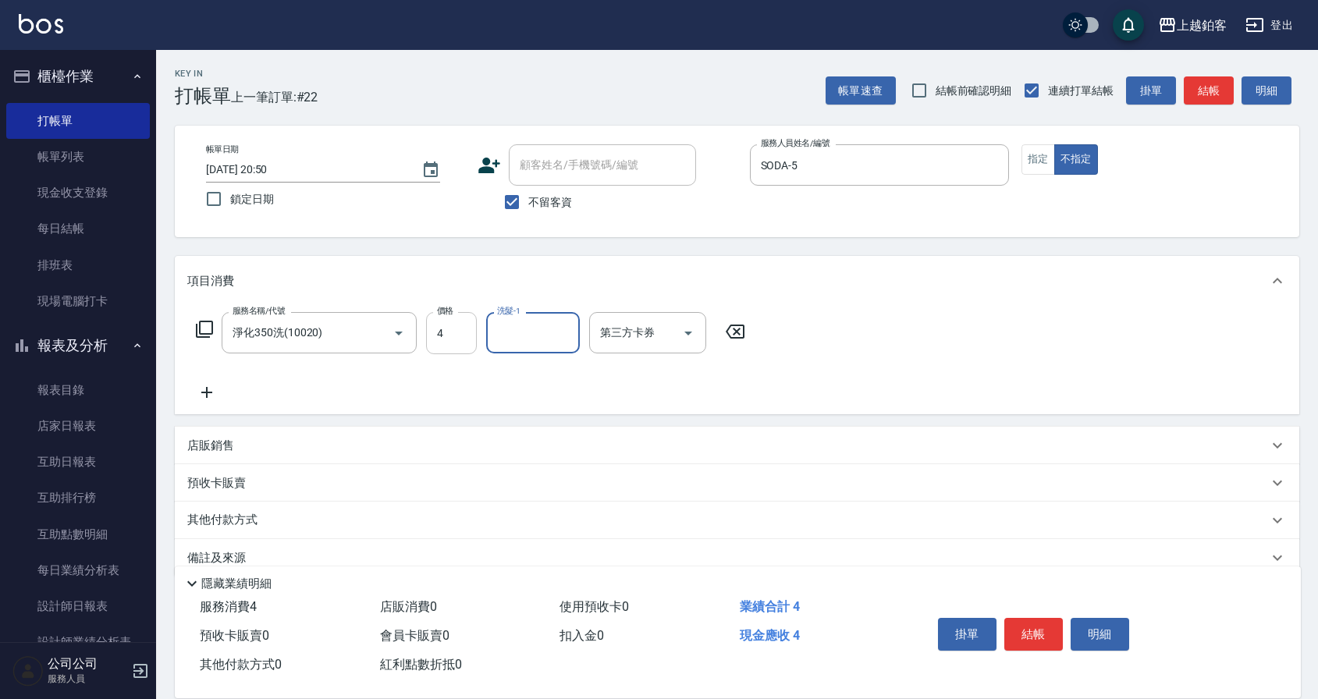
click at [449, 342] on input "4" at bounding box center [451, 333] width 51 height 42
type input "350"
type input "哲南-44"
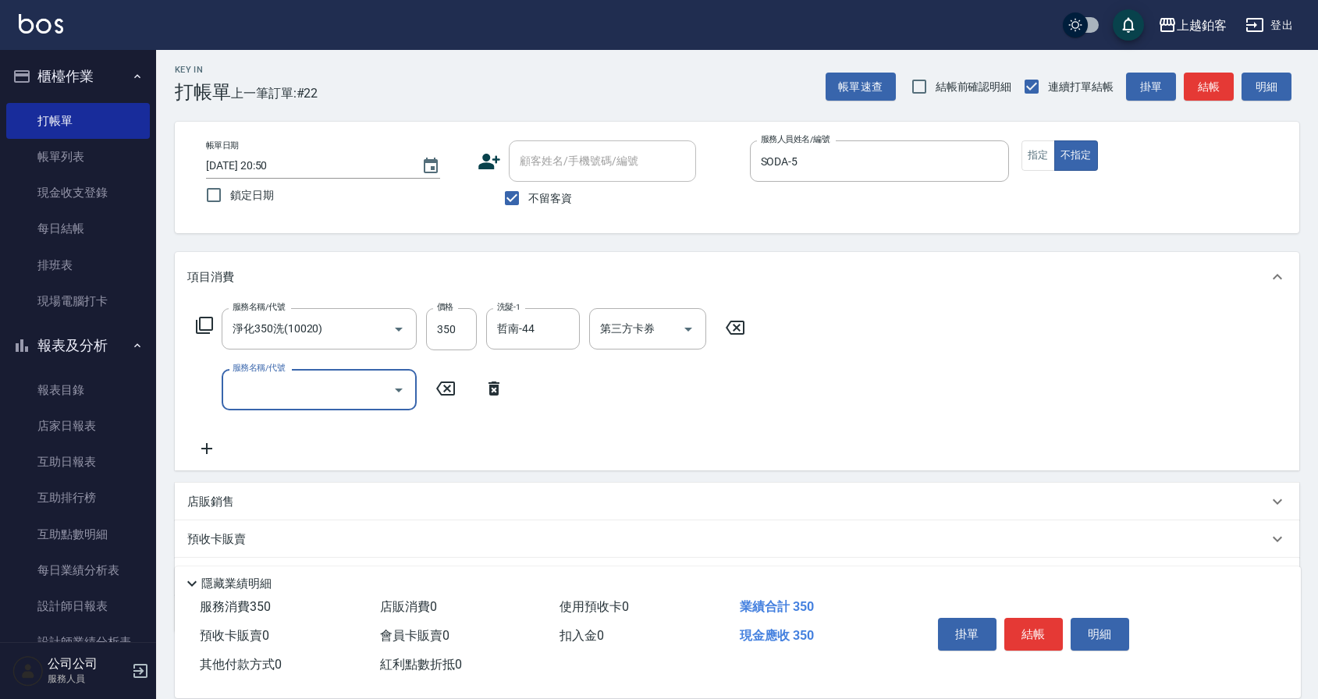
scroll to position [5, 0]
click at [1046, 641] on button "結帳" at bounding box center [1033, 634] width 59 height 33
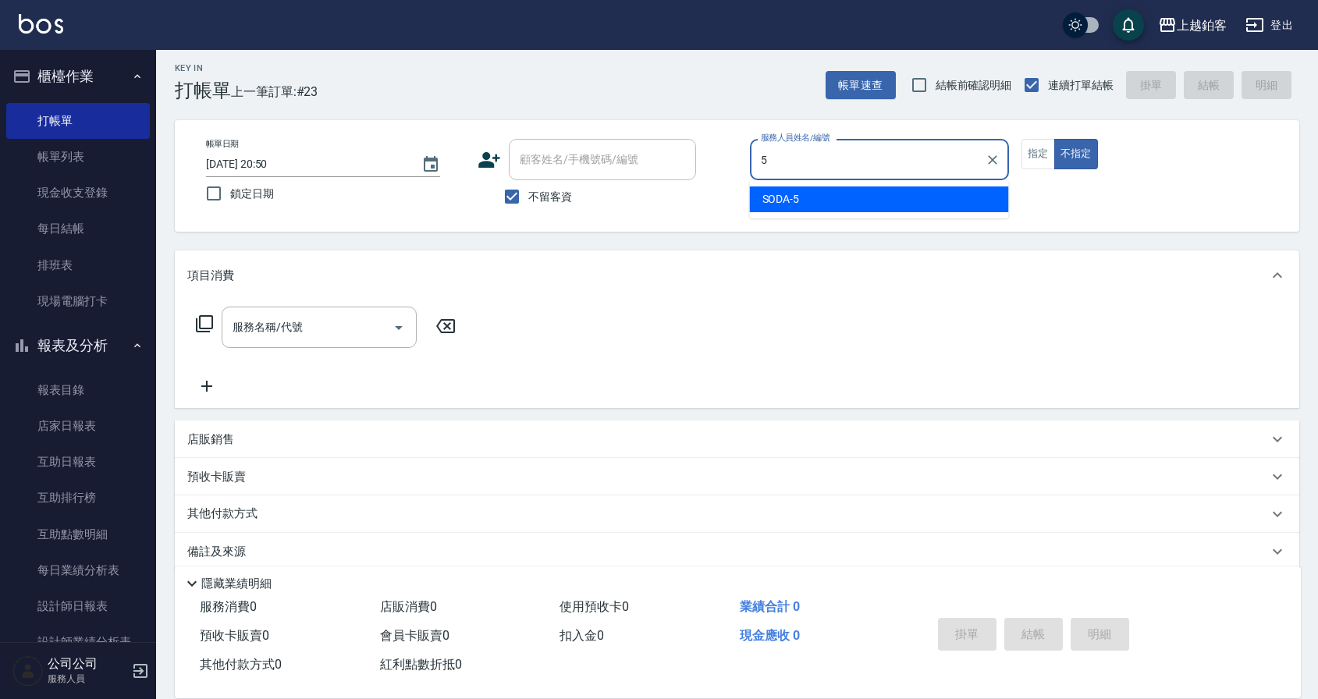
type input "SODA-5"
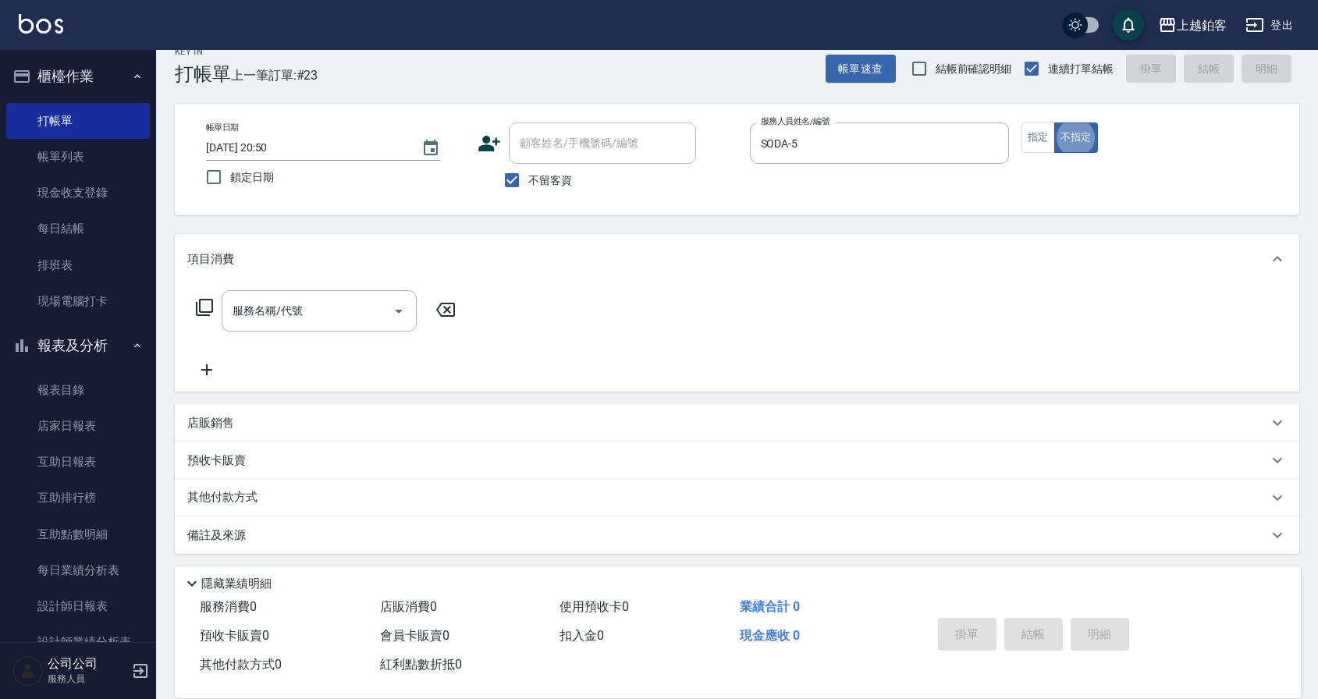
scroll to position [24, 0]
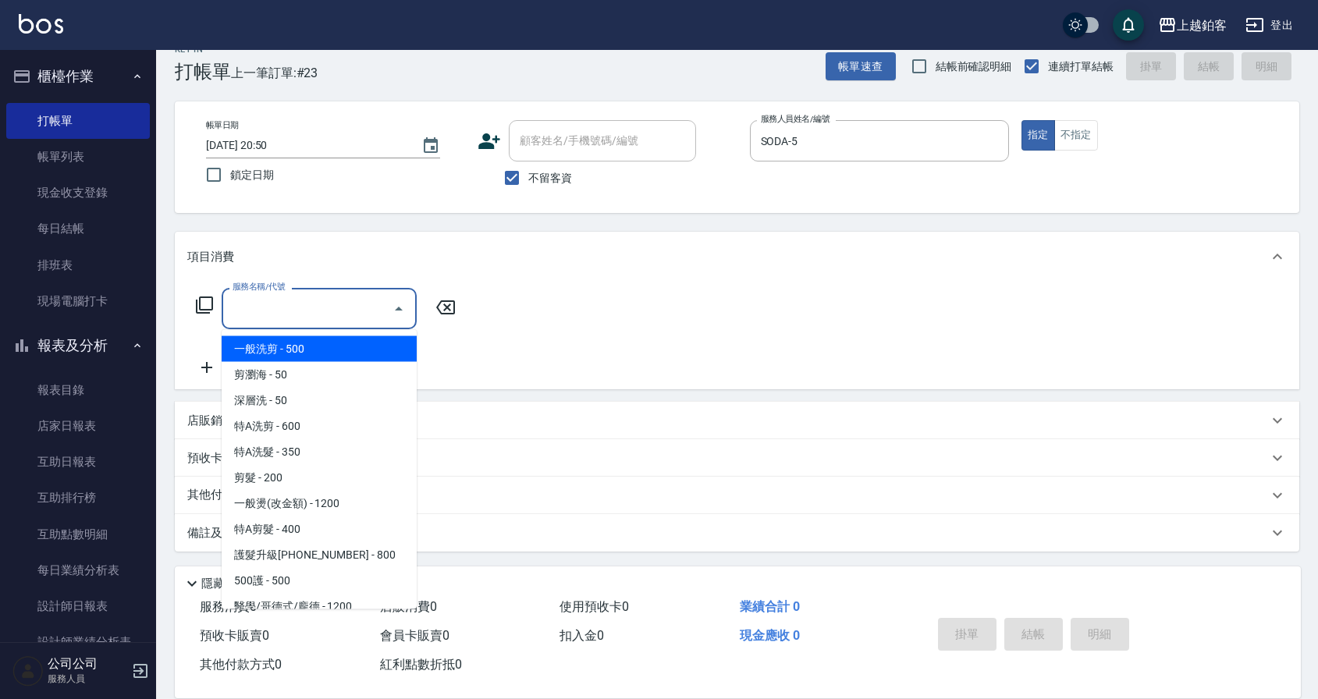
type input "一般洗剪(5)"
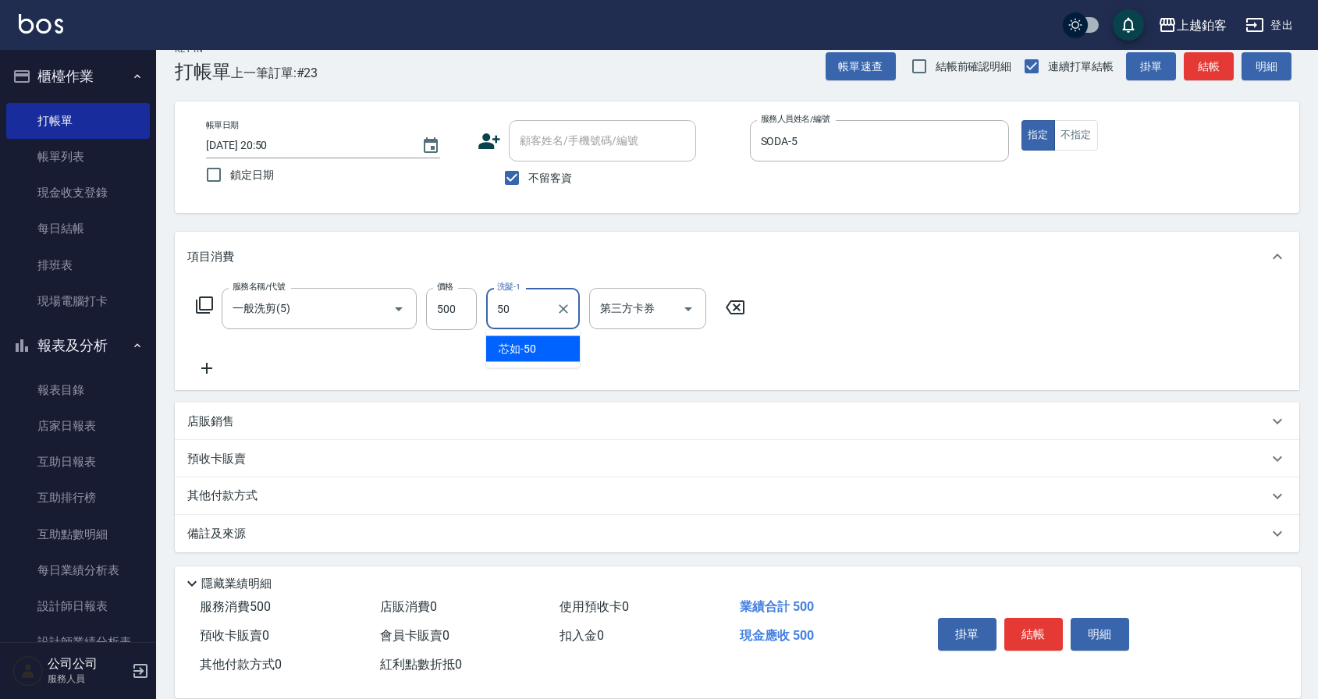
type input "芯如-50"
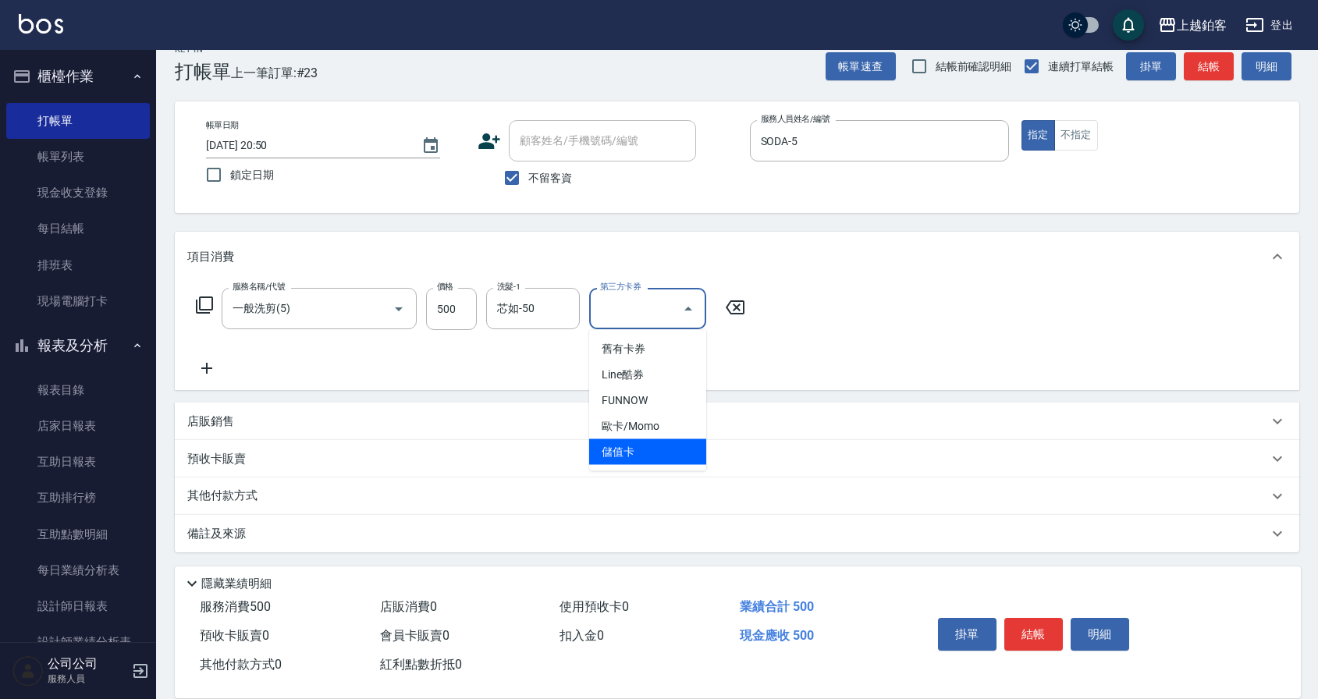
type input "儲值卡"
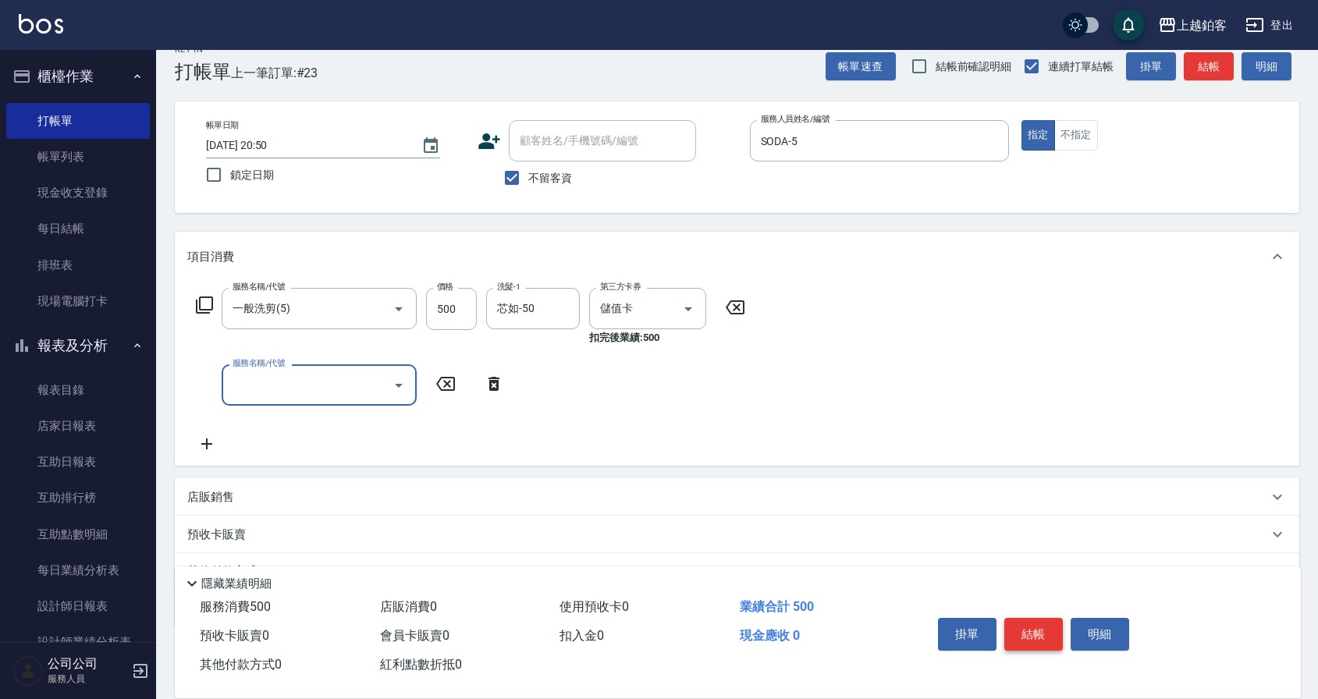
click at [1018, 624] on button "結帳" at bounding box center [1033, 634] width 59 height 33
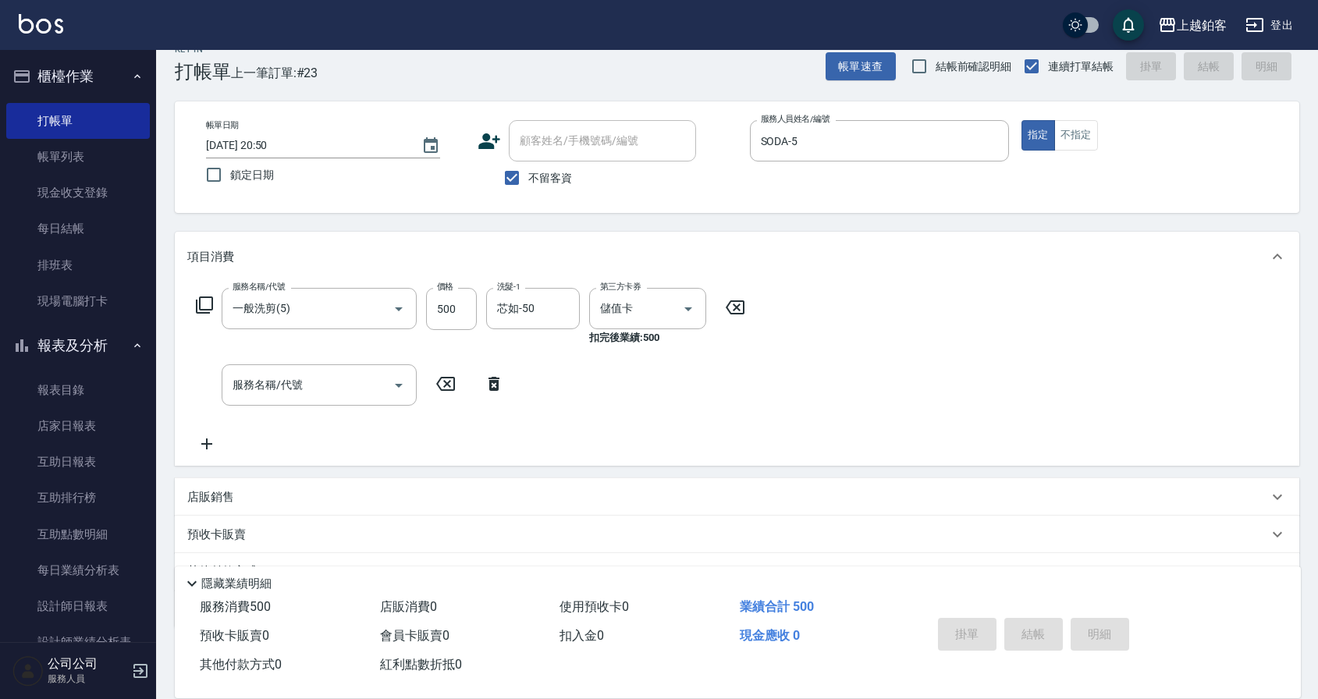
type input "2025/09/14 21:02"
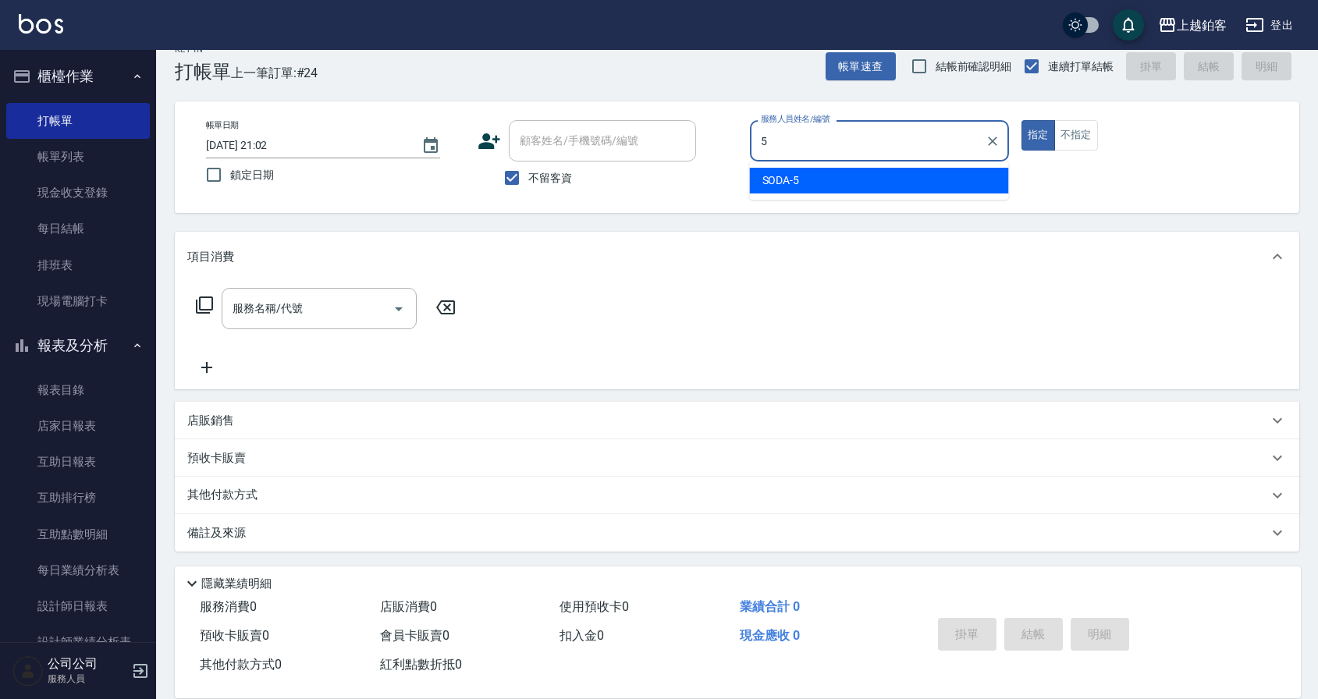
type input "SODA-5"
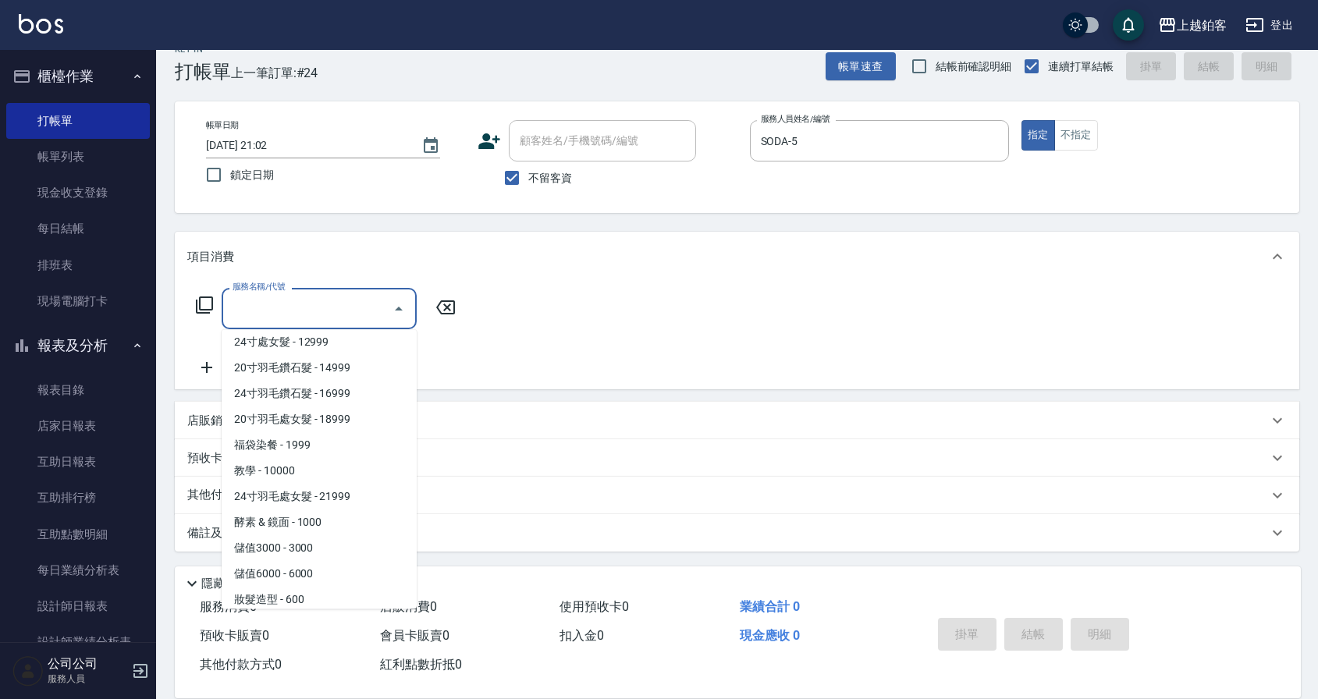
scroll to position [1757, 0]
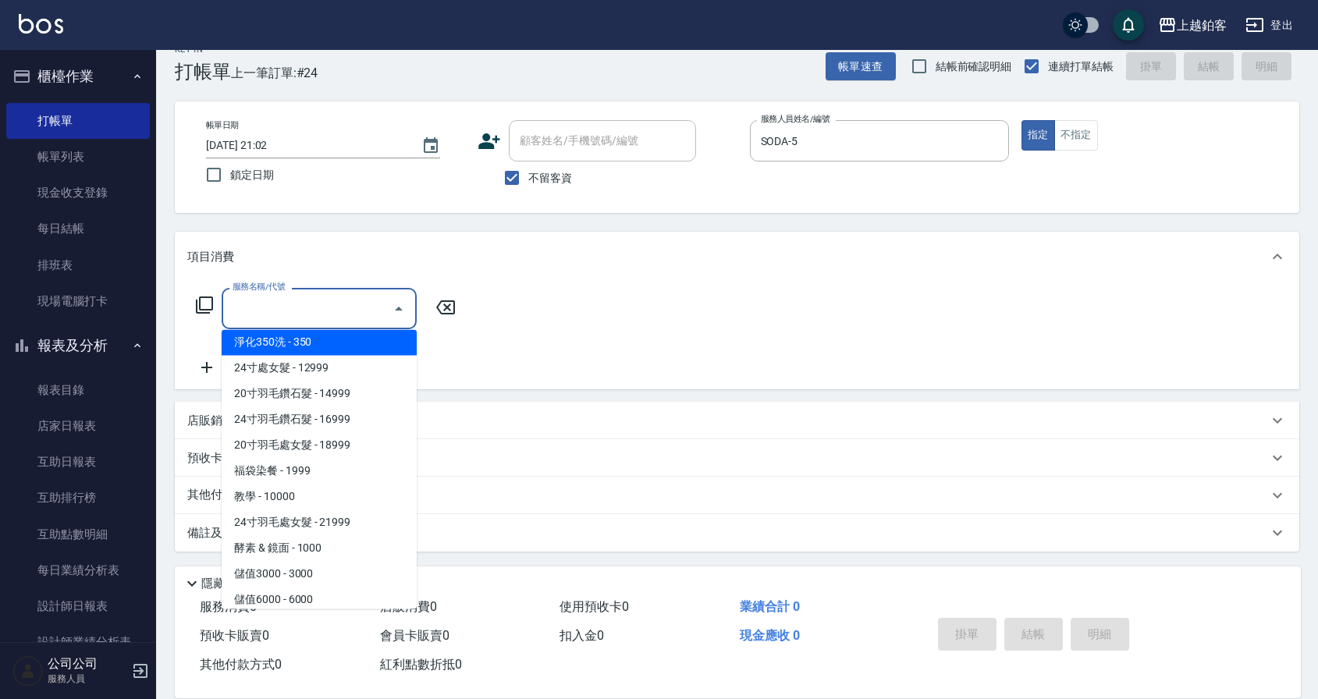
type input "淨化350洗(10020)"
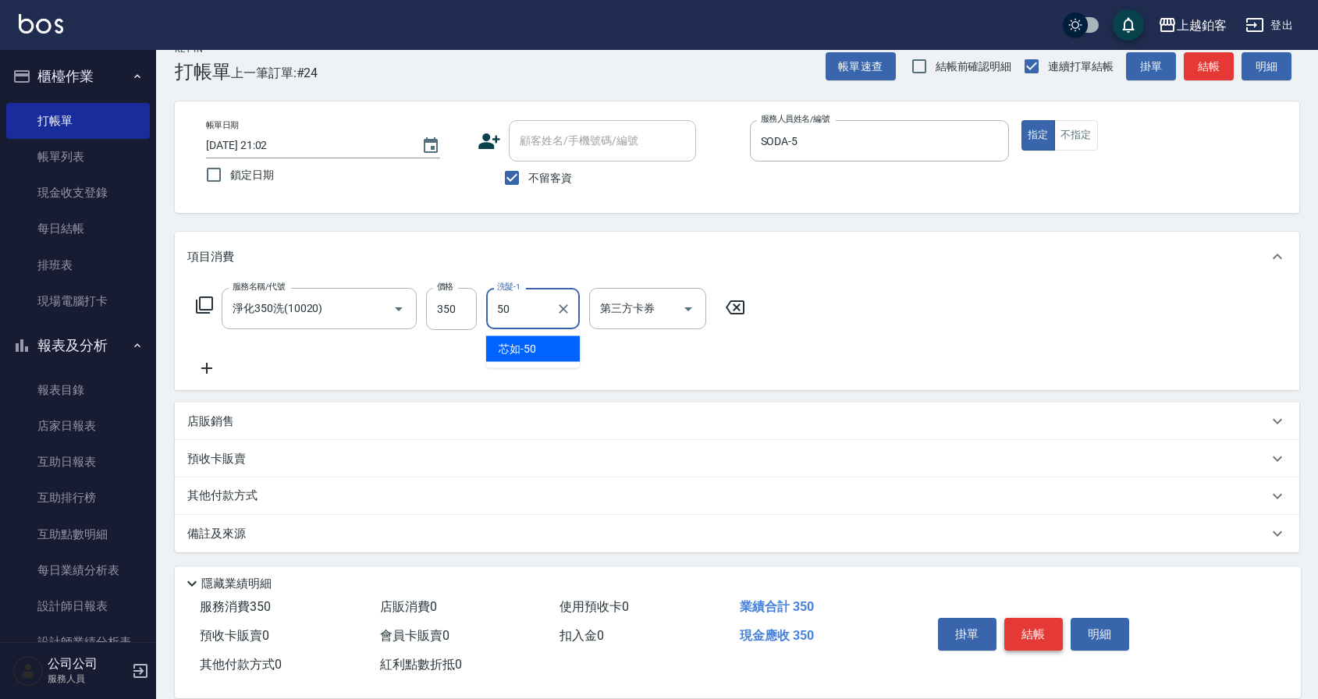
type input "芯如-50"
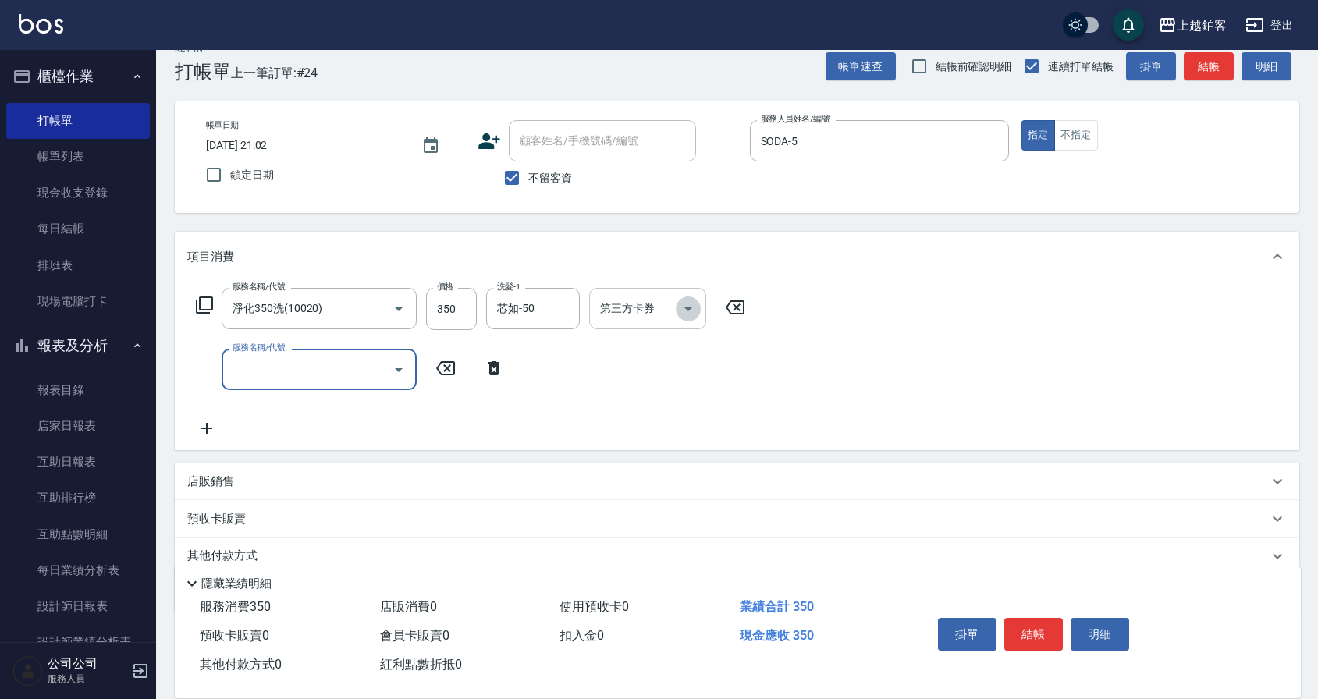
click at [699, 309] on button "Open" at bounding box center [688, 309] width 25 height 25
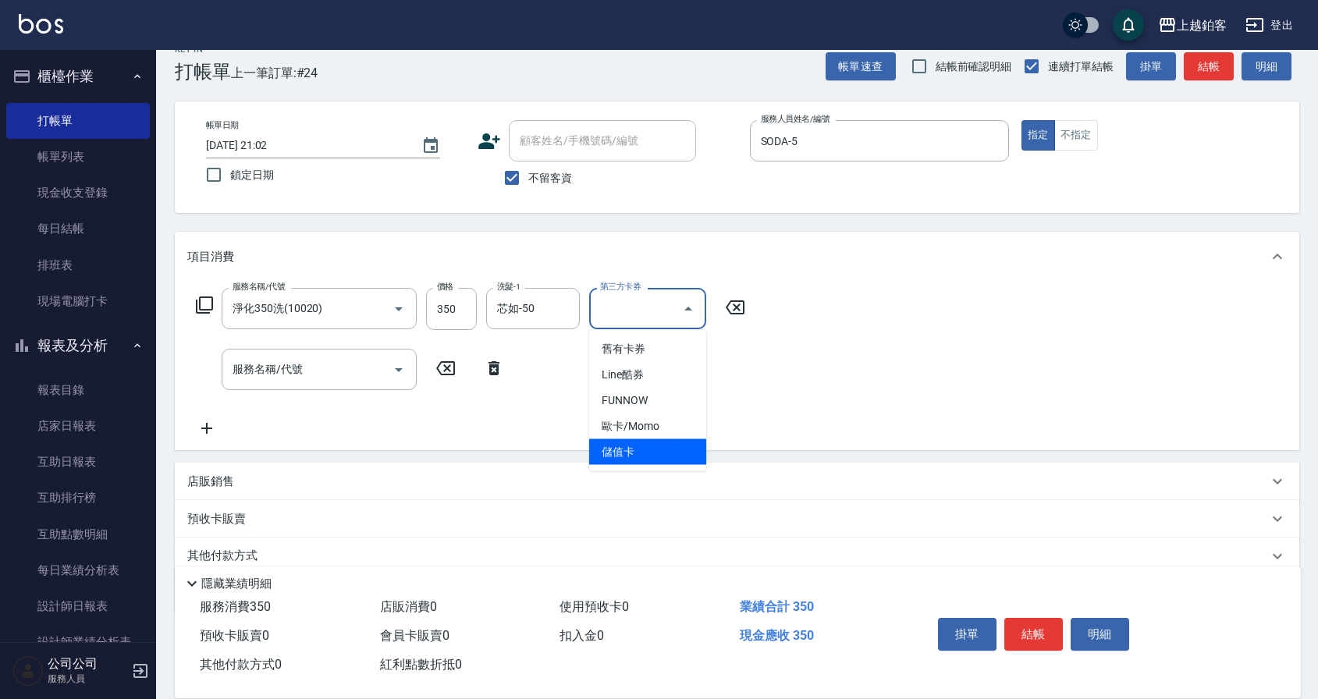
click at [660, 453] on span "儲值卡" at bounding box center [647, 452] width 117 height 26
type input "儲值卡"
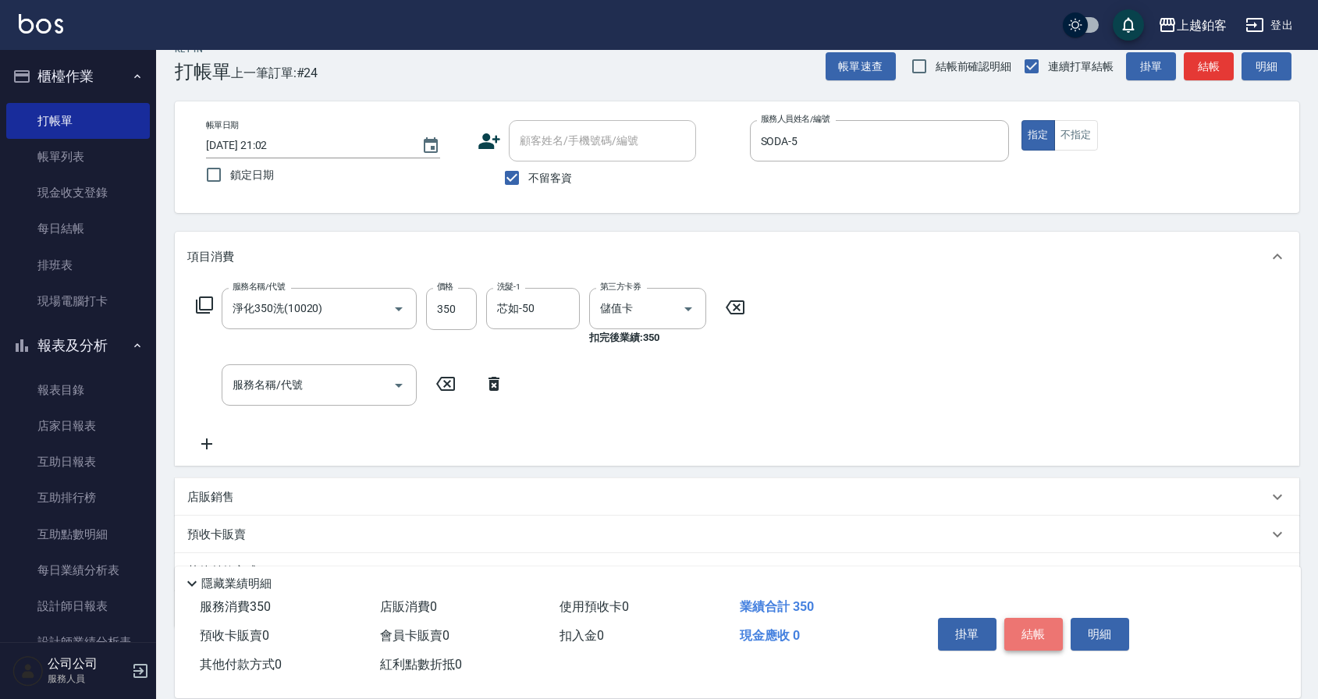
click at [1054, 634] on button "結帳" at bounding box center [1033, 634] width 59 height 33
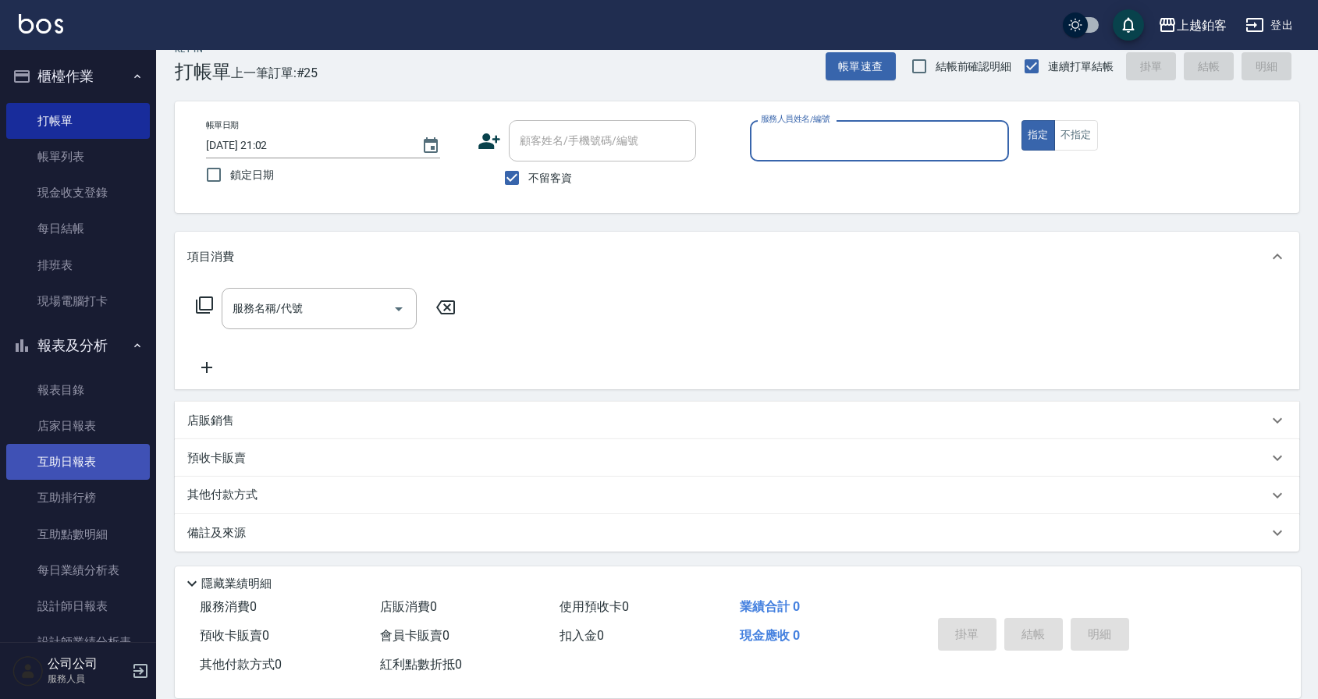
click at [87, 453] on link "互助日報表" at bounding box center [78, 462] width 144 height 36
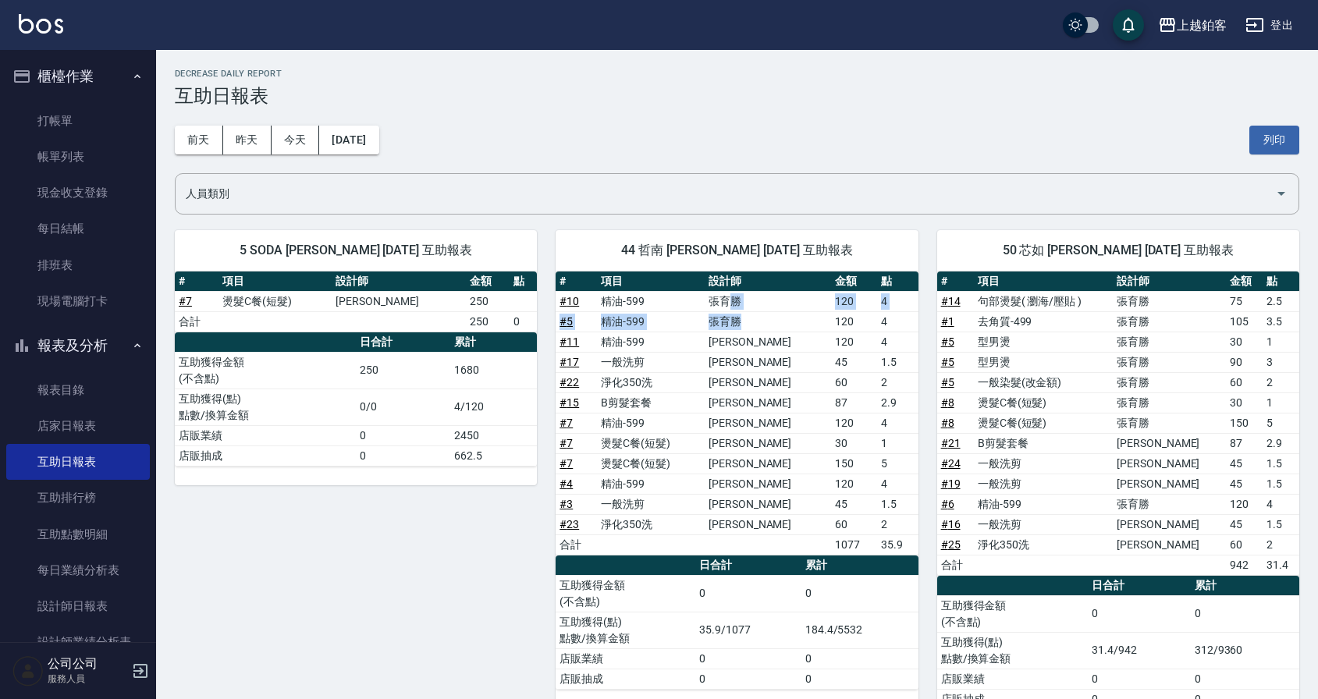
drag, startPoint x: 762, startPoint y: 325, endPoint x: 765, endPoint y: 301, distance: 23.6
click at [765, 301] on tbody "# 10 精油-599 張育勝 120 4 # 5 精油-599 張育勝 120 4 # 11 精油-599 張茗琇 120 4 # 17 一般洗剪 張茗琇 …" at bounding box center [737, 423] width 362 height 264
click at [858, 253] on span "44 哲南 陳哲南 09/14/2025 互助報表" at bounding box center [736, 251] width 325 height 16
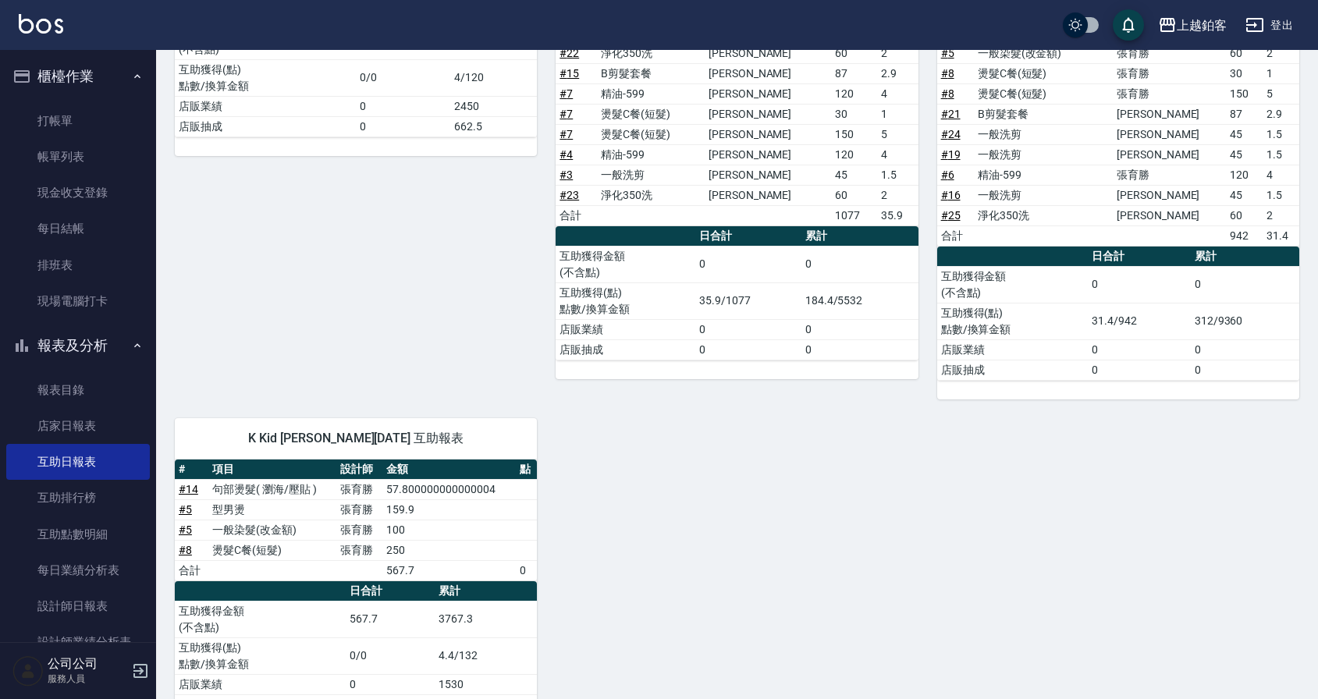
scroll to position [330, 0]
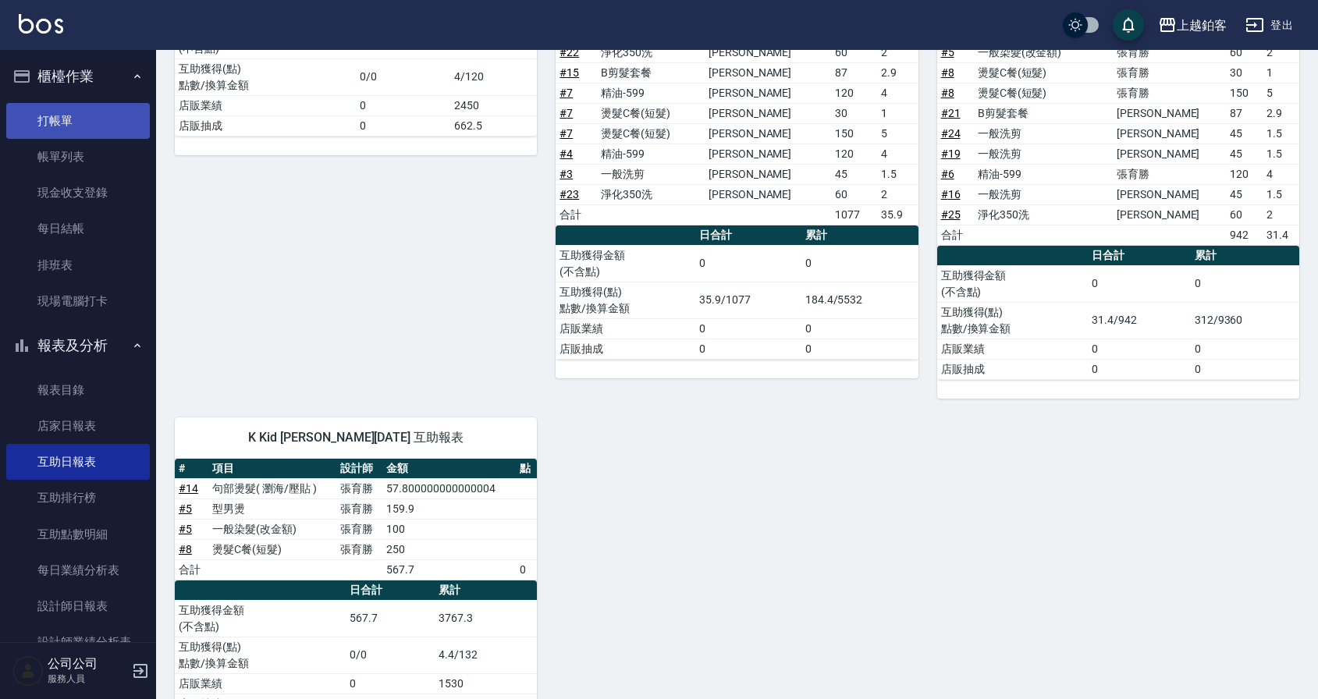
click at [76, 111] on link "打帳單" at bounding box center [78, 121] width 144 height 36
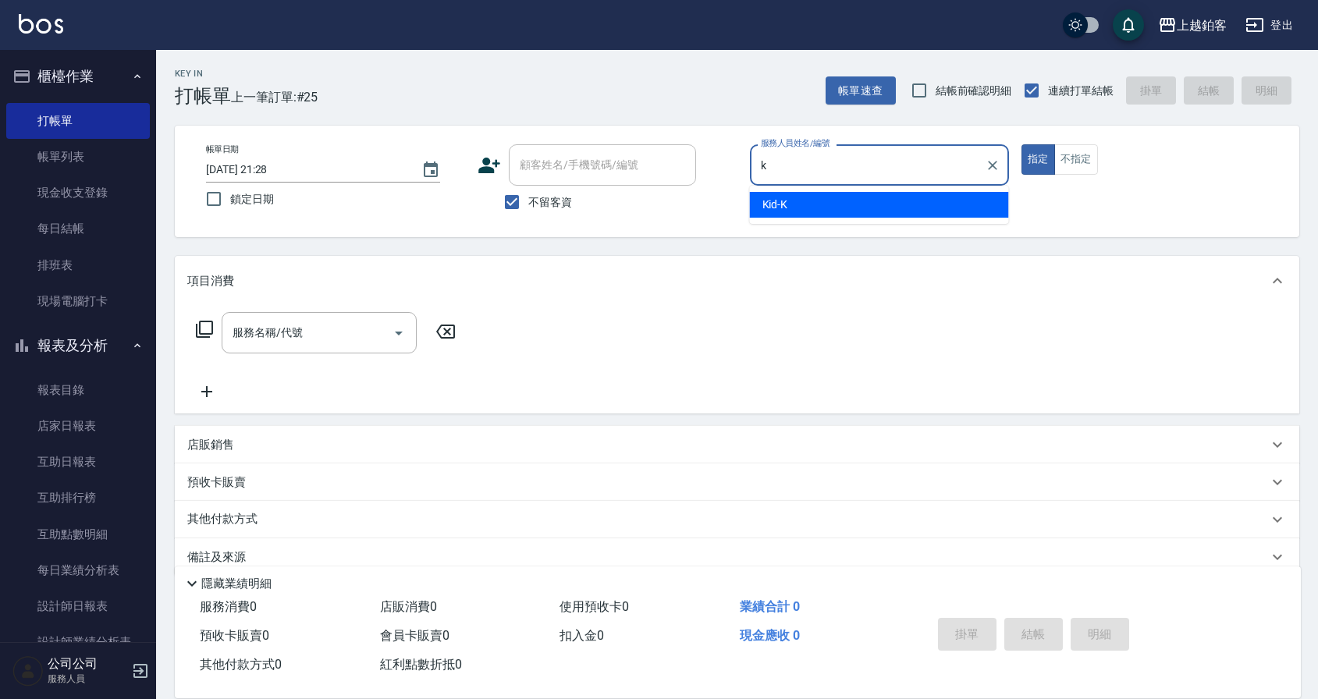
type input "Kid-K"
type button "true"
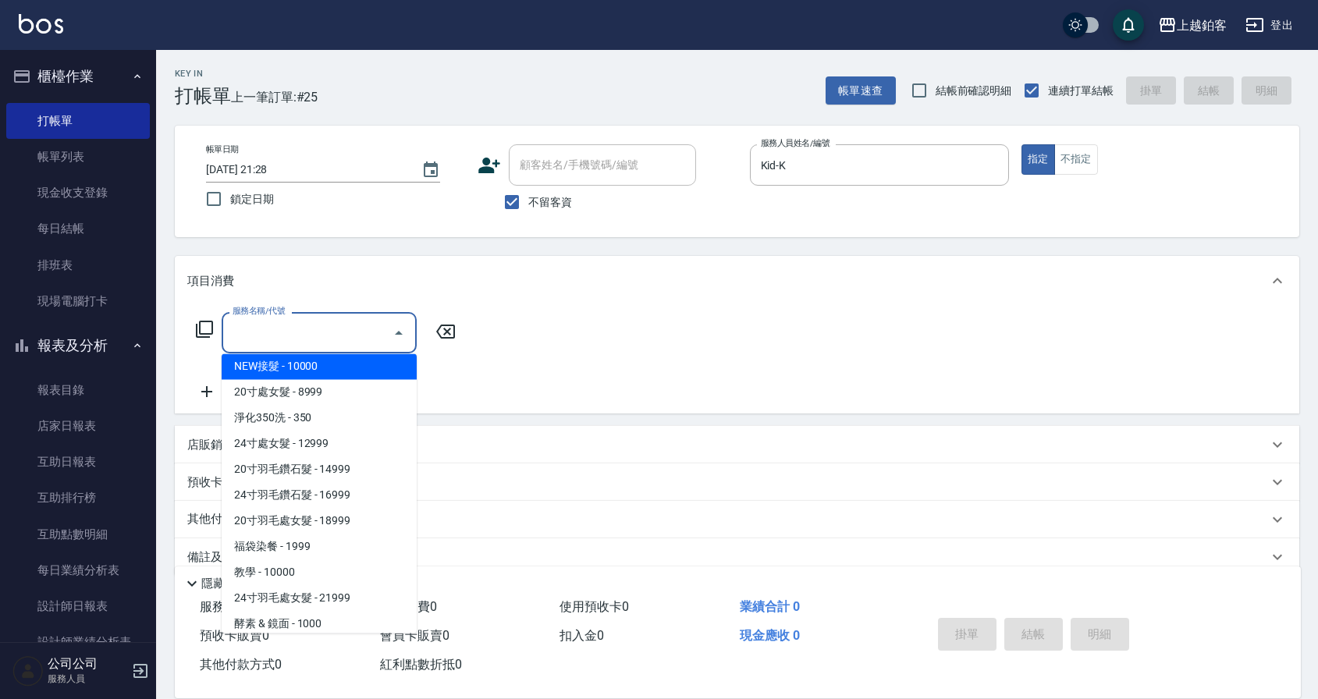
scroll to position [1680, 0]
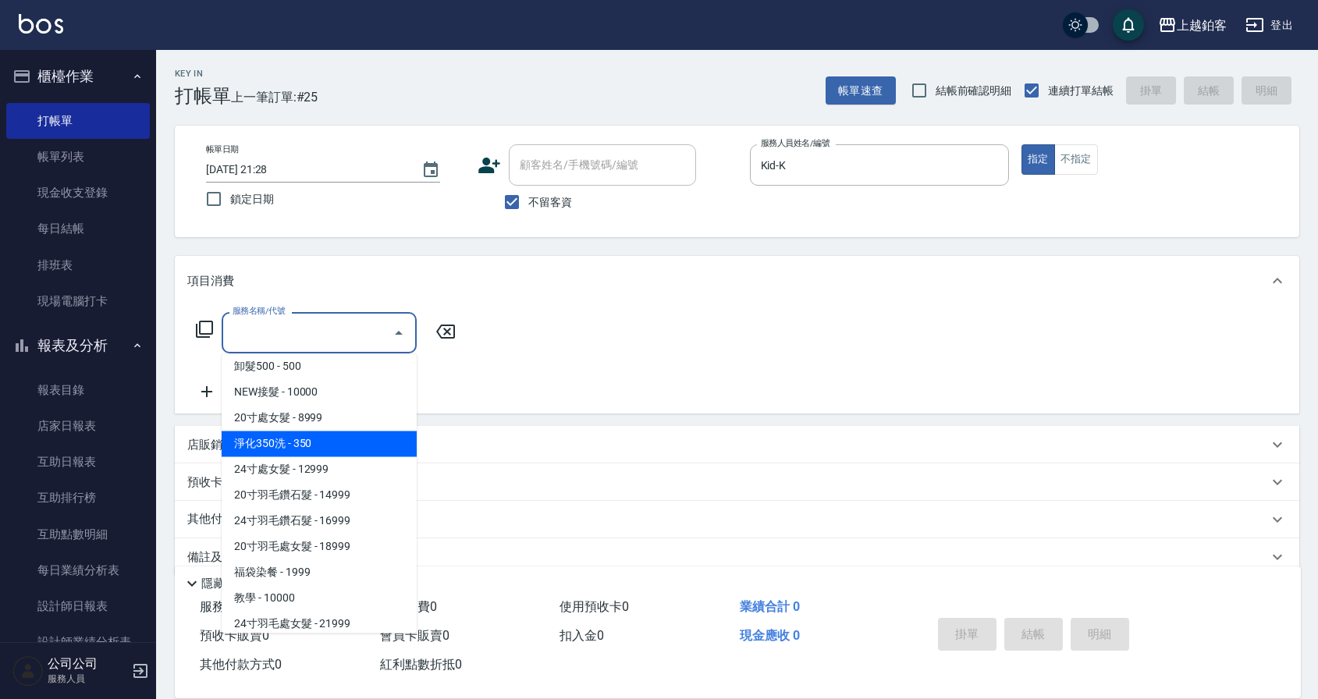
type input "淨化350洗(10020)"
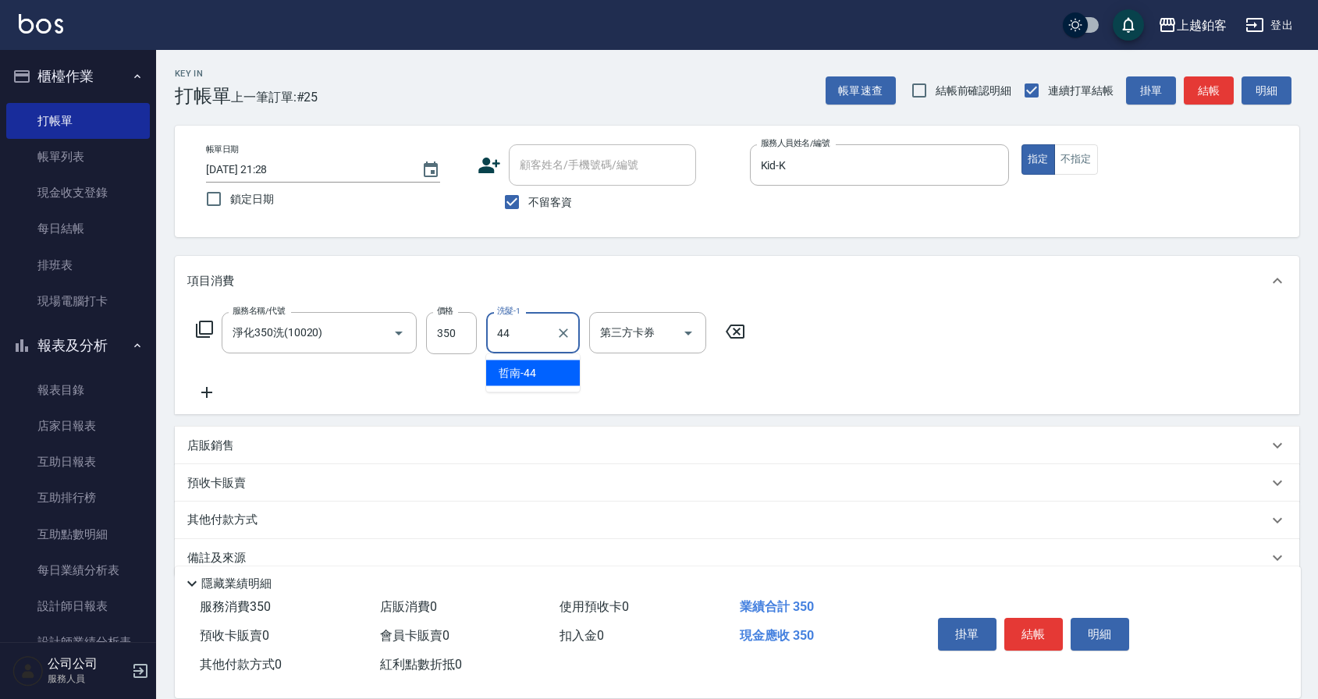
type input "哲南-44"
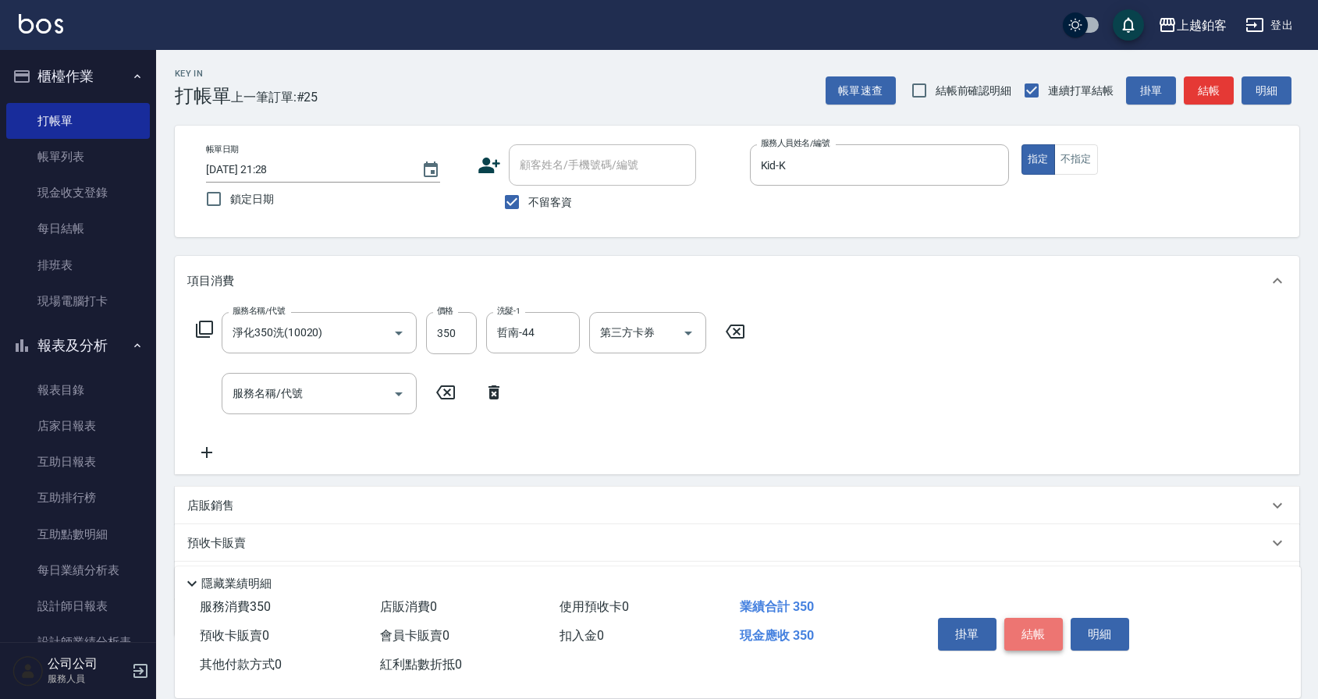
click at [1030, 623] on button "結帳" at bounding box center [1033, 634] width 59 height 33
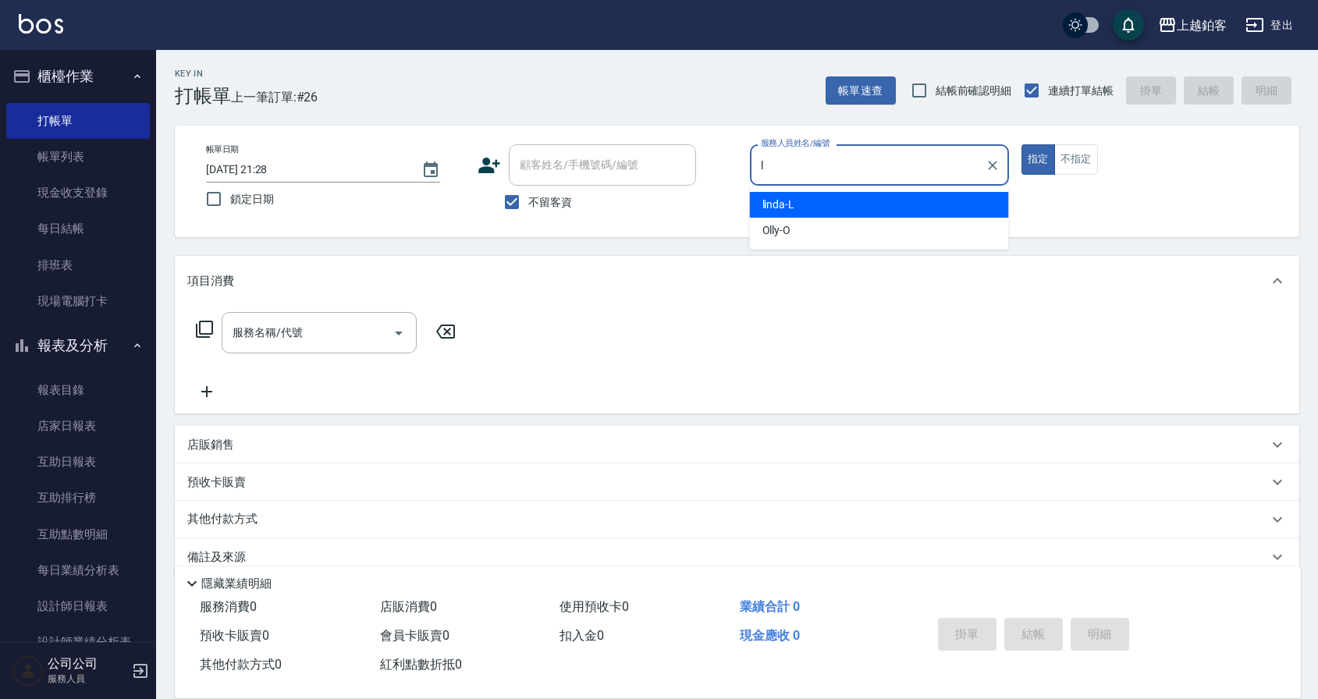
type input "linda-L"
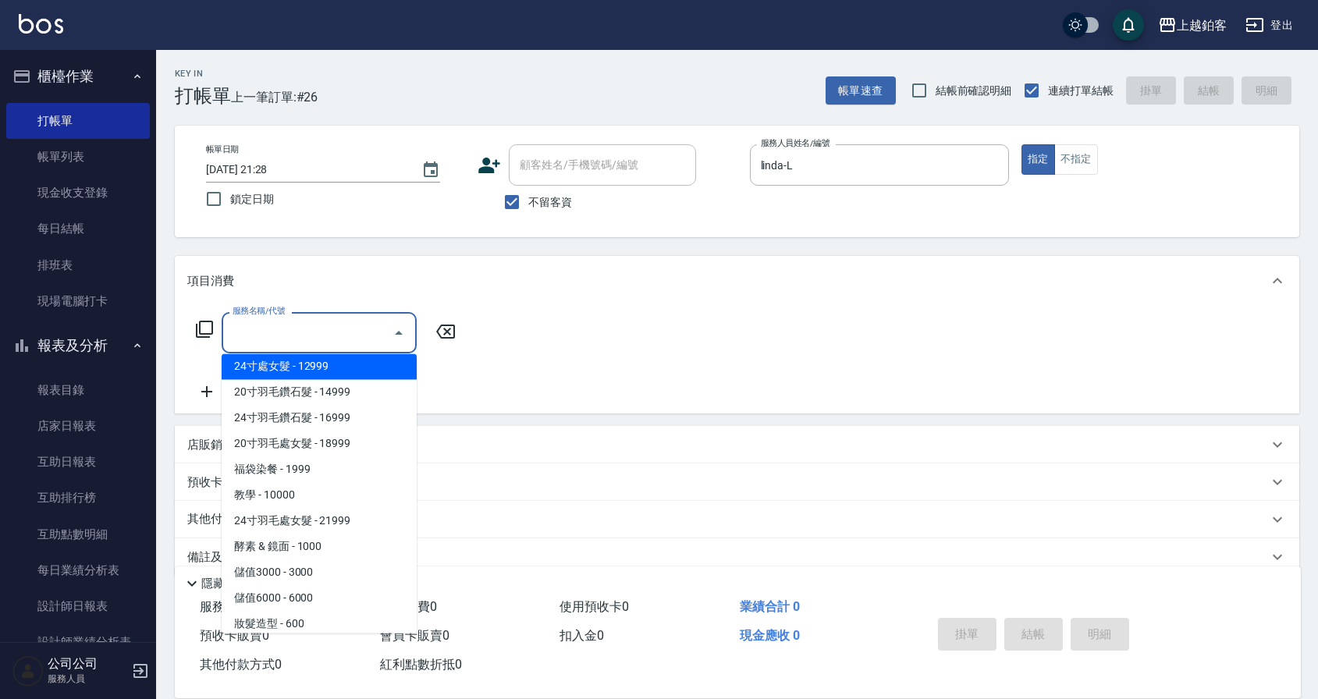
scroll to position [1757, 0]
type input "淨化350洗(10020)"
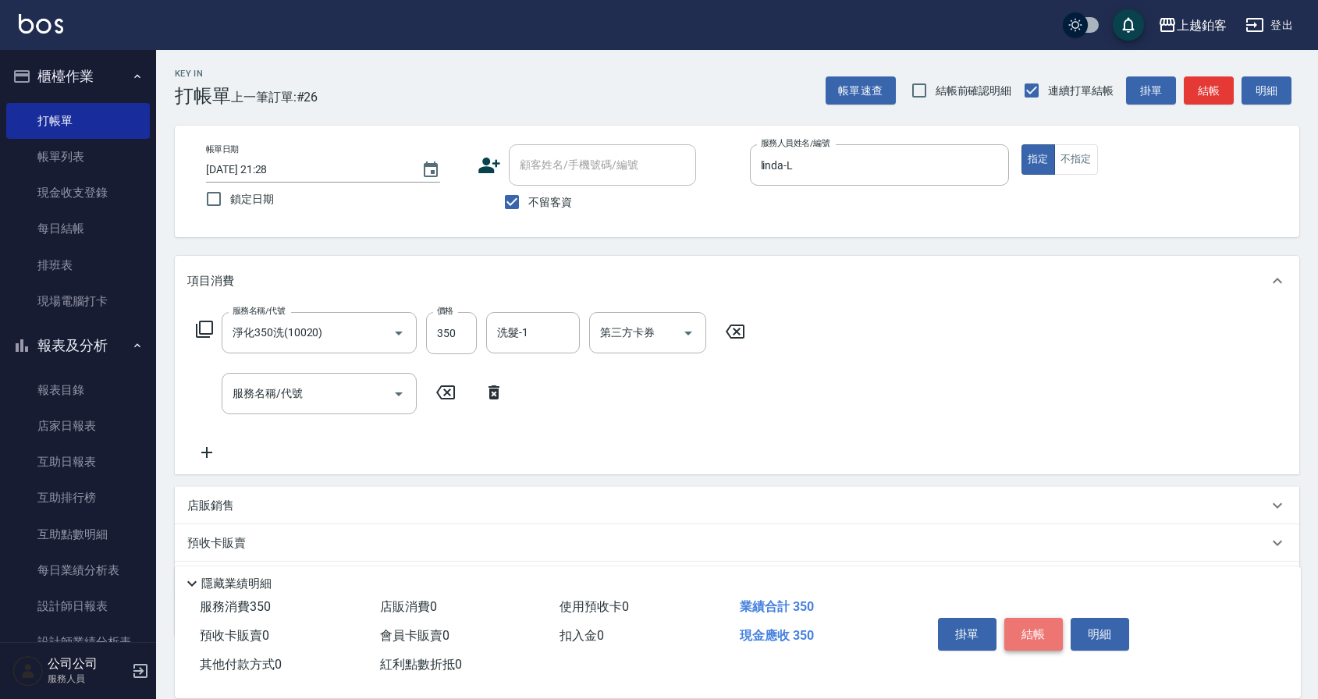
click at [1031, 625] on button "結帳" at bounding box center [1033, 634] width 59 height 33
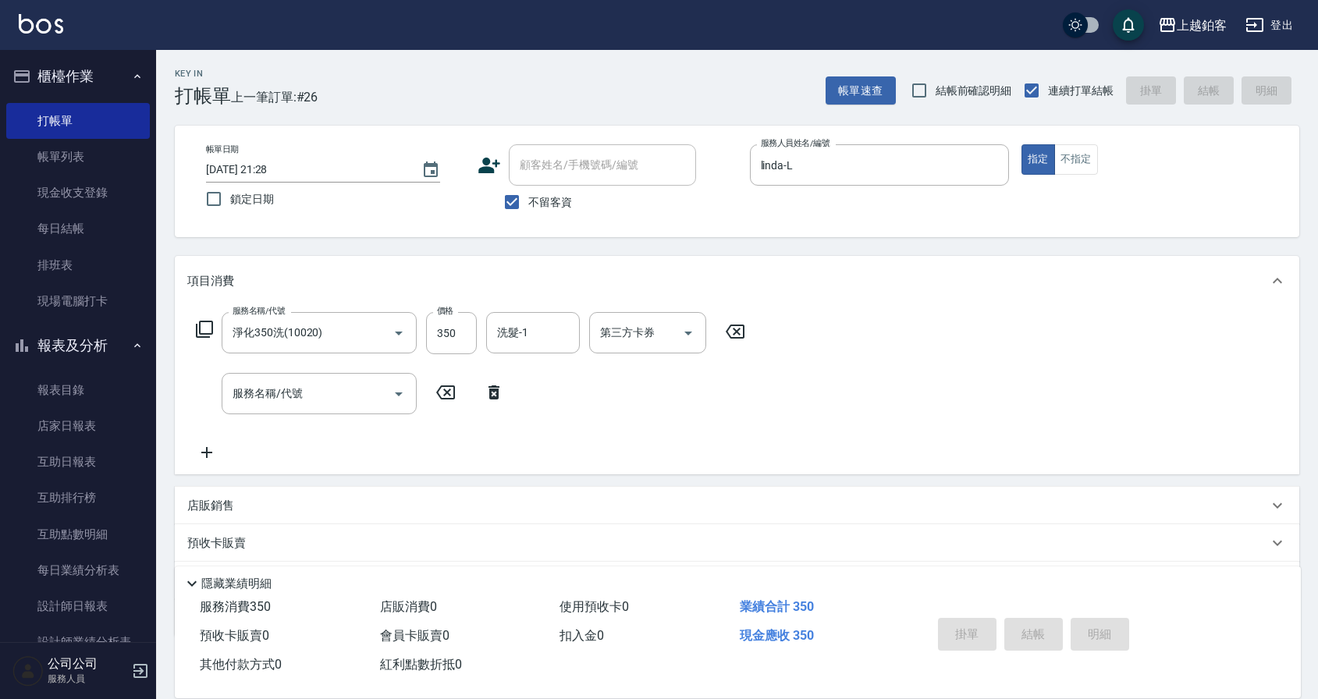
type input "2025/09/14 21:29"
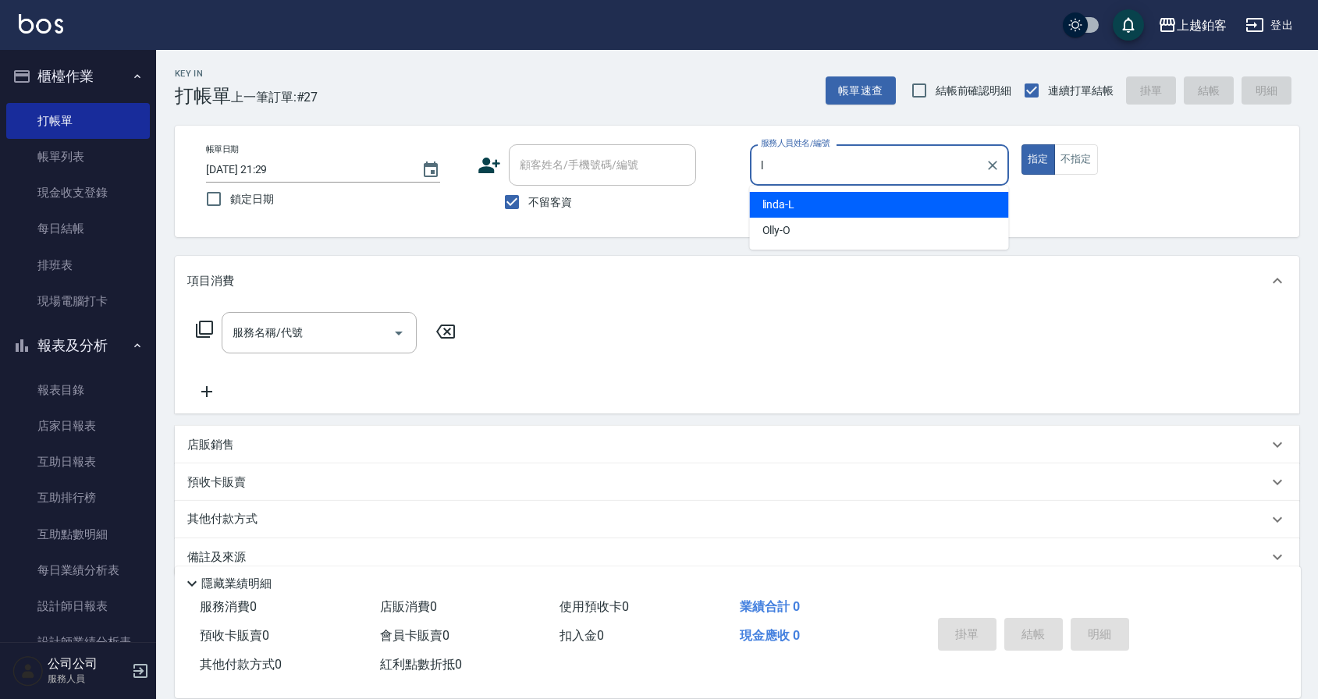
type input "linda-L"
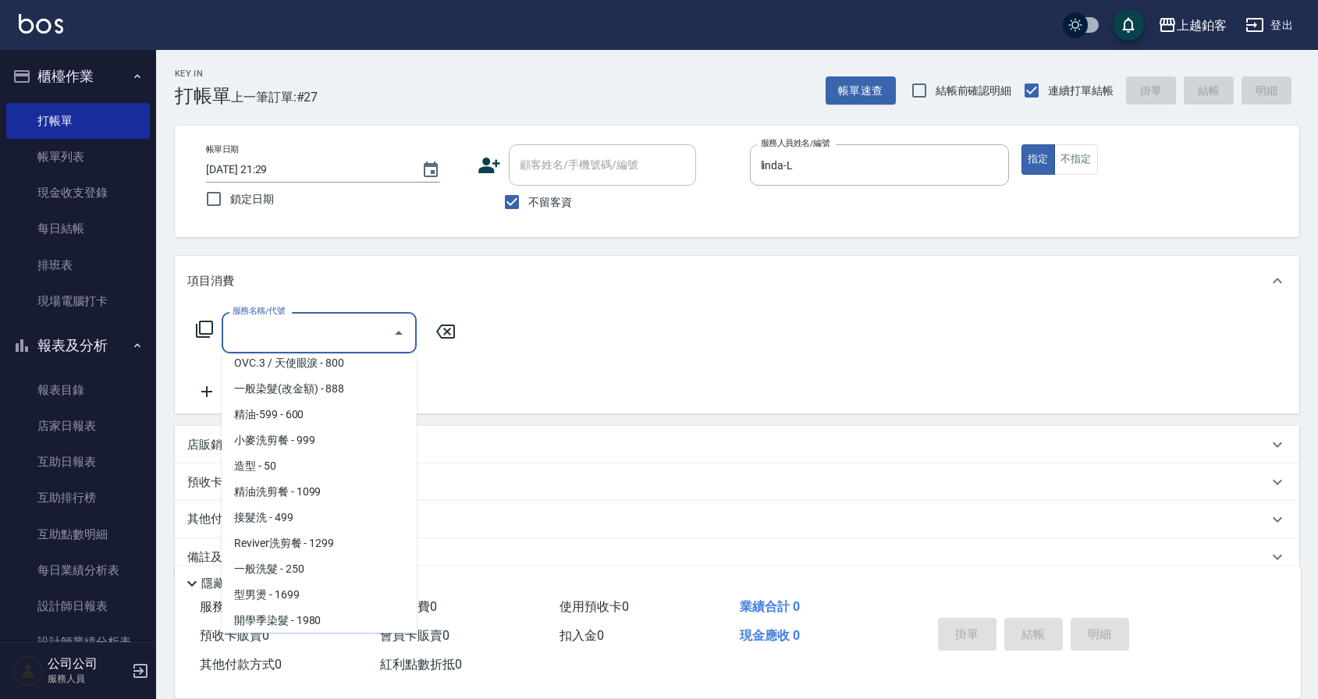
scroll to position [371, 0]
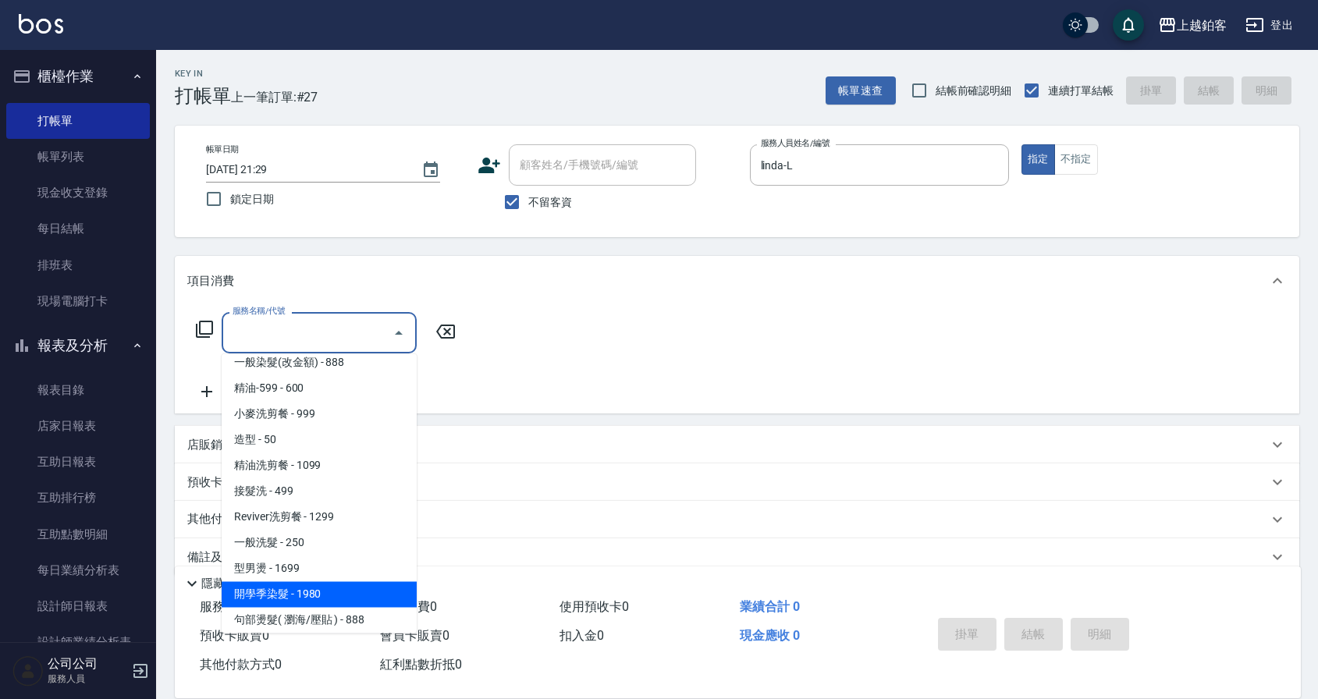
type input "開學季染髮(1980)"
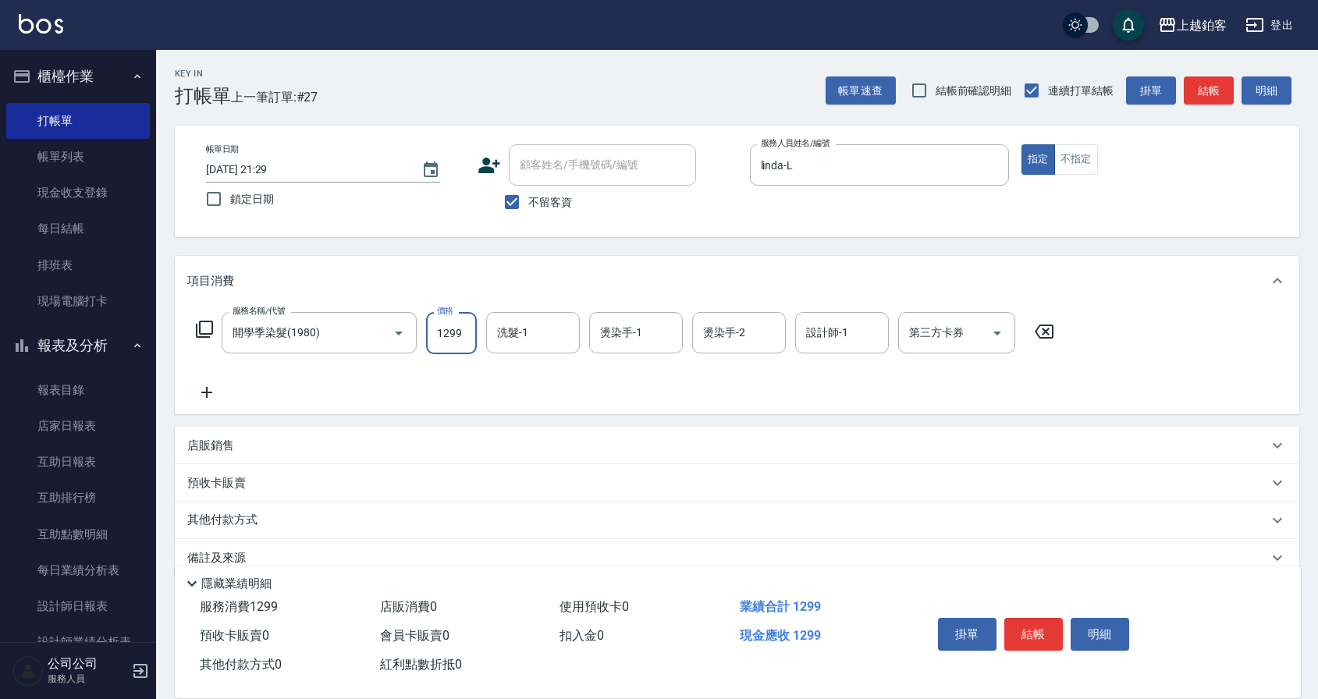
type input "1299"
type input "芯如-50"
type input "linda-L"
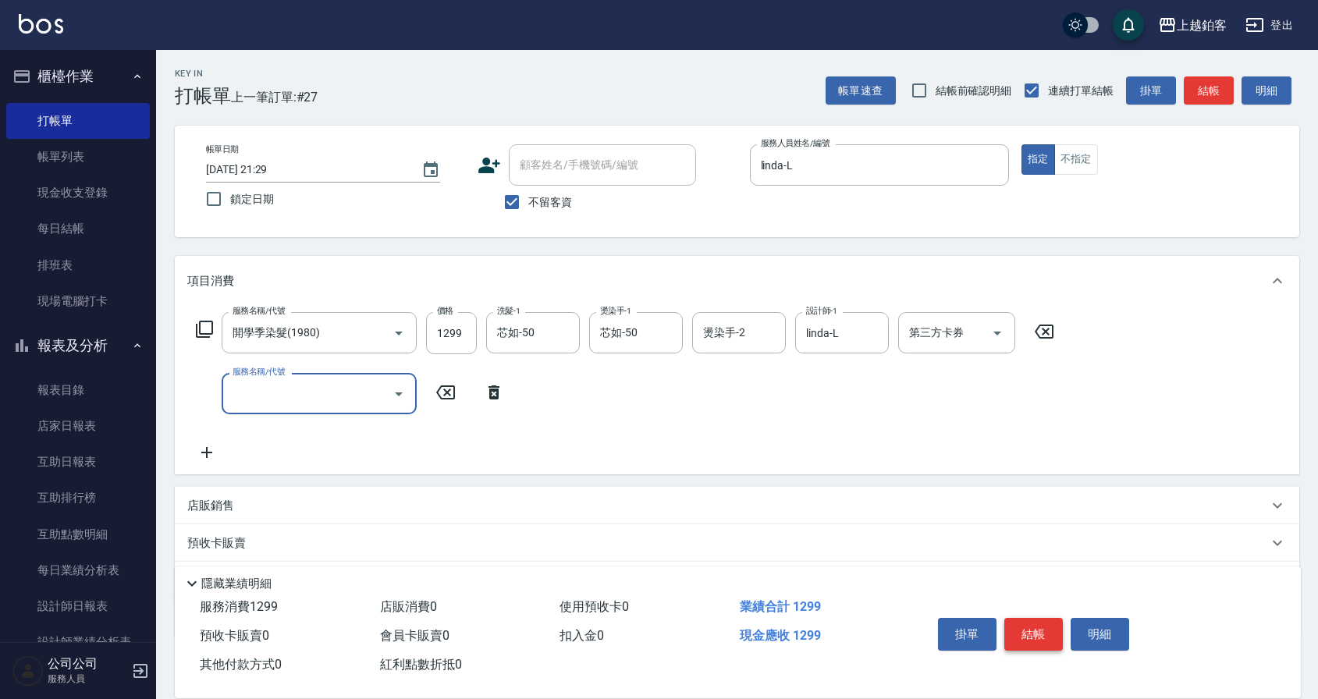
click at [1019, 631] on button "結帳" at bounding box center [1033, 634] width 59 height 33
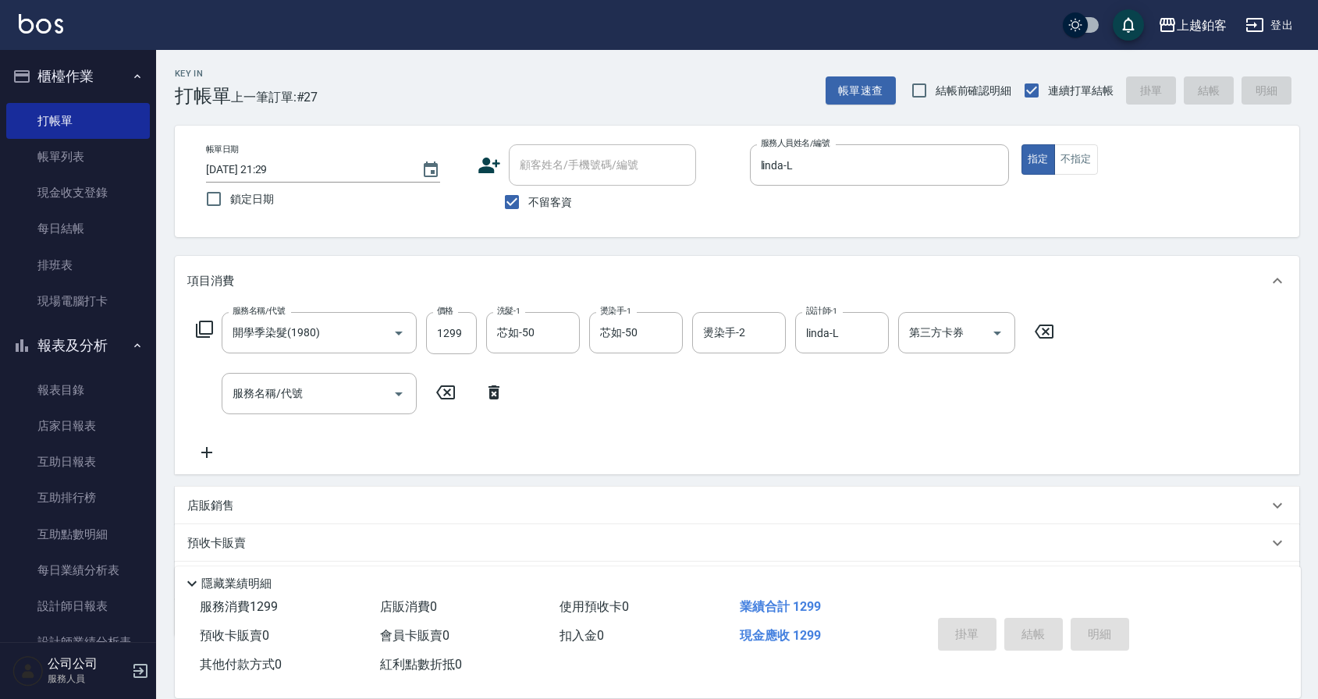
type input "2025/09/14 21:35"
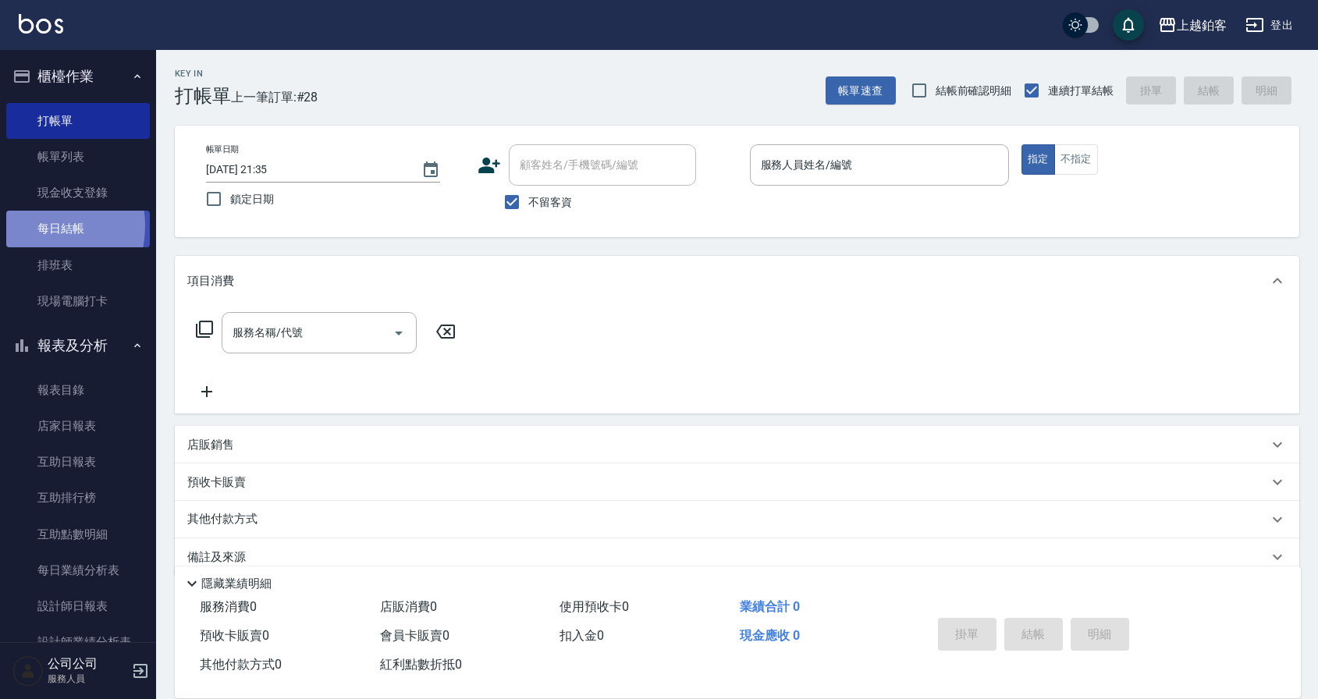
click at [27, 226] on link "每日結帳" at bounding box center [78, 229] width 144 height 36
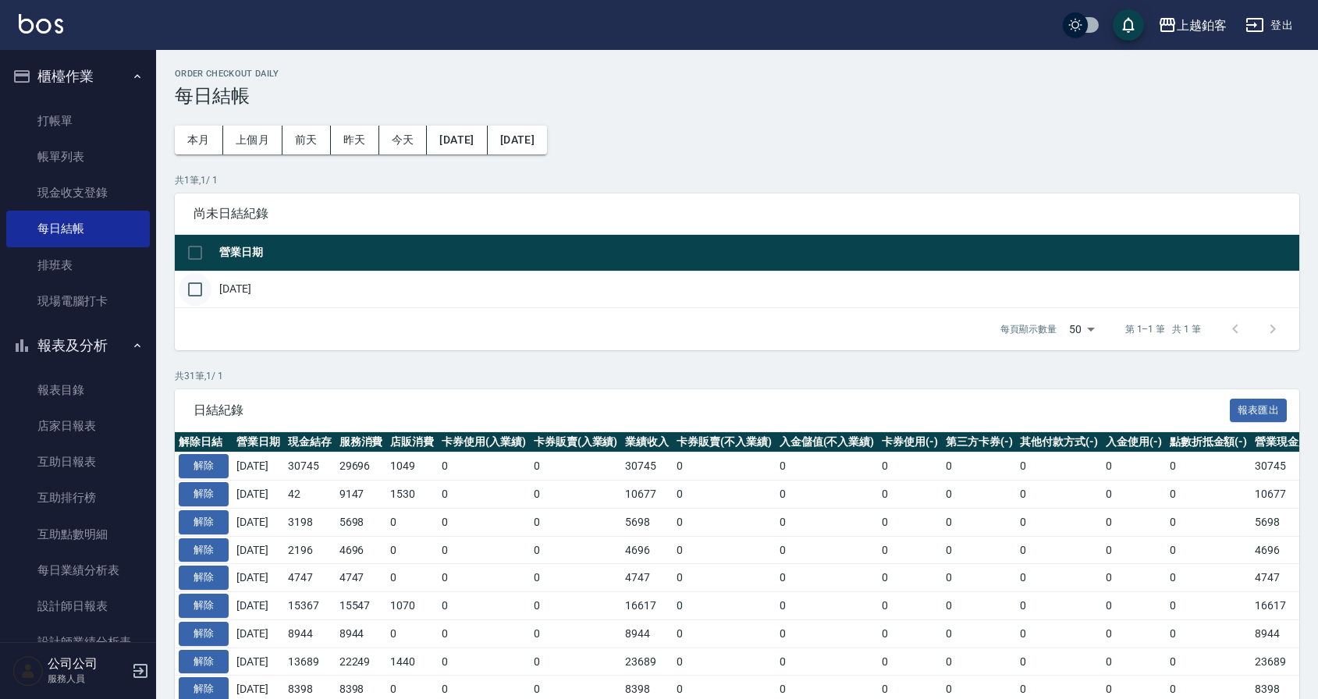
click at [206, 293] on input "checkbox" at bounding box center [195, 289] width 33 height 33
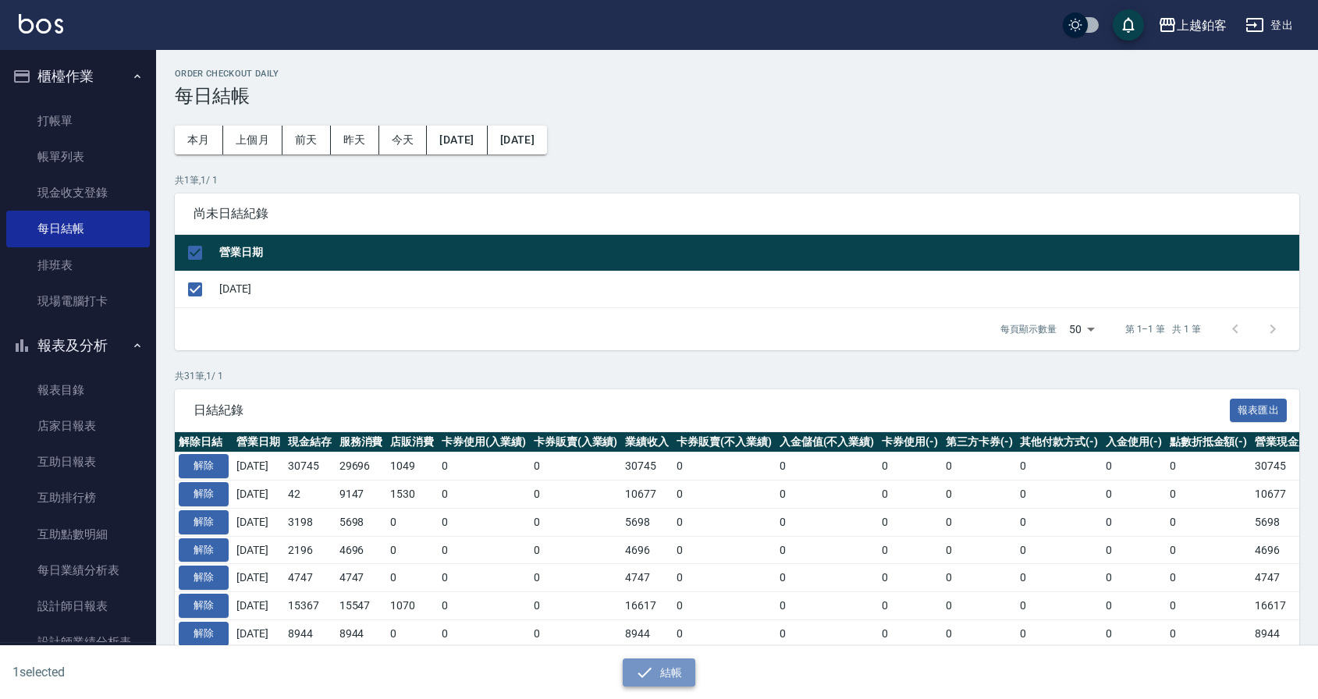
click at [672, 672] on button "結帳" at bounding box center [659, 673] width 73 height 29
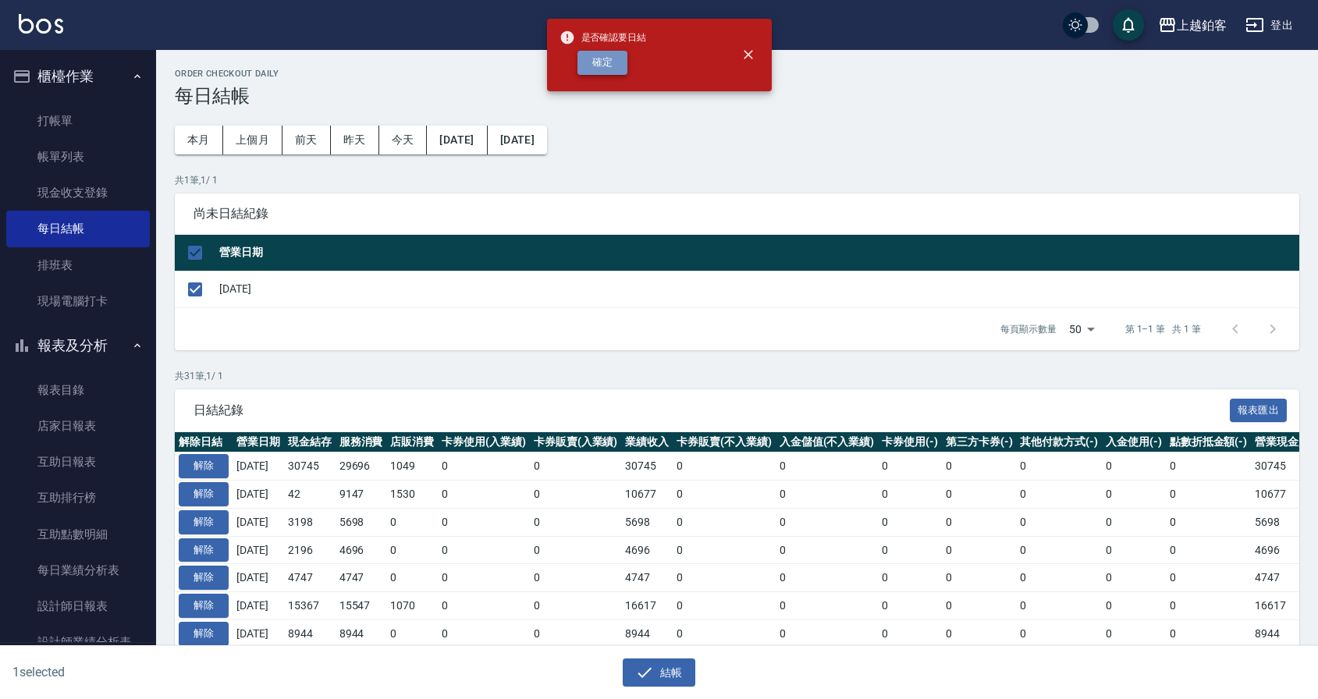
click at [607, 58] on button "確定" at bounding box center [602, 63] width 50 height 24
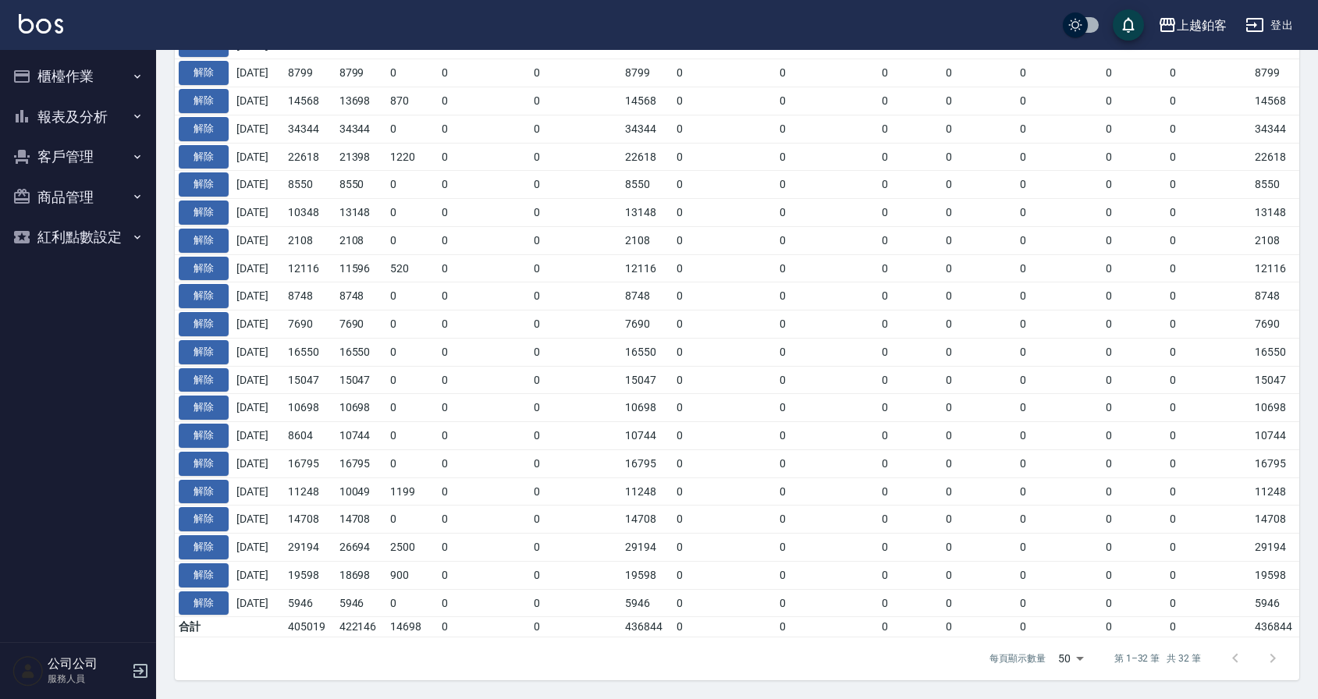
scroll to position [703, 0]
